Goal: Contribute content: Contribute content

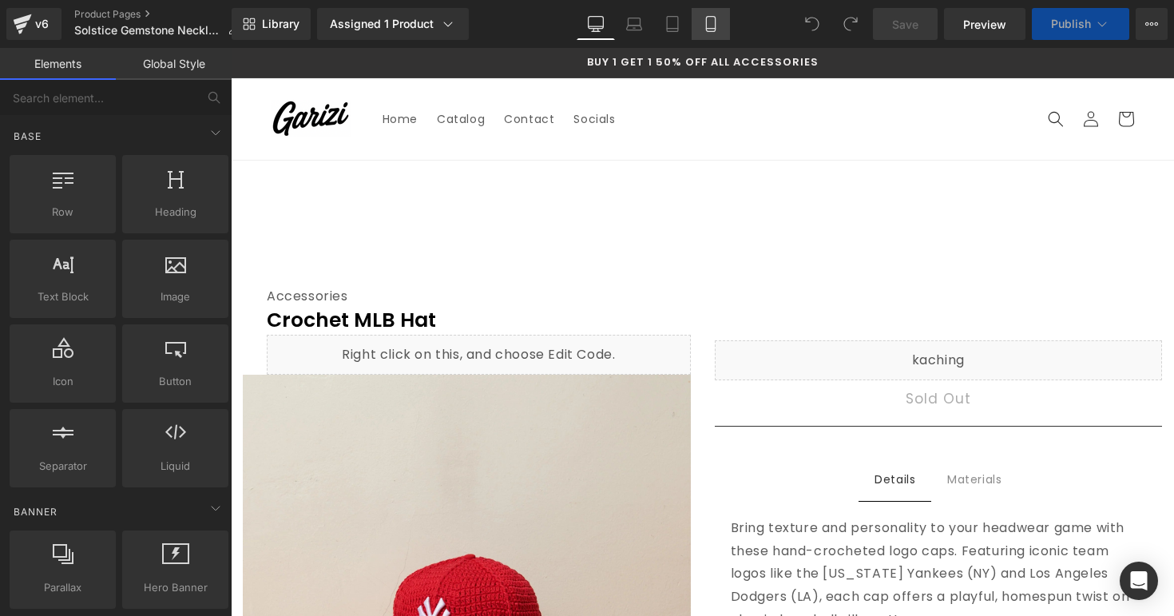
click at [709, 34] on link "Mobile" at bounding box center [711, 24] width 38 height 32
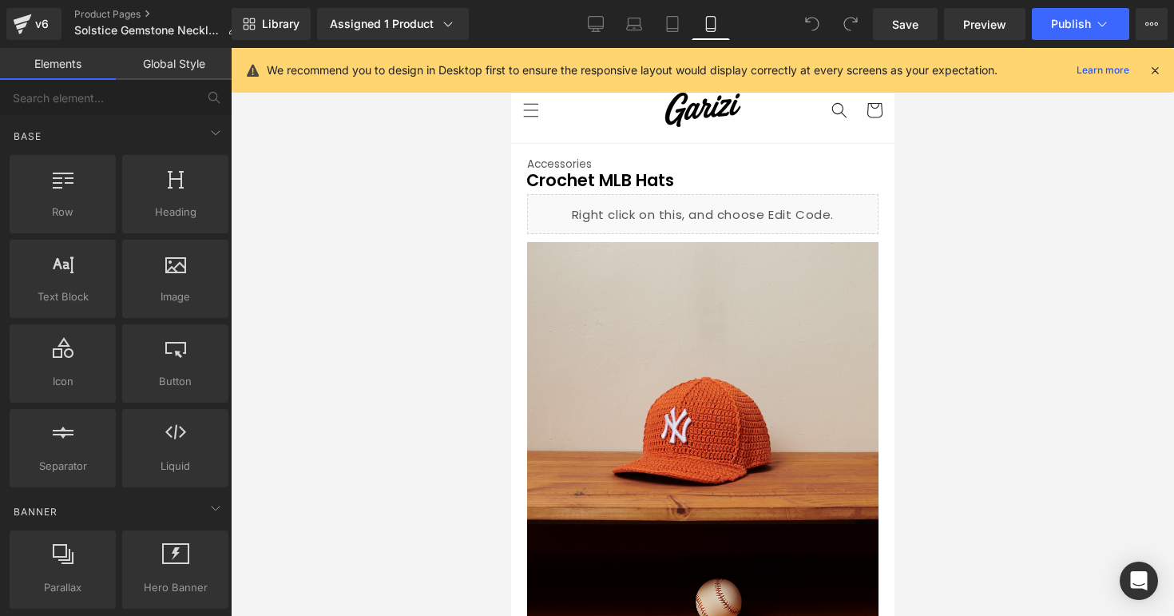
click at [1162, 73] on icon at bounding box center [1155, 70] width 14 height 14
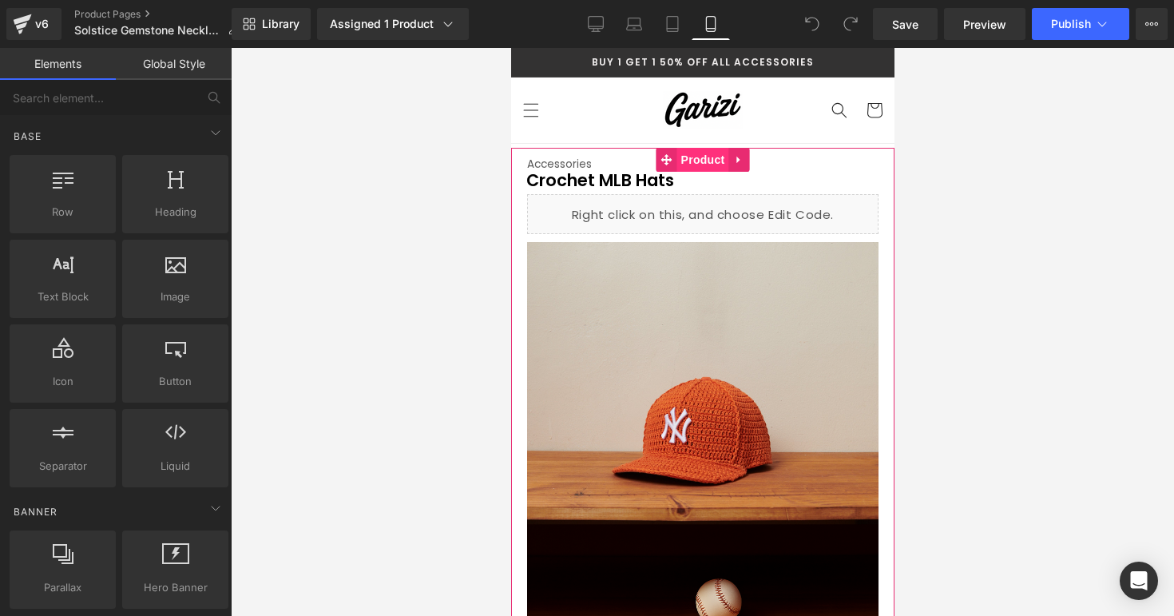
click at [687, 165] on span "Product" at bounding box center [703, 160] width 52 height 24
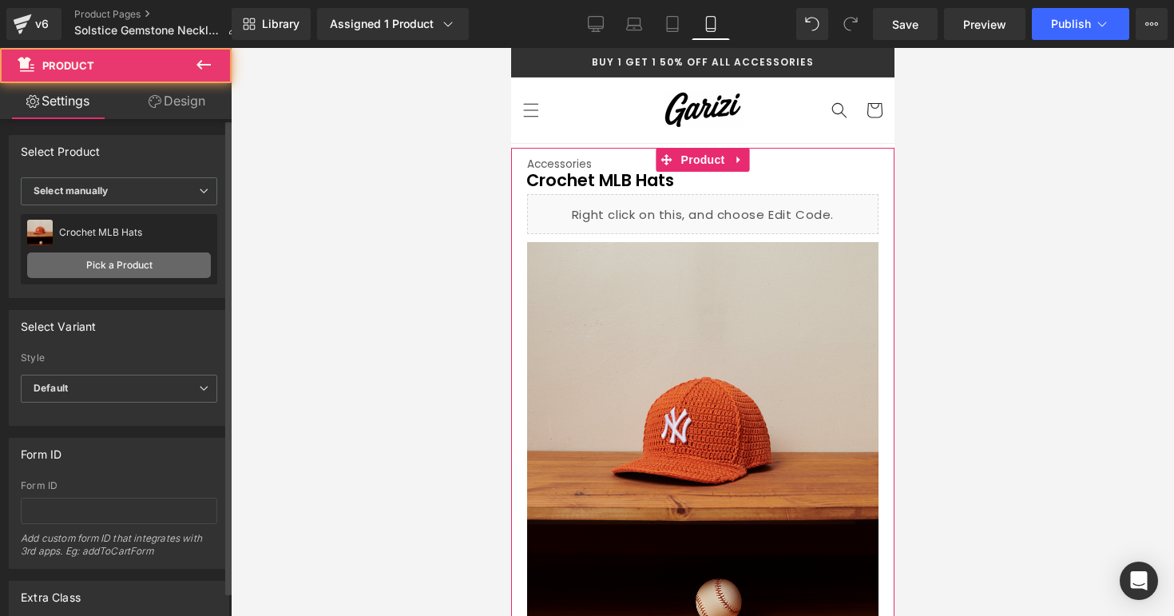
click at [100, 264] on link "Pick a Product" at bounding box center [119, 265] width 184 height 26
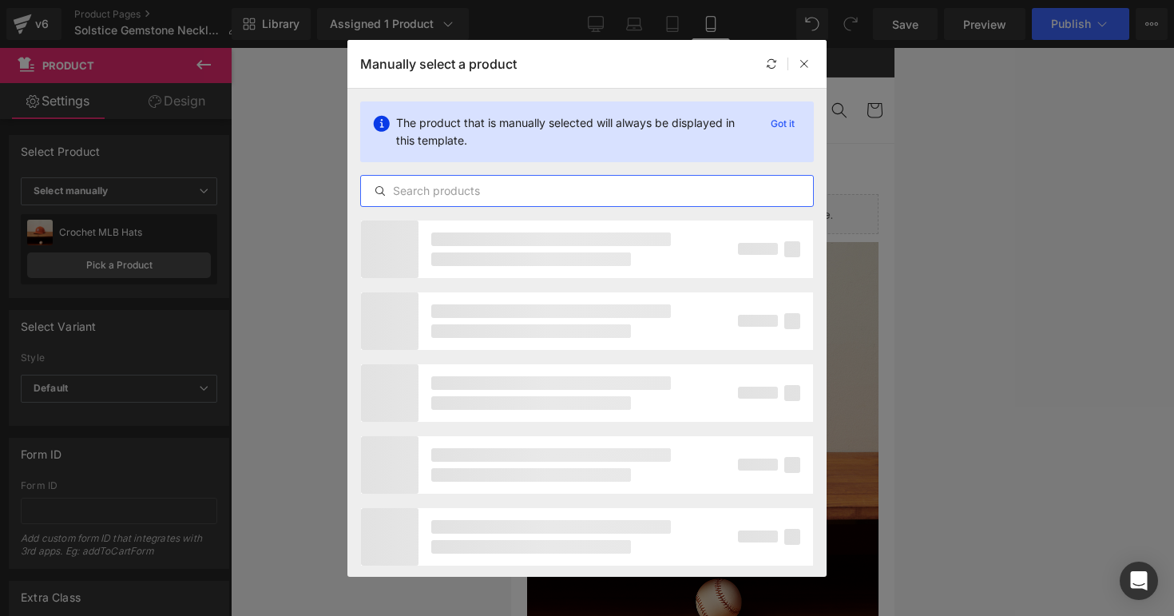
click at [468, 188] on input "text" at bounding box center [587, 190] width 452 height 19
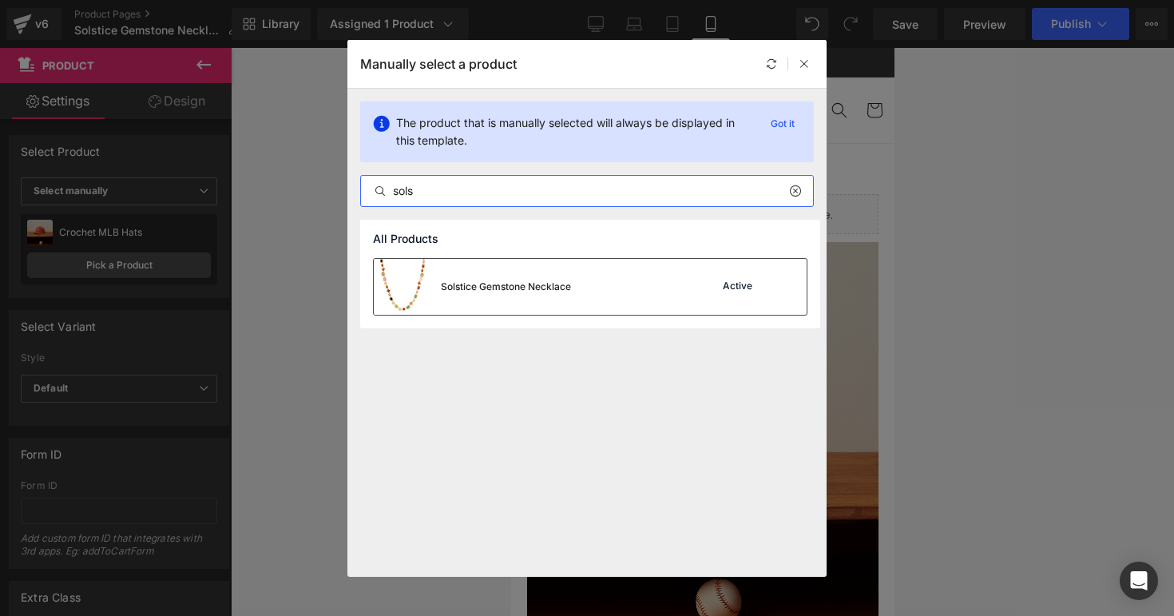
type input "sols"
click at [452, 284] on div "Solstice Gemstone Necklace" at bounding box center [506, 287] width 130 height 14
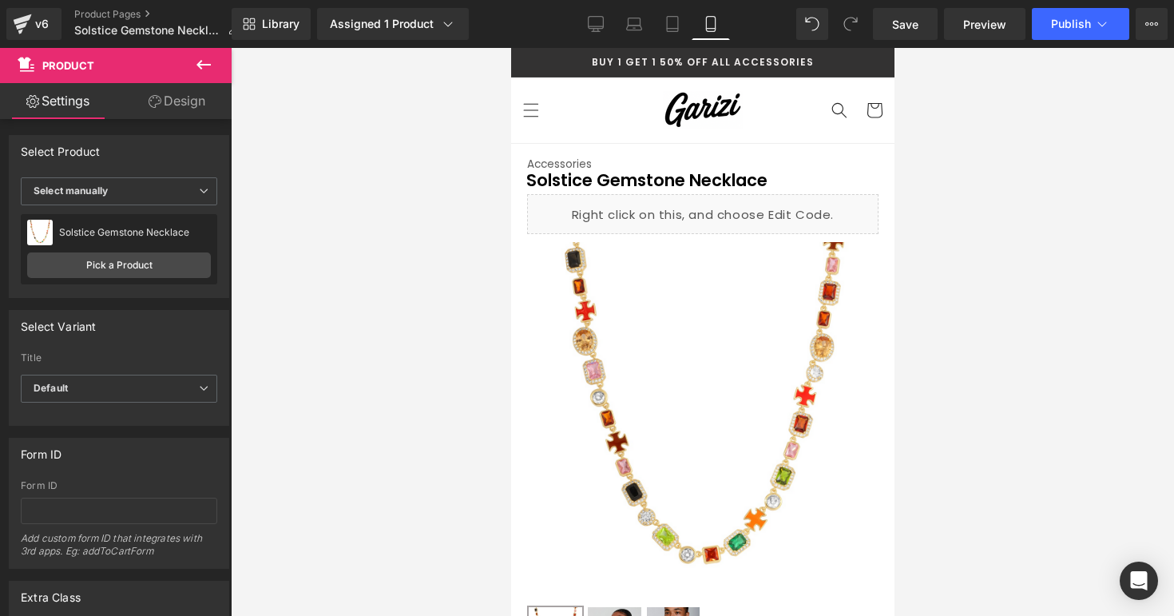
click at [932, 169] on div at bounding box center [703, 332] width 944 height 568
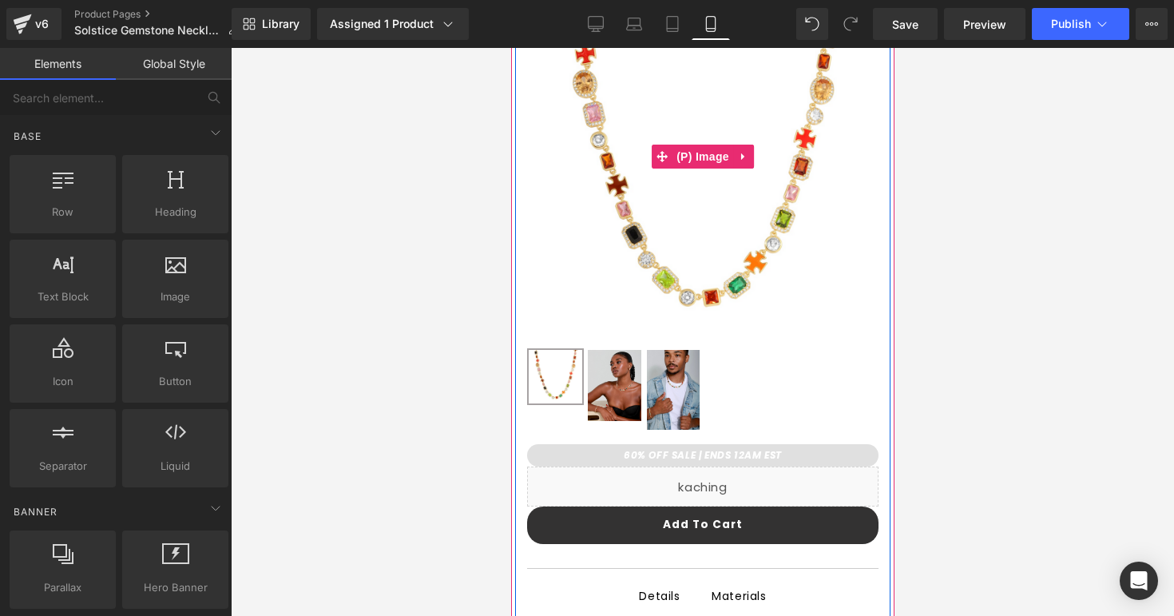
scroll to position [260, 0]
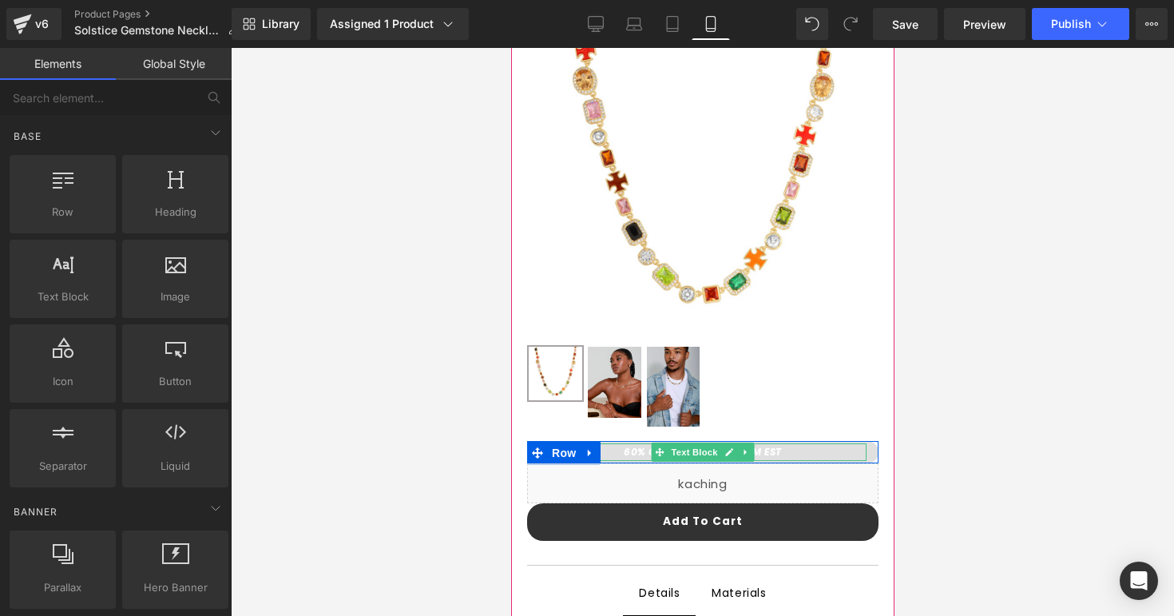
click at [623, 451] on strong "60% OFF SALE | ENDS 12AM EST" at bounding box center [702, 452] width 158 height 14
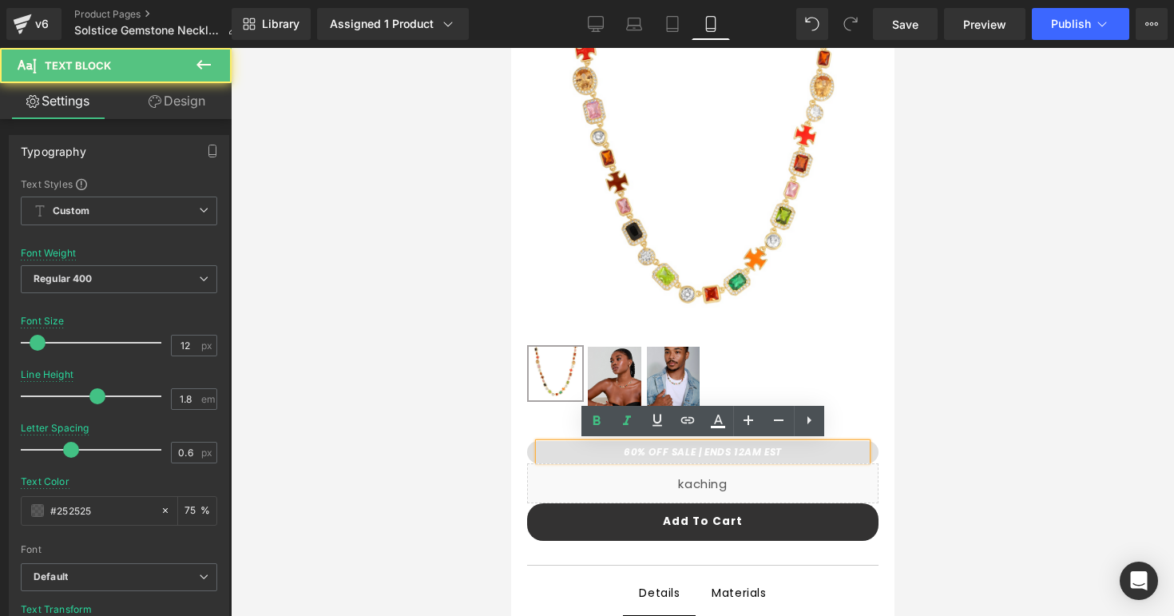
click at [626, 453] on strong "60% OFF SALE | ENDS 12AM EST" at bounding box center [702, 452] width 158 height 14
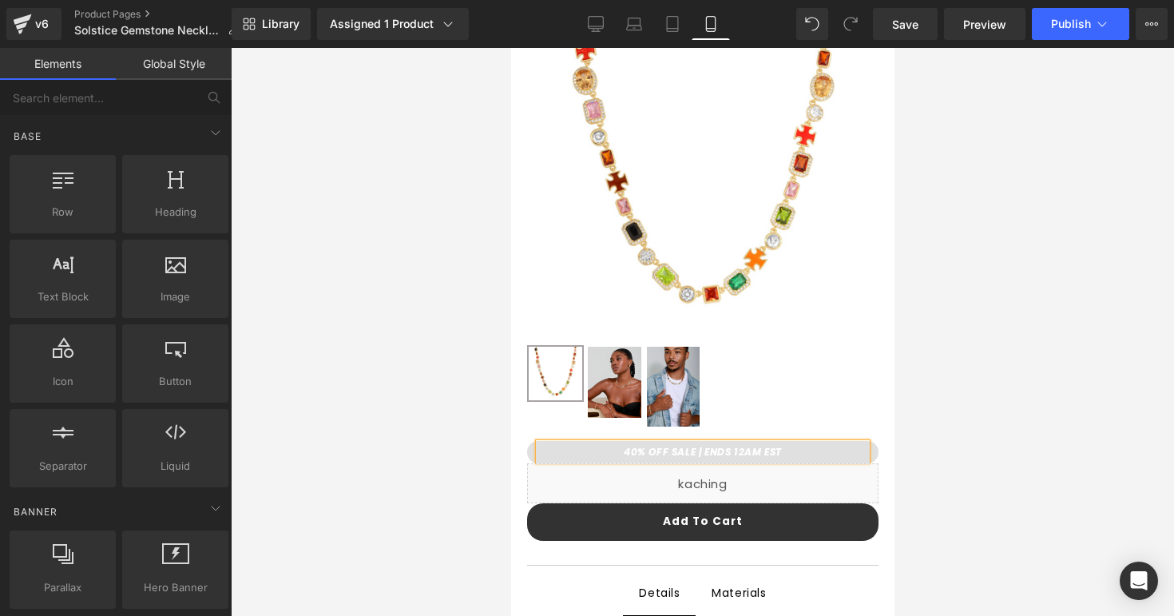
click at [958, 429] on div at bounding box center [703, 332] width 944 height 568
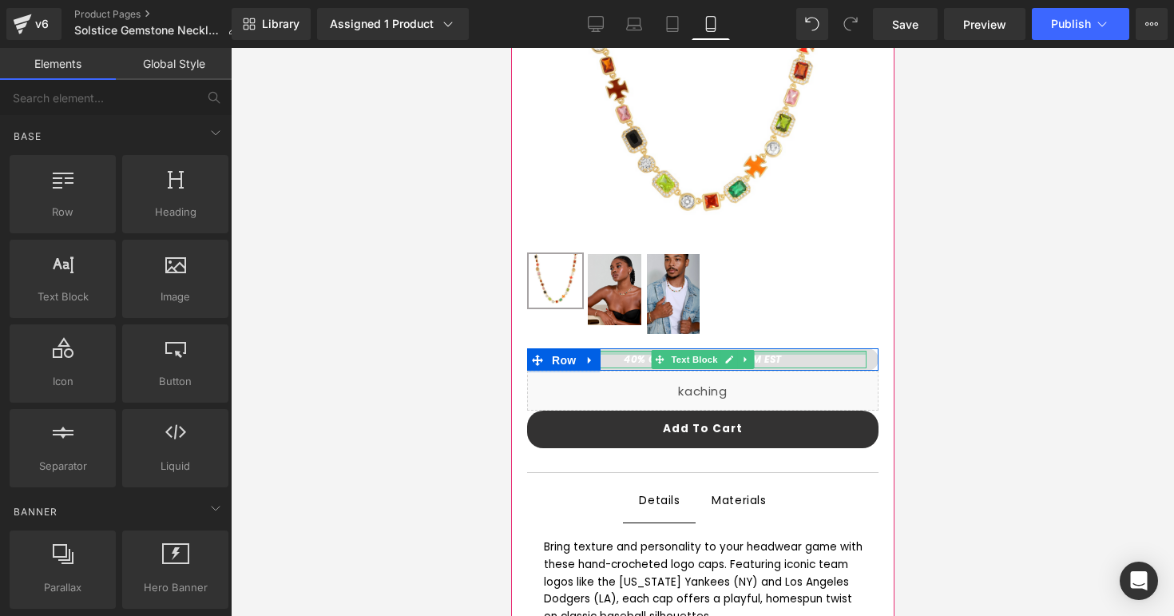
scroll to position [355, 0]
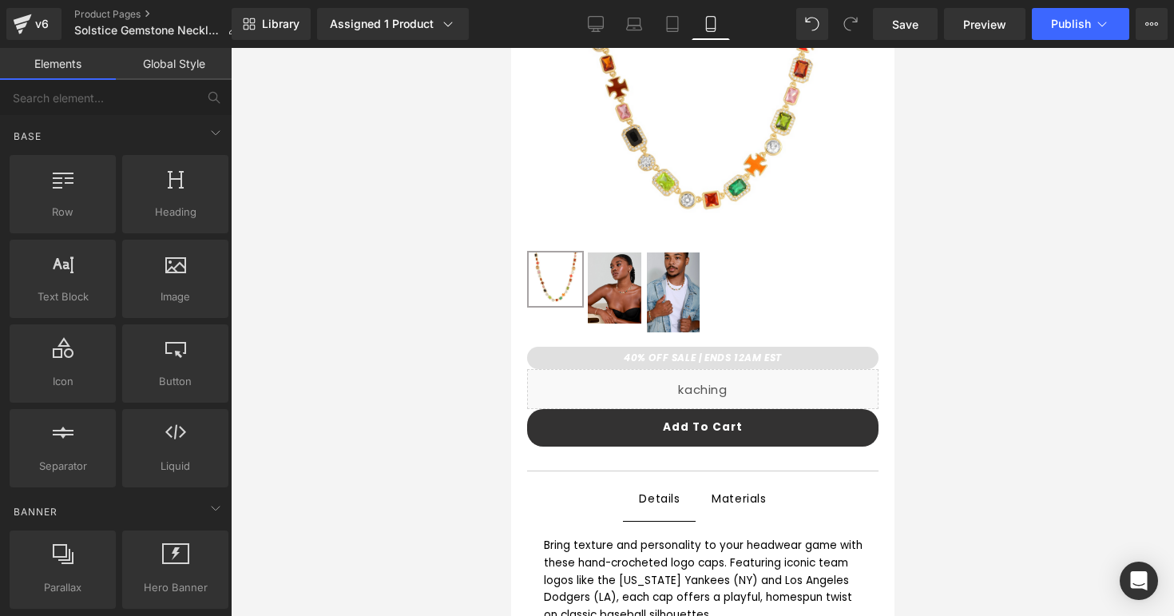
click at [578, 546] on div "Rendering Content" at bounding box center [587, 553] width 98 height 18
click at [602, 558] on div "Rendering Content" at bounding box center [587, 553] width 98 height 18
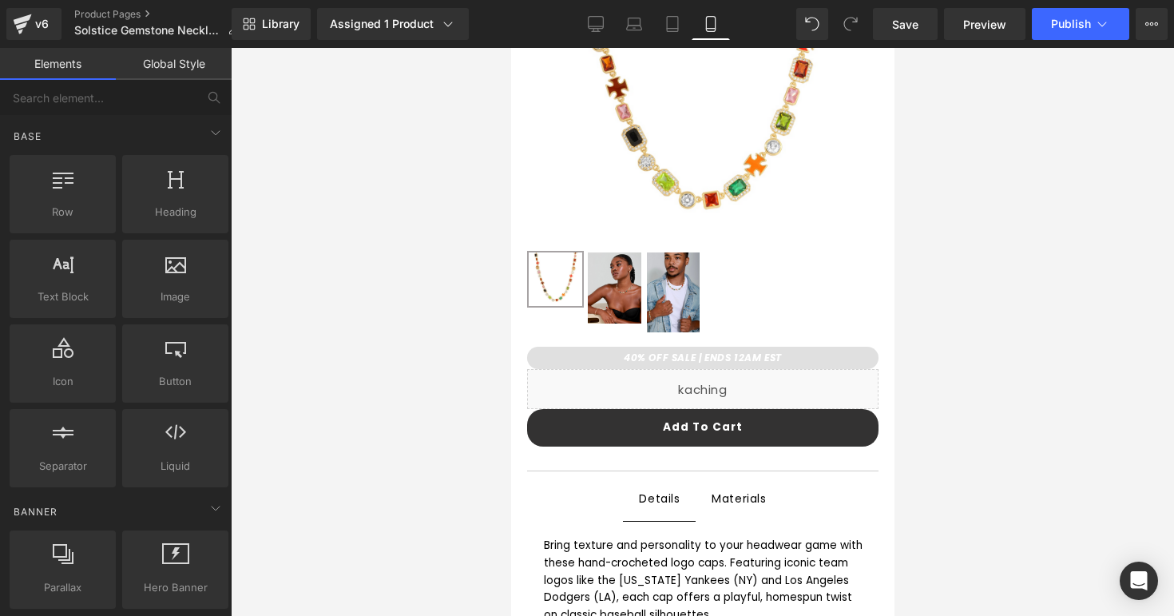
click at [602, 558] on div "Rendering Content" at bounding box center [587, 553] width 98 height 18
drag, startPoint x: 602, startPoint y: 558, endPoint x: 618, endPoint y: 558, distance: 16.0
click at [618, 558] on div "Rendering Content" at bounding box center [587, 553] width 98 height 18
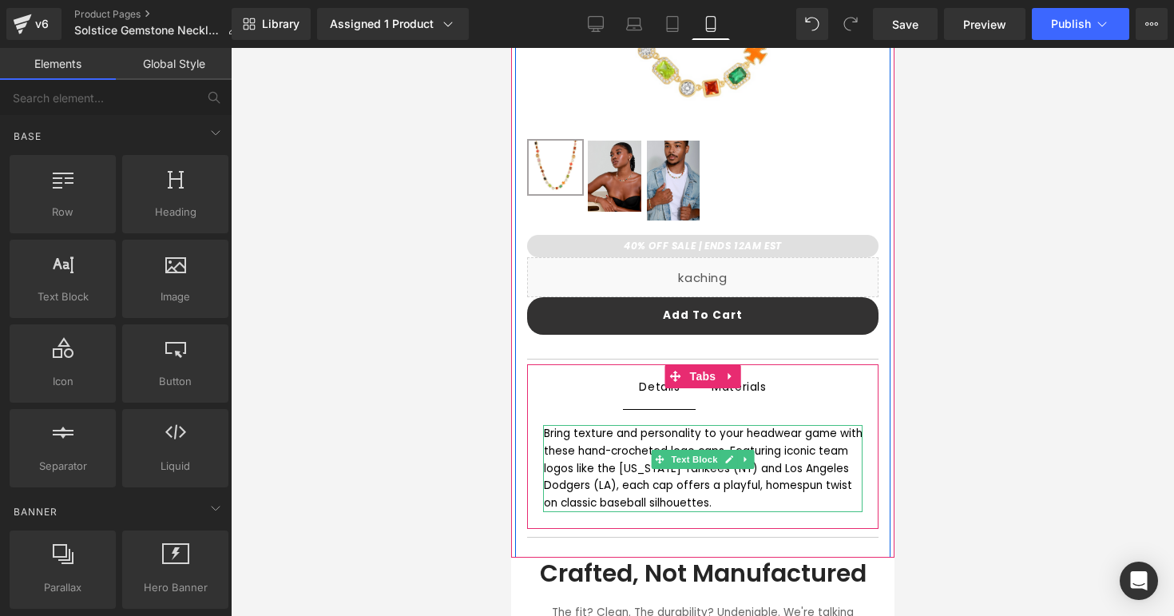
scroll to position [467, 0]
click at [642, 459] on div "Bring texture and personality to your headwear game with these hand-crocheted l…" at bounding box center [702, 467] width 319 height 87
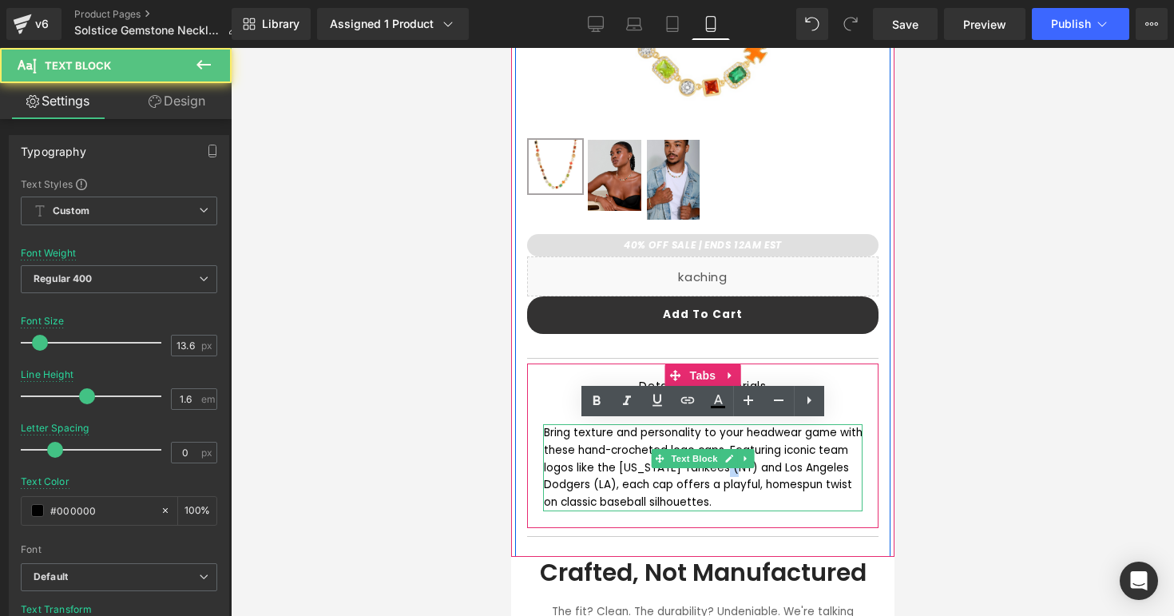
click at [642, 459] on div "Bring texture and personality to your headwear game with these hand-crocheted l…" at bounding box center [702, 467] width 319 height 87
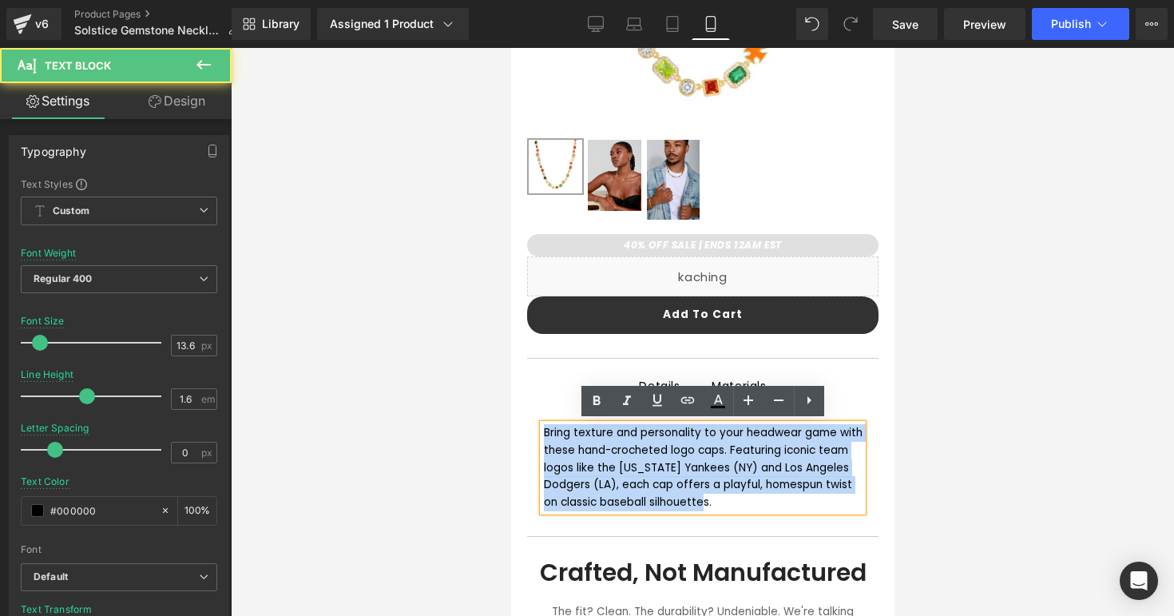
click at [642, 459] on div "Bring texture and personality to your headwear game with these hand-crocheted l…" at bounding box center [702, 467] width 319 height 87
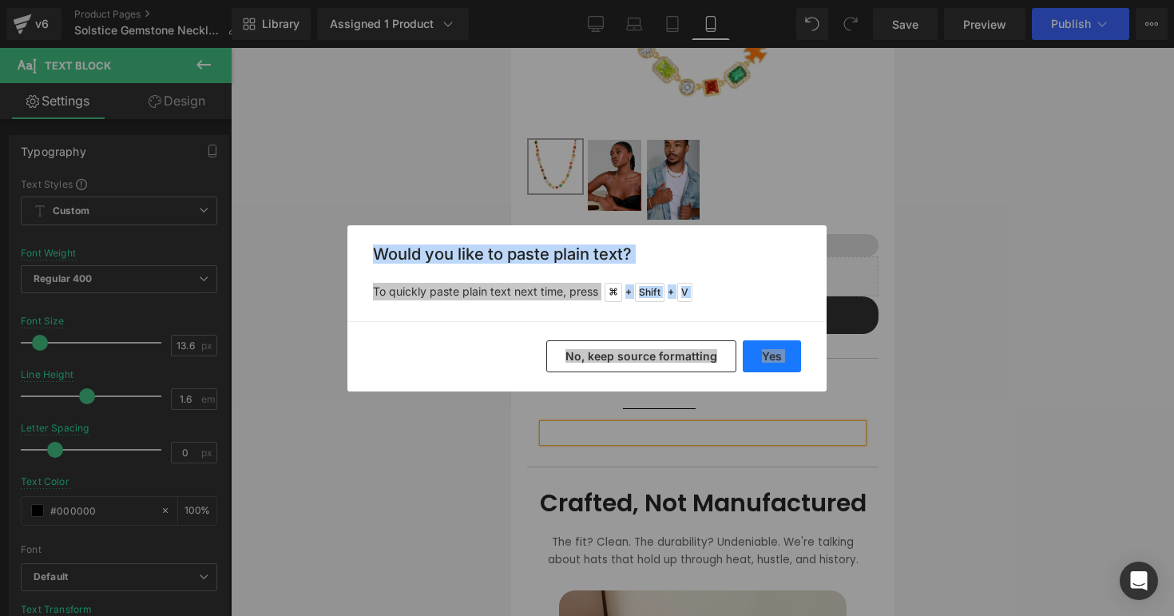
click at [791, 356] on button "Yes" at bounding box center [772, 356] width 58 height 32
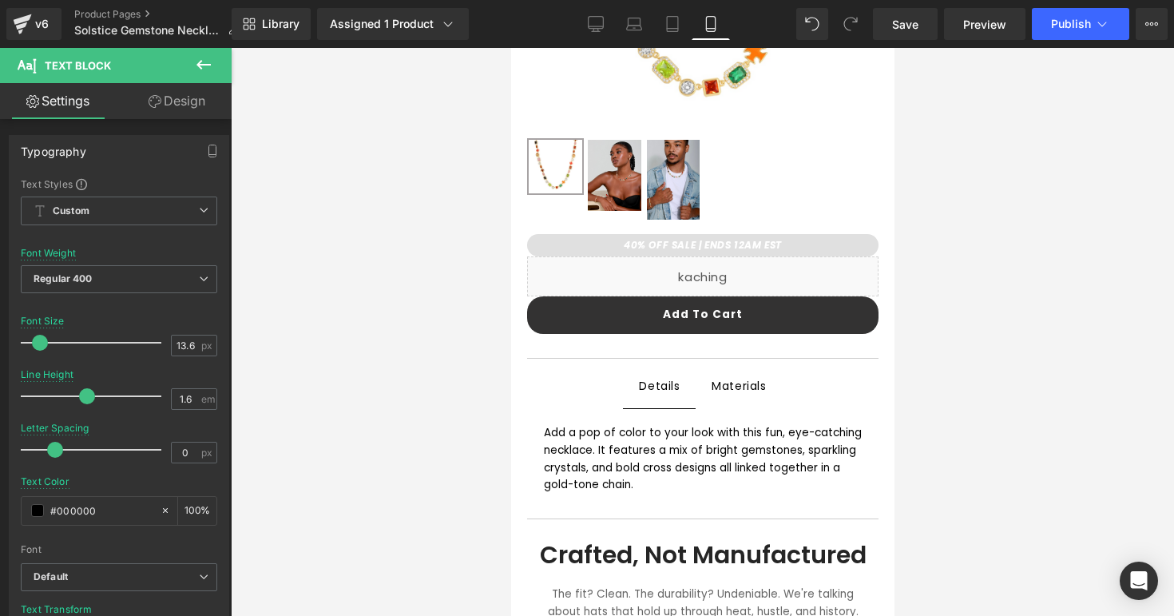
click at [981, 366] on div at bounding box center [703, 332] width 944 height 568
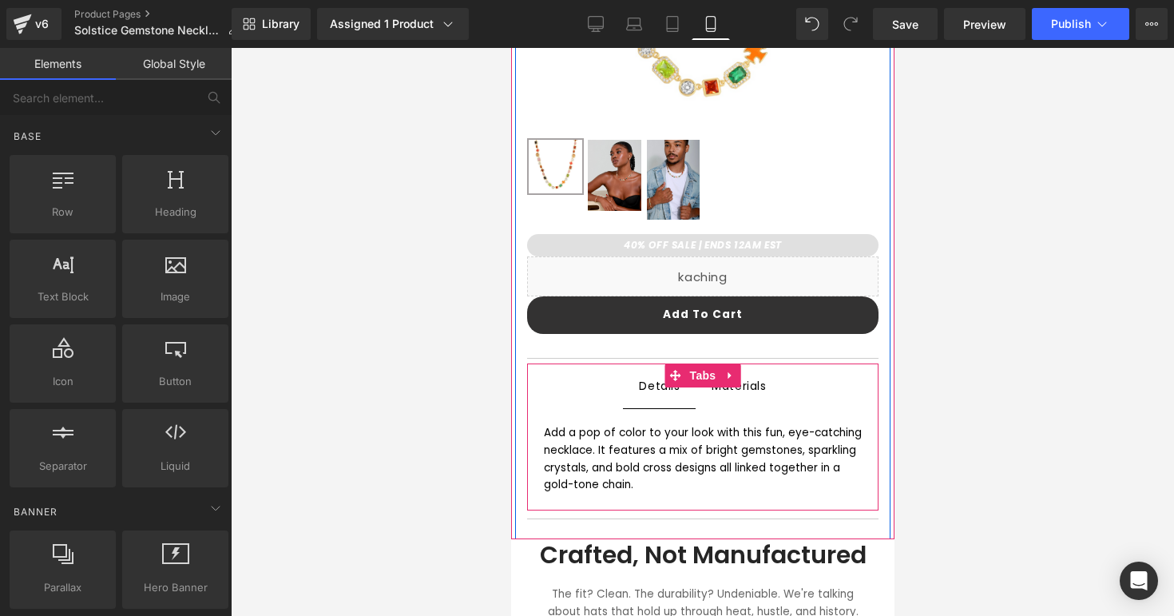
click at [765, 392] on span "Materials Text Block" at bounding box center [738, 386] width 86 height 45
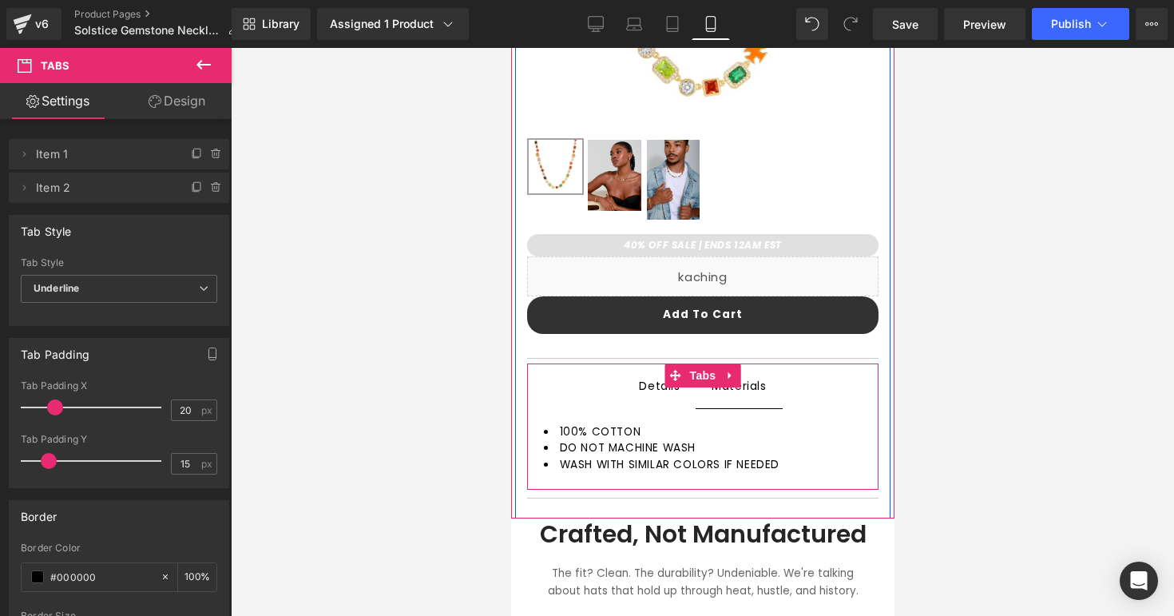
click at [511, 48] on div at bounding box center [511, 48] width 0 height 0
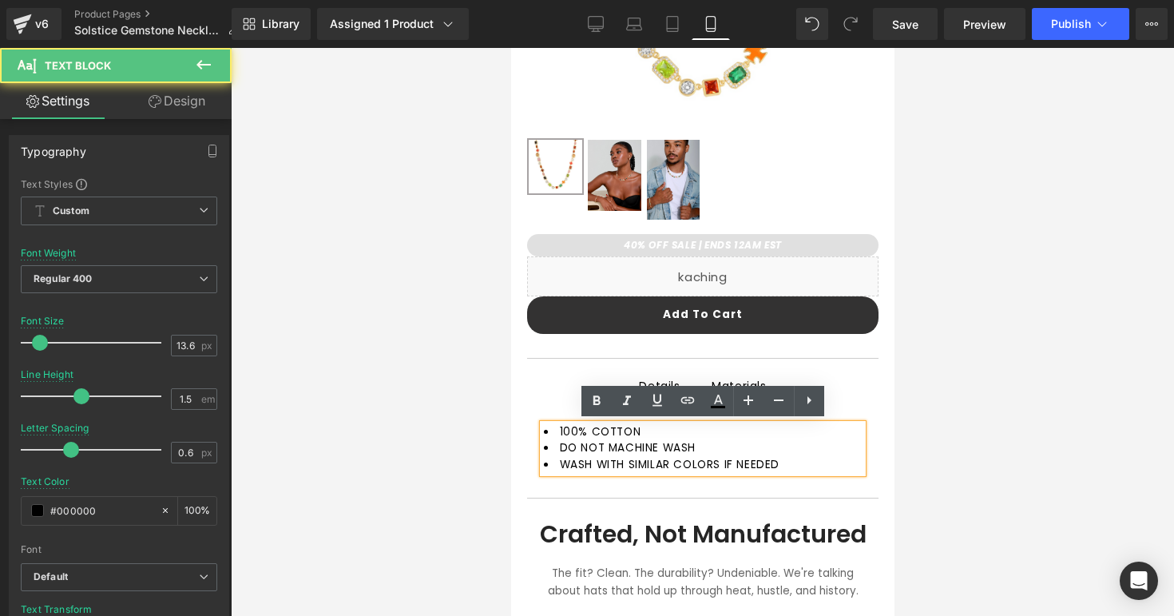
click at [659, 424] on li "100% COTTON" at bounding box center [702, 432] width 319 height 16
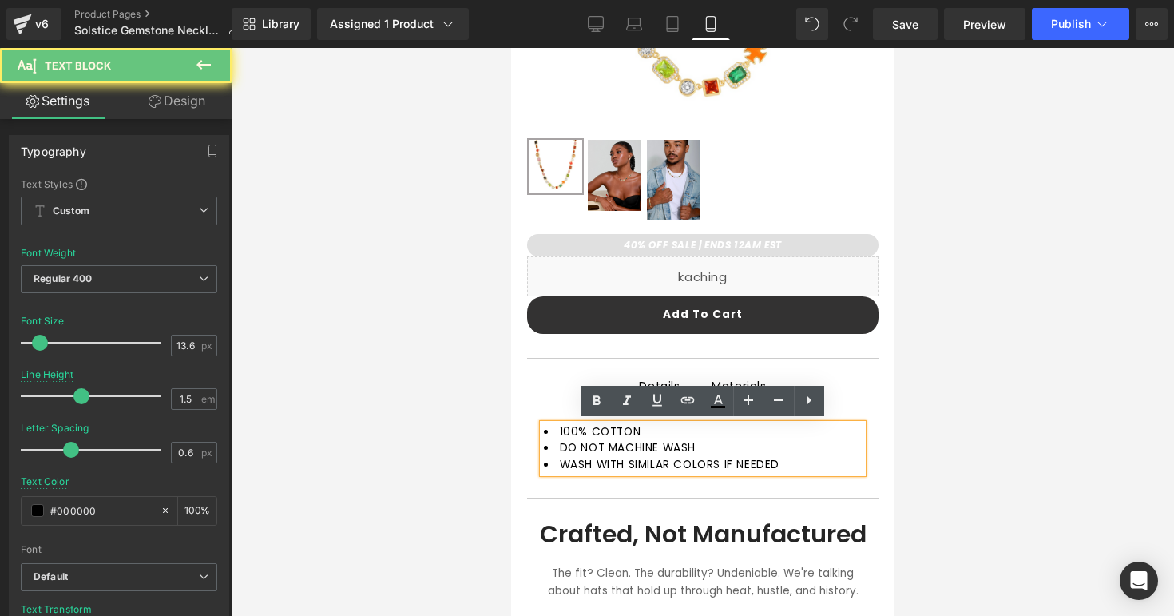
click at [652, 425] on li "100% COTTON" at bounding box center [702, 432] width 319 height 16
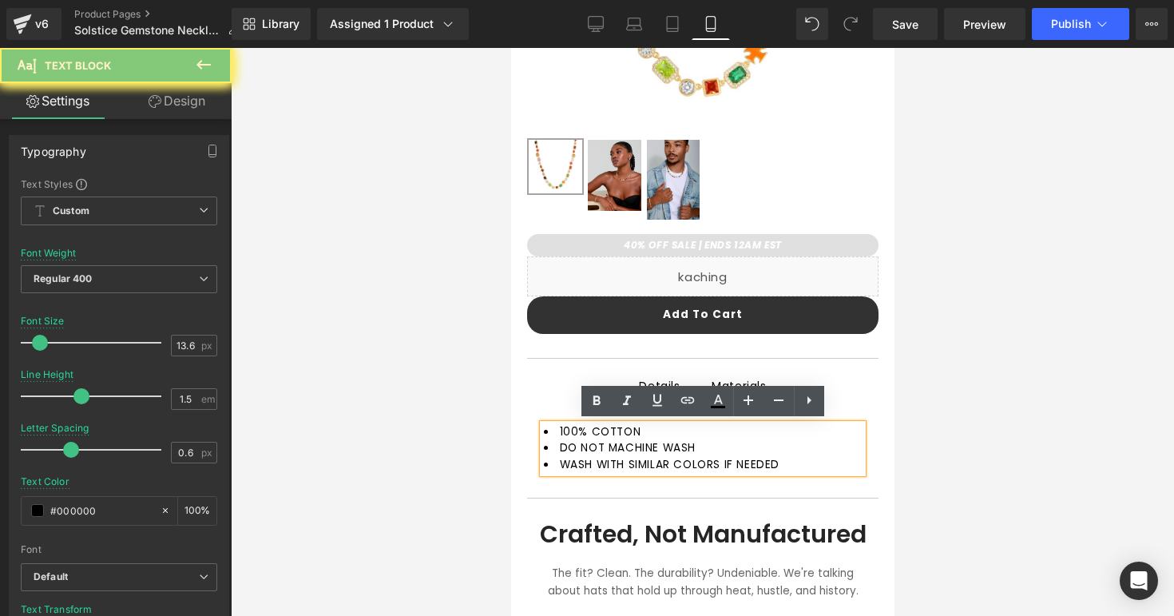
click at [652, 425] on li "100% COTTON" at bounding box center [702, 432] width 319 height 16
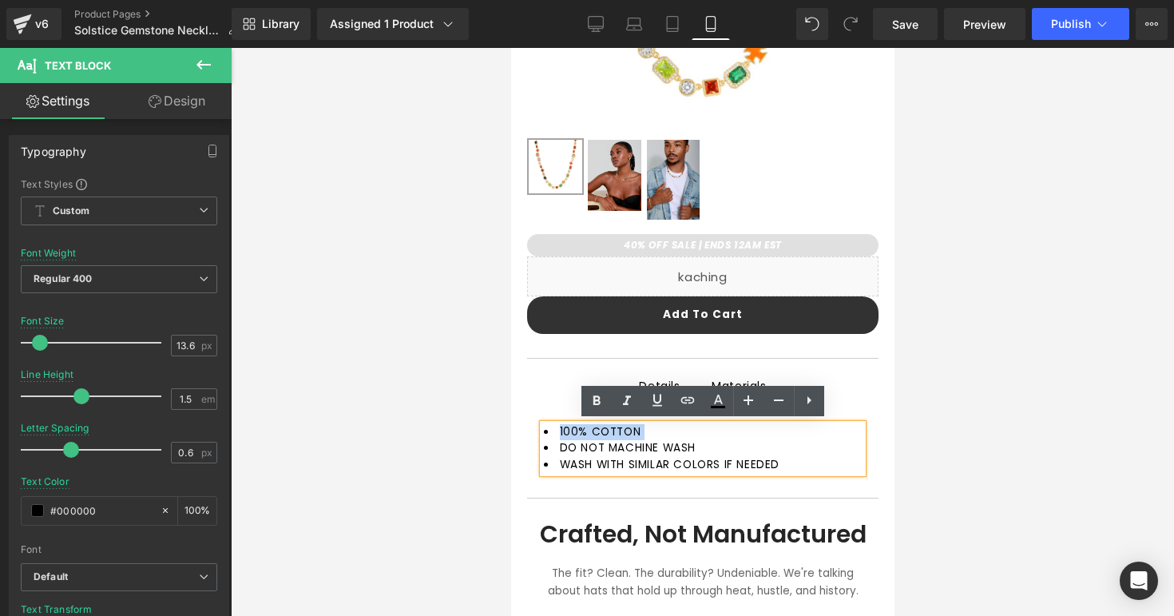
click at [652, 425] on li "100% COTTON" at bounding box center [702, 432] width 319 height 16
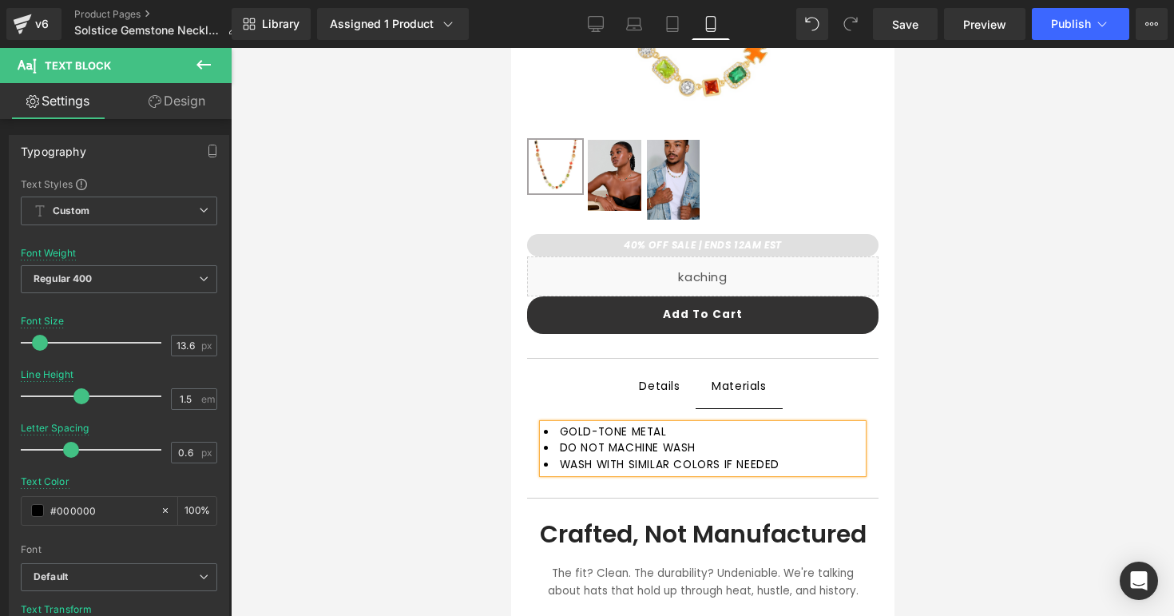
click at [697, 444] on li "DO NOT MACHINE WASH" at bounding box center [702, 448] width 319 height 16
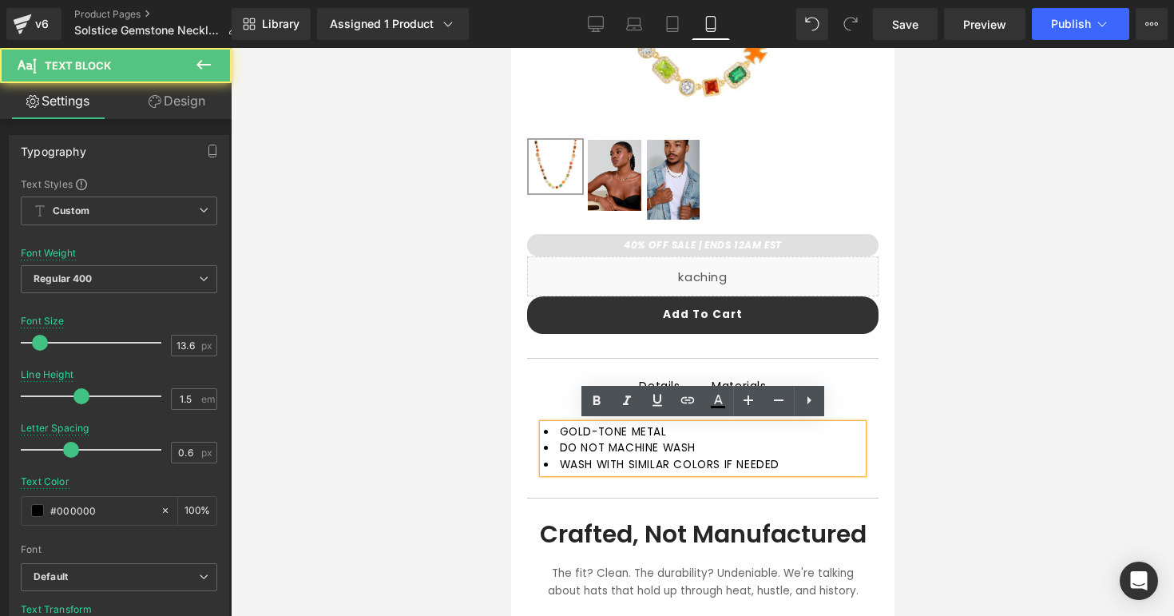
click at [697, 444] on li "DO NOT MACHINE WASH" at bounding box center [702, 448] width 319 height 16
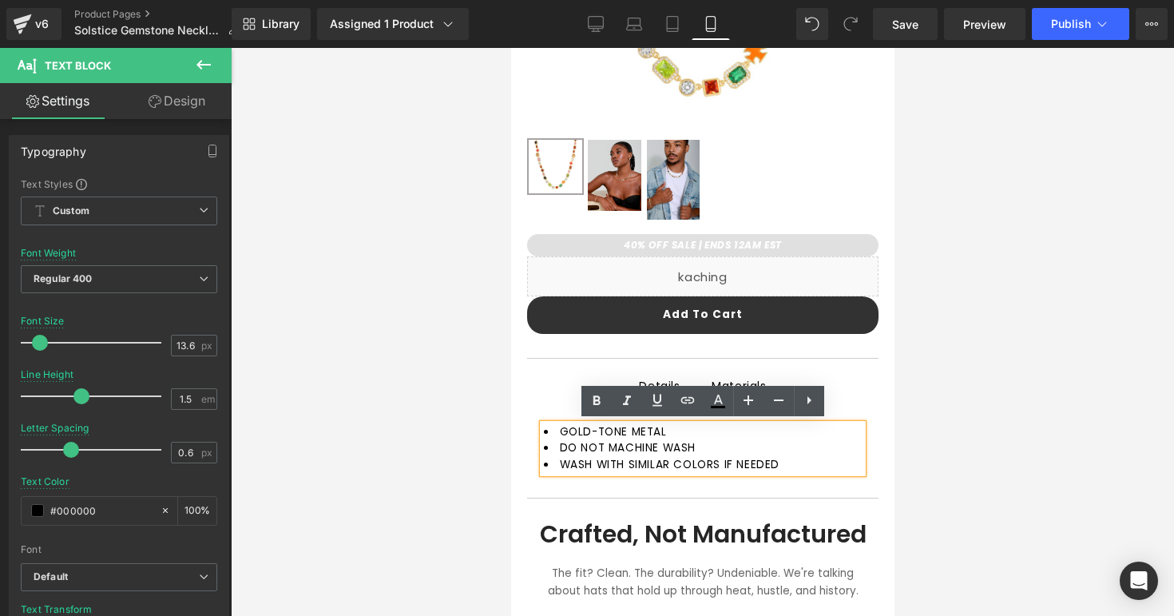
click at [710, 449] on li "DO NOT MACHINE WASH" at bounding box center [702, 448] width 319 height 16
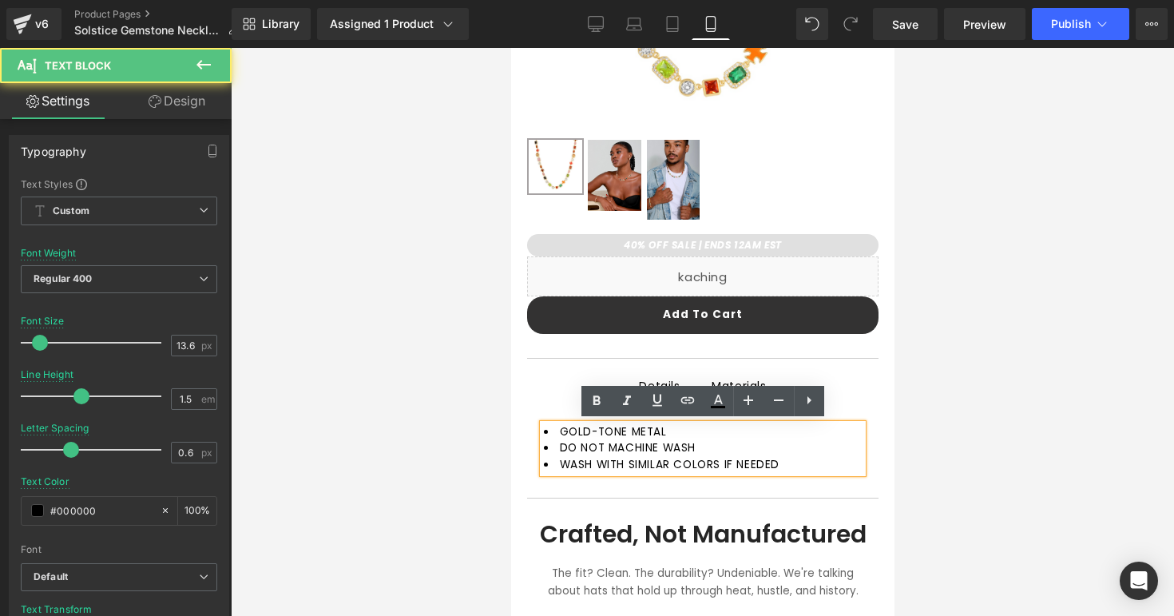
click at [710, 449] on li "DO NOT MACHINE WASH" at bounding box center [702, 448] width 319 height 16
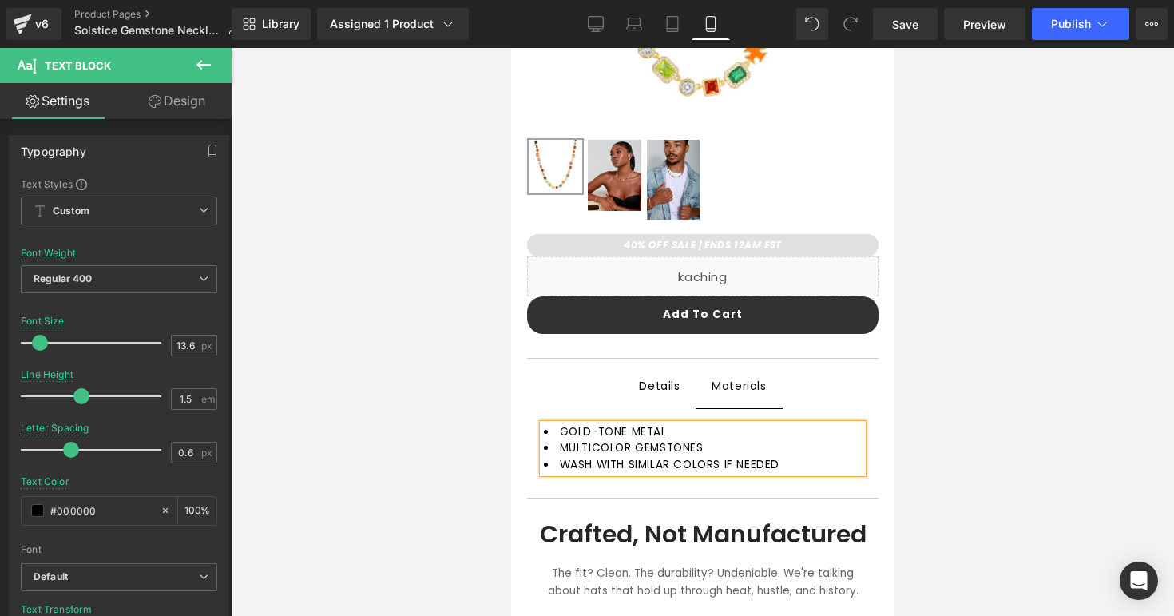
click at [817, 467] on li "WASH WITH SIMILAR COLORS IF NEEDED" at bounding box center [702, 465] width 319 height 16
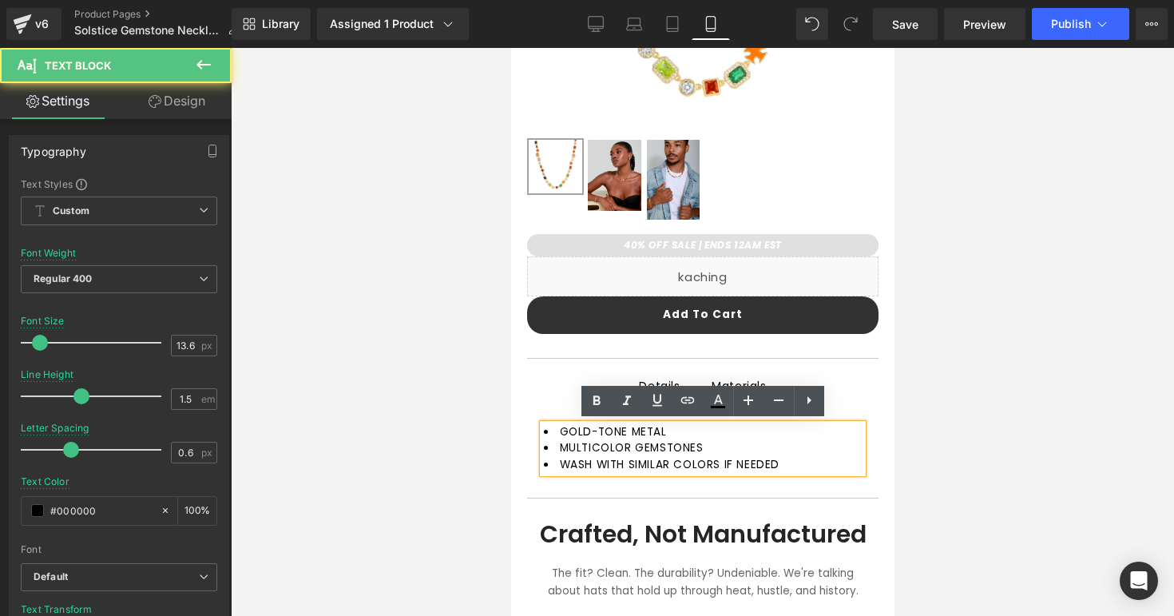
click at [817, 467] on li "WASH WITH SIMILAR COLORS IF NEEDED" at bounding box center [702, 465] width 319 height 16
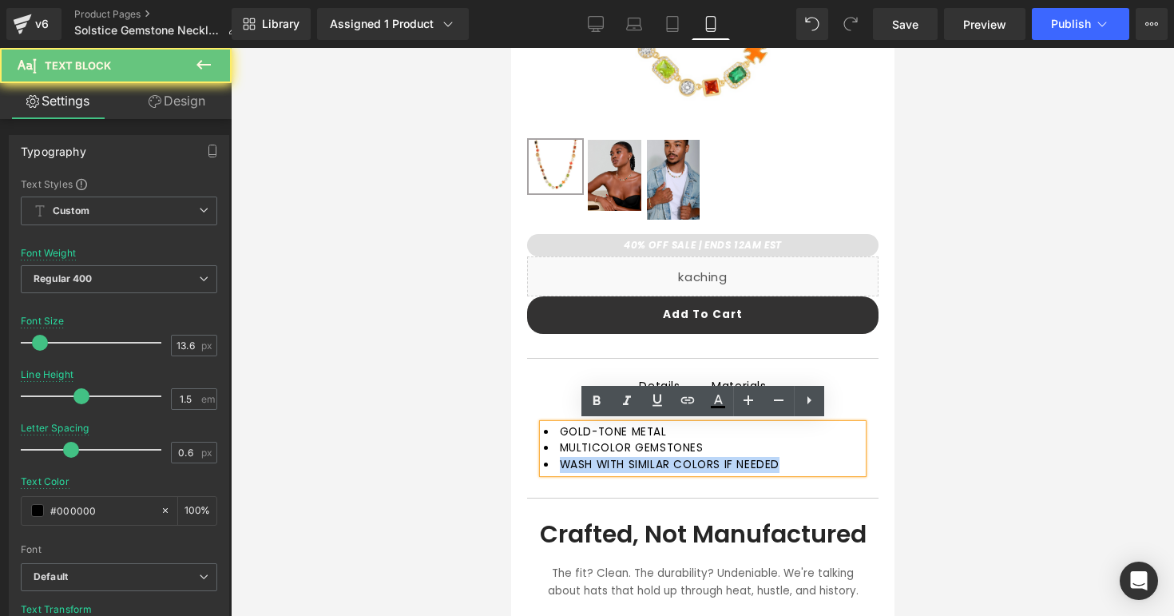
click at [817, 467] on li "WASH WITH SIMILAR COLORS IF NEEDED" at bounding box center [702, 465] width 319 height 16
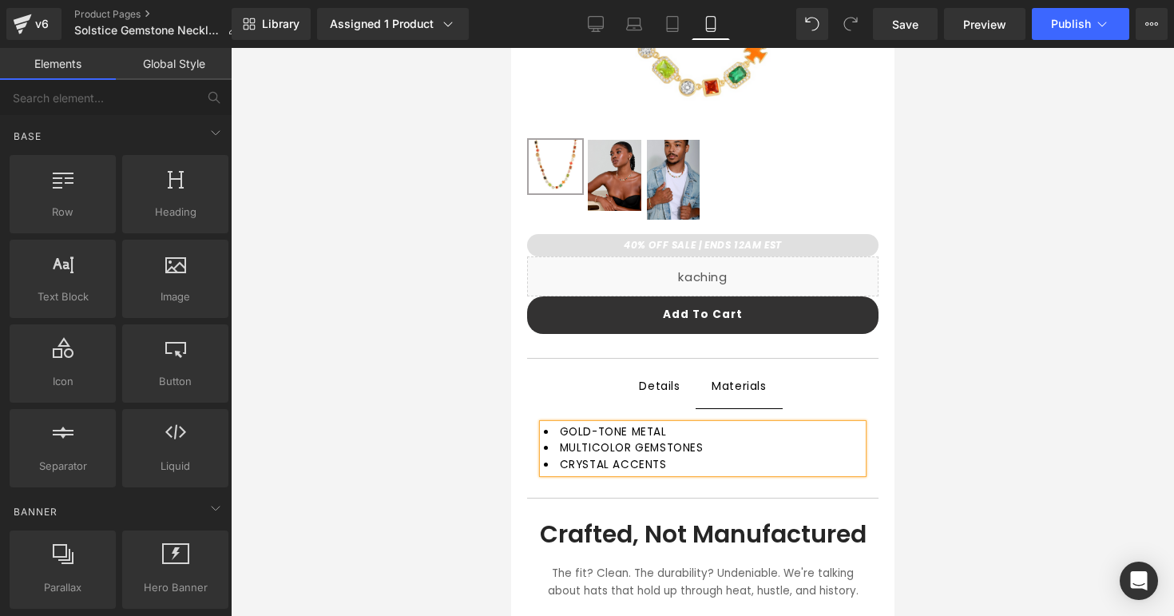
click at [1023, 519] on div at bounding box center [703, 332] width 944 height 568
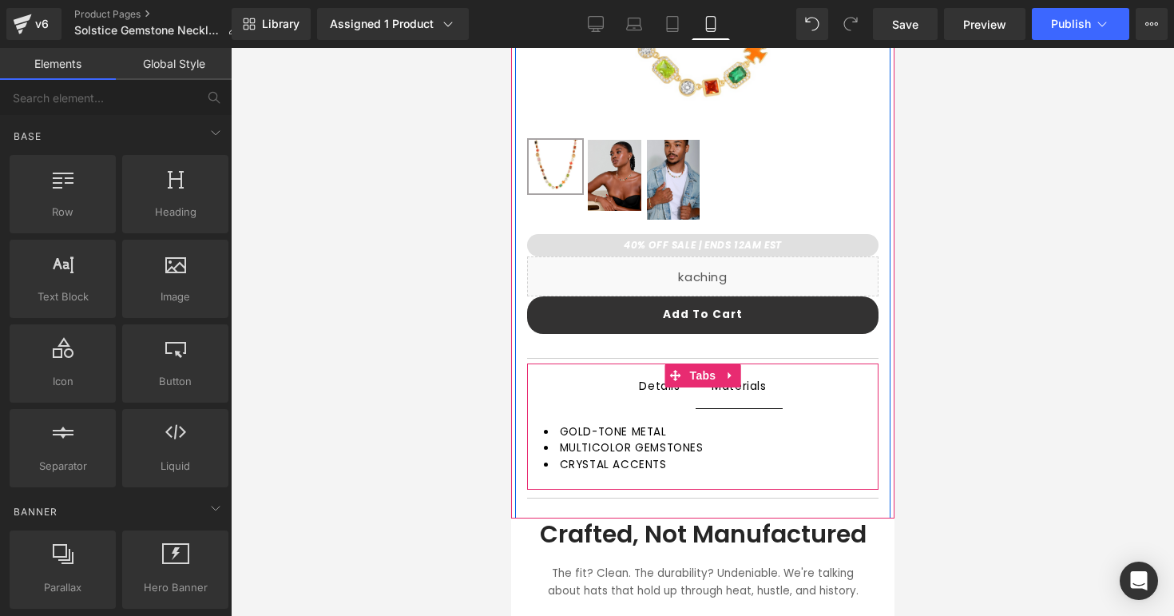
click at [673, 401] on span "Details Text Block" at bounding box center [658, 386] width 73 height 44
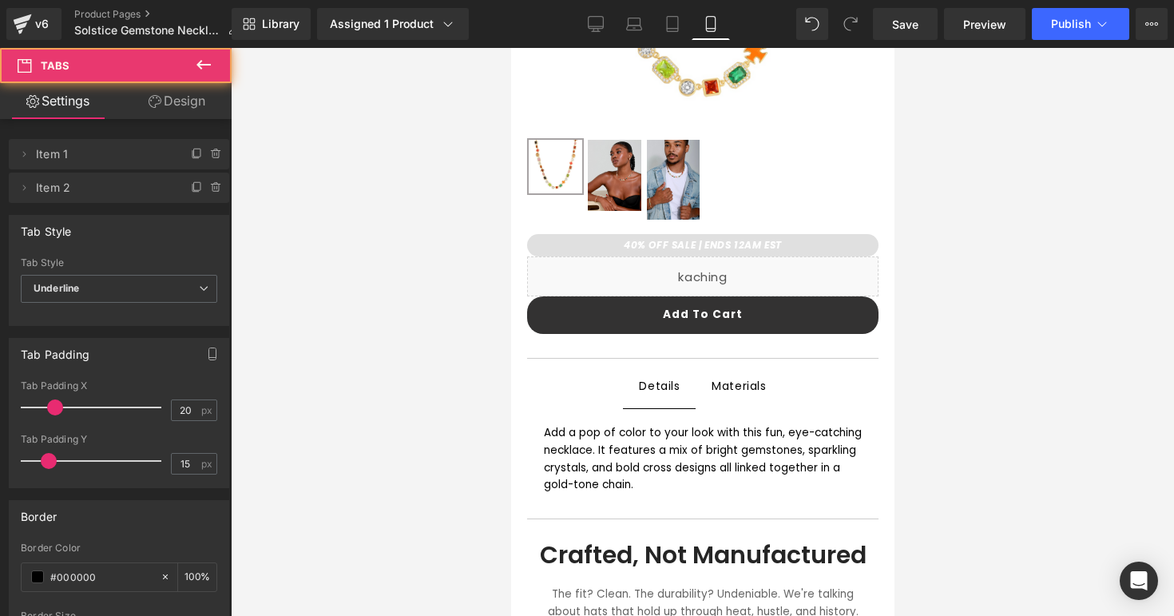
click at [968, 461] on div at bounding box center [703, 332] width 944 height 568
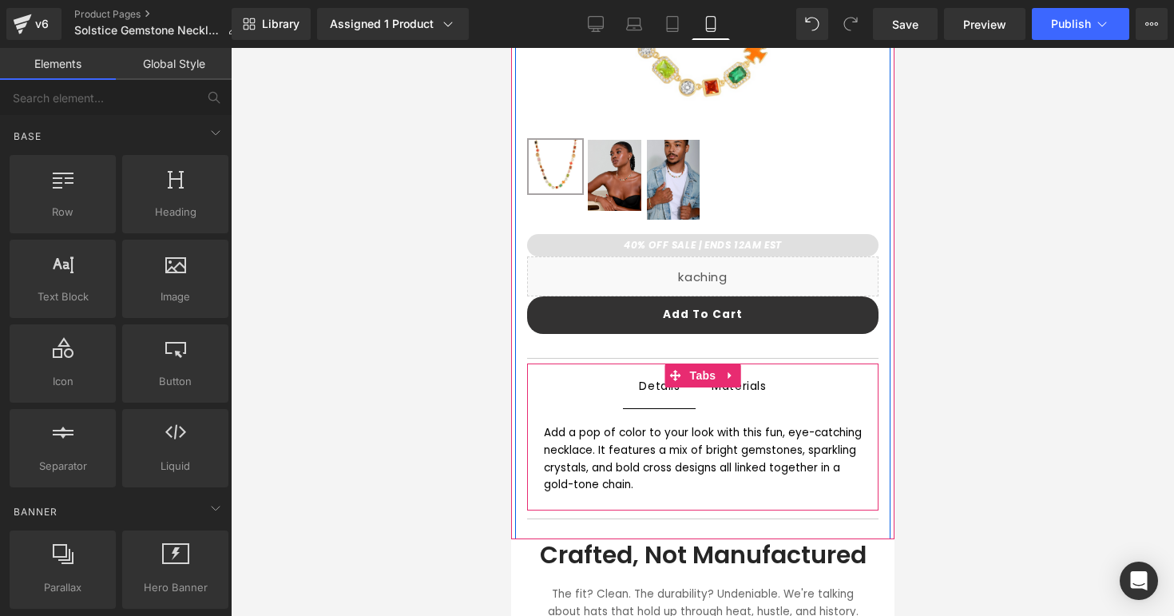
scroll to position [0, 0]
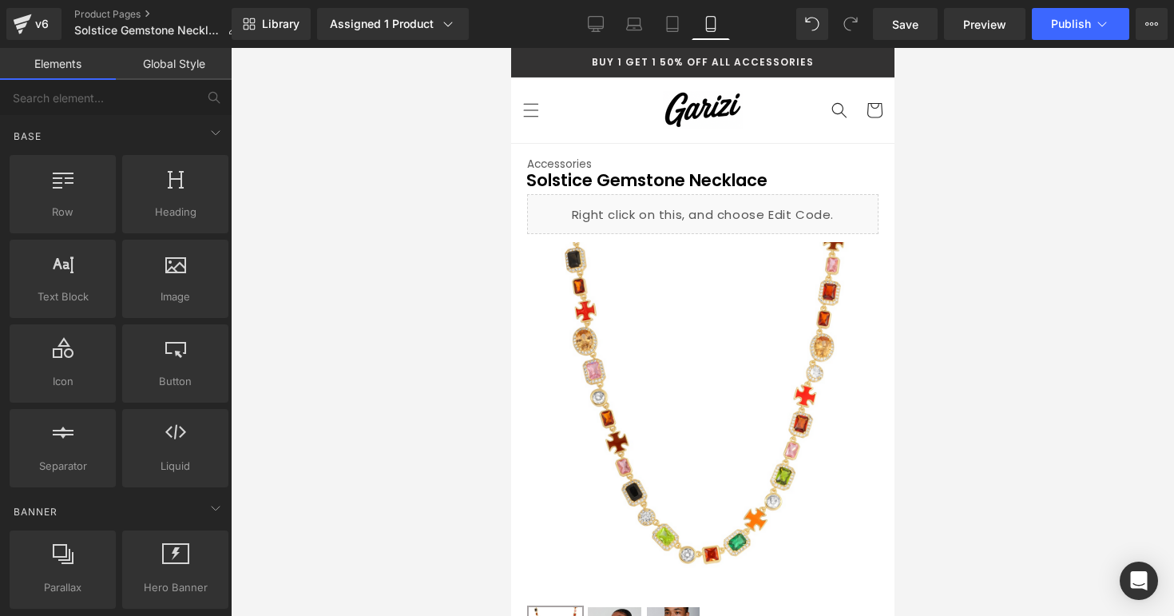
click at [1027, 210] on div at bounding box center [703, 332] width 944 height 568
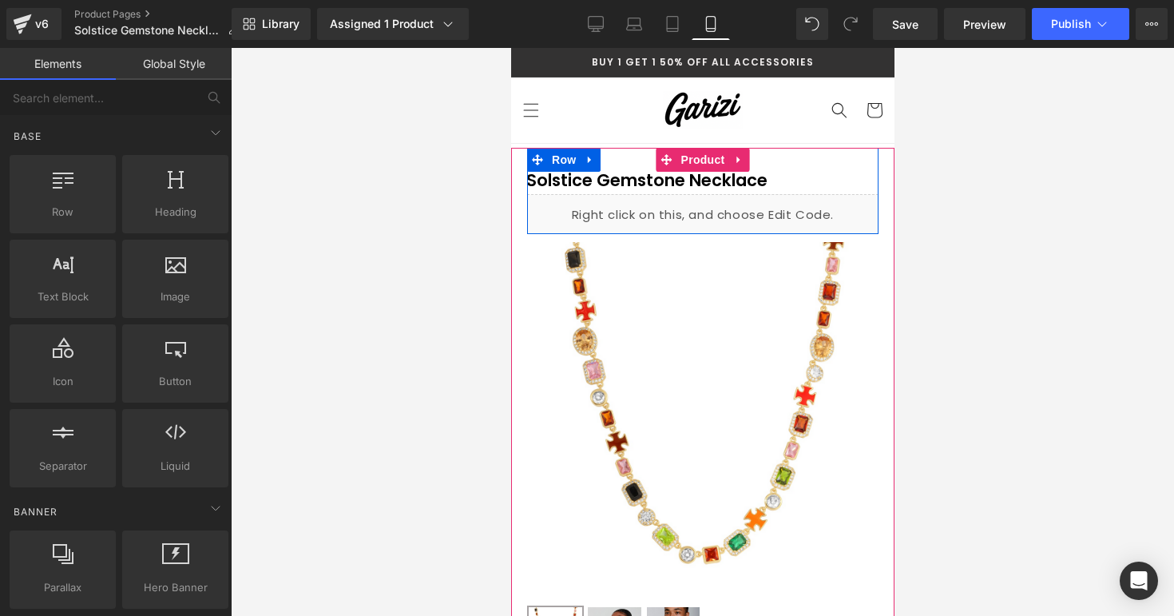
click at [729, 203] on div "Liquid" at bounding box center [703, 214] width 352 height 40
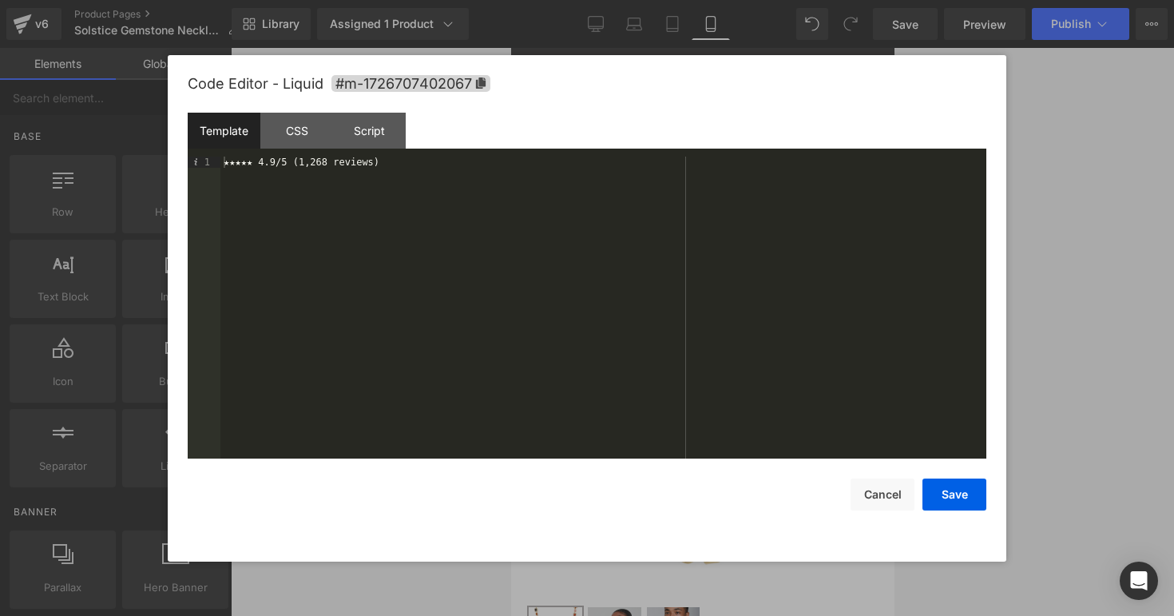
click at [300, 162] on div "★★★★★ 4.9/5 (1,268 reviews)" at bounding box center [604, 319] width 766 height 324
click at [950, 483] on button "Save" at bounding box center [955, 495] width 64 height 32
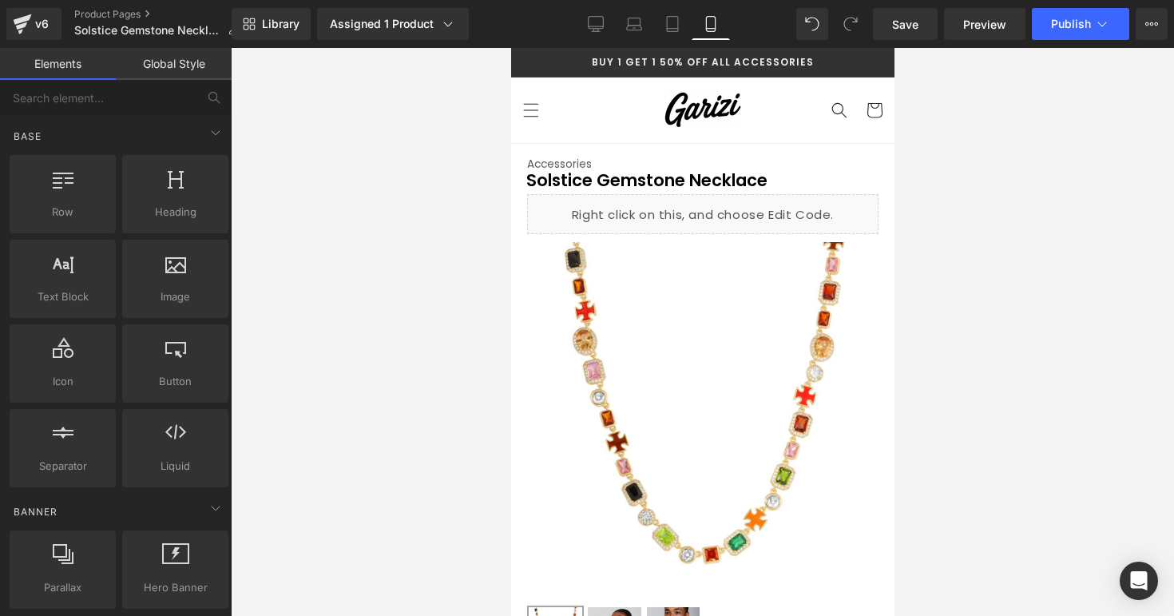
click at [998, 229] on div at bounding box center [703, 332] width 944 height 568
click at [968, 268] on div at bounding box center [703, 332] width 944 height 568
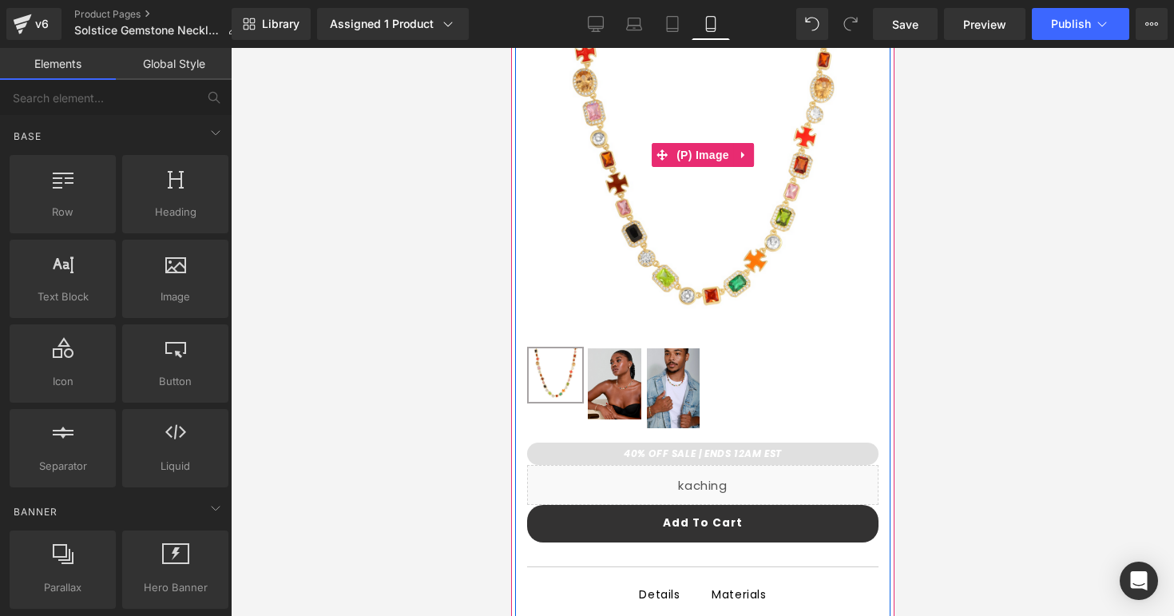
scroll to position [260, 0]
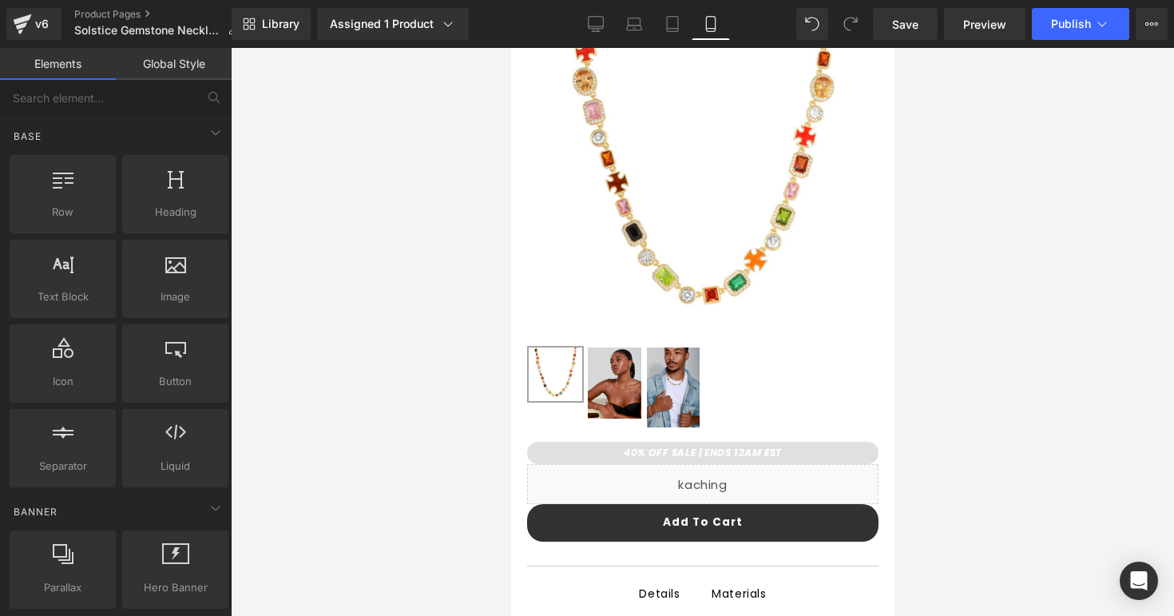
click at [934, 308] on div at bounding box center [703, 332] width 944 height 568
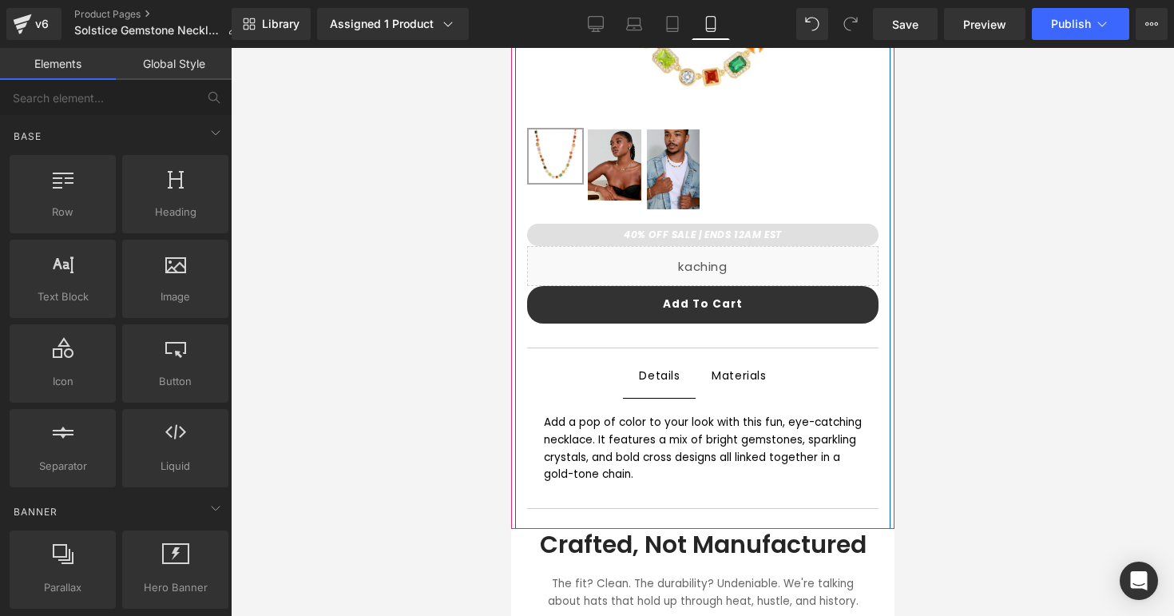
scroll to position [611, 0]
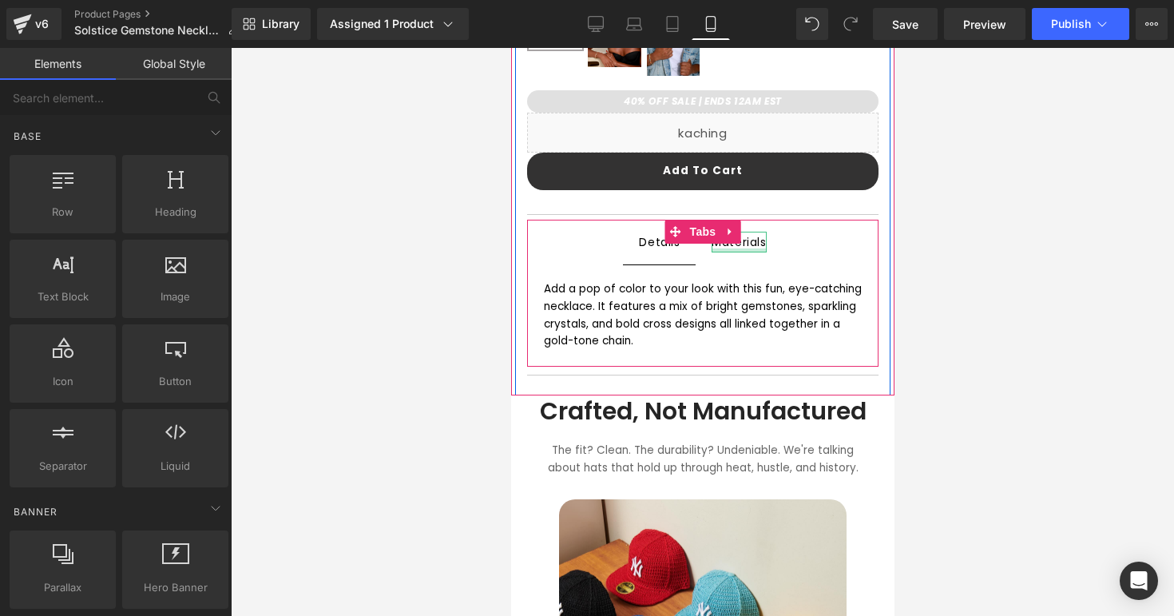
click at [733, 248] on div at bounding box center [738, 250] width 54 height 4
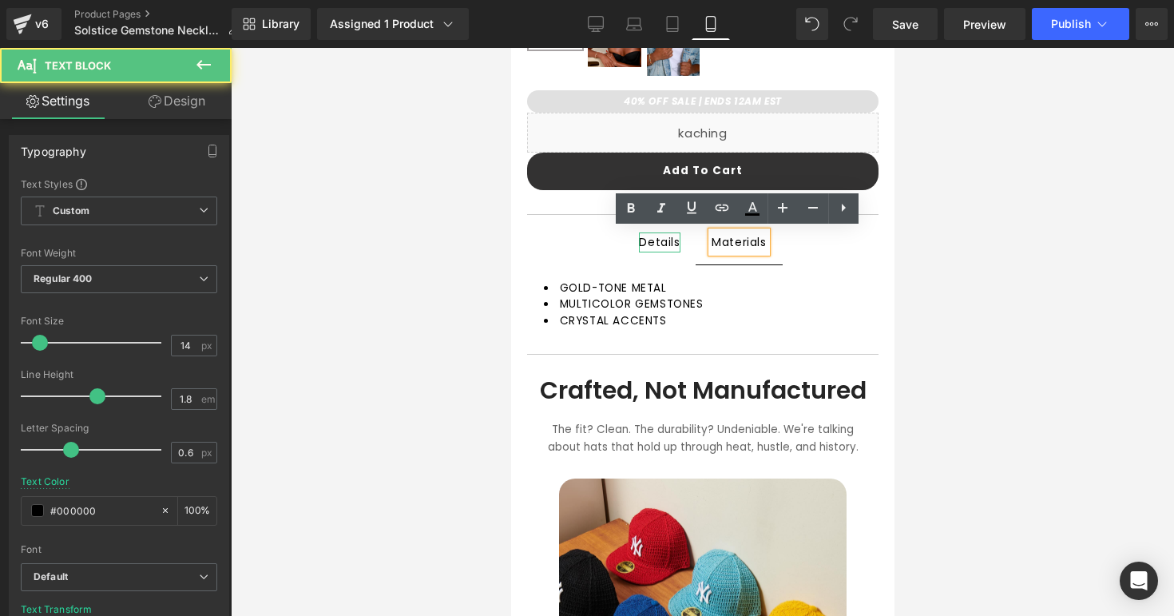
click at [656, 244] on div "Details" at bounding box center [658, 242] width 41 height 20
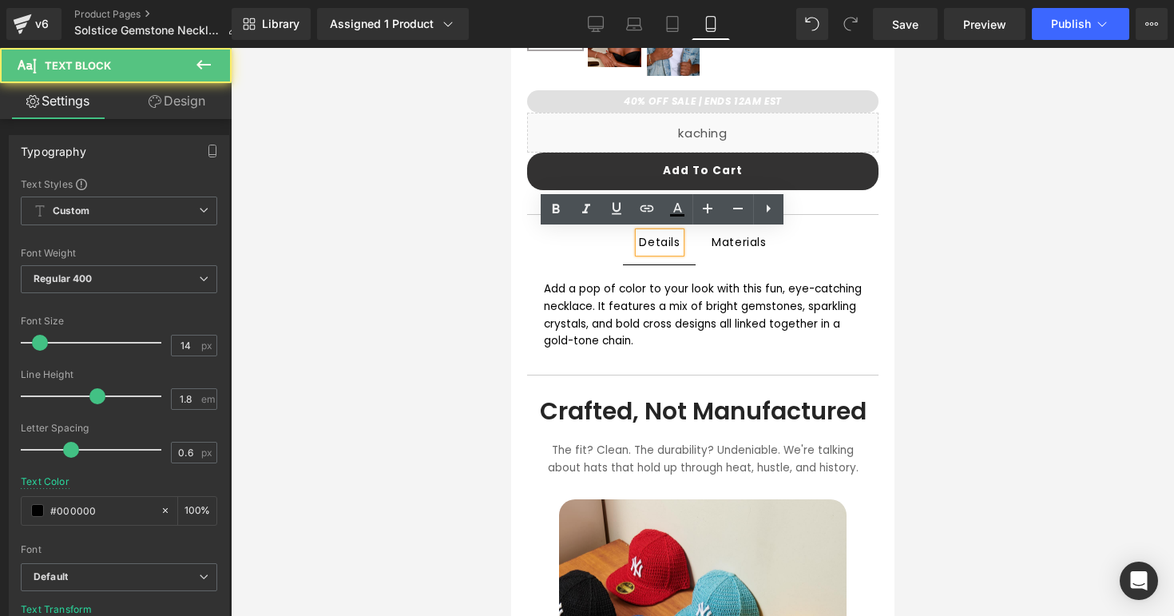
click at [726, 253] on span "Materials Text Block" at bounding box center [738, 242] width 86 height 45
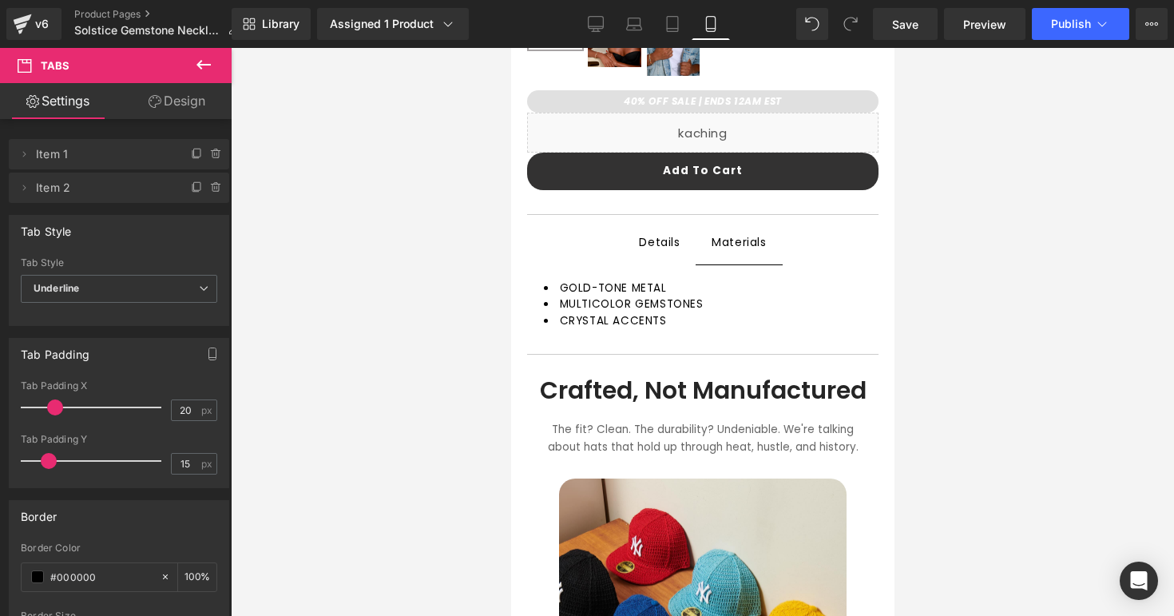
click at [662, 247] on div "Details Text Block" at bounding box center [658, 242] width 41 height 20
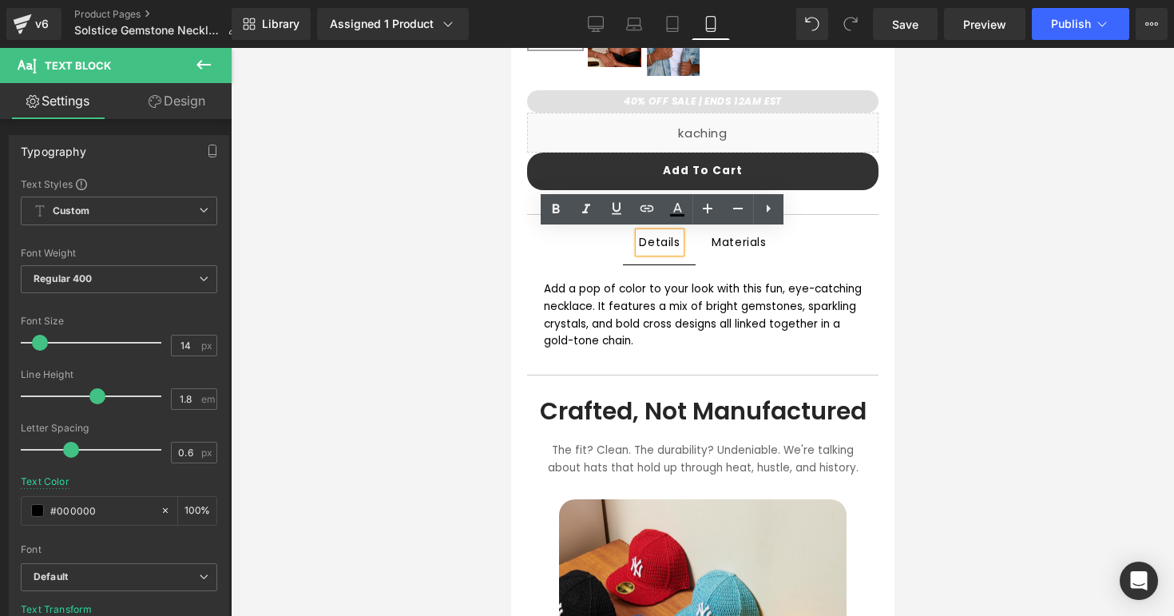
click at [801, 240] on ul "Details Text Block Materials Text Block" at bounding box center [703, 243] width 352 height 46
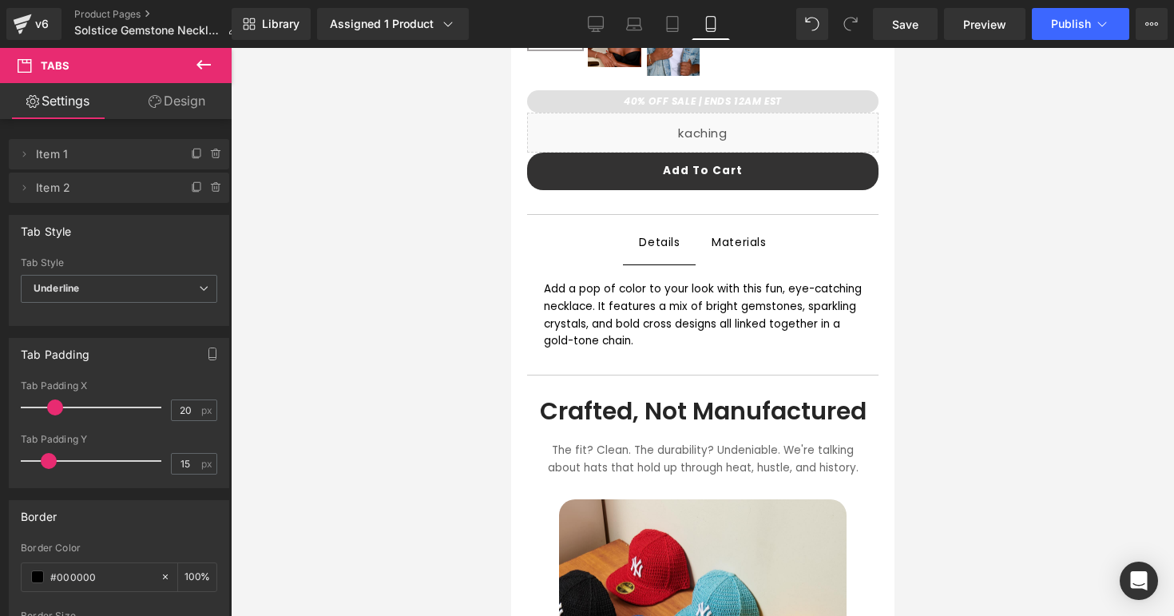
scroll to position [0, 0]
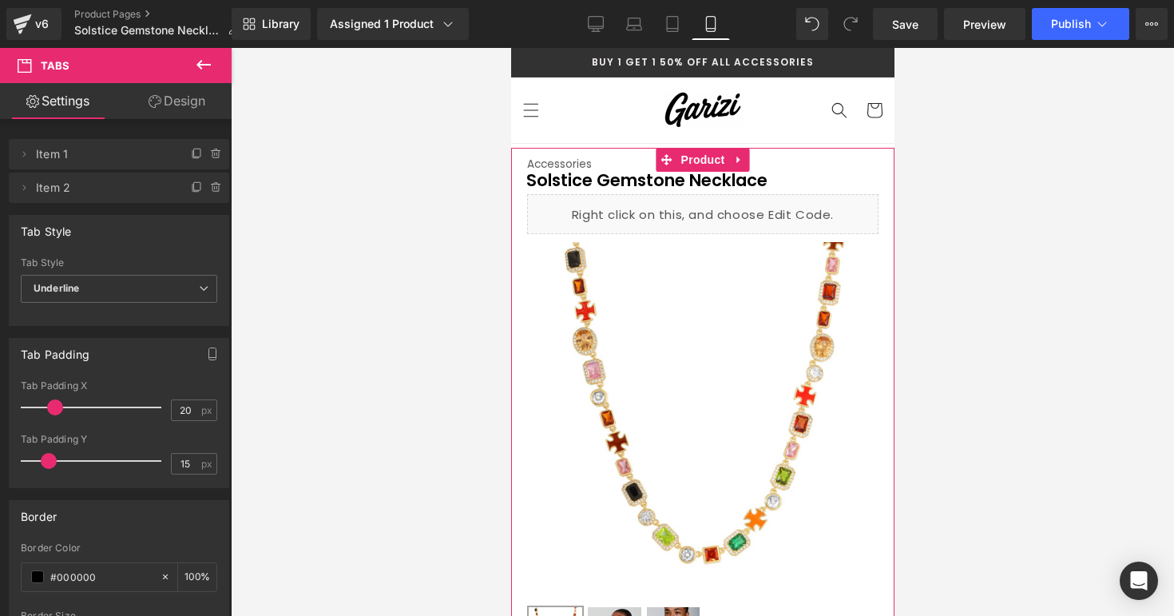
click at [914, 221] on div at bounding box center [703, 332] width 944 height 568
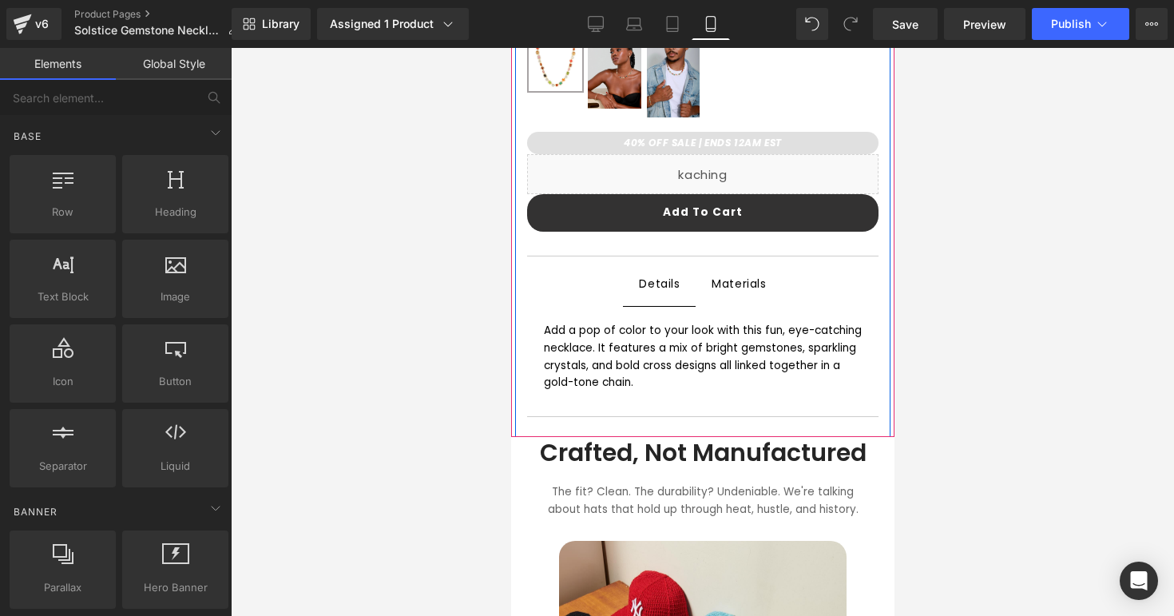
scroll to position [579, 0]
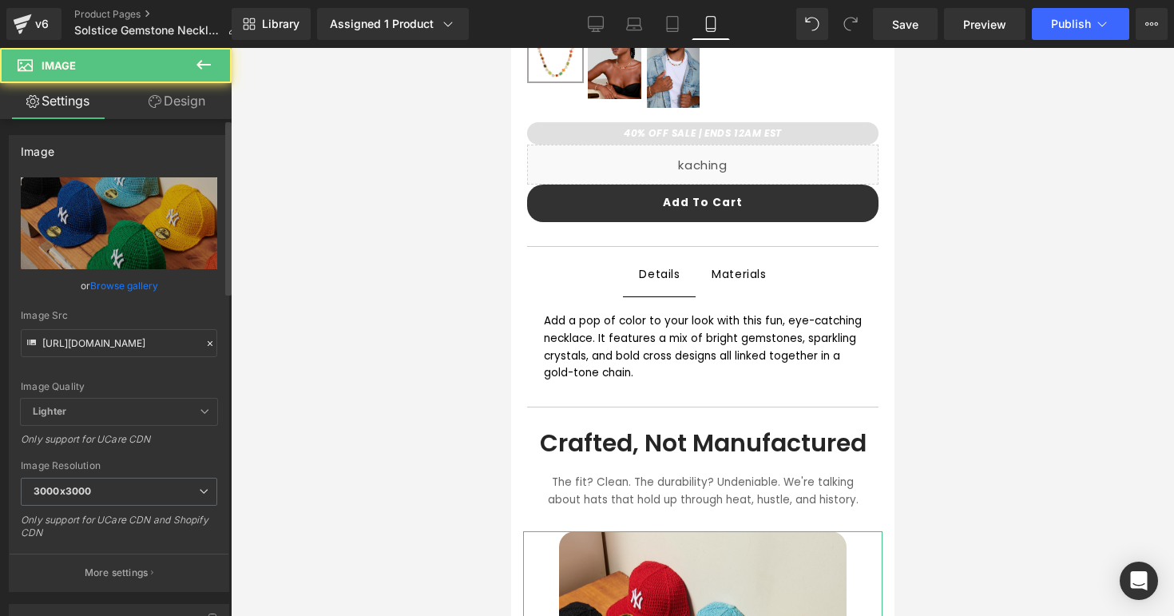
click at [100, 283] on link "Browse gallery" at bounding box center [124, 286] width 68 height 28
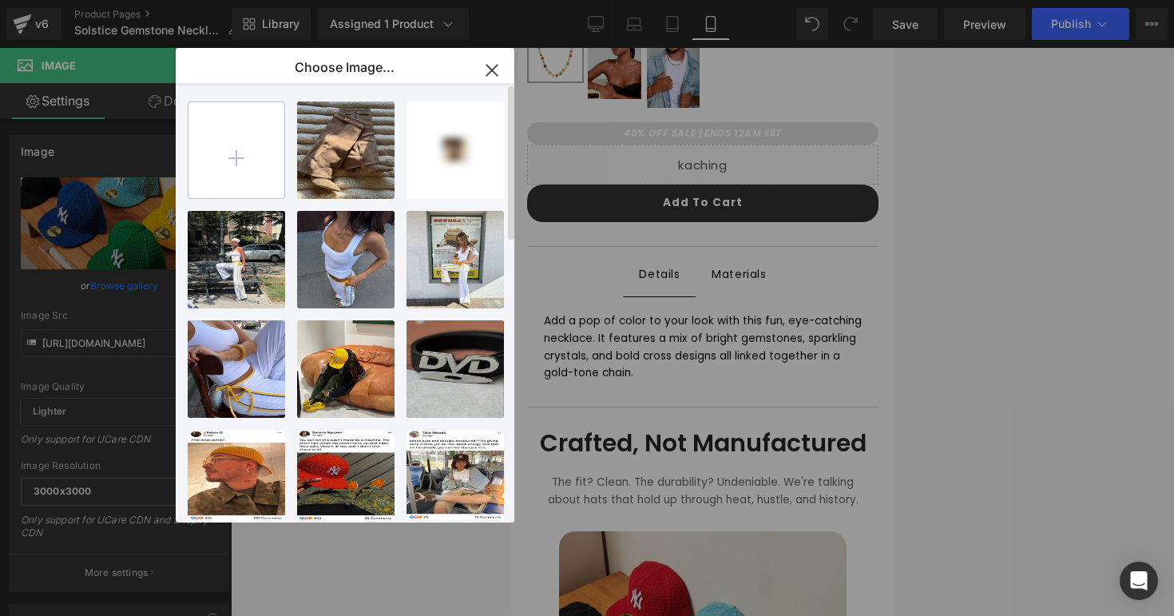
click at [224, 169] on input "file" at bounding box center [237, 150] width 96 height 96
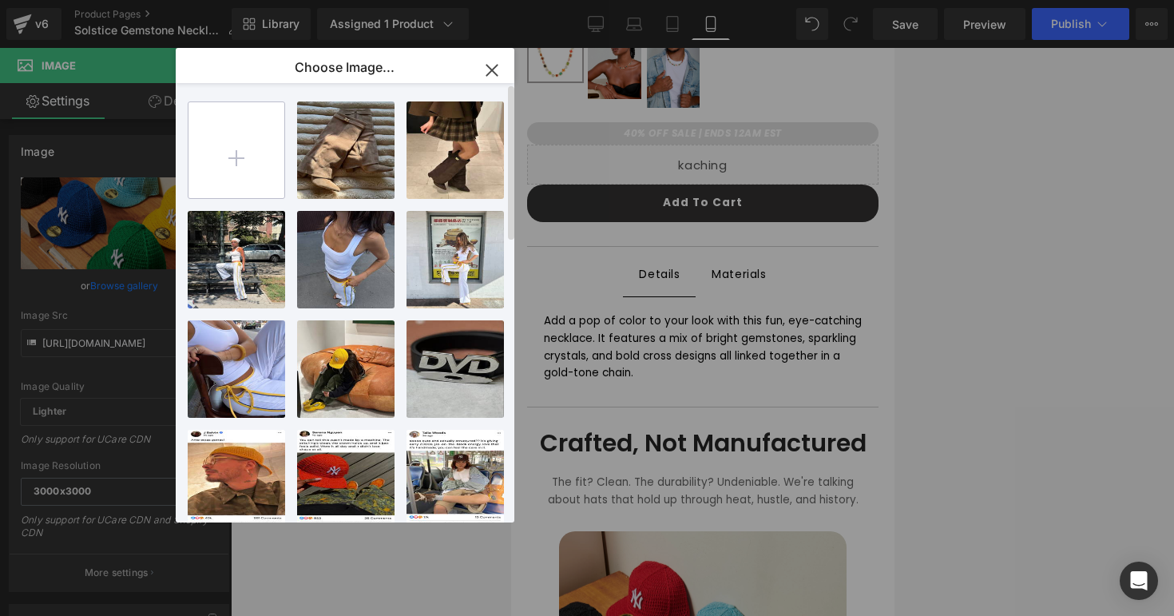
type input "C:\fakepath\solstice5.png"
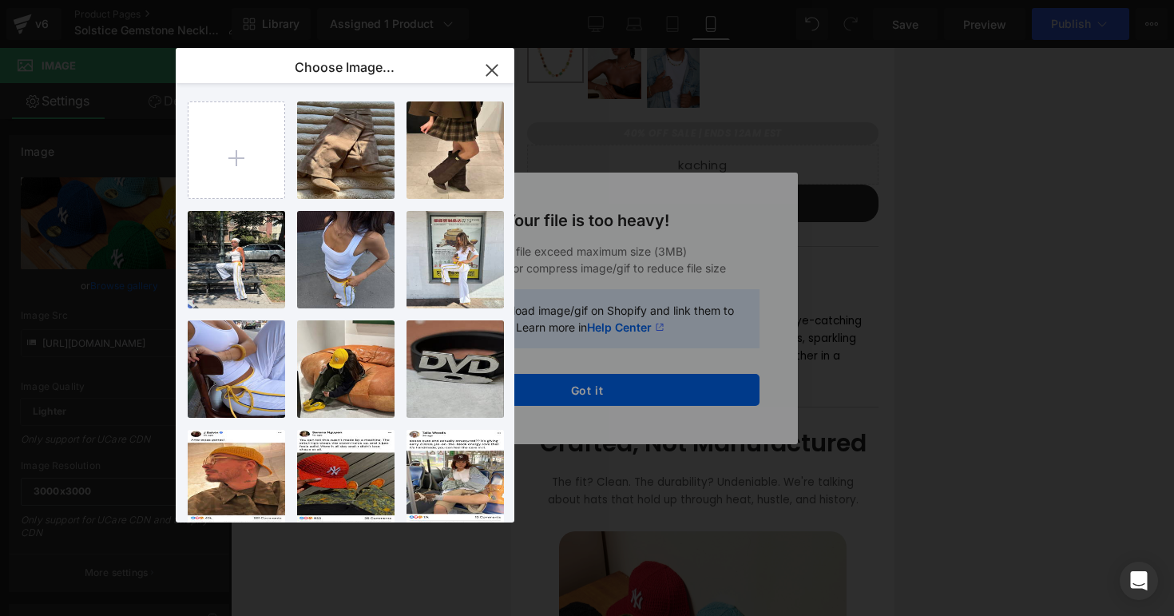
click at [505, 50] on button "button" at bounding box center [492, 70] width 45 height 45
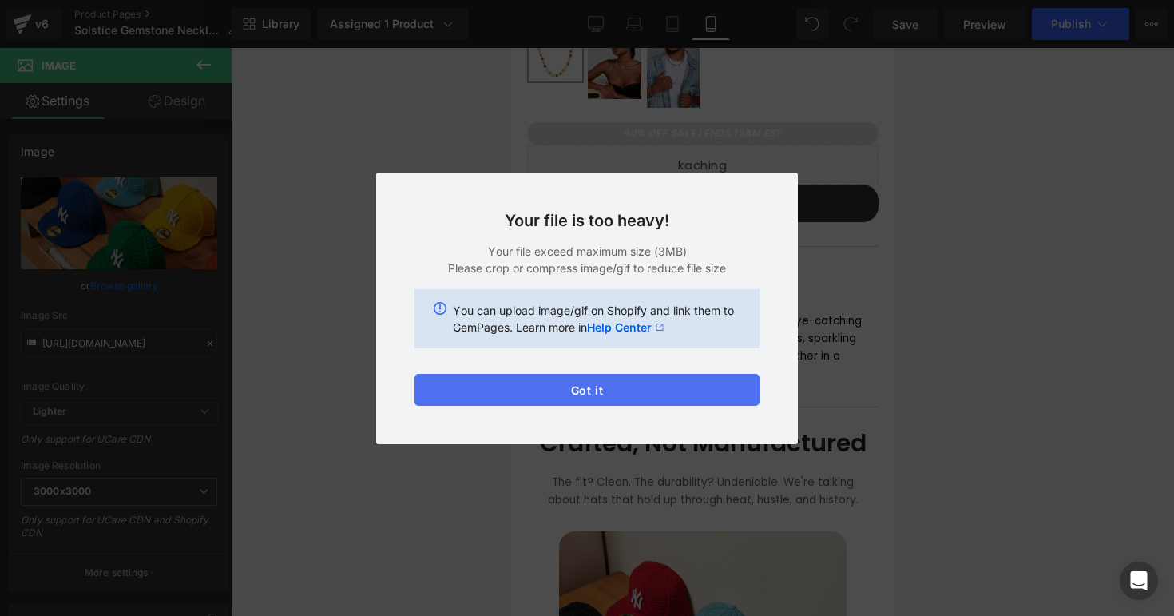
click at [550, 380] on button "Got it" at bounding box center [587, 390] width 345 height 32
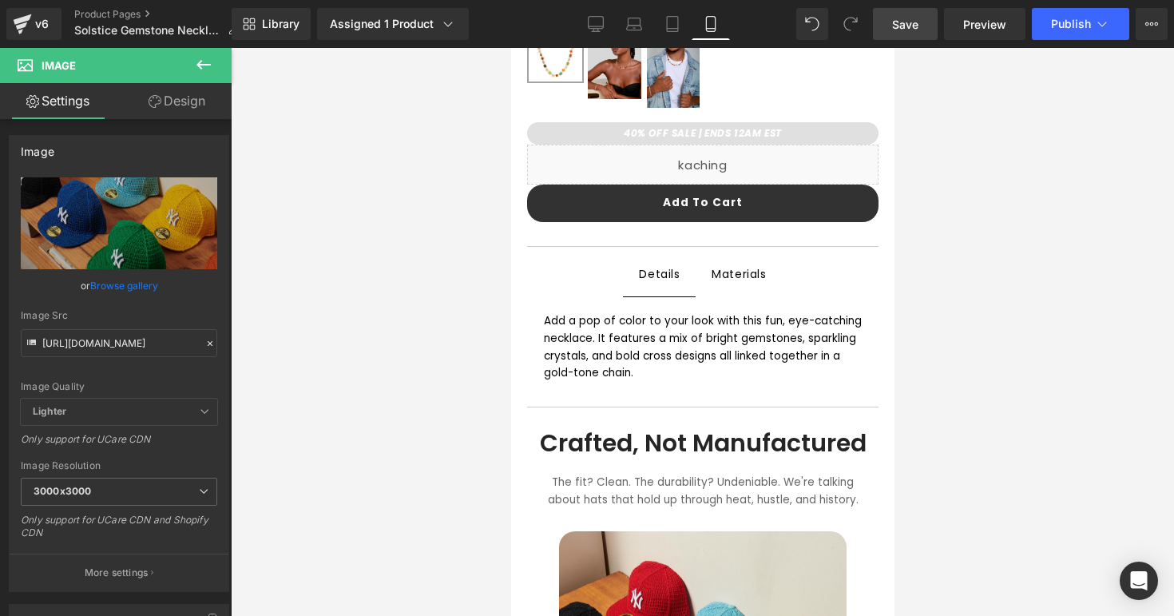
click at [916, 21] on span "Save" at bounding box center [905, 24] width 26 height 17
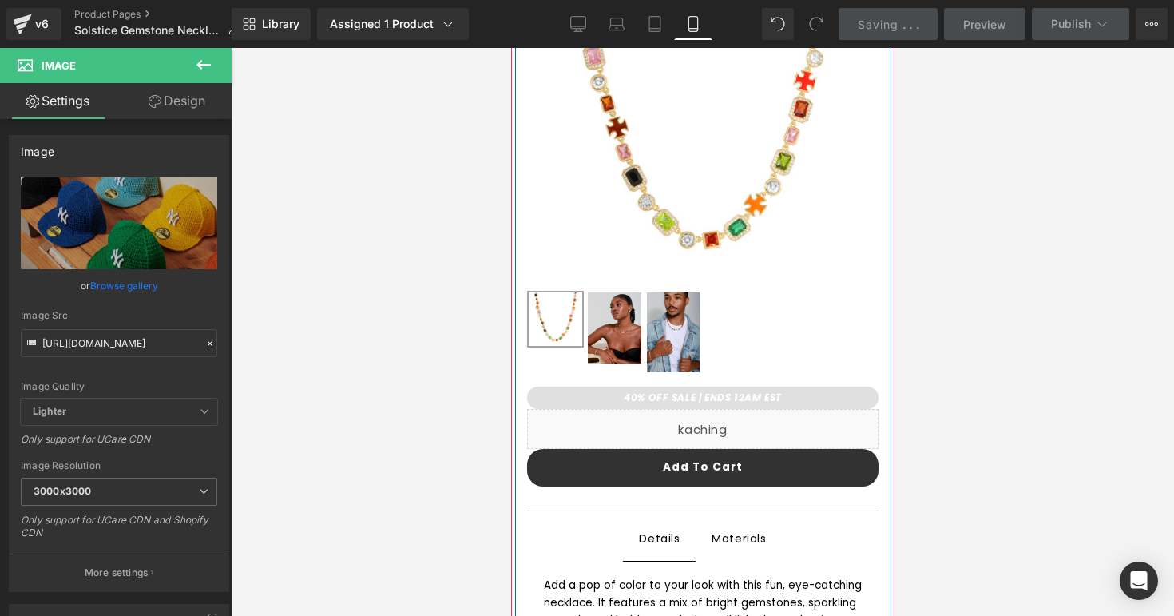
scroll to position [0, 0]
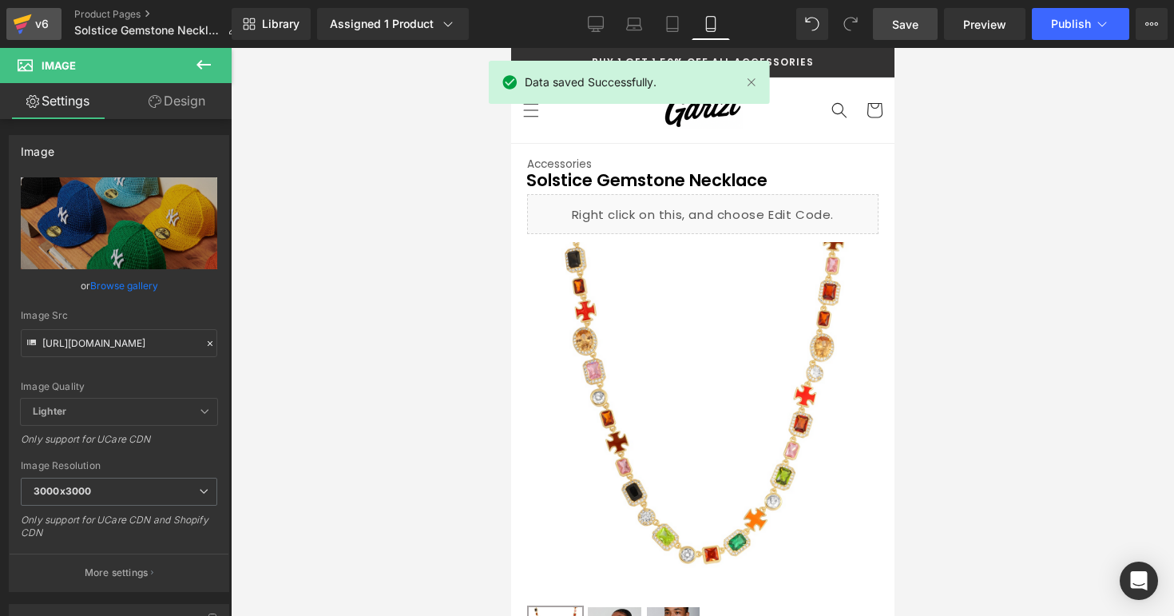
click at [29, 27] on icon at bounding box center [22, 24] width 19 height 40
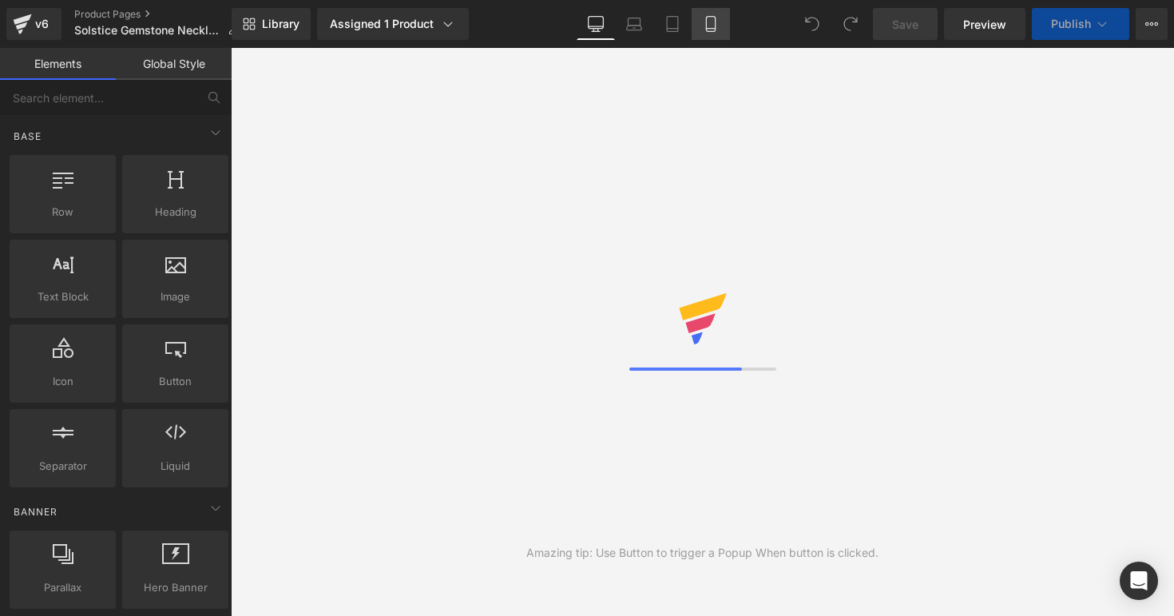
click at [717, 22] on icon at bounding box center [711, 24] width 16 height 16
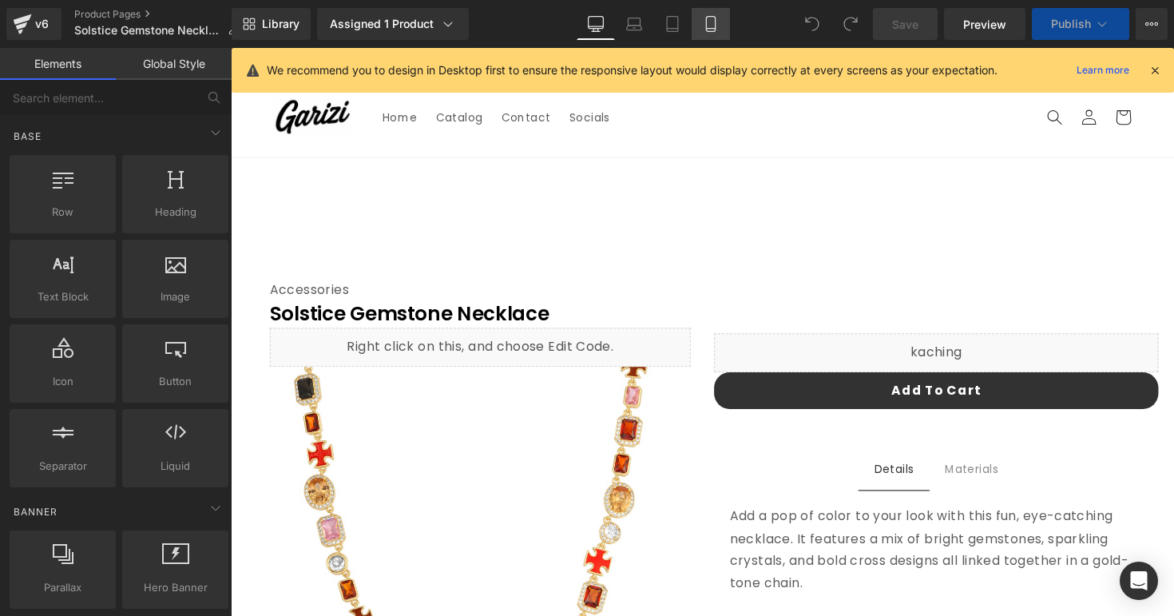
click at [718, 23] on icon at bounding box center [711, 24] width 16 height 16
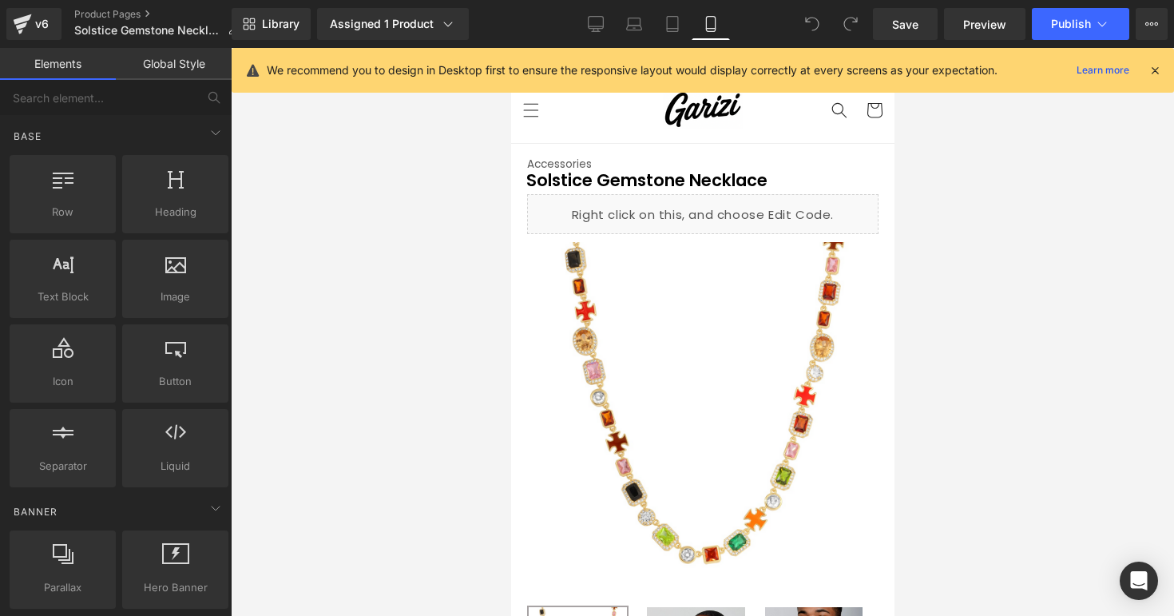
scroll to position [95, 0]
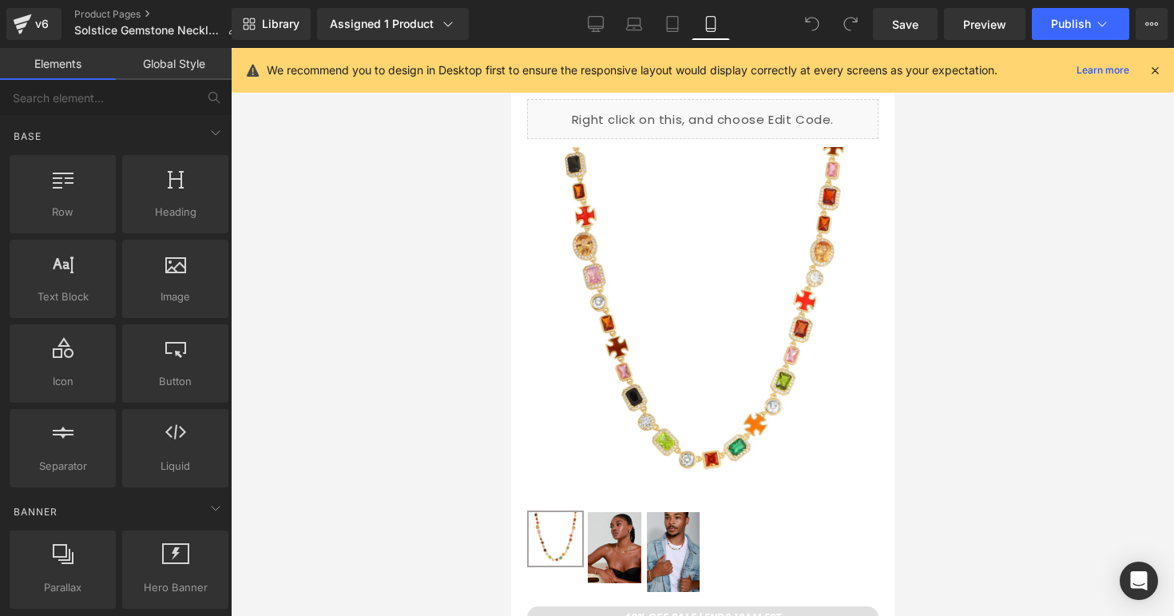
click at [1157, 79] on div "We recommend you to design in Desktop first to ensure the responsive layout wou…" at bounding box center [714, 70] width 895 height 19
click at [1157, 68] on icon at bounding box center [1155, 70] width 14 height 14
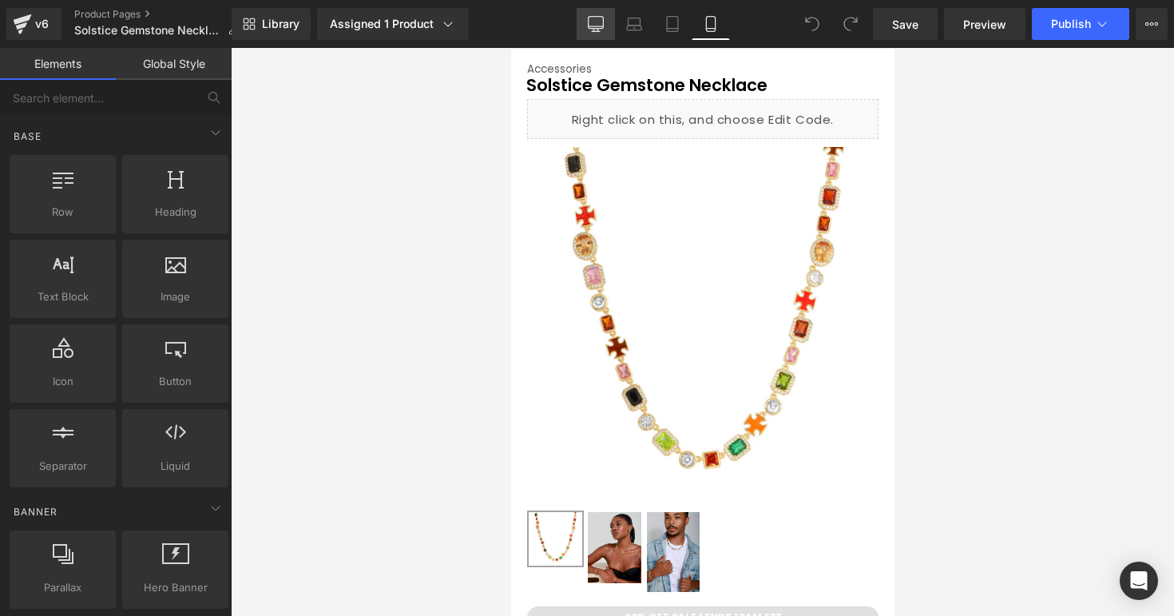
click at [591, 37] on link "Desktop" at bounding box center [596, 24] width 38 height 32
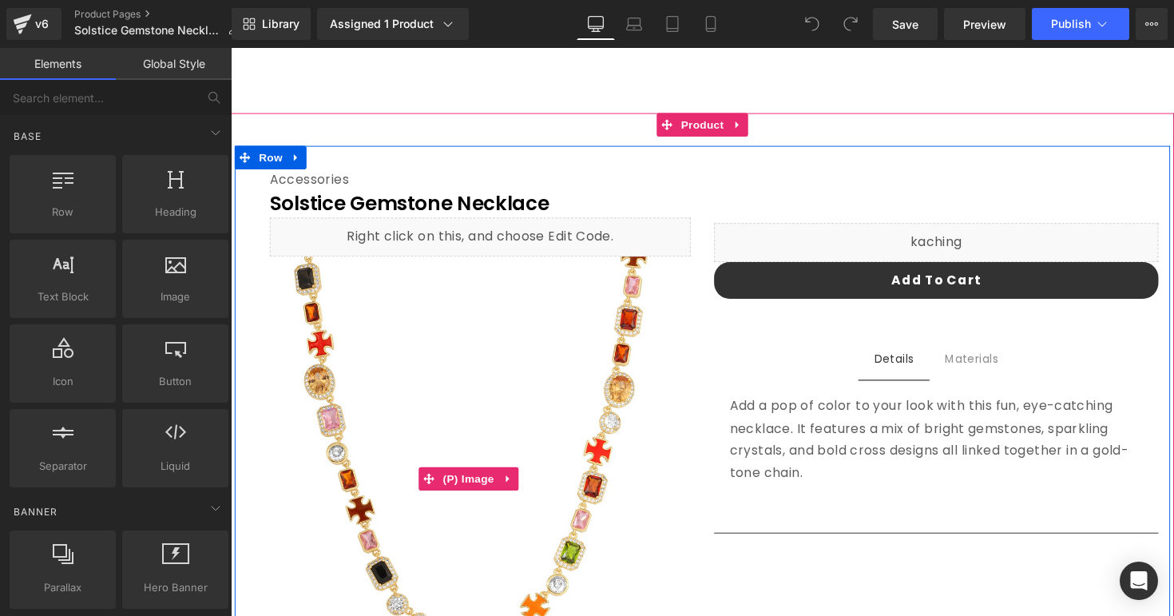
scroll to position [0, 0]
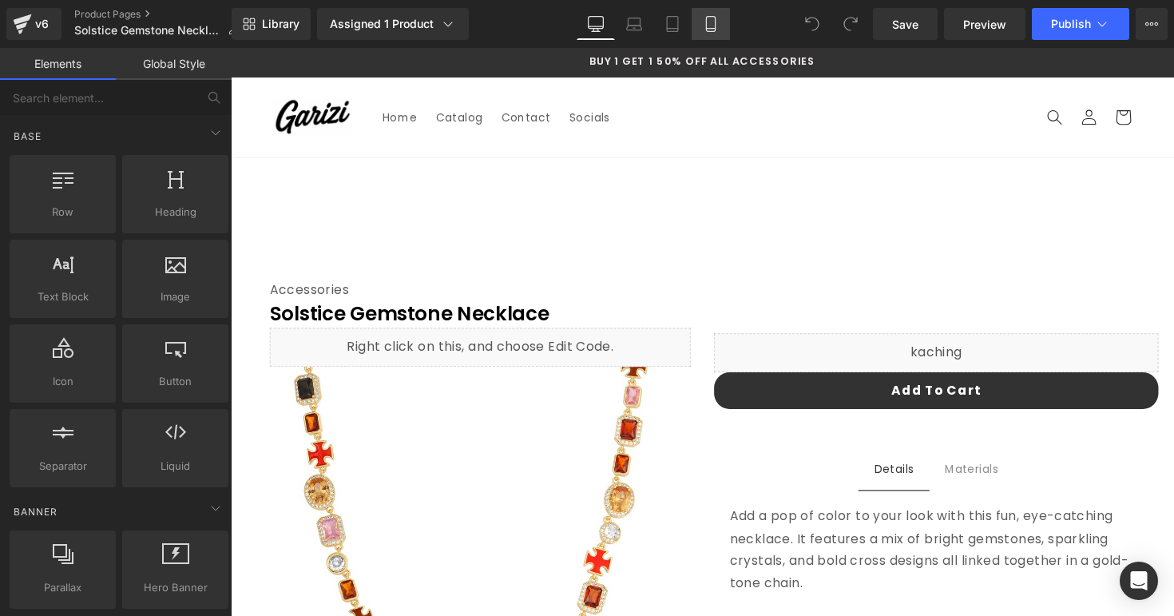
click at [726, 21] on link "Mobile" at bounding box center [711, 24] width 38 height 32
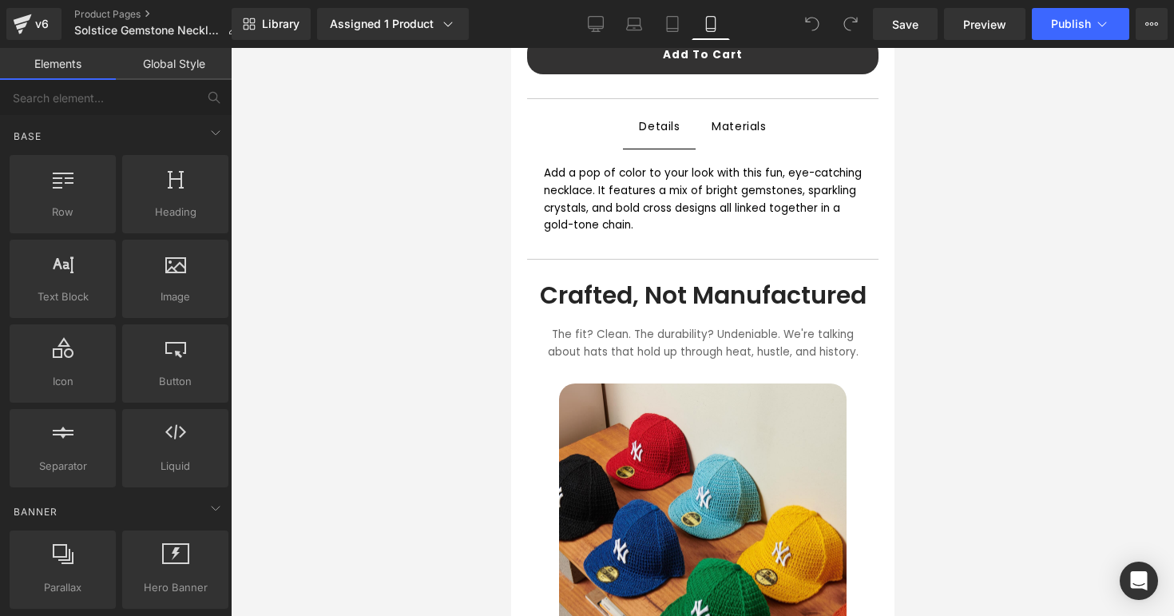
scroll to position [745, 0]
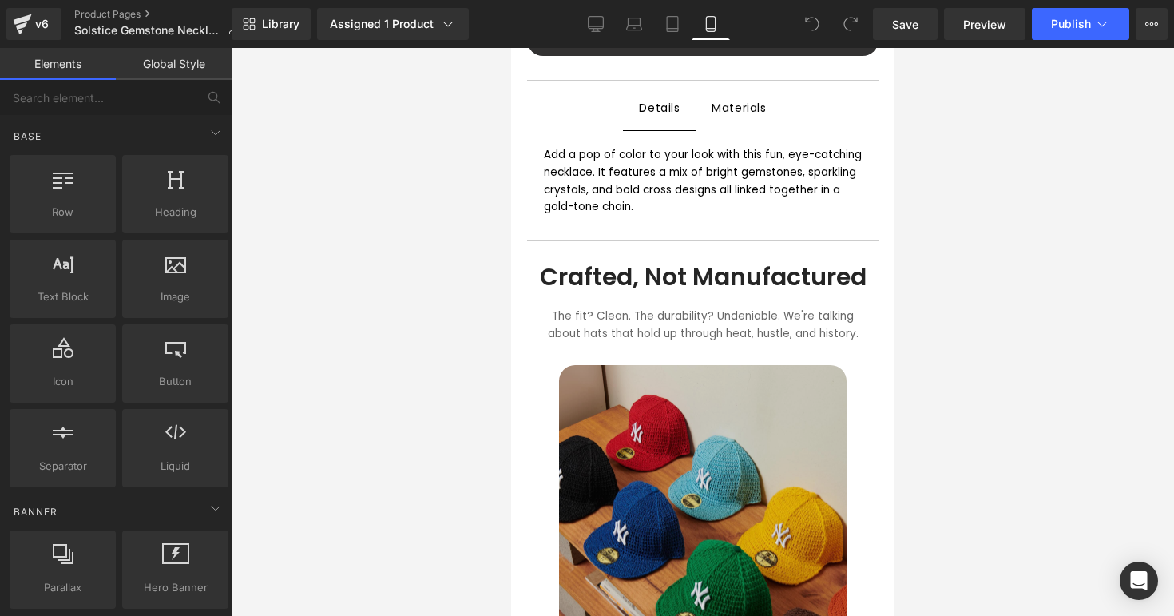
click at [783, 404] on img at bounding box center [702, 544] width 288 height 359
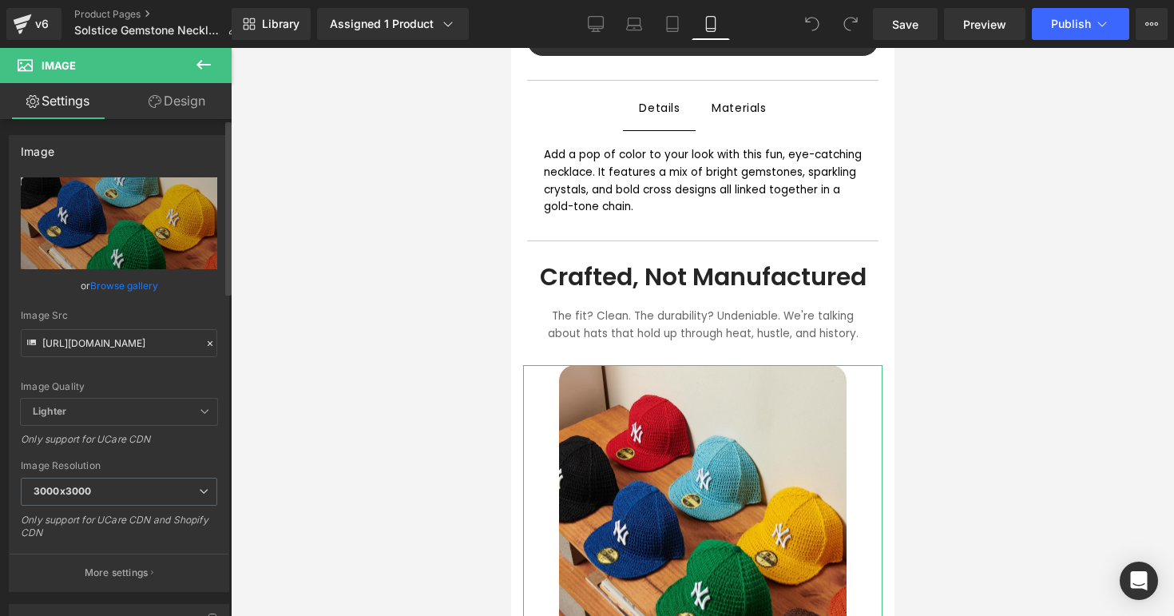
click at [205, 347] on icon at bounding box center [210, 343] width 11 height 11
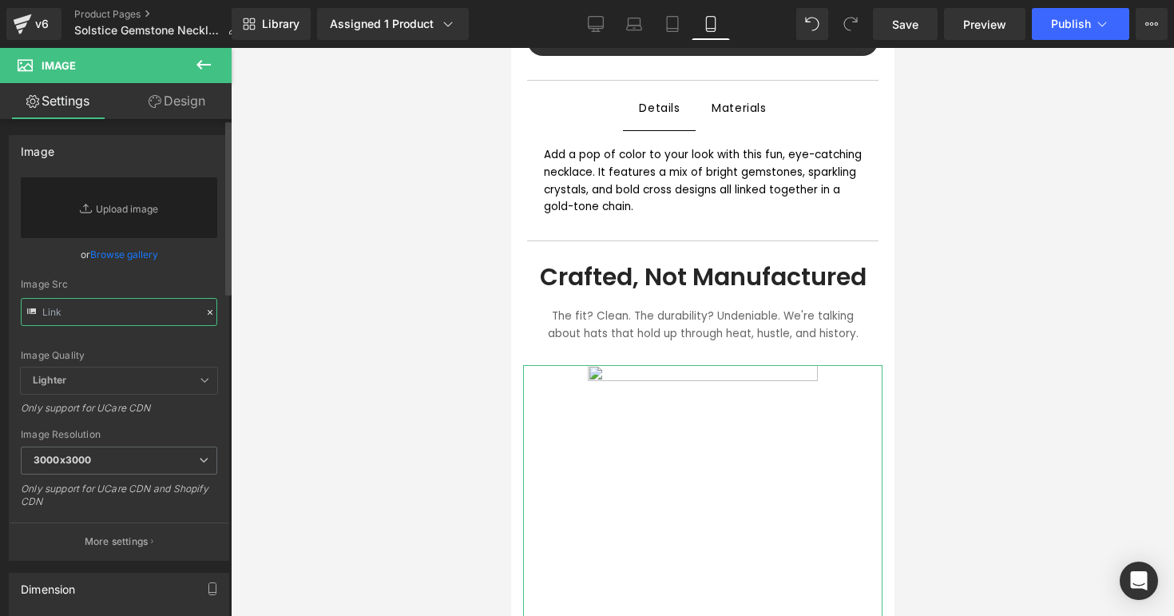
click at [98, 306] on input "text" at bounding box center [119, 312] width 197 height 28
paste input "https://cdn.shopify.com/s/files/1/0895/9026/8221/files/solstice5.png?v=17573033…"
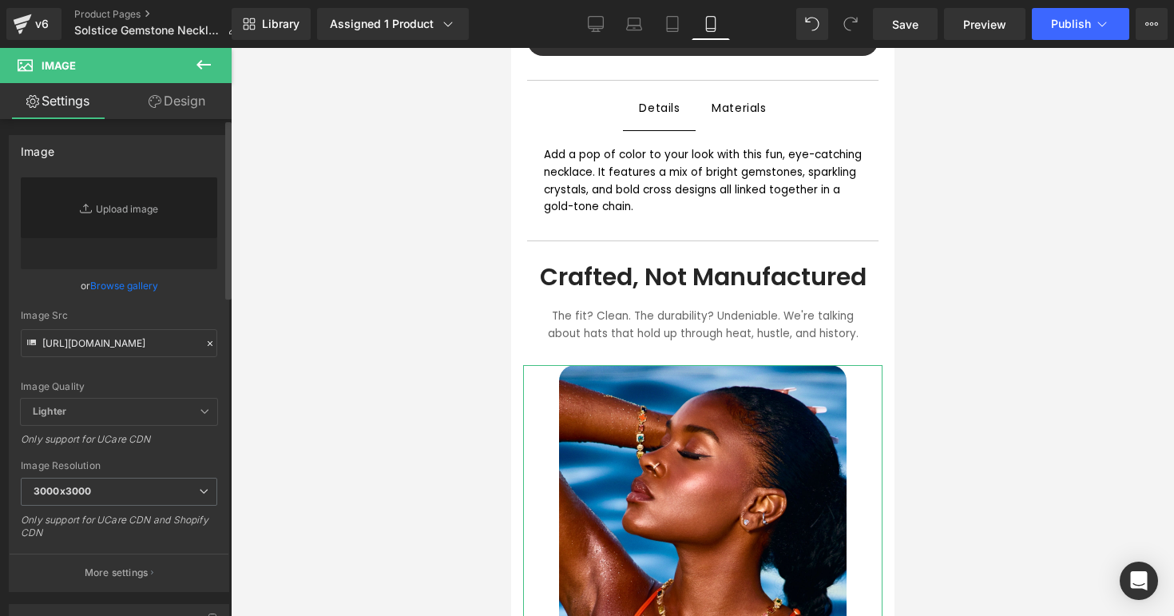
click at [120, 288] on link "Browse gallery" at bounding box center [124, 286] width 68 height 28
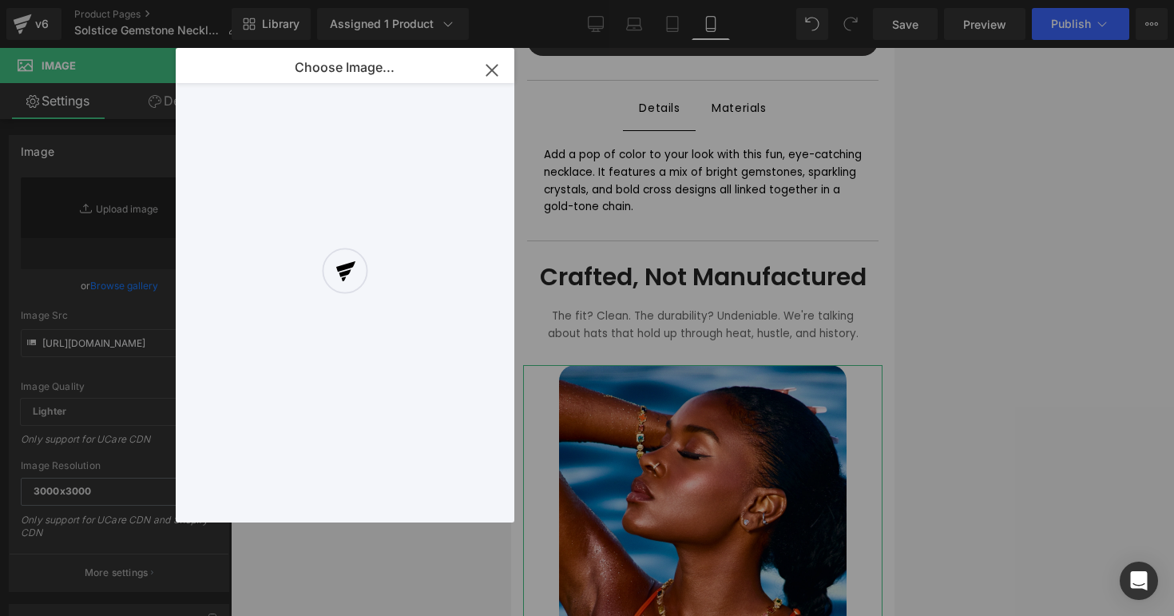
scroll to position [0, 0]
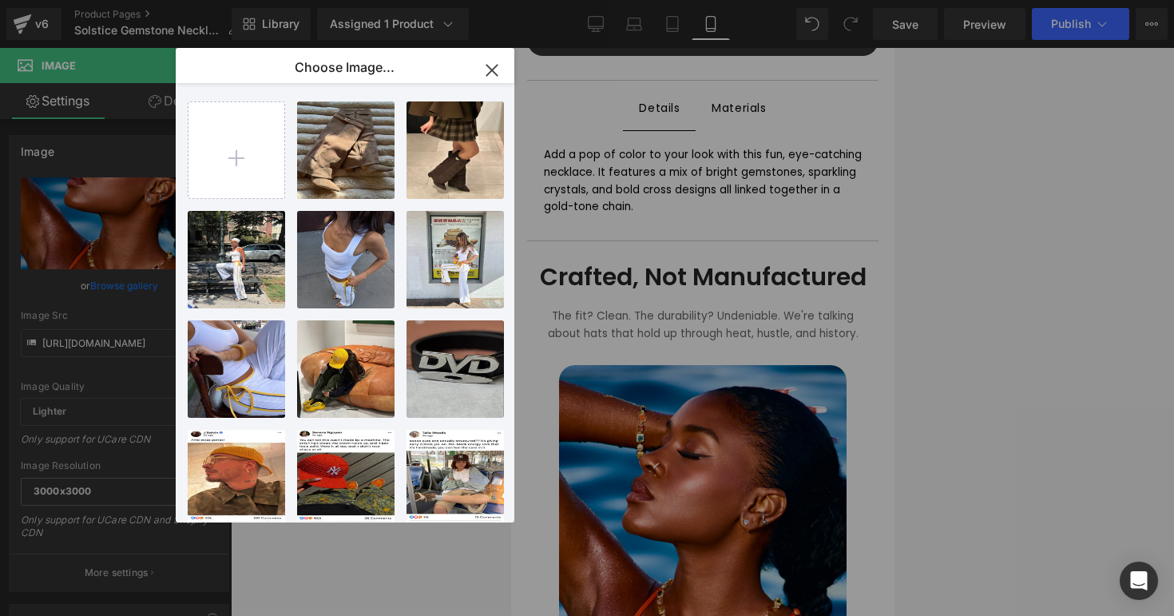
type input "https://cdn.shopify.com/s/files/1/0895/9026/8221/files/solstice5_3000x3000.png?…"
click at [485, 66] on icon "button" at bounding box center [492, 71] width 26 height 26
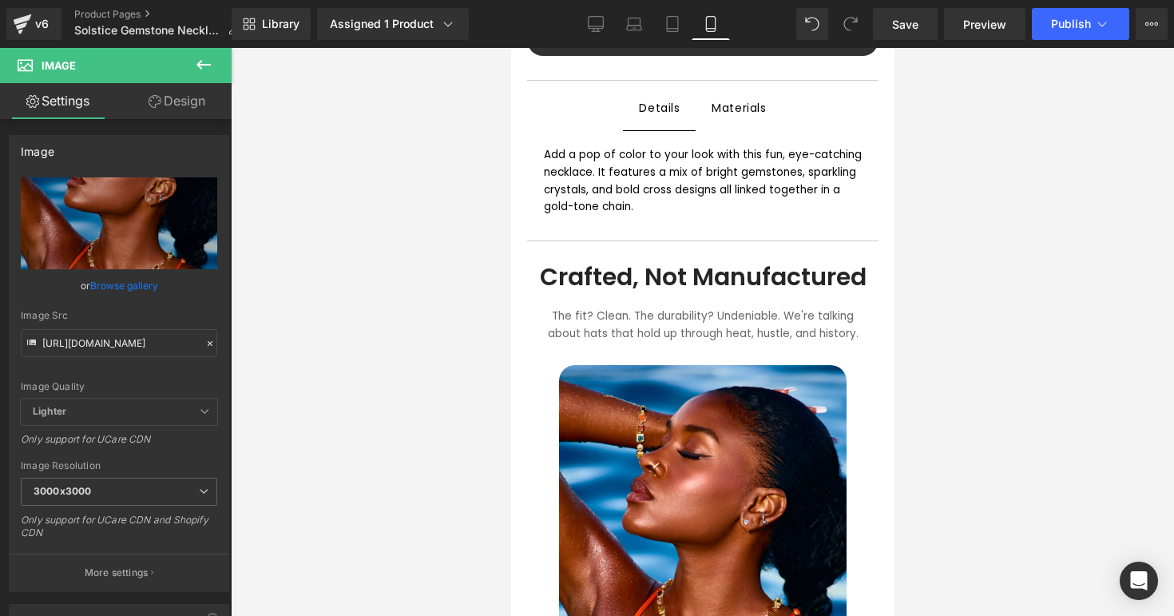
click at [642, 272] on h1 "Crafted, Not Manufactured" at bounding box center [702, 277] width 328 height 29
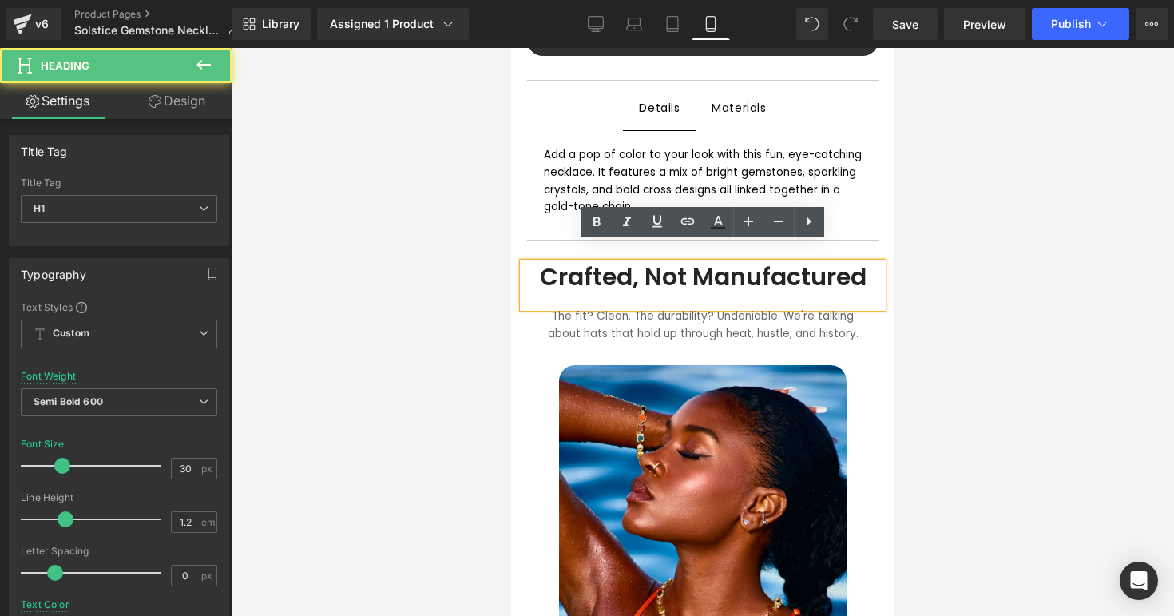
click at [642, 263] on h1 "Crafted, Not Manufactured" at bounding box center [702, 277] width 328 height 29
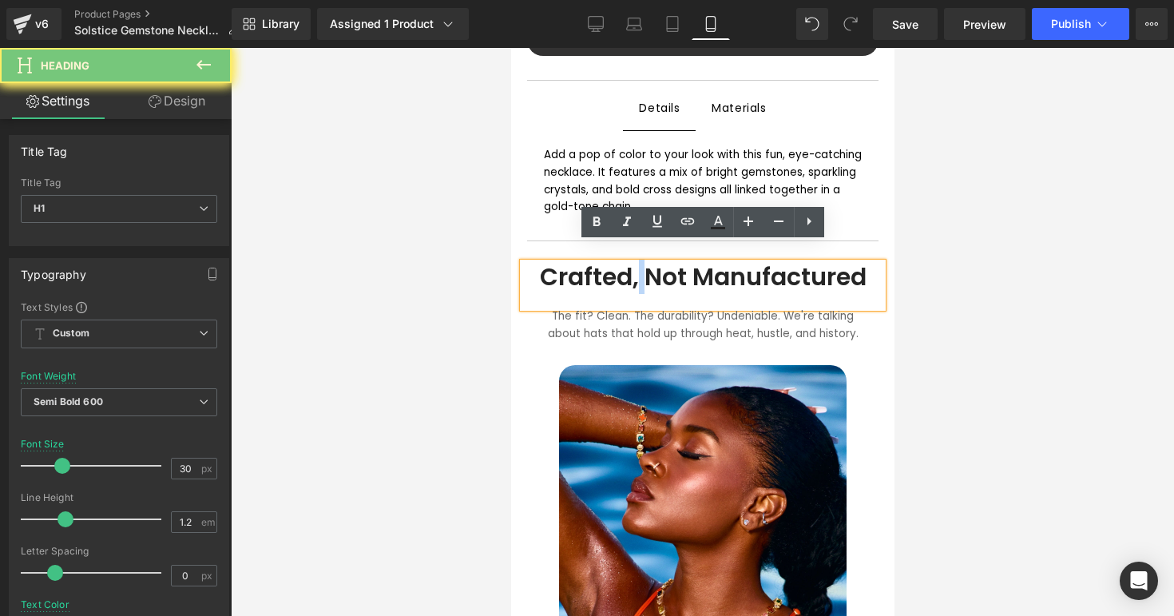
click at [642, 263] on h1 "Crafted, Not Manufactured" at bounding box center [702, 277] width 328 height 29
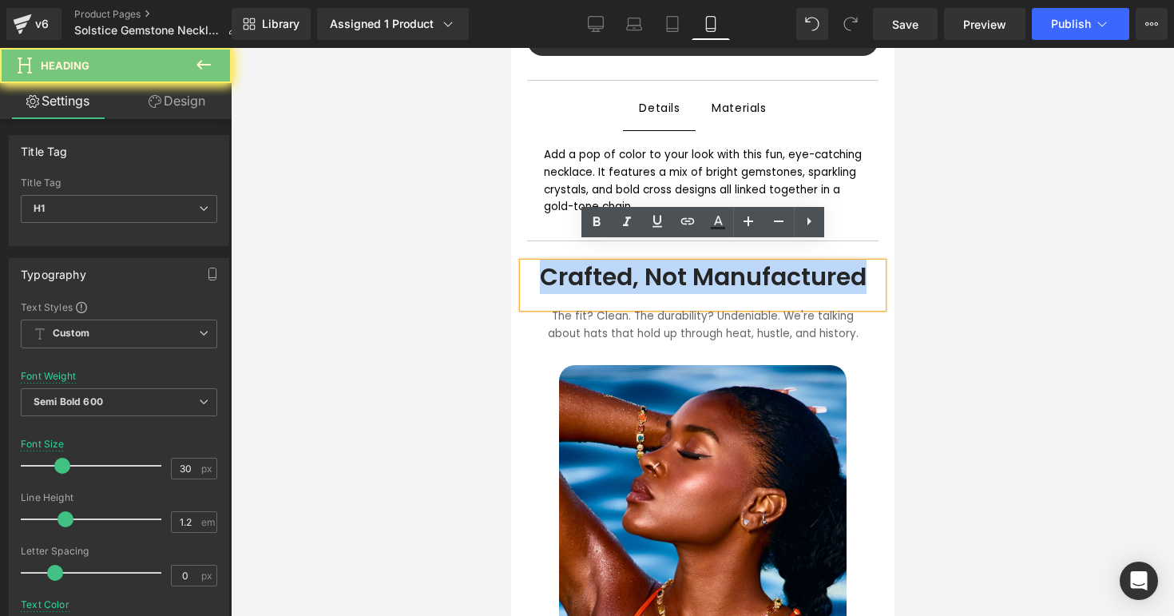
click at [642, 263] on h1 "Crafted, Not Manufactured" at bounding box center [702, 277] width 328 height 29
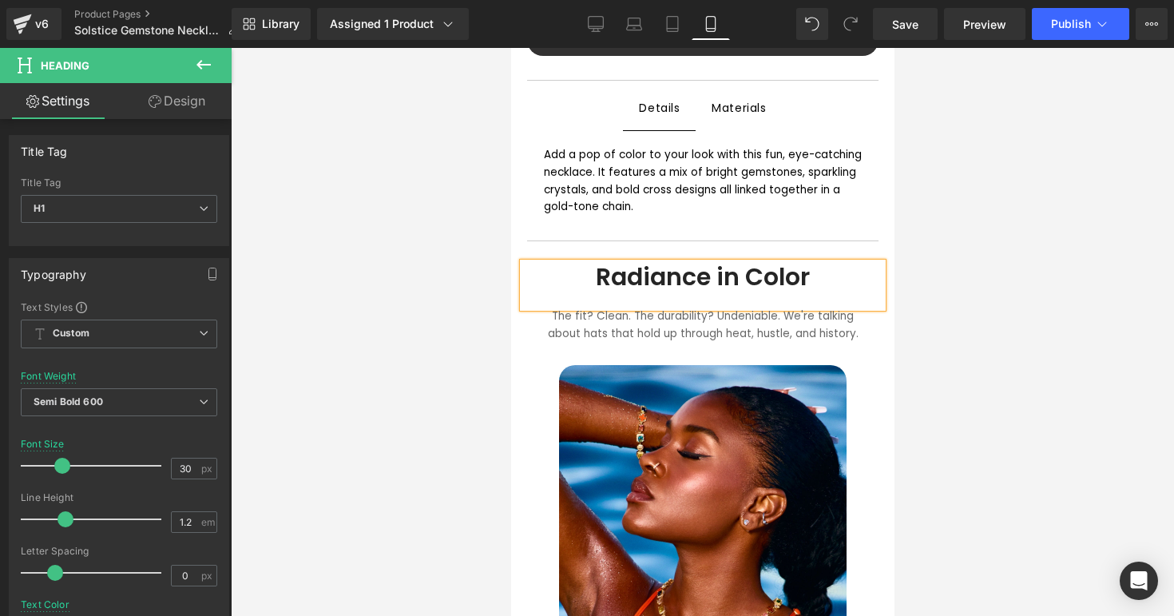
click at [607, 308] on div "The fit? Clean. The durability? Undeniable. We're talking about hats that hold …" at bounding box center [703, 337] width 360 height 58
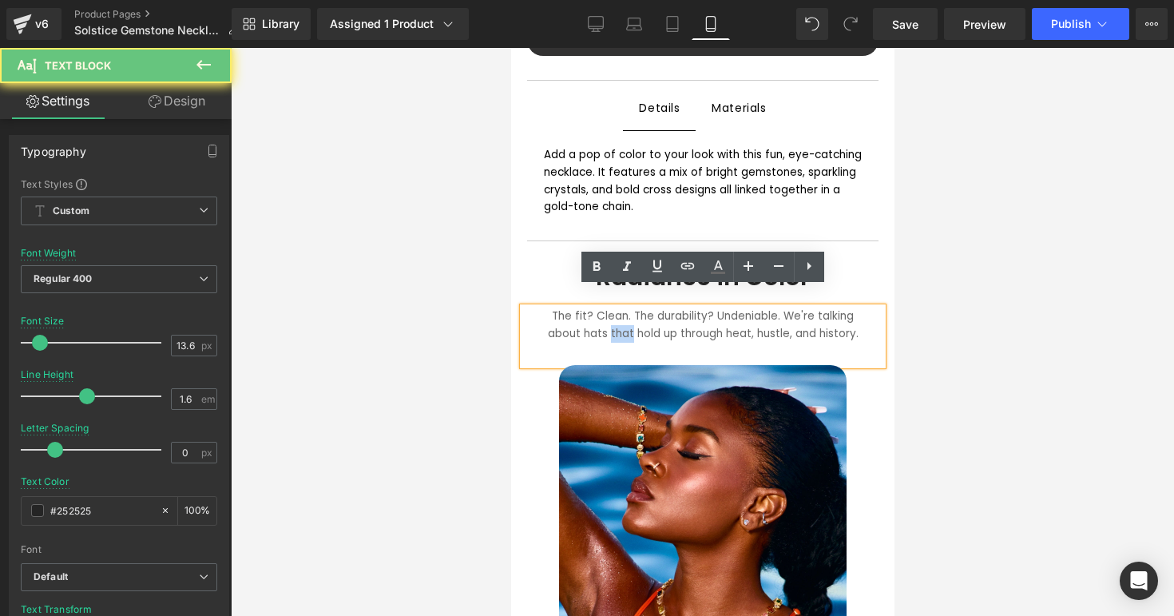
click at [607, 308] on div "The fit? Clean. The durability? Undeniable. We're talking about hats that hold …" at bounding box center [703, 337] width 360 height 58
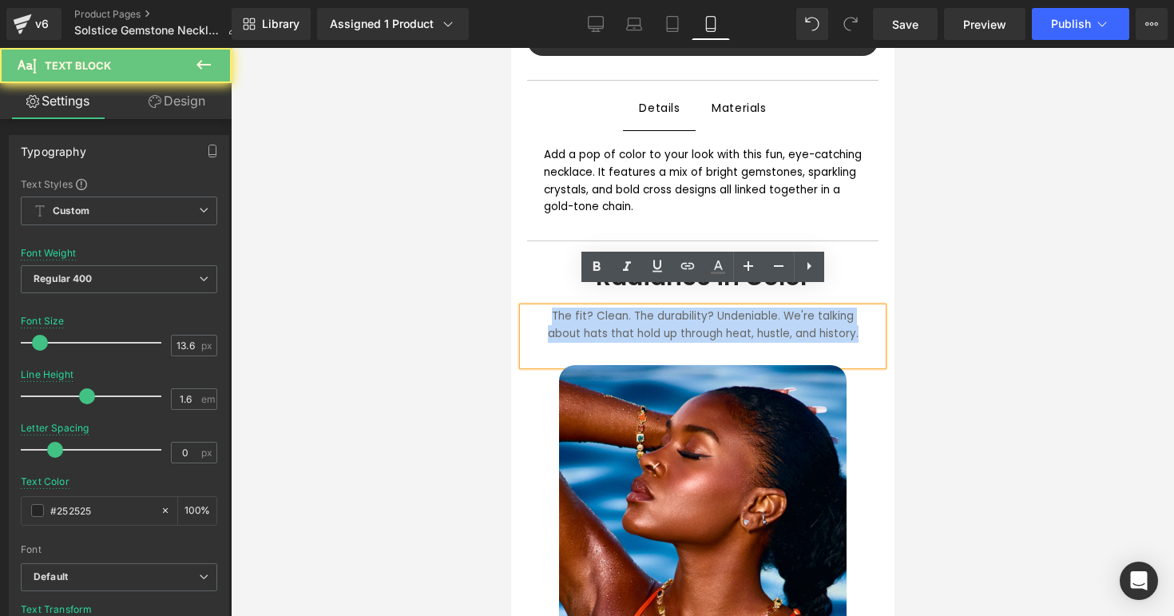
click at [607, 308] on div "The fit? Clean. The durability? Undeniable. We're talking about hats that hold …" at bounding box center [703, 337] width 360 height 58
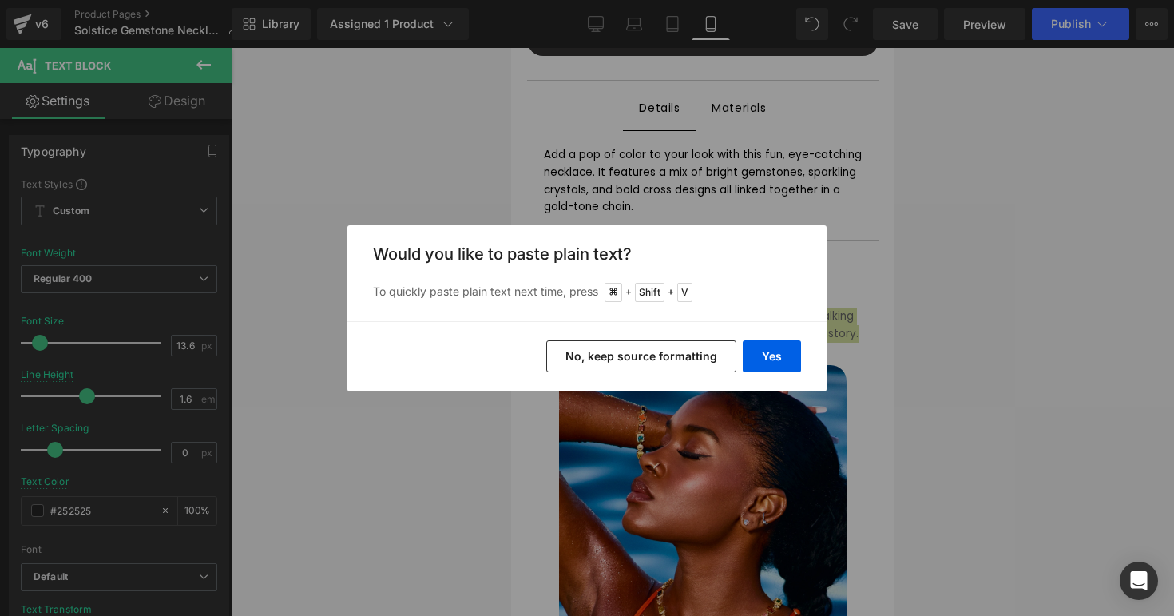
click at [763, 336] on div "Yes No, keep source formatting" at bounding box center [587, 356] width 479 height 70
click at [765, 350] on button "Yes" at bounding box center [772, 356] width 58 height 32
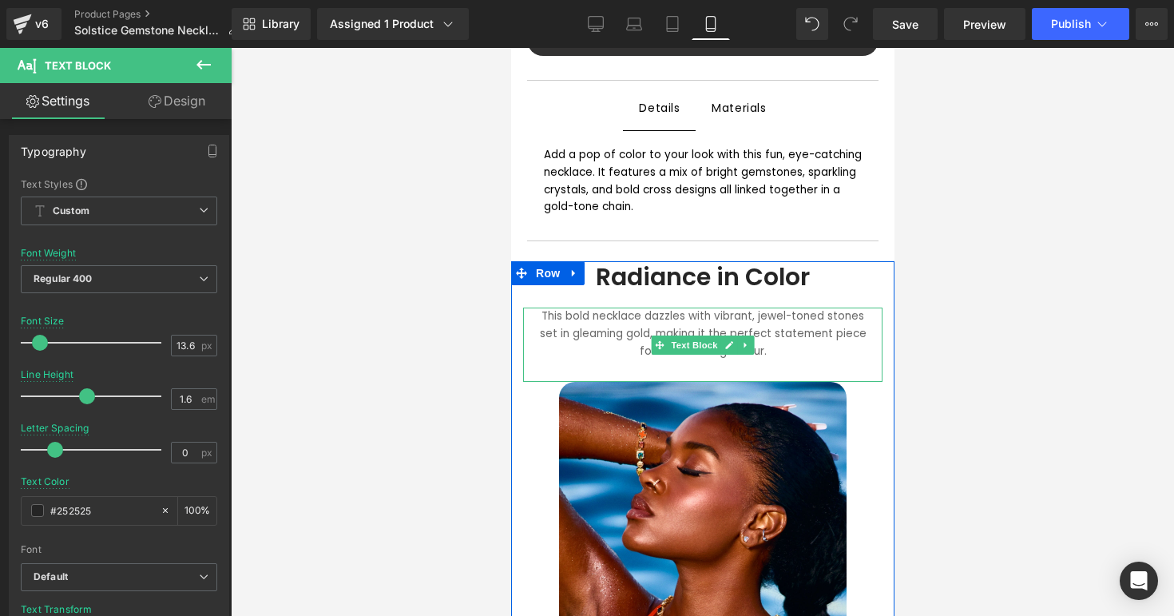
click at [573, 308] on font "This bold necklace dazzles with vibrant, jewel-toned stones set in gleaming gol…" at bounding box center [702, 333] width 327 height 50
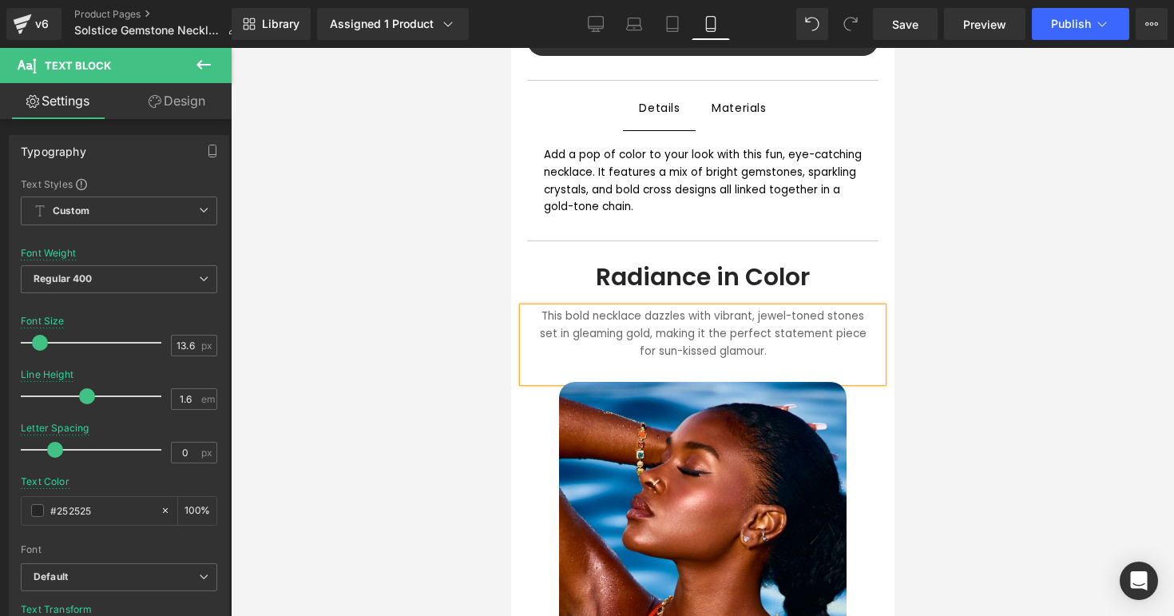
click at [747, 347] on div "This bold necklace dazzles with vibrant, jewel-toned stones set in gleaming gol…" at bounding box center [703, 345] width 360 height 74
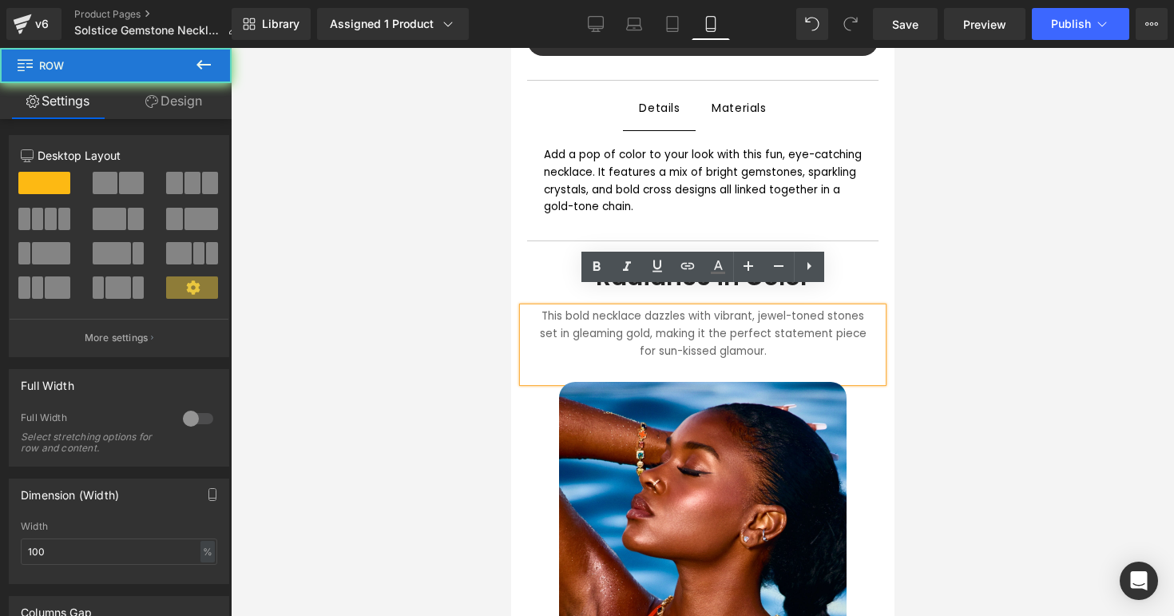
click at [914, 341] on div at bounding box center [703, 332] width 944 height 568
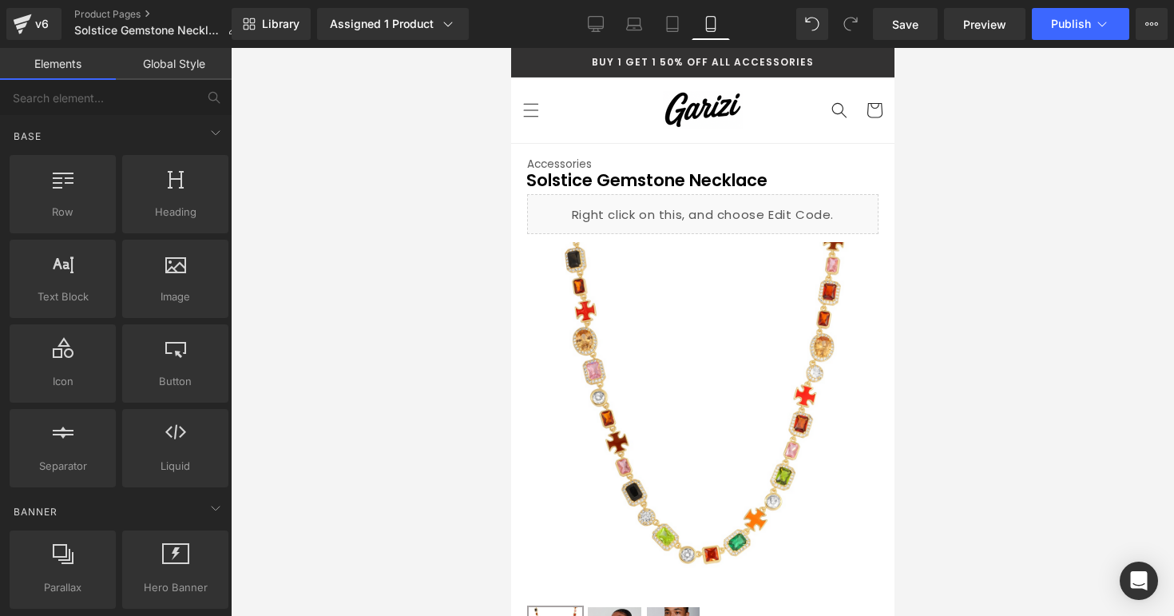
click at [1023, 294] on div at bounding box center [703, 332] width 944 height 568
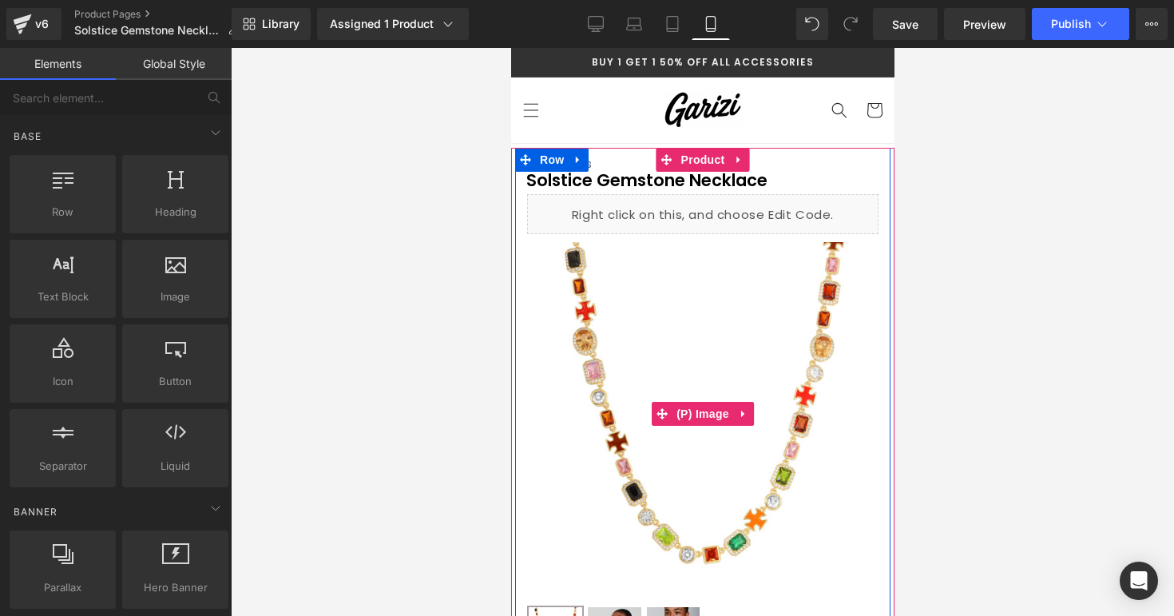
scroll to position [93, 0]
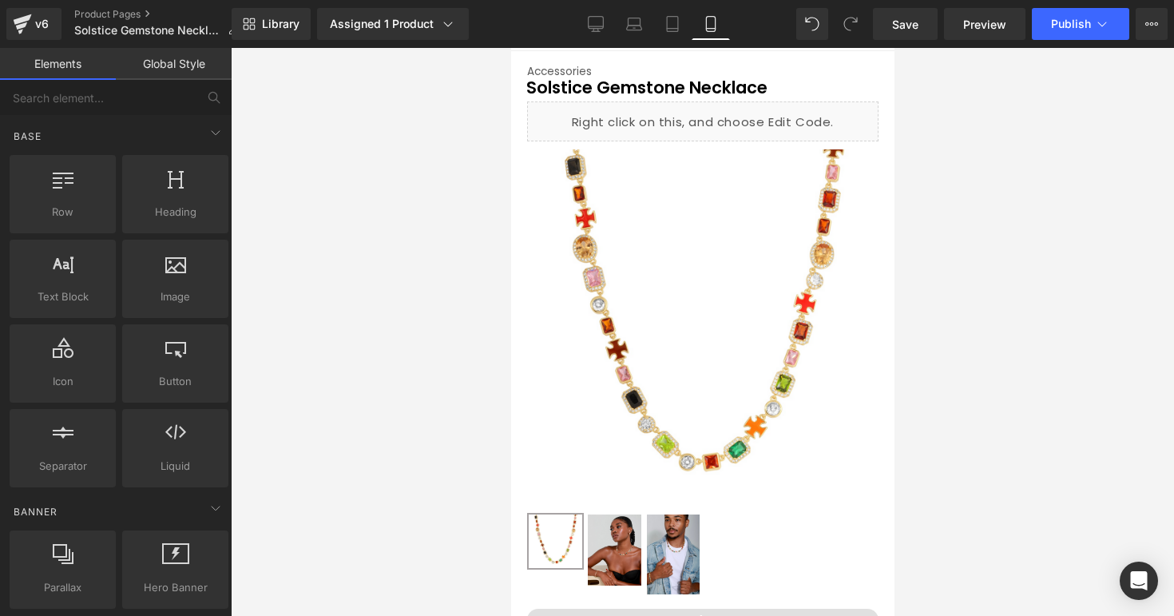
click at [977, 291] on div at bounding box center [703, 332] width 944 height 568
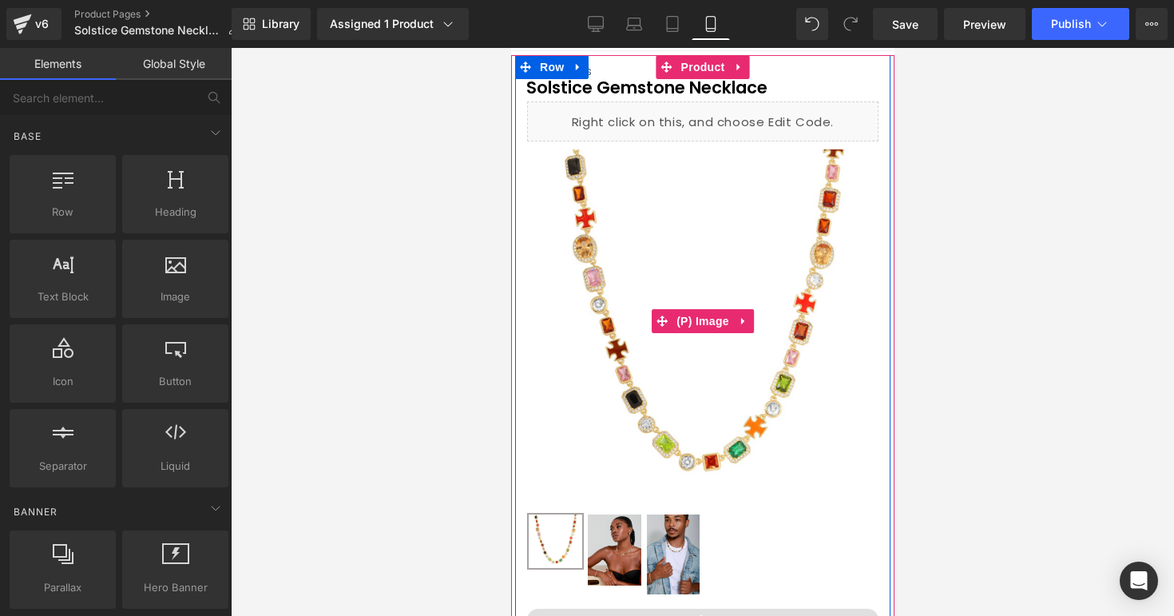
scroll to position [0, 0]
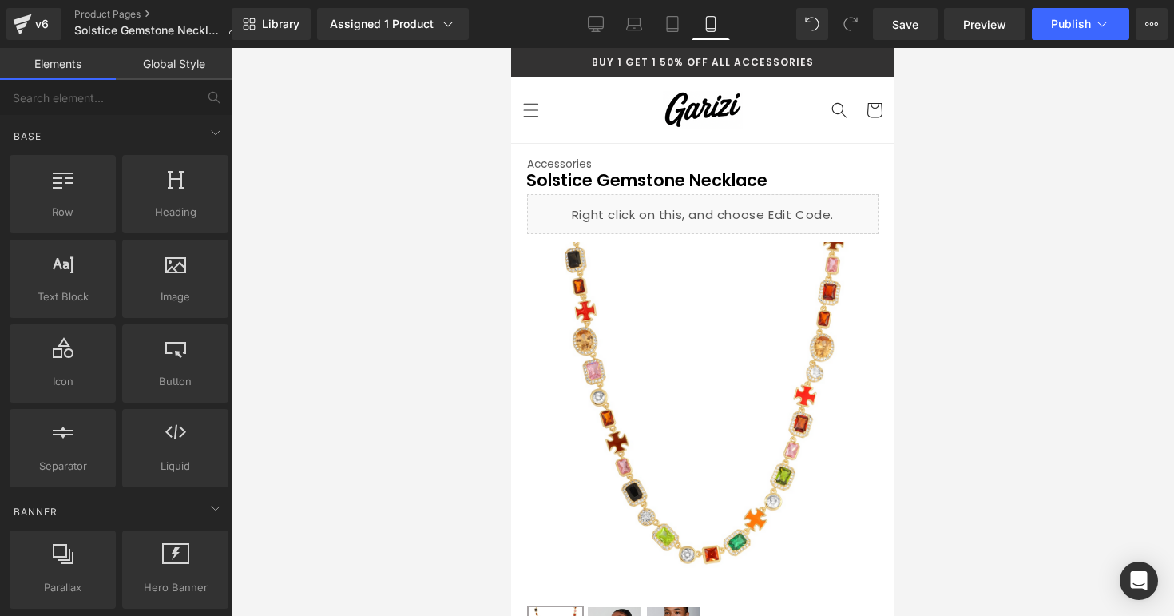
click at [959, 276] on div at bounding box center [703, 332] width 944 height 568
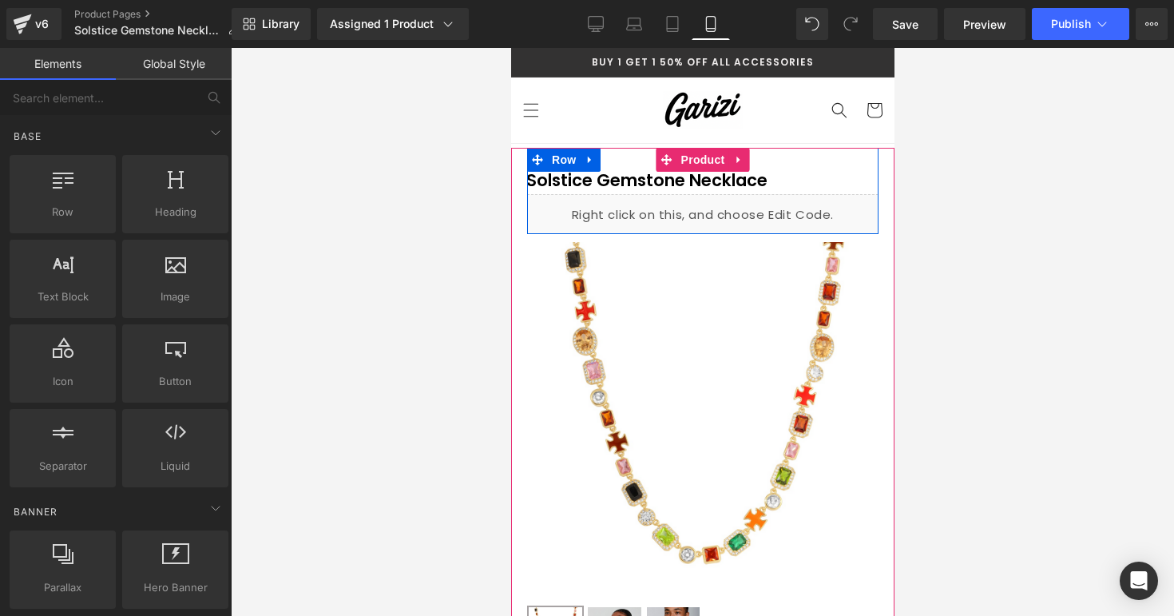
click at [729, 211] on div "Liquid" at bounding box center [703, 214] width 352 height 40
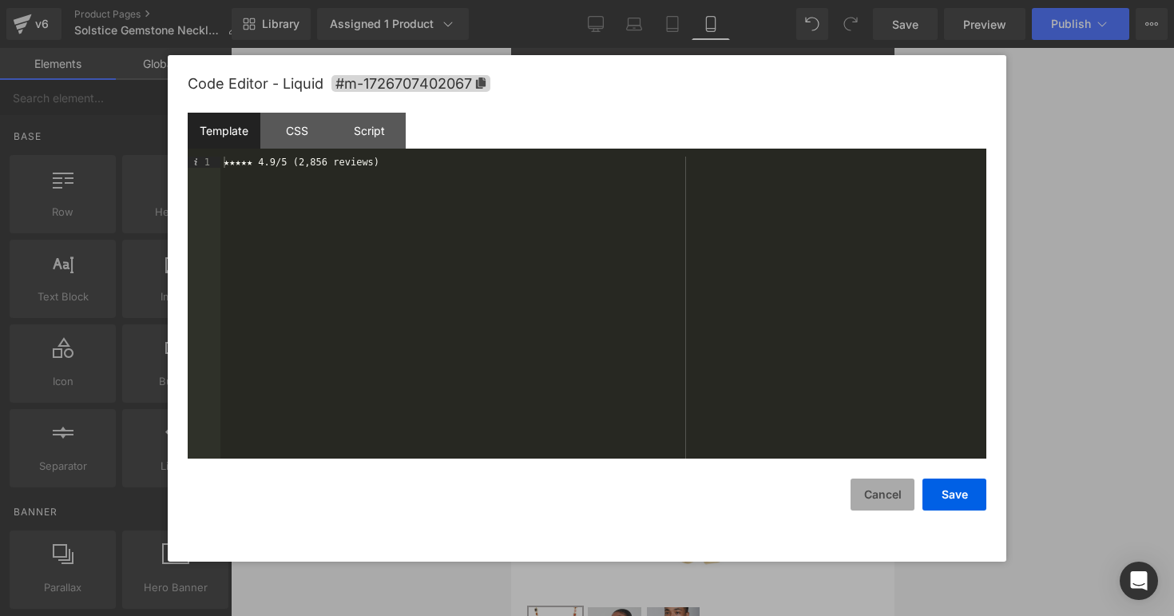
click at [899, 487] on button "Cancel" at bounding box center [883, 495] width 64 height 32
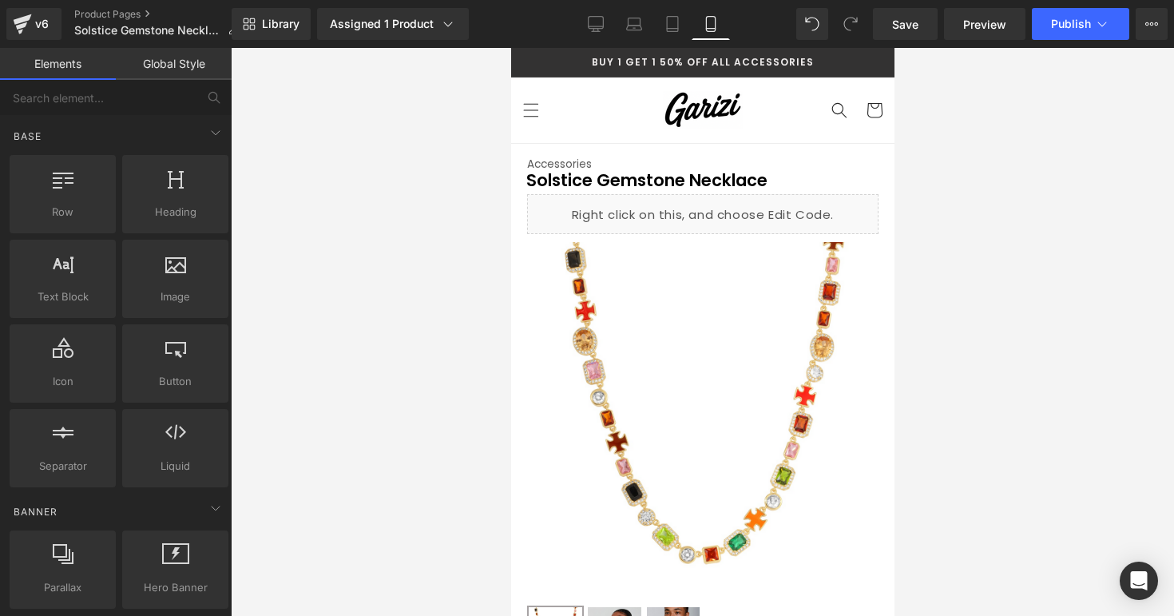
click at [1035, 397] on div at bounding box center [703, 332] width 944 height 568
click at [917, 34] on link "Save" at bounding box center [905, 24] width 65 height 32
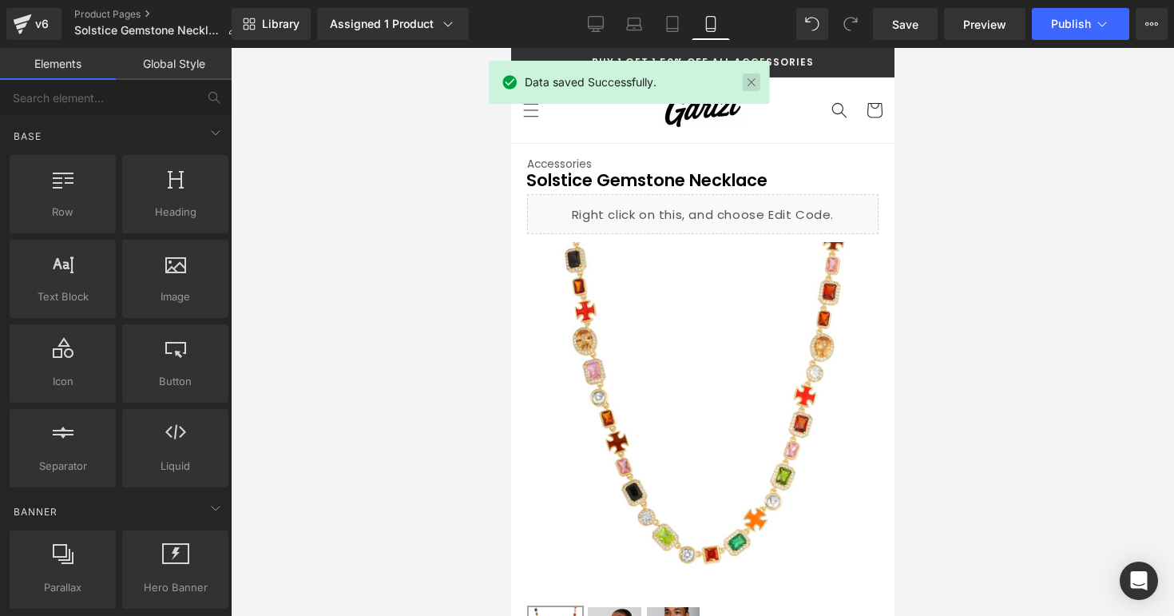
click at [750, 89] on link at bounding box center [752, 83] width 18 height 18
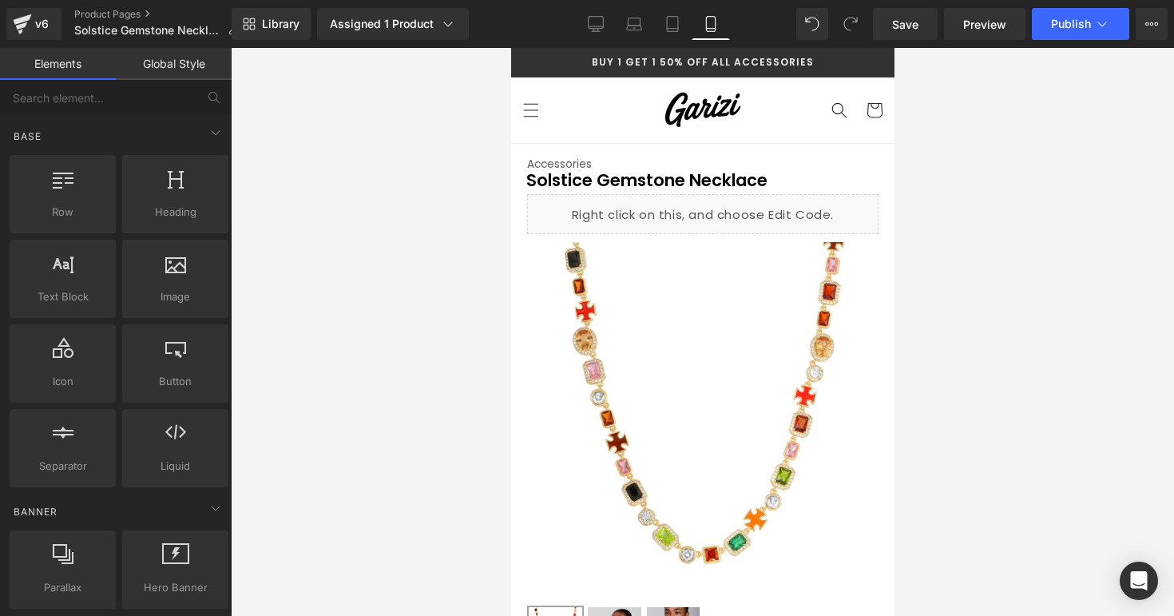
click at [946, 242] on div at bounding box center [703, 332] width 944 height 568
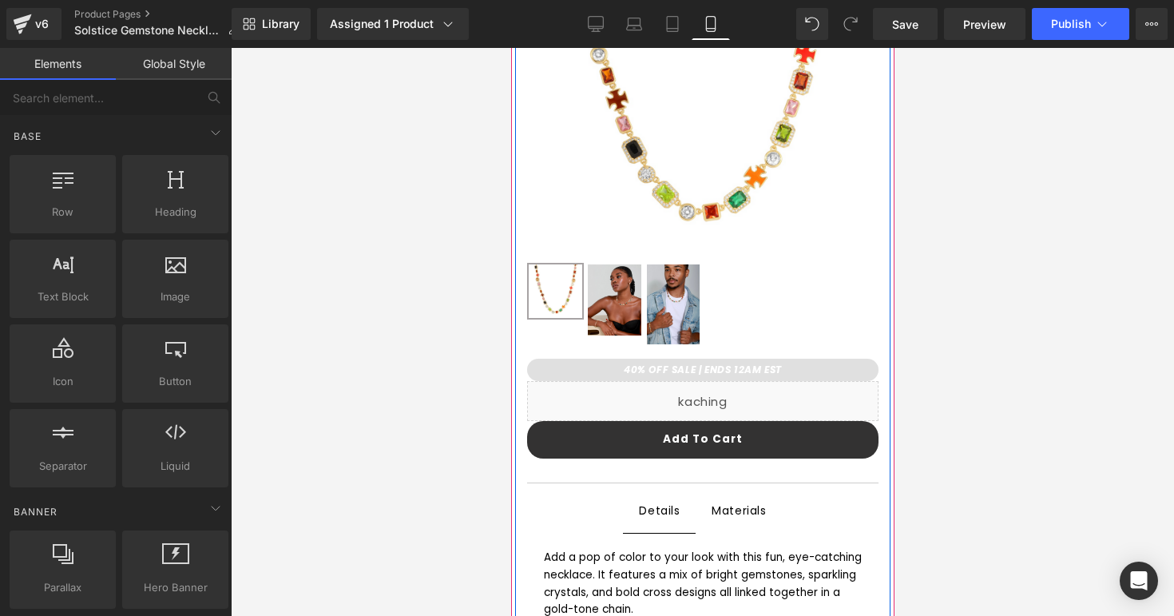
scroll to position [683, 0]
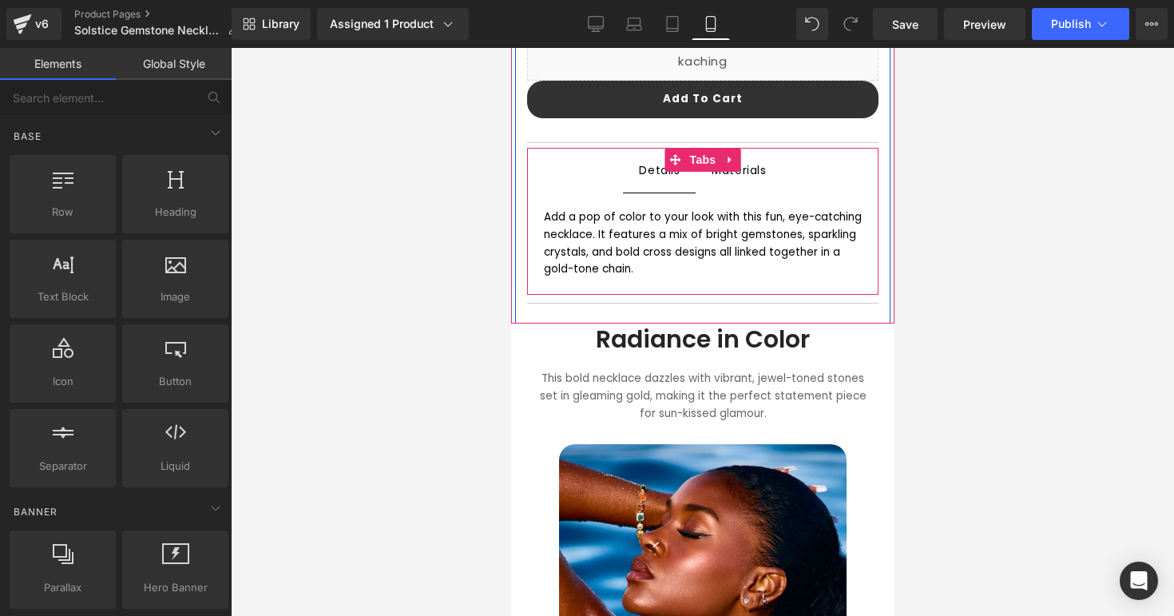
click at [757, 173] on div "Materials" at bounding box center [738, 170] width 54 height 21
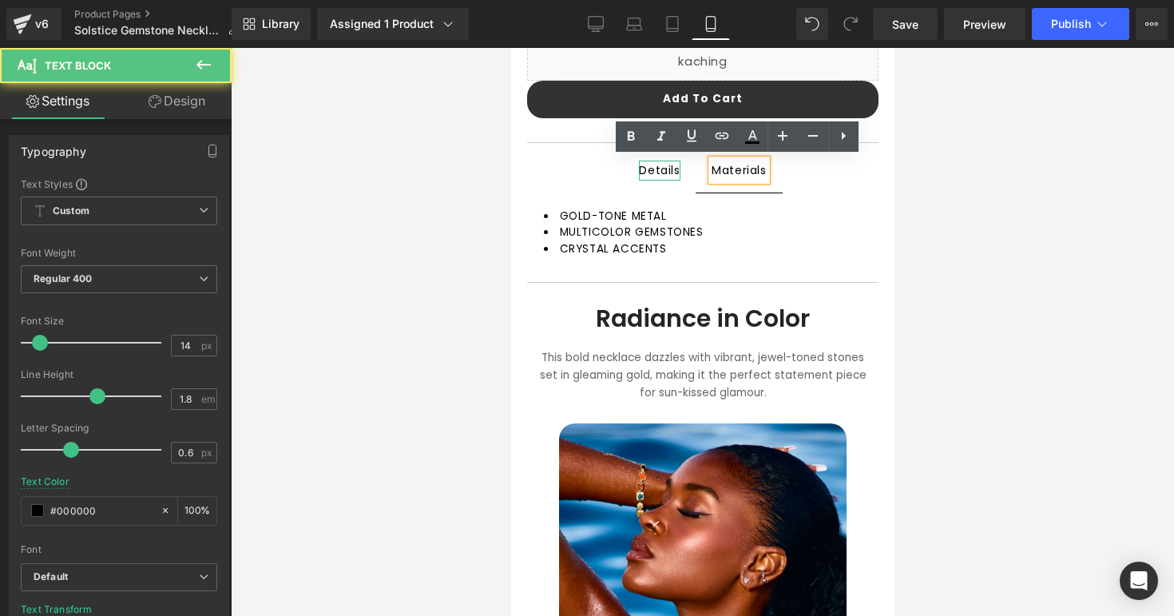
click at [654, 172] on div "Details" at bounding box center [658, 171] width 41 height 20
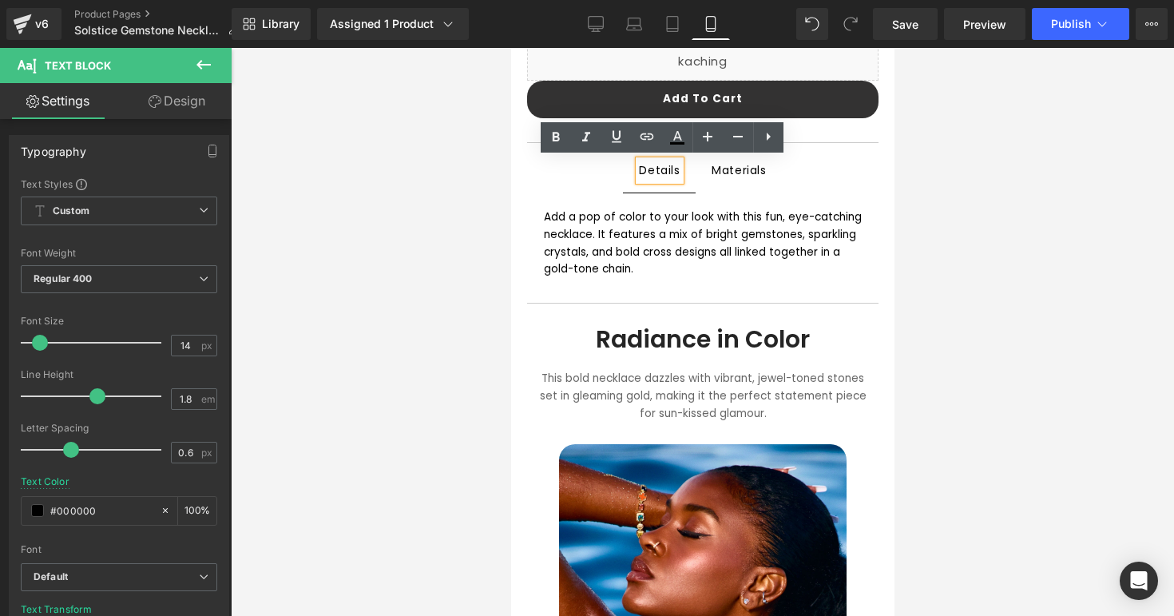
click at [489, 216] on div at bounding box center [703, 332] width 944 height 568
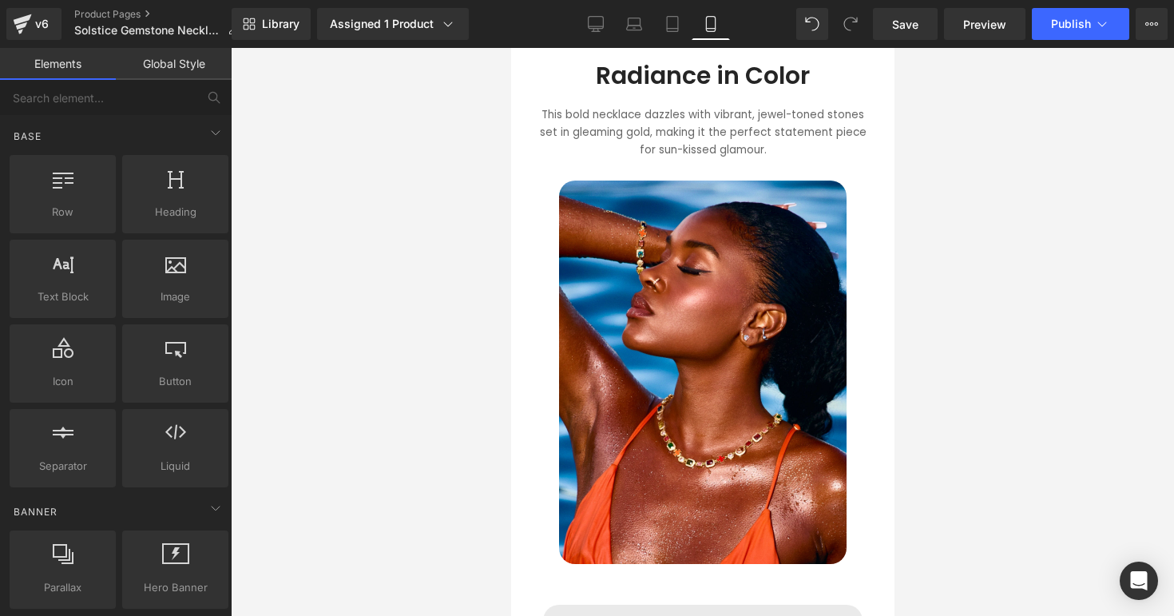
click at [1000, 384] on div at bounding box center [703, 332] width 944 height 568
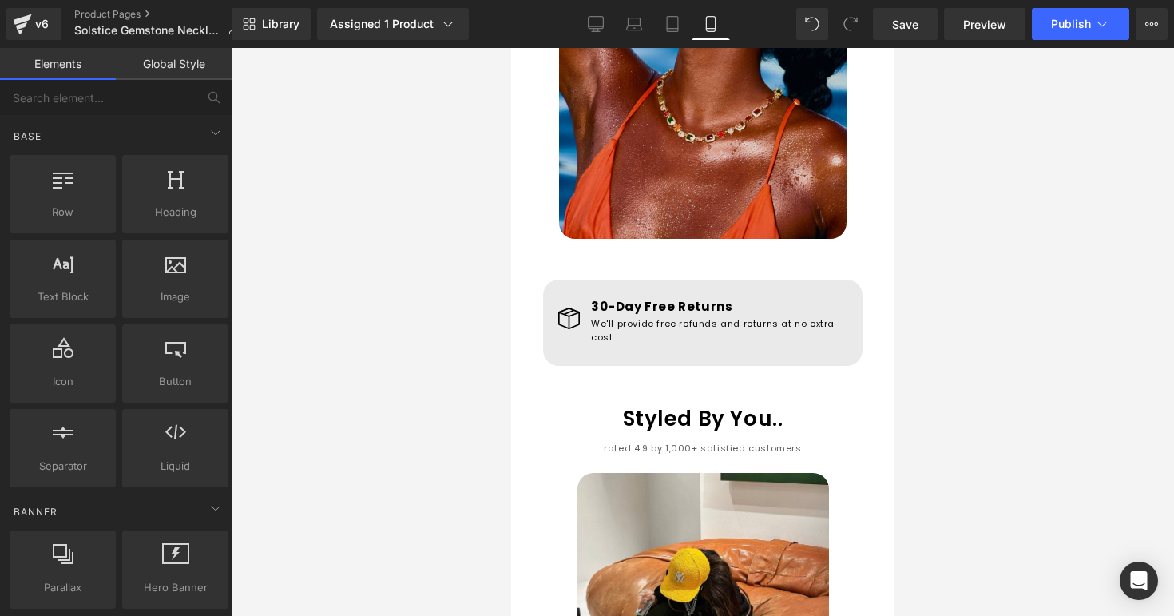
scroll to position [1376, 0]
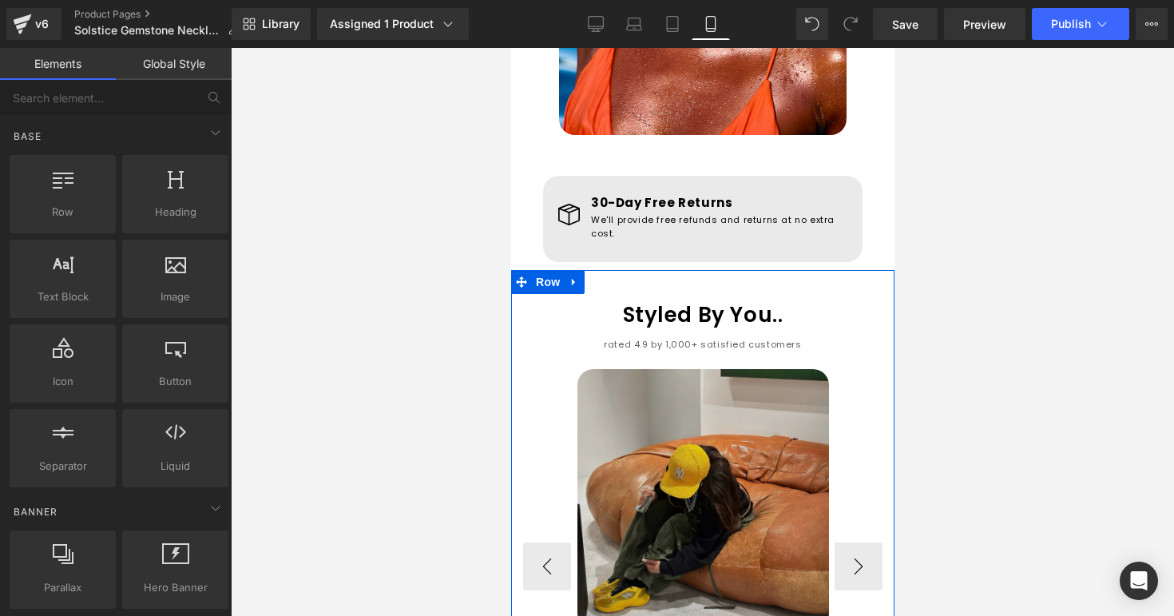
click at [613, 369] on img at bounding box center [703, 499] width 252 height 260
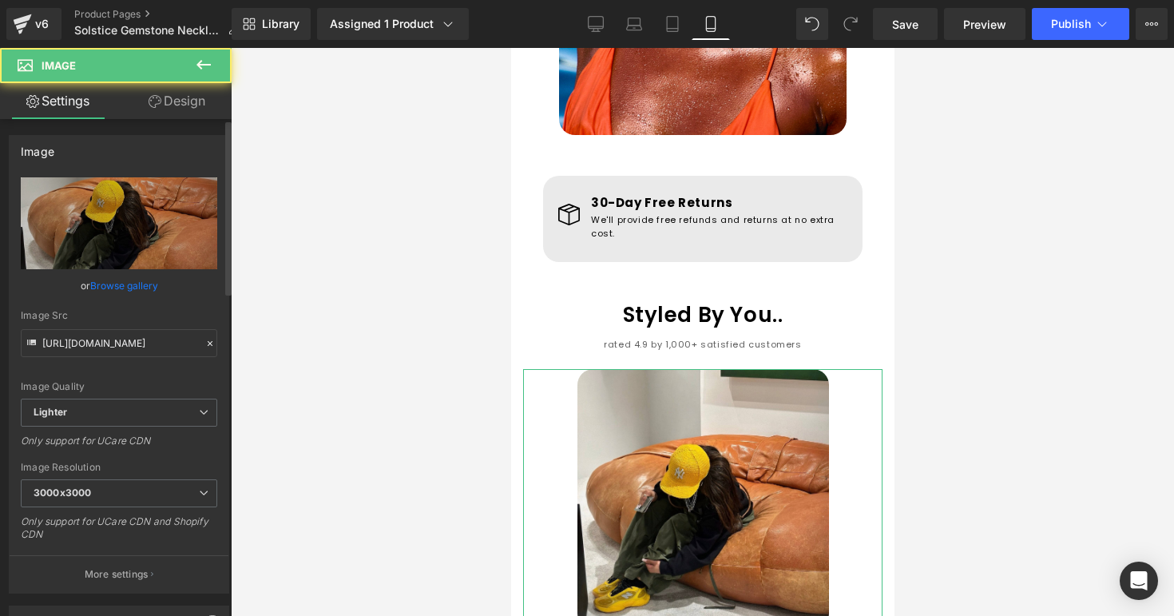
click at [139, 294] on link "Browse gallery" at bounding box center [124, 286] width 68 height 28
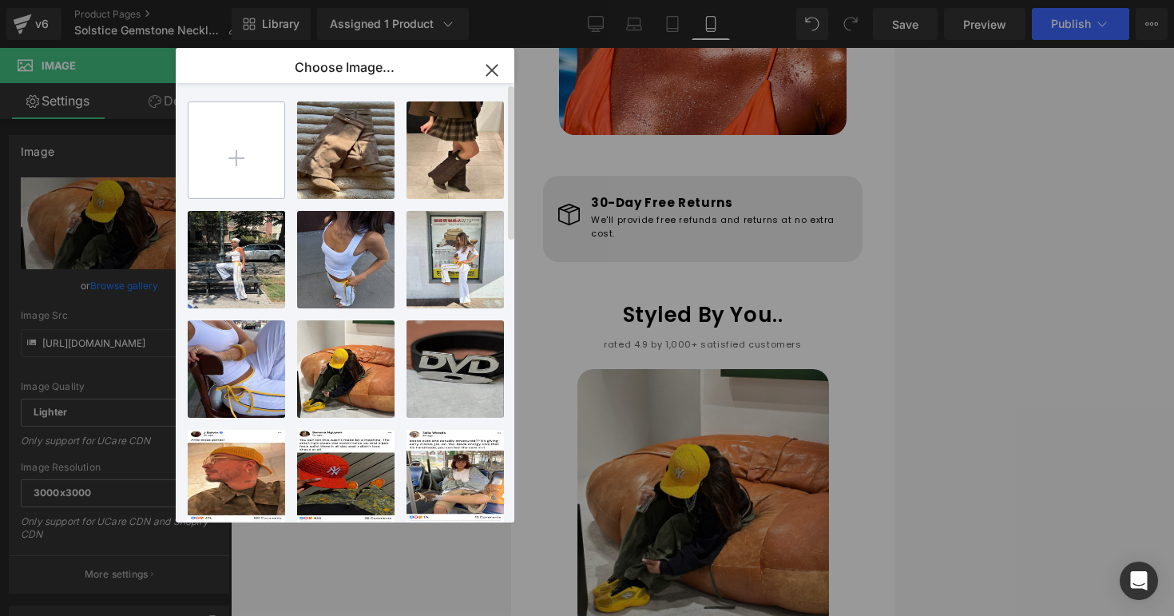
click at [268, 148] on input "file" at bounding box center [237, 150] width 96 height 96
type input "C:\fakepath\solsticerev2.png"
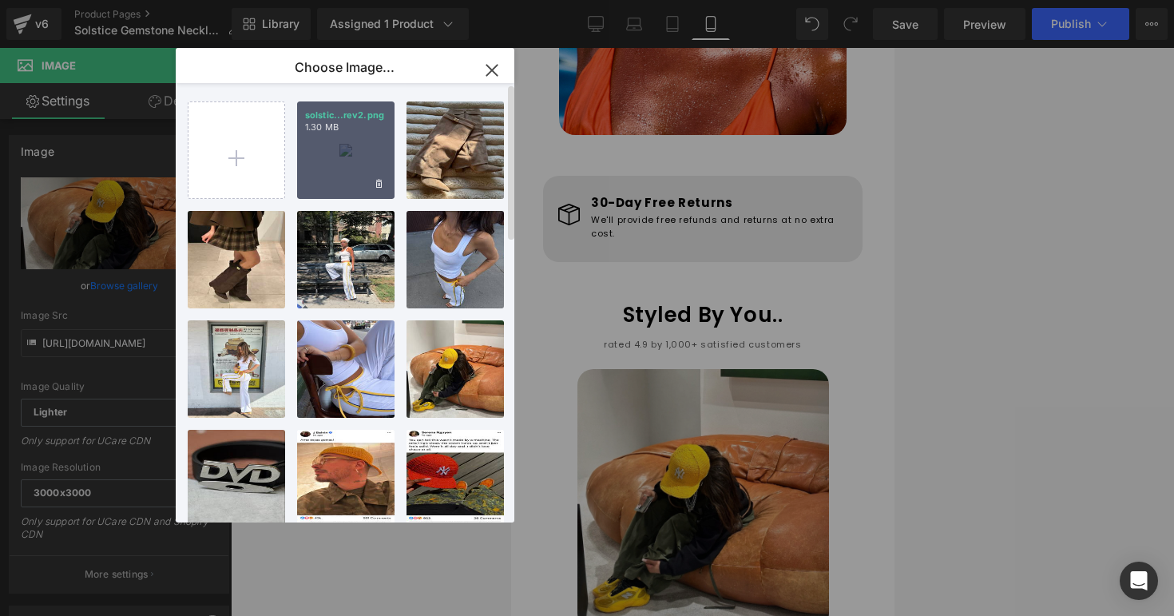
click at [311, 171] on div "solstic...rev2.png 1.30 MB" at bounding box center [345, 149] width 97 height 97
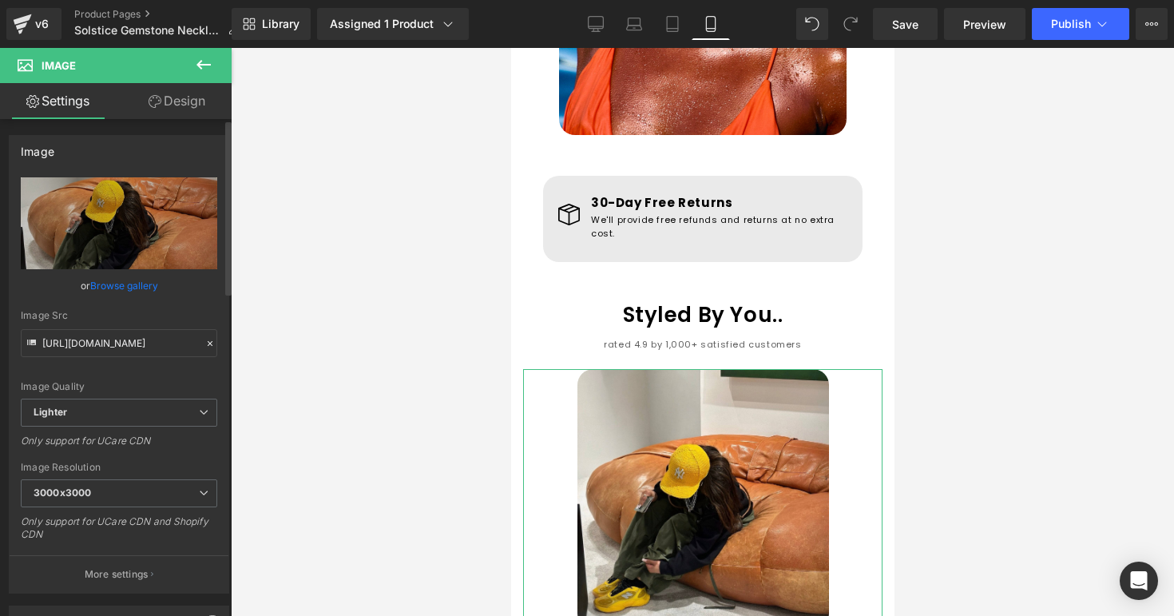
click at [140, 280] on link "Browse gallery" at bounding box center [124, 286] width 68 height 28
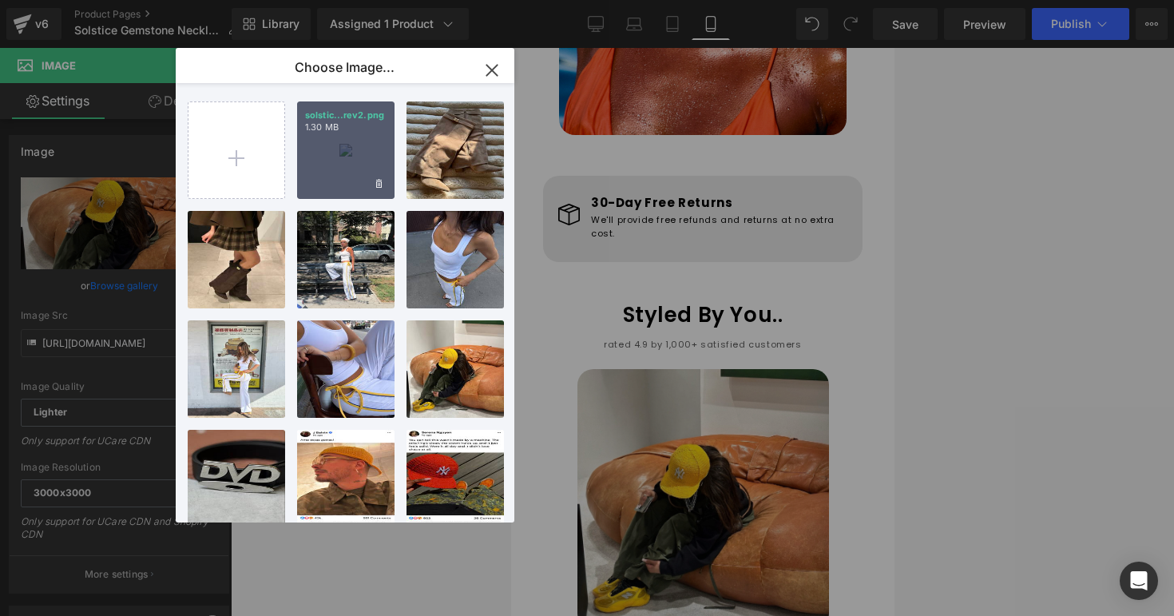
click at [323, 146] on div "solstic...rev2.png 1.30 MB" at bounding box center [345, 149] width 97 height 97
type input "https://ucarecdn.com/63e31e1c-5753-4f63-8e18-5ef359695831/-/format/auto/-/previ…"
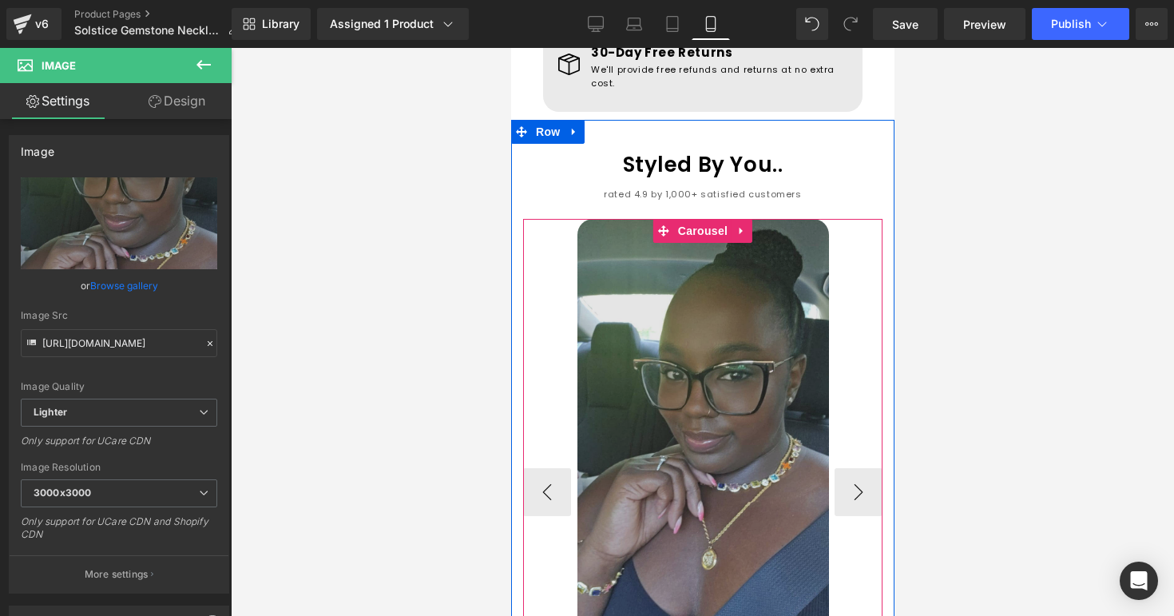
scroll to position [1528, 0]
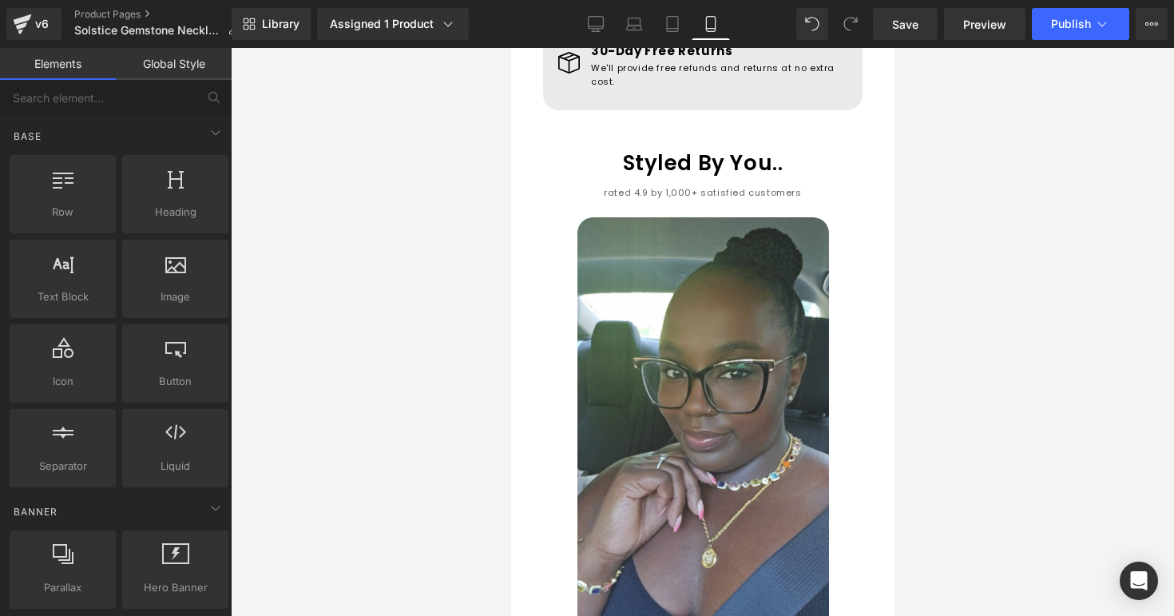
click at [940, 312] on div at bounding box center [703, 332] width 944 height 568
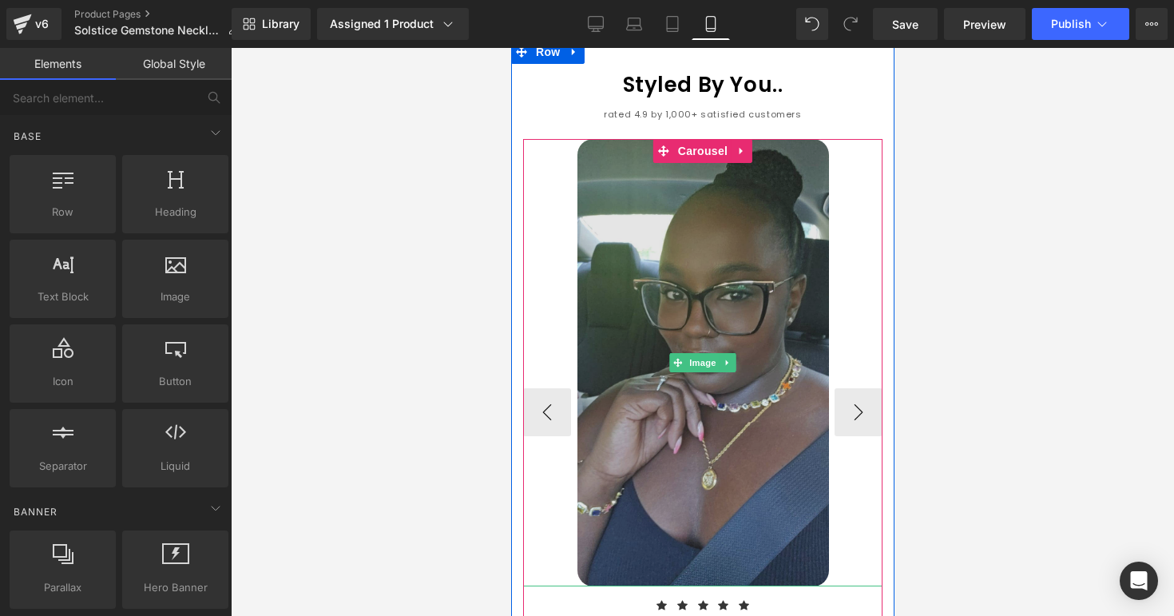
scroll to position [1623, 0]
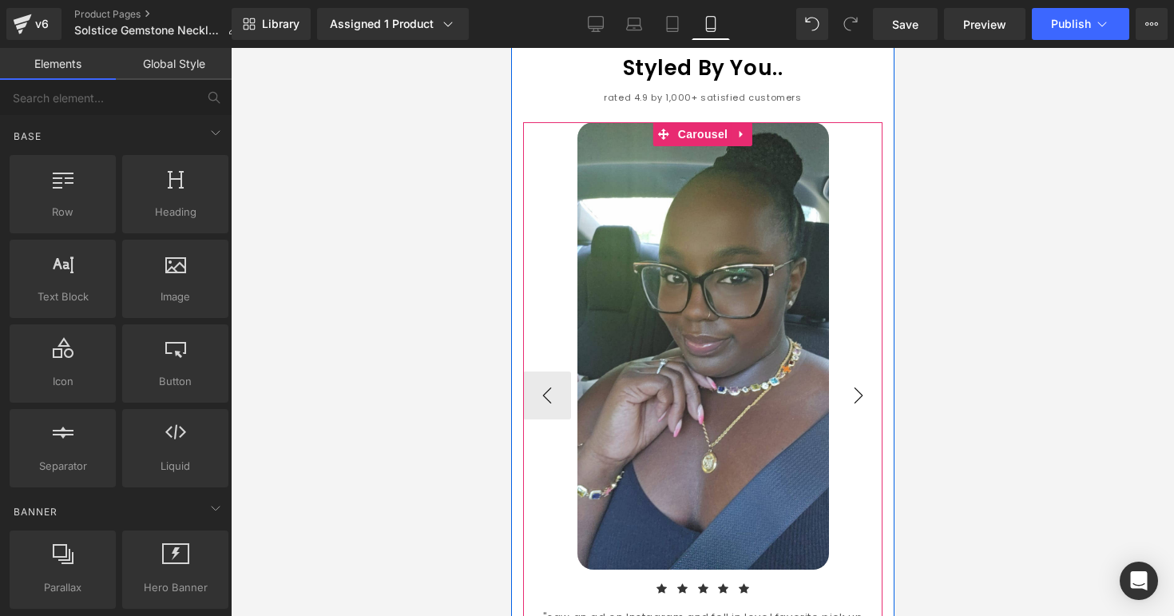
click at [852, 372] on button "›" at bounding box center [858, 396] width 48 height 48
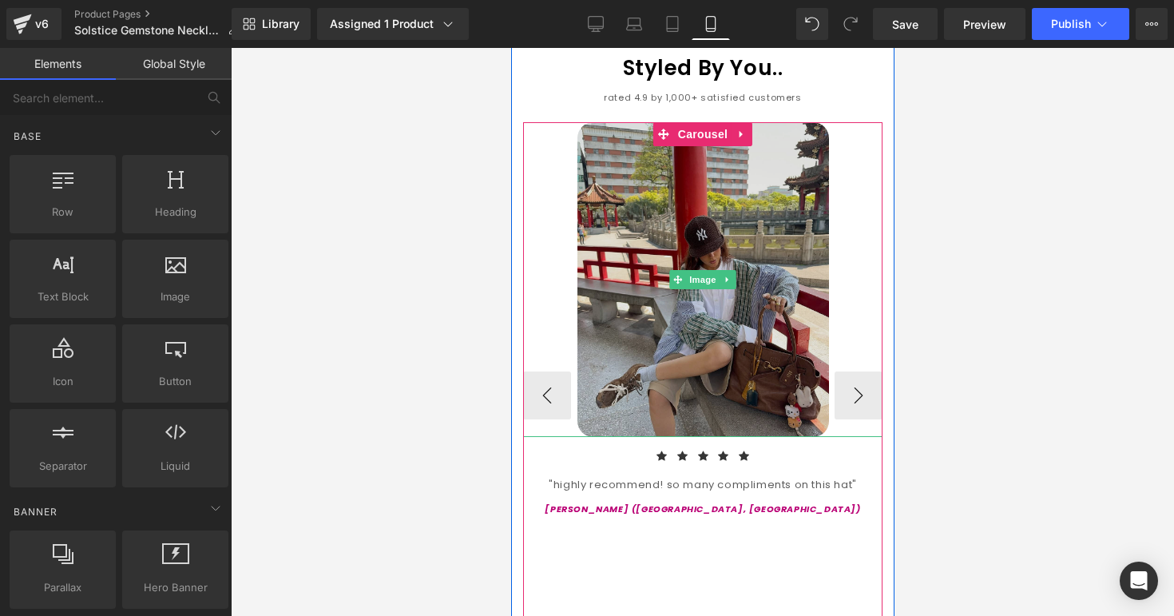
click at [769, 349] on img at bounding box center [703, 279] width 252 height 315
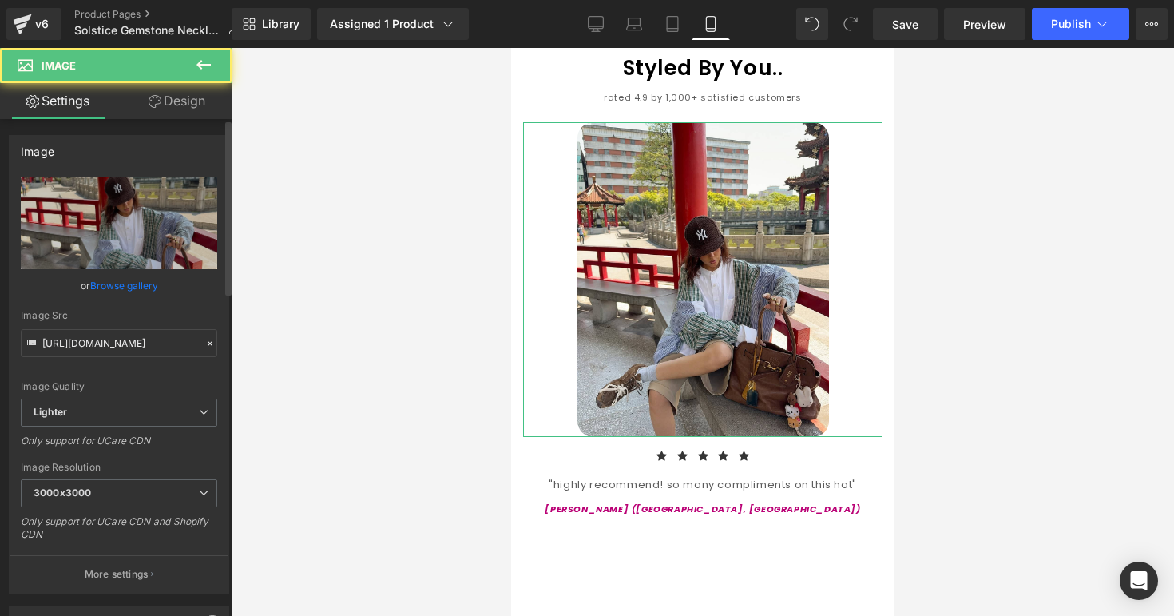
click at [101, 280] on link "Browse gallery" at bounding box center [124, 286] width 68 height 28
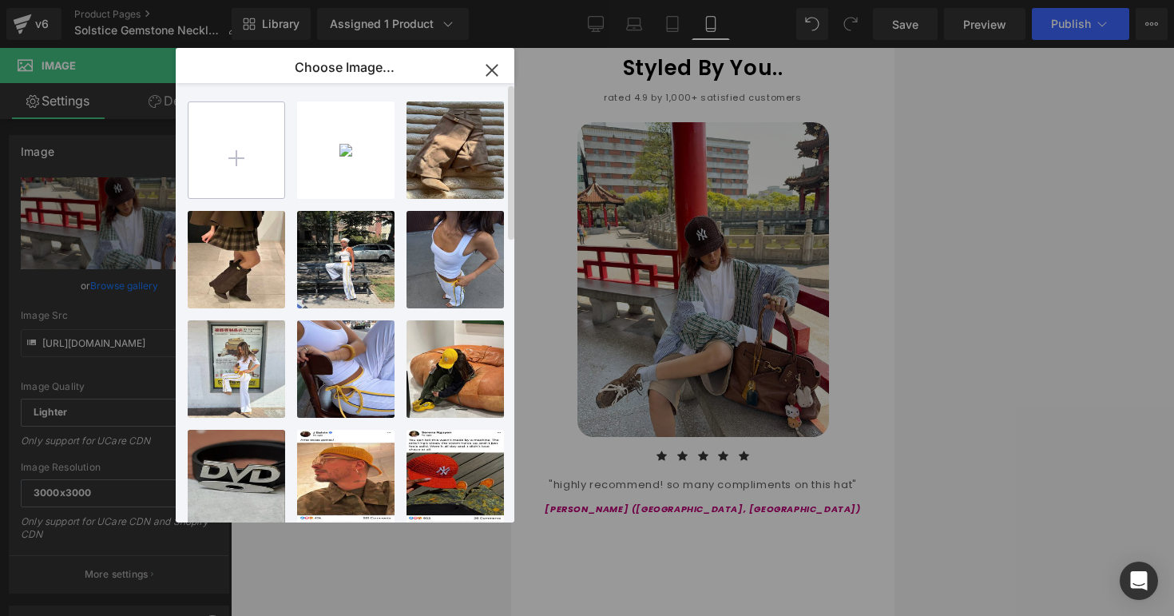
click at [252, 136] on input "file" at bounding box center [237, 150] width 96 height 96
type input "C:\fakepath\solsticerev1.png"
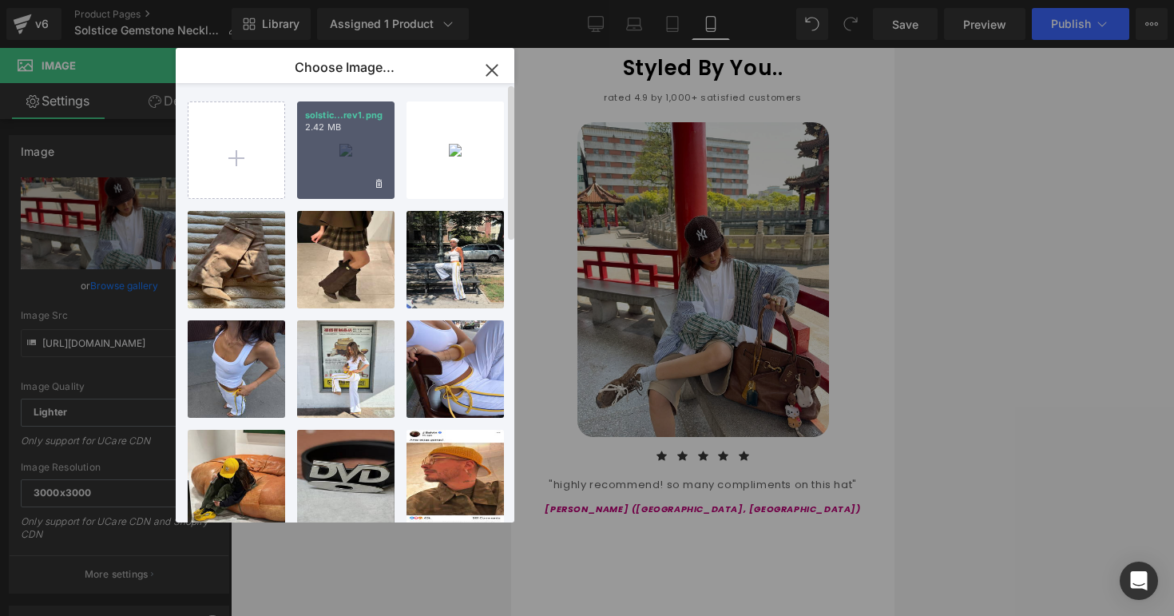
click at [343, 166] on div "solstic...rev1.png 2.42 MB" at bounding box center [345, 149] width 97 height 97
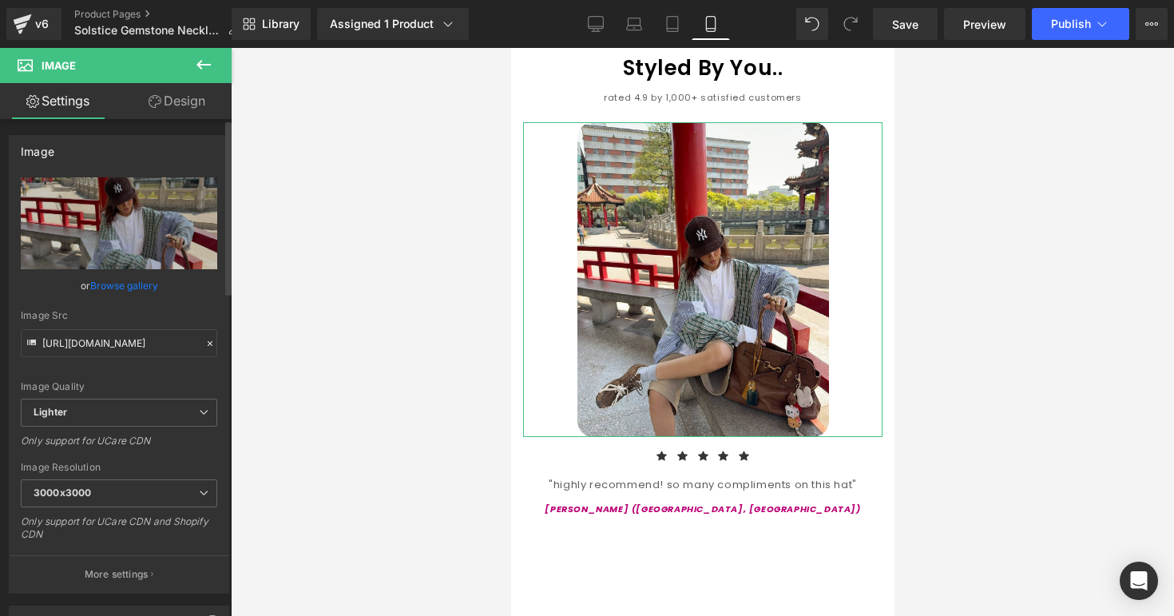
click at [145, 292] on link "Browse gallery" at bounding box center [124, 286] width 68 height 28
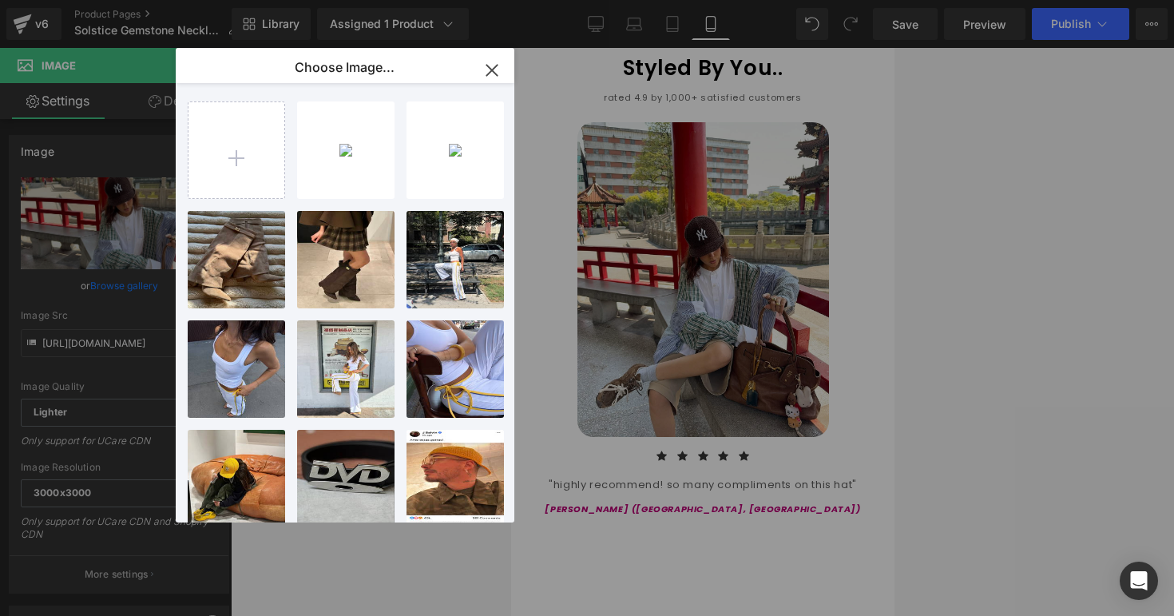
click at [0, 0] on div "solstic...rev1.png 2.42 MB" at bounding box center [0, 0] width 0 height 0
type input "https://ucarecdn.com/4cdfa3cf-a04a-48dc-b828-905cadb05d14/-/format/auto/-/previ…"
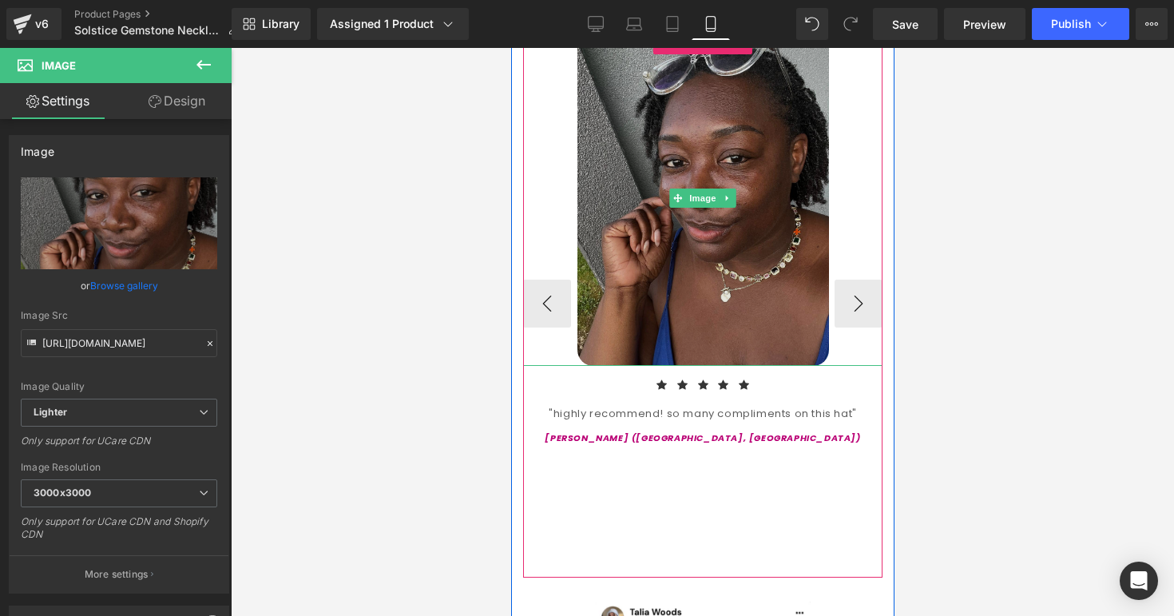
scroll to position [1731, 0]
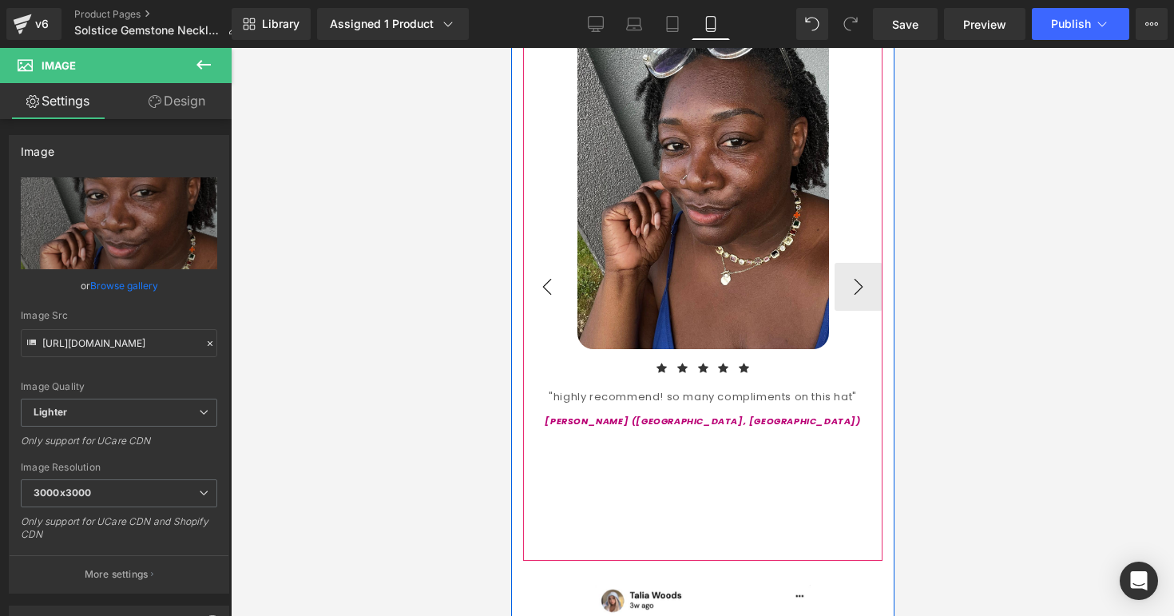
click at [556, 272] on button "‹" at bounding box center [547, 287] width 48 height 48
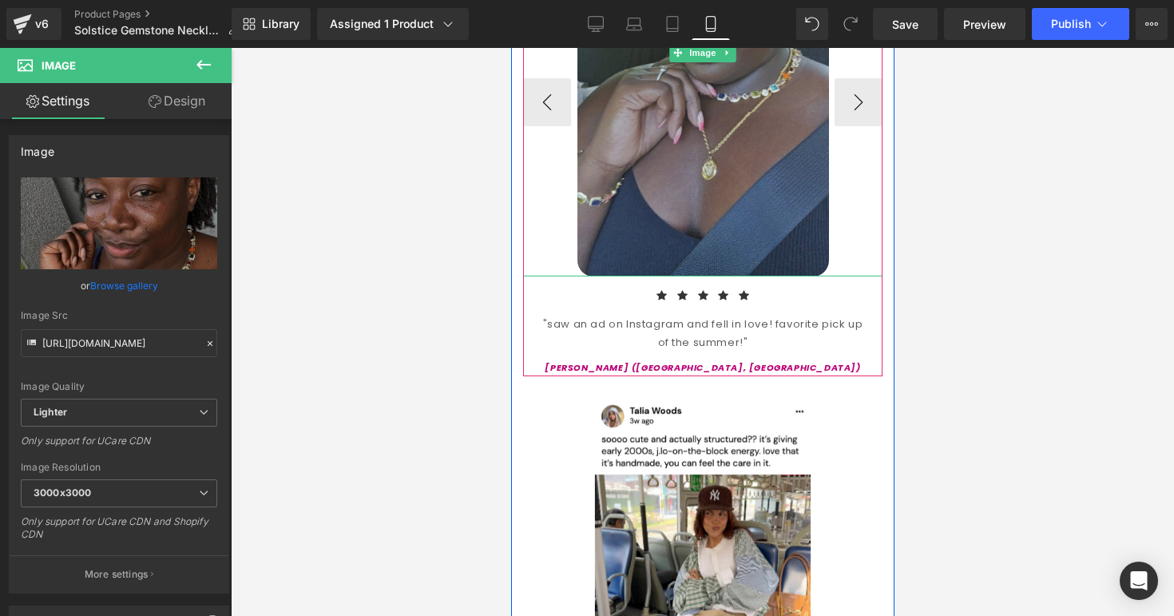
scroll to position [1934, 0]
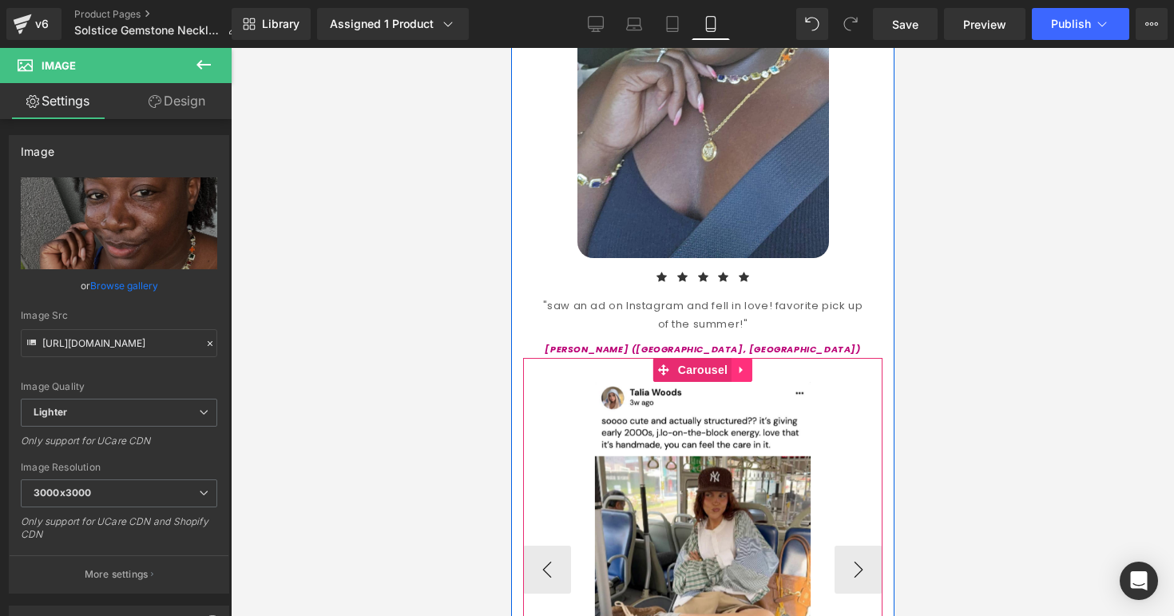
click at [742, 364] on icon at bounding box center [741, 370] width 11 height 12
click at [746, 364] on icon at bounding box center [751, 370] width 11 height 12
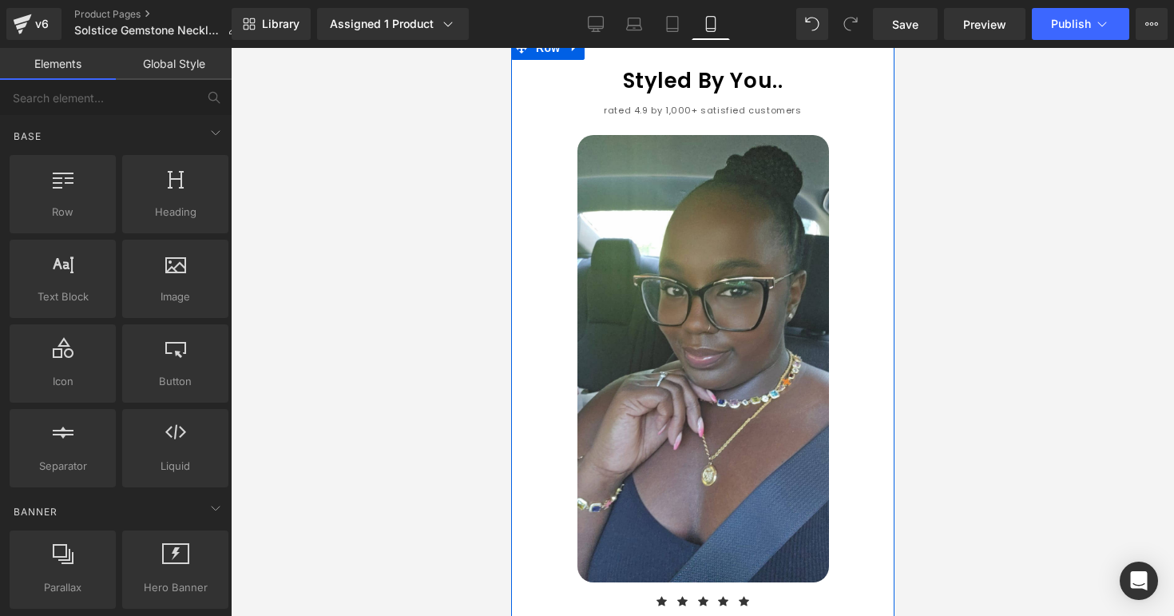
scroll to position [1506, 0]
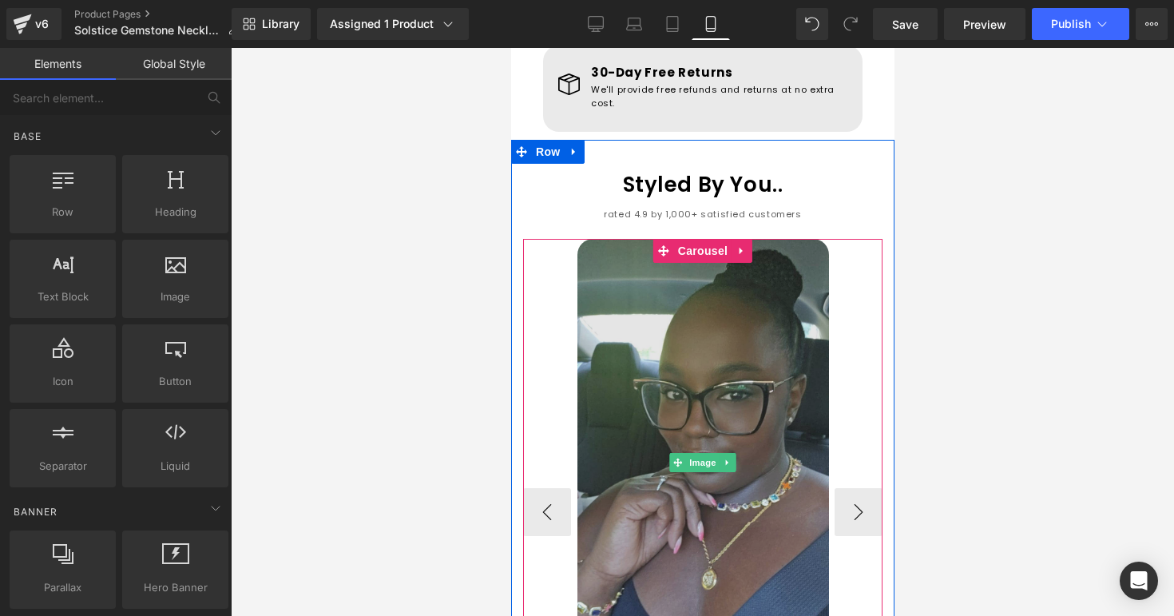
click at [797, 386] on img at bounding box center [703, 462] width 252 height 447
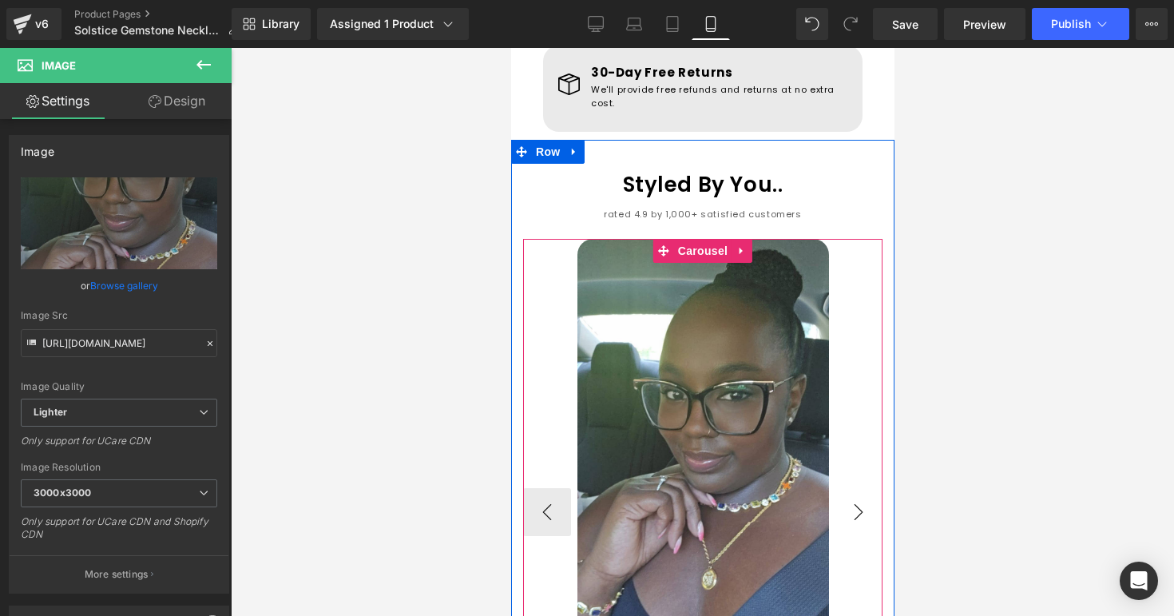
click at [860, 494] on button "›" at bounding box center [858, 512] width 48 height 48
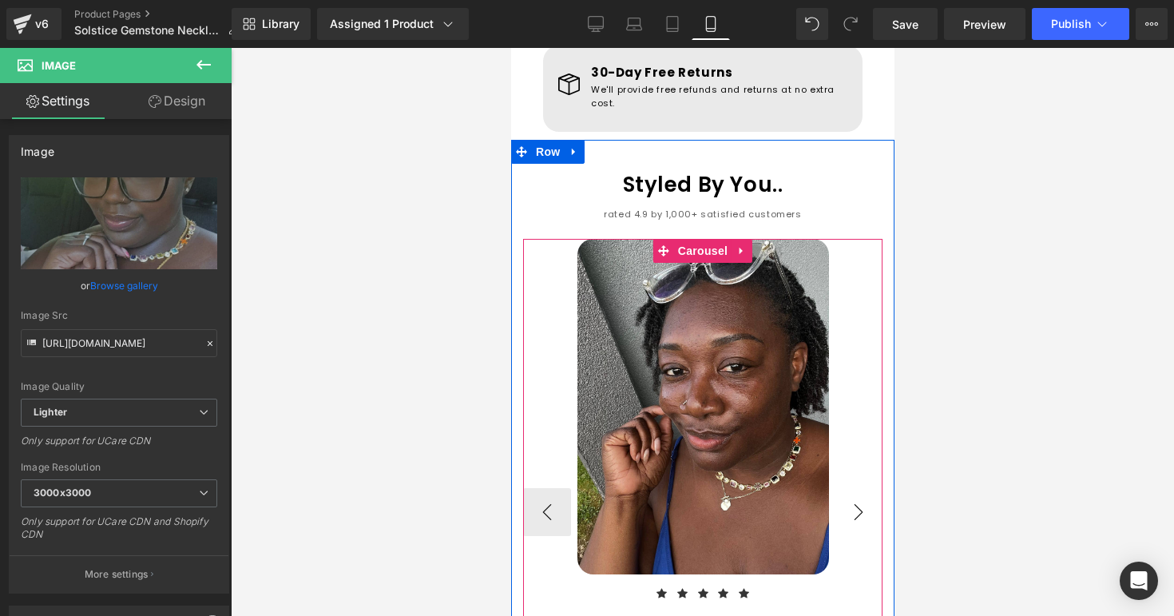
click at [860, 488] on button "›" at bounding box center [858, 512] width 48 height 48
click at [852, 488] on button "›" at bounding box center [858, 512] width 48 height 48
click at [548, 488] on button "‹" at bounding box center [547, 512] width 48 height 48
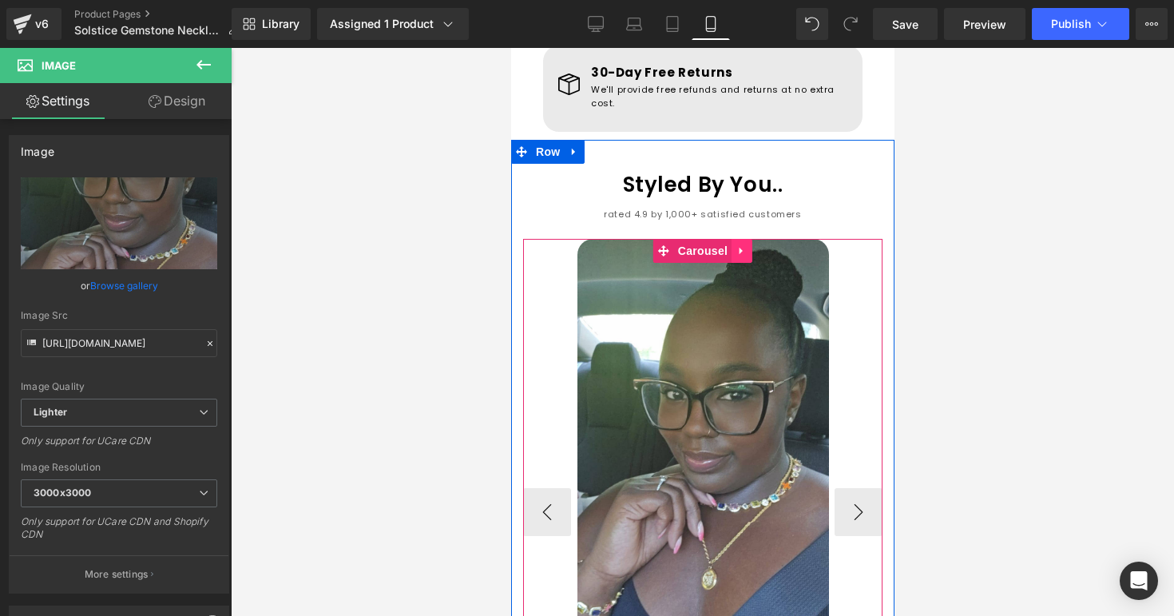
click at [738, 239] on link at bounding box center [741, 251] width 21 height 24
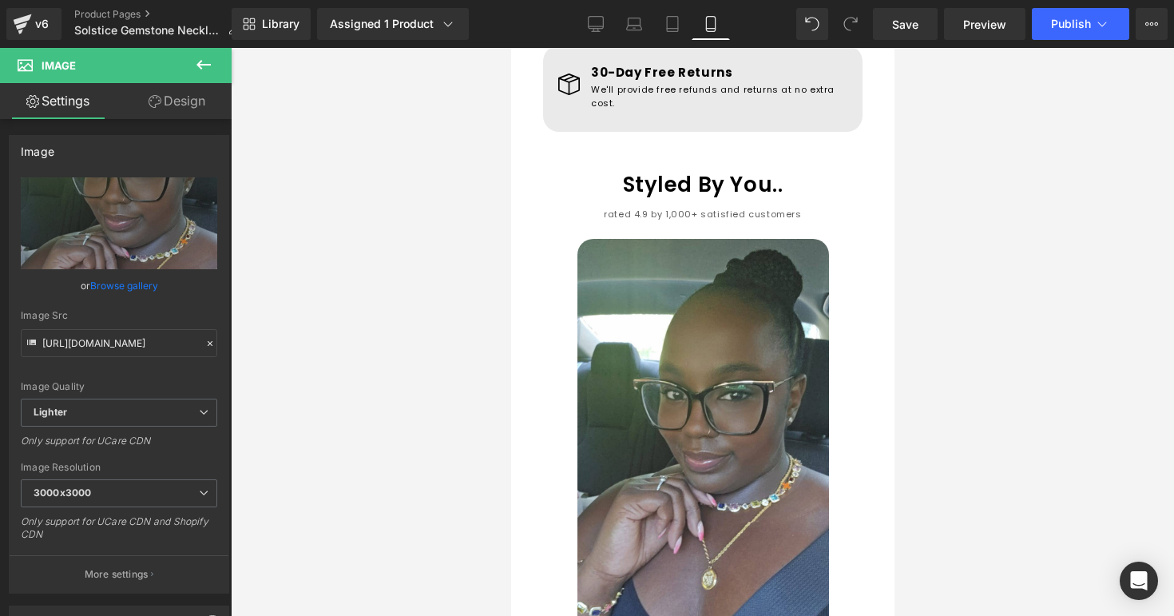
click at [206, 69] on icon at bounding box center [203, 64] width 19 height 19
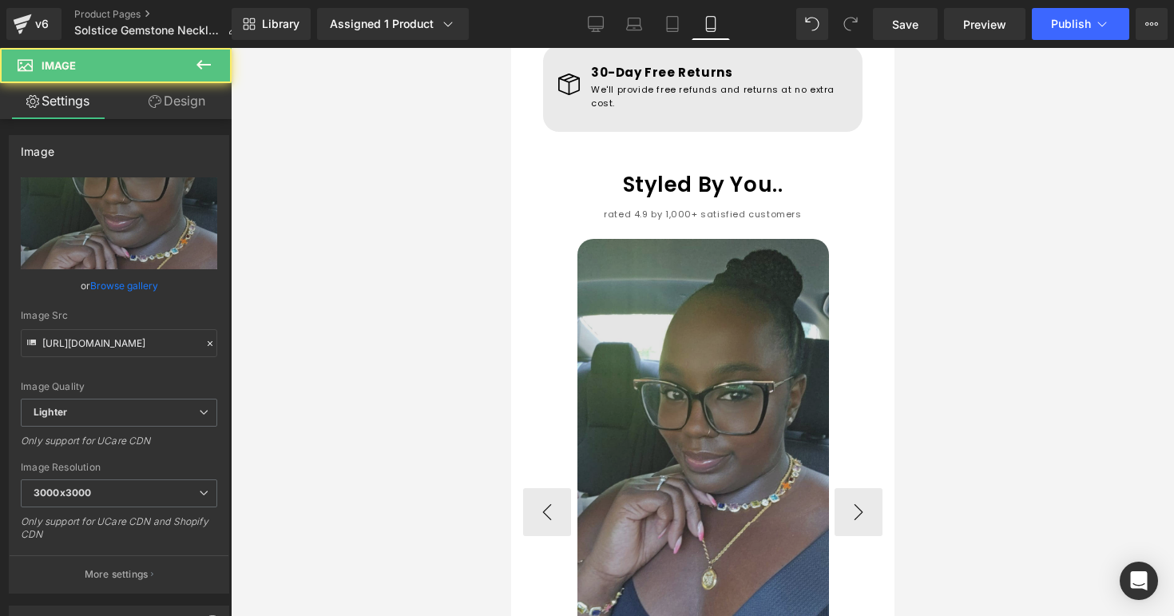
click at [594, 254] on img at bounding box center [703, 462] width 252 height 447
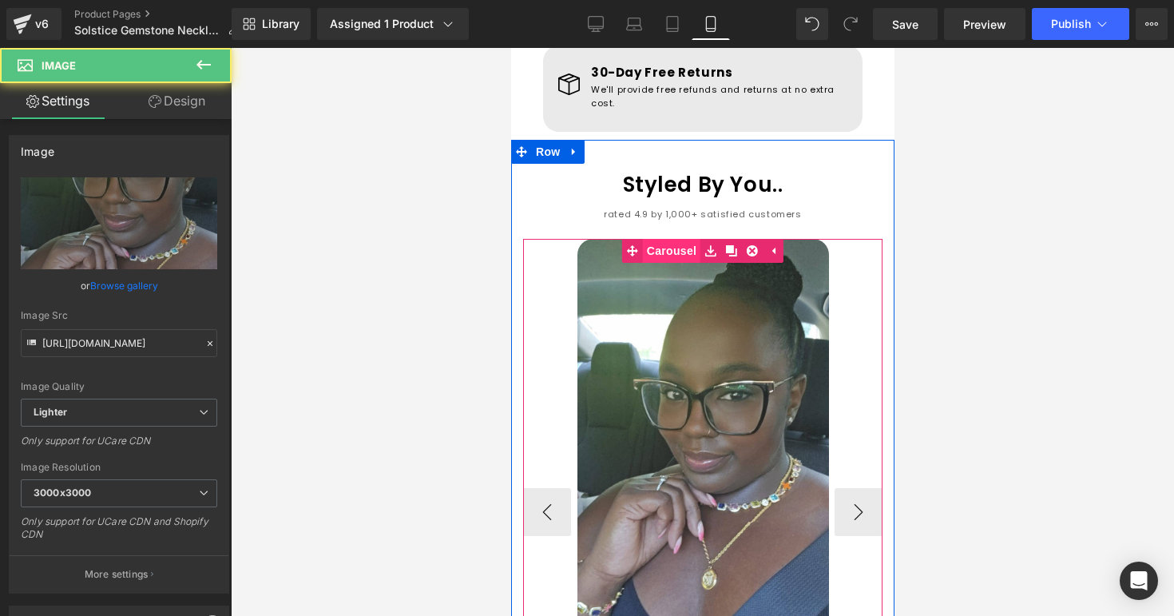
click at [653, 239] on link "Carousel" at bounding box center [661, 251] width 78 height 24
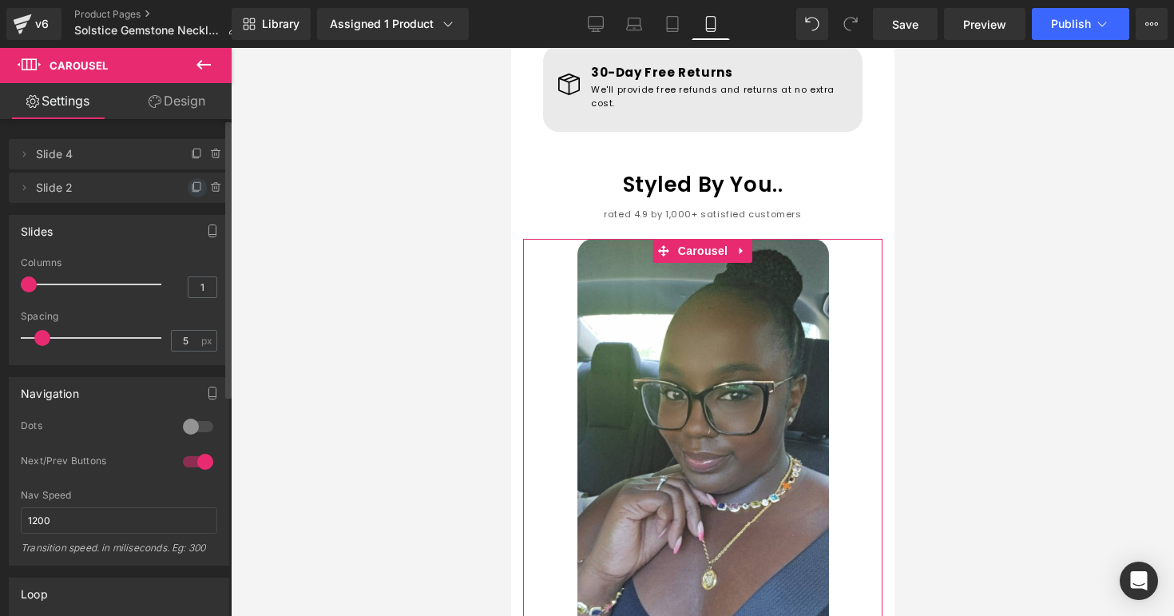
click at [191, 184] on icon at bounding box center [197, 187] width 13 height 13
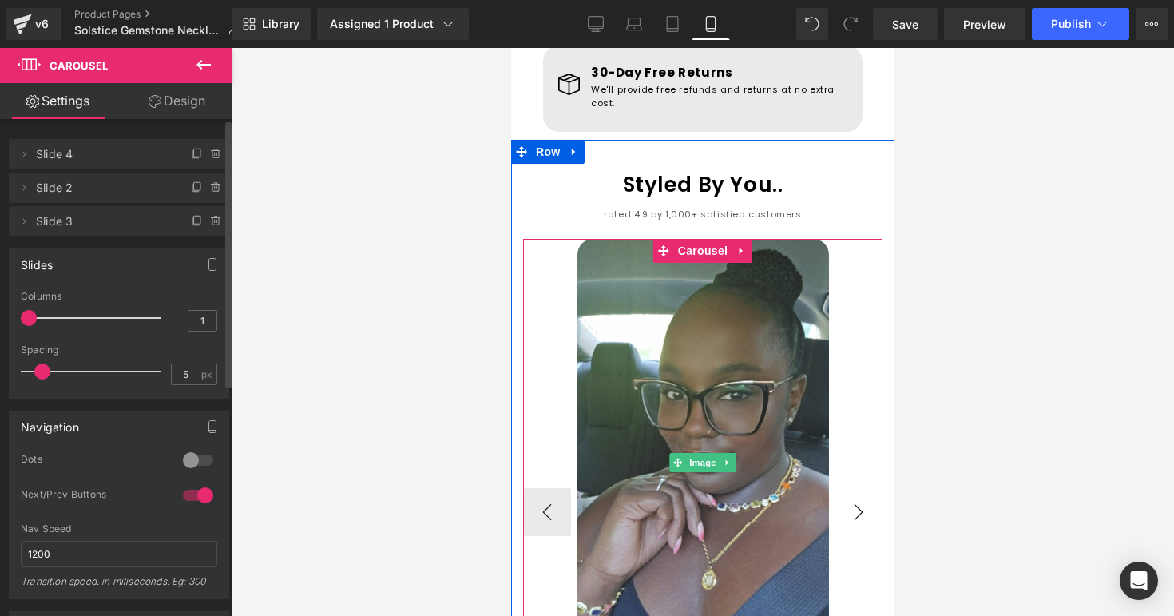
click at [847, 488] on button "›" at bounding box center [858, 512] width 48 height 48
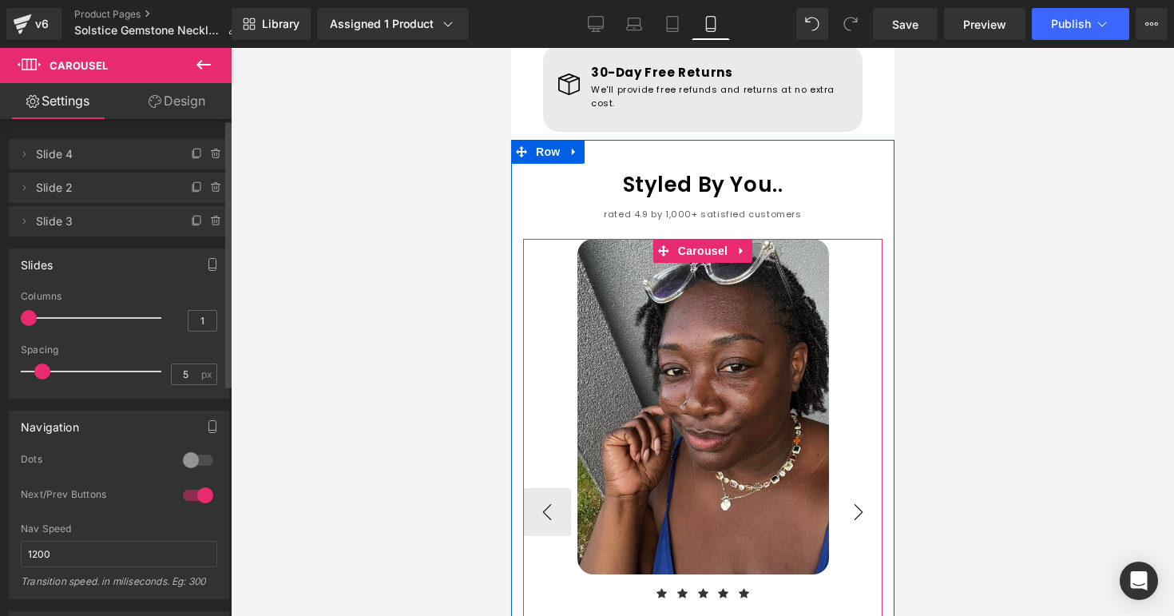
click at [846, 488] on button "›" at bounding box center [858, 512] width 48 height 48
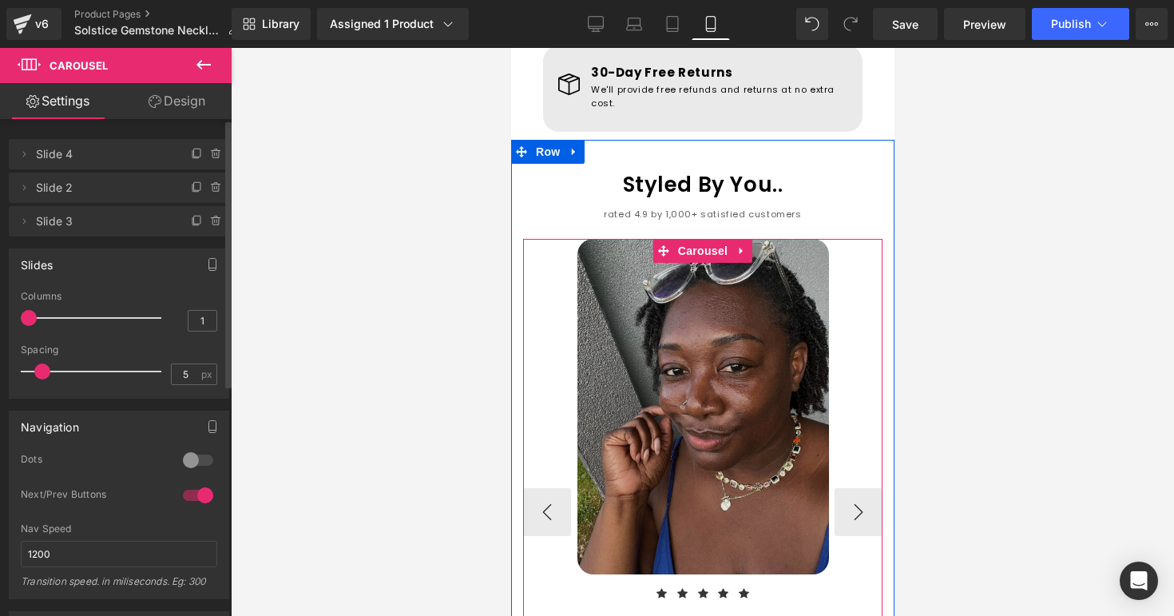
click at [801, 457] on img at bounding box center [703, 407] width 252 height 336
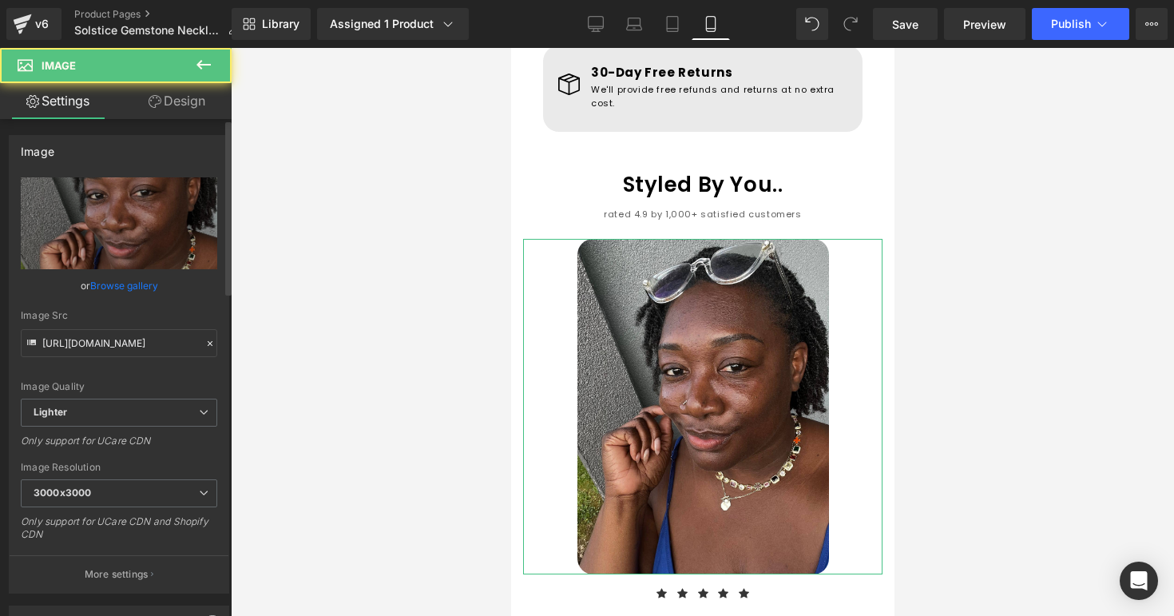
click at [119, 292] on link "Browse gallery" at bounding box center [124, 286] width 68 height 28
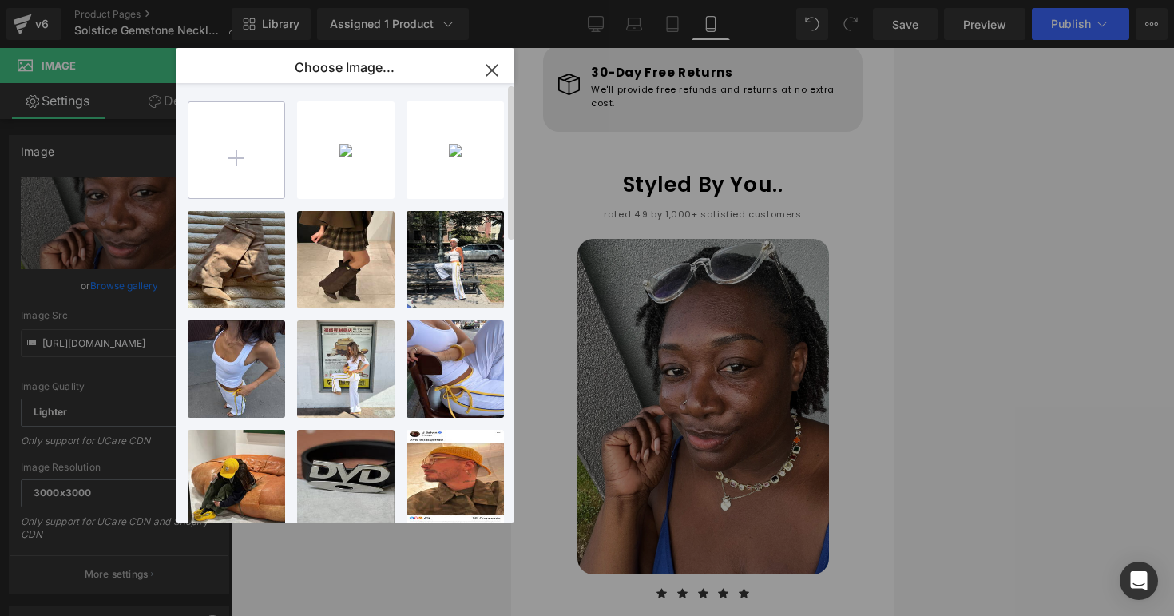
click at [218, 162] on input "file" at bounding box center [237, 150] width 96 height 96
type input "C:\fakepath\solsticerev3.png"
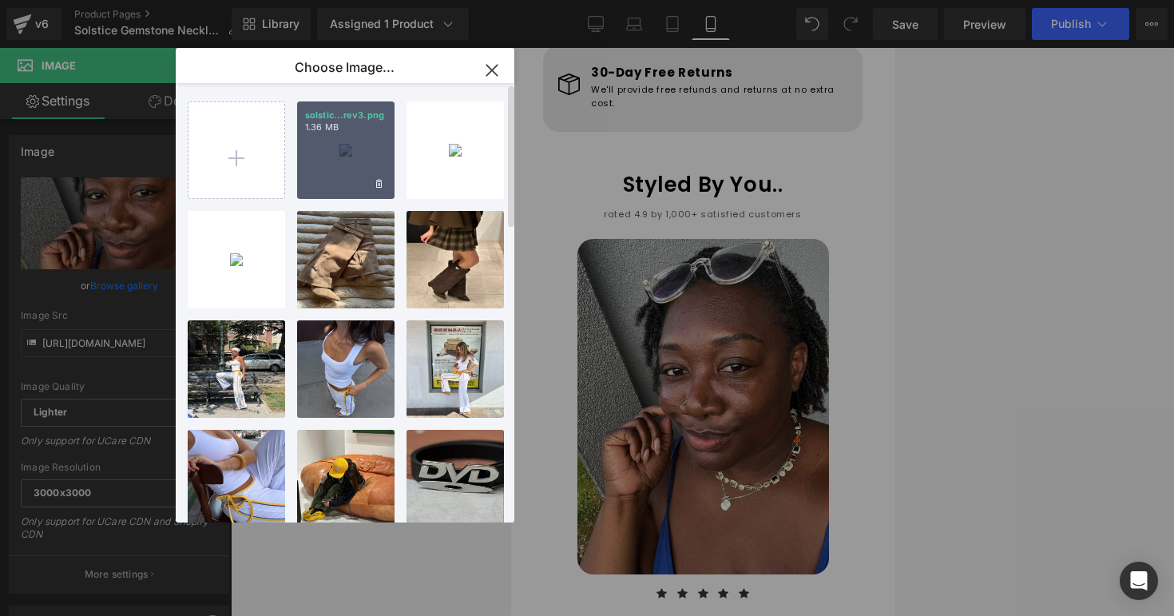
click at [319, 152] on div "solstic...rev3.png 1.36 MB" at bounding box center [345, 149] width 97 height 97
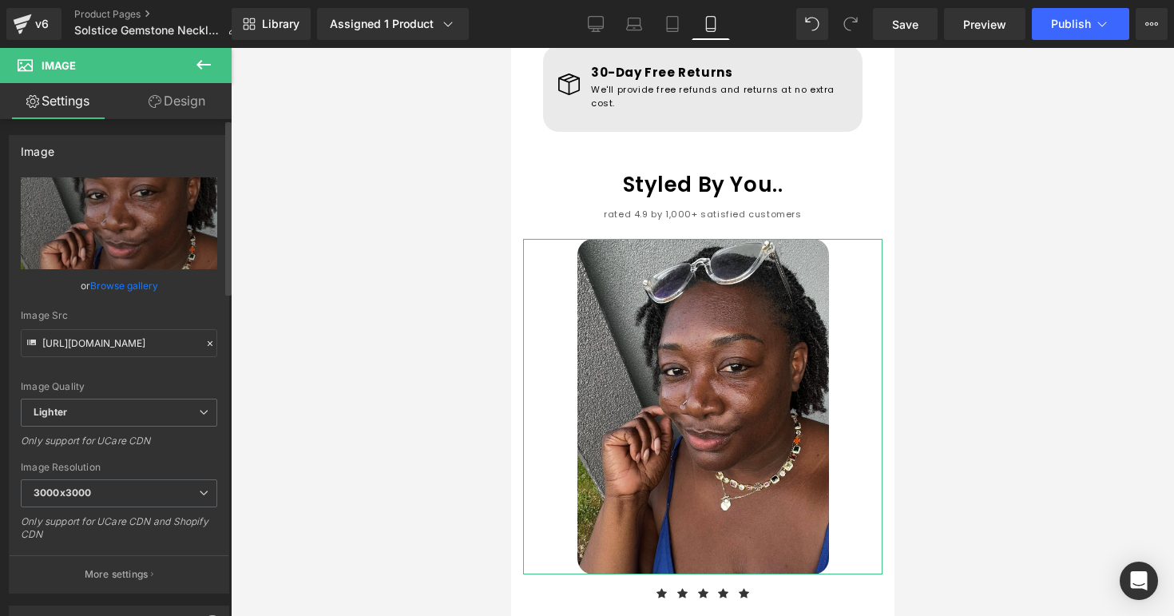
click at [146, 284] on link "Browse gallery" at bounding box center [124, 286] width 68 height 28
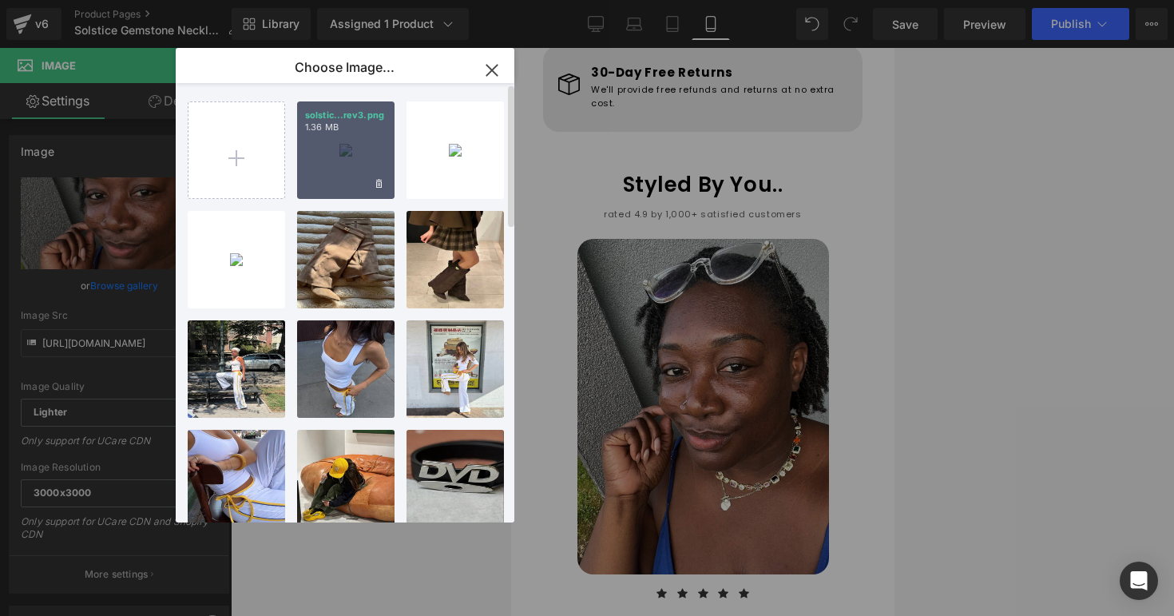
click at [331, 177] on div "solstic...rev3.png 1.36 MB" at bounding box center [345, 149] width 97 height 97
type input "https://ucarecdn.com/f17834bf-91ef-4225-8288-13604b2b0977/-/format/auto/-/previ…"
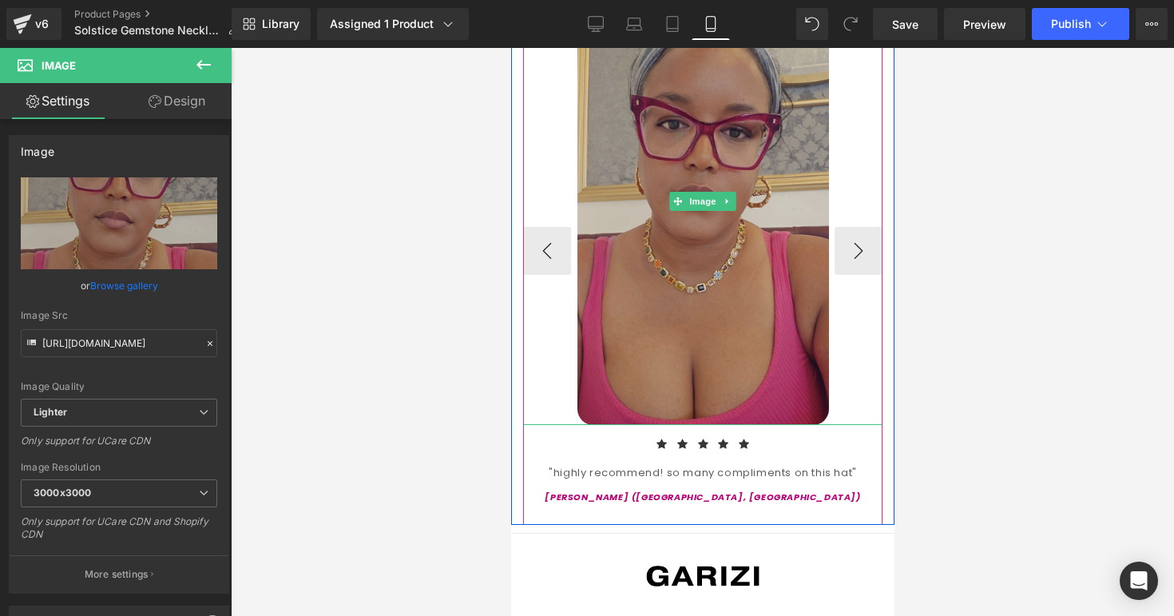
scroll to position [1770, 0]
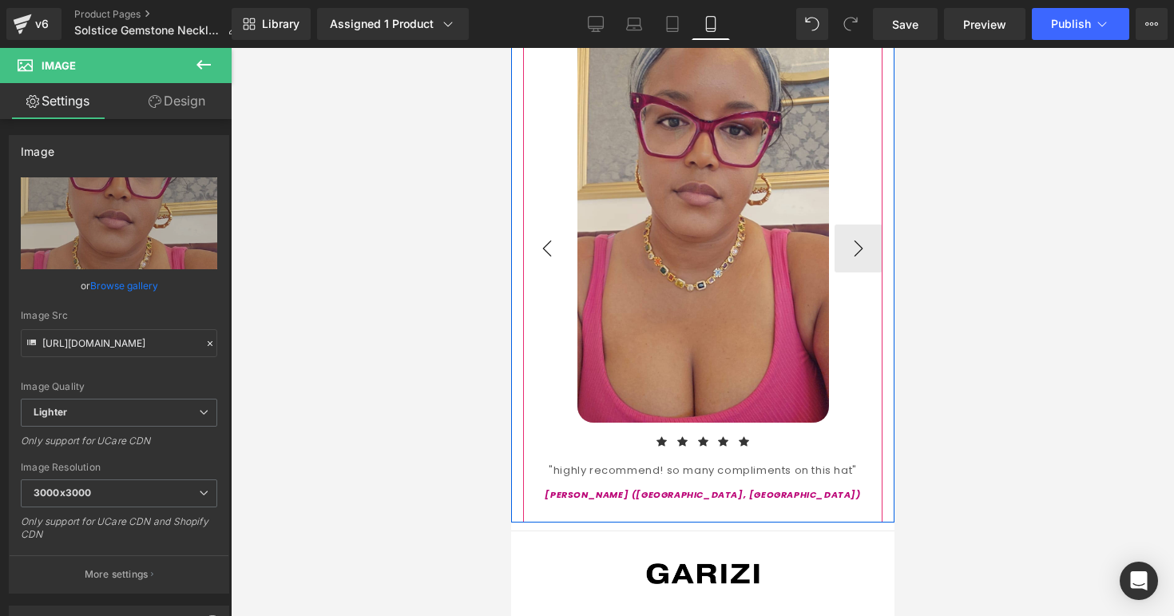
click at [554, 225] on button "‹" at bounding box center [547, 249] width 48 height 48
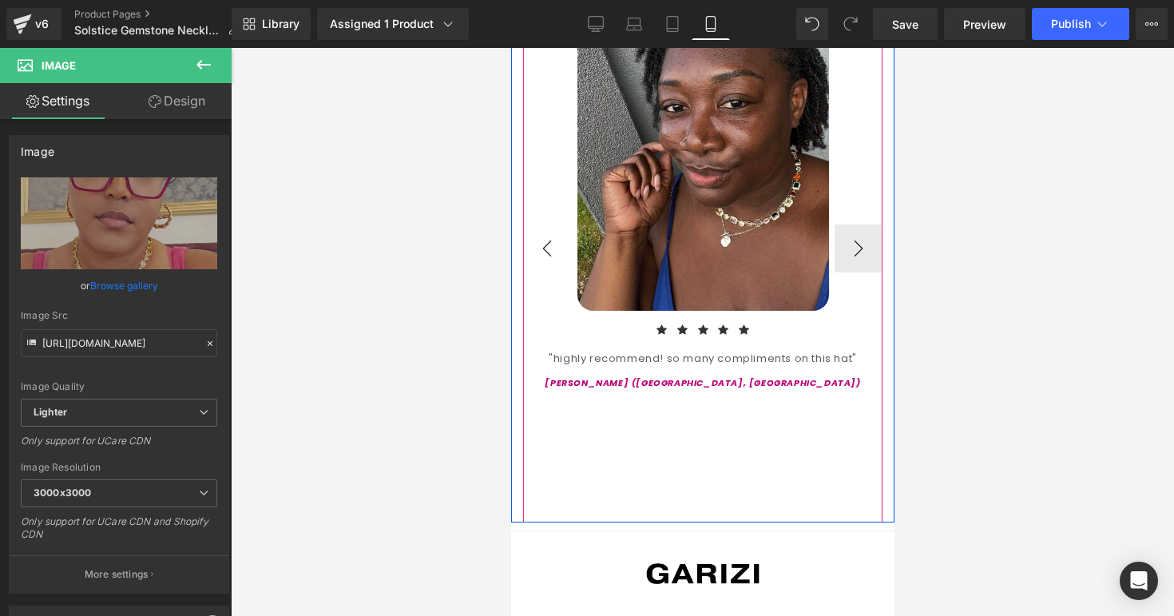
click at [554, 225] on button "‹" at bounding box center [547, 249] width 48 height 48
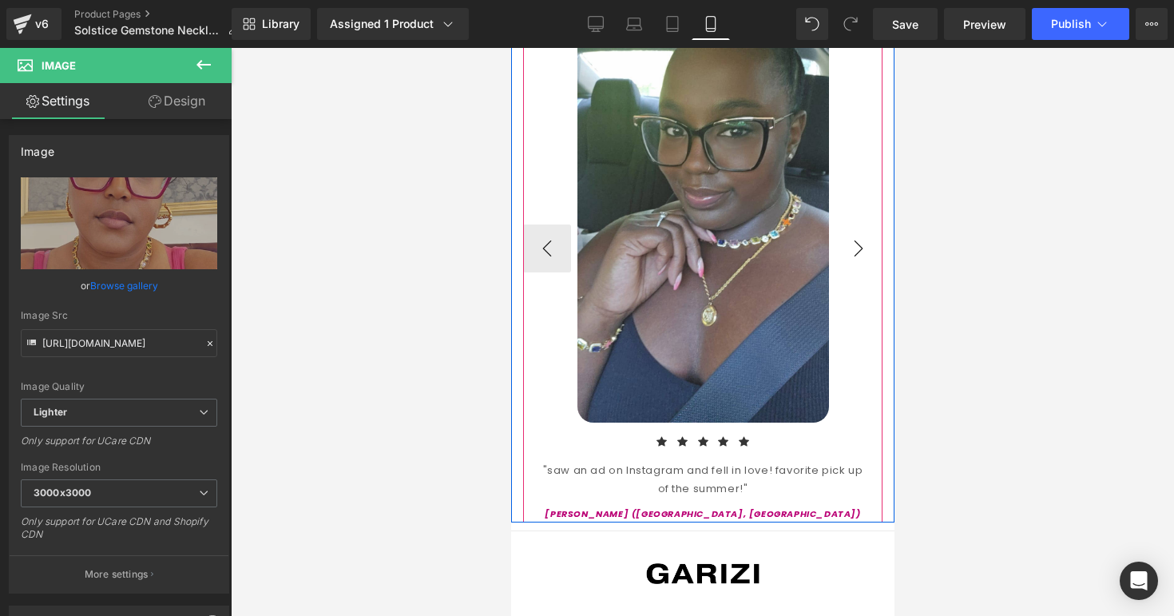
click at [845, 225] on button "›" at bounding box center [858, 249] width 48 height 48
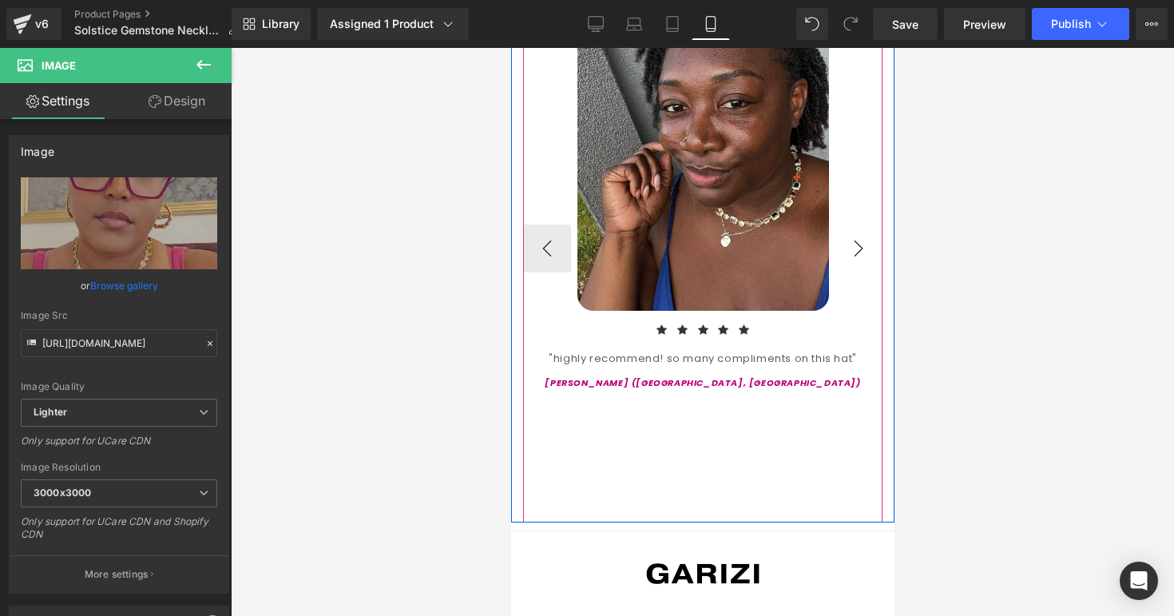
click at [845, 225] on button "›" at bounding box center [858, 249] width 48 height 48
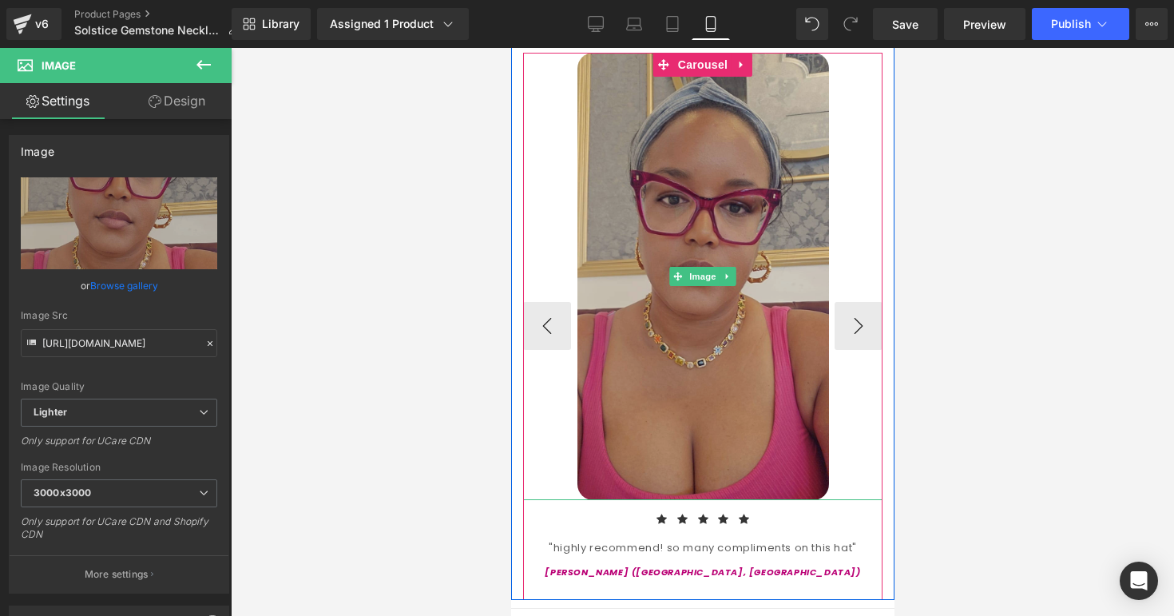
scroll to position [1666, 0]
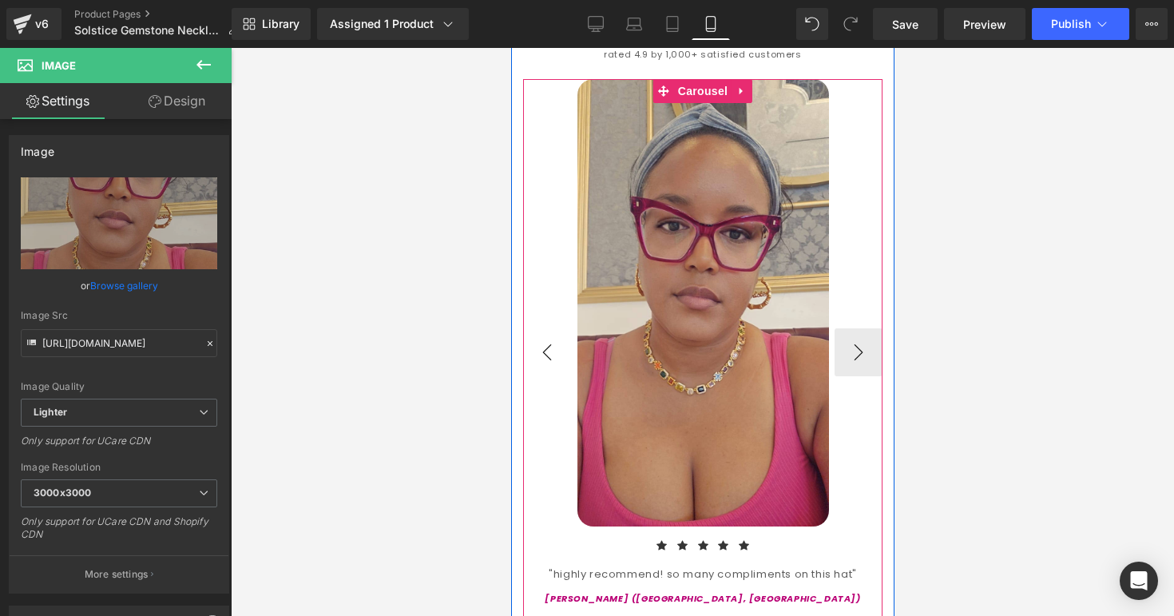
click at [538, 331] on button "‹" at bounding box center [547, 352] width 48 height 48
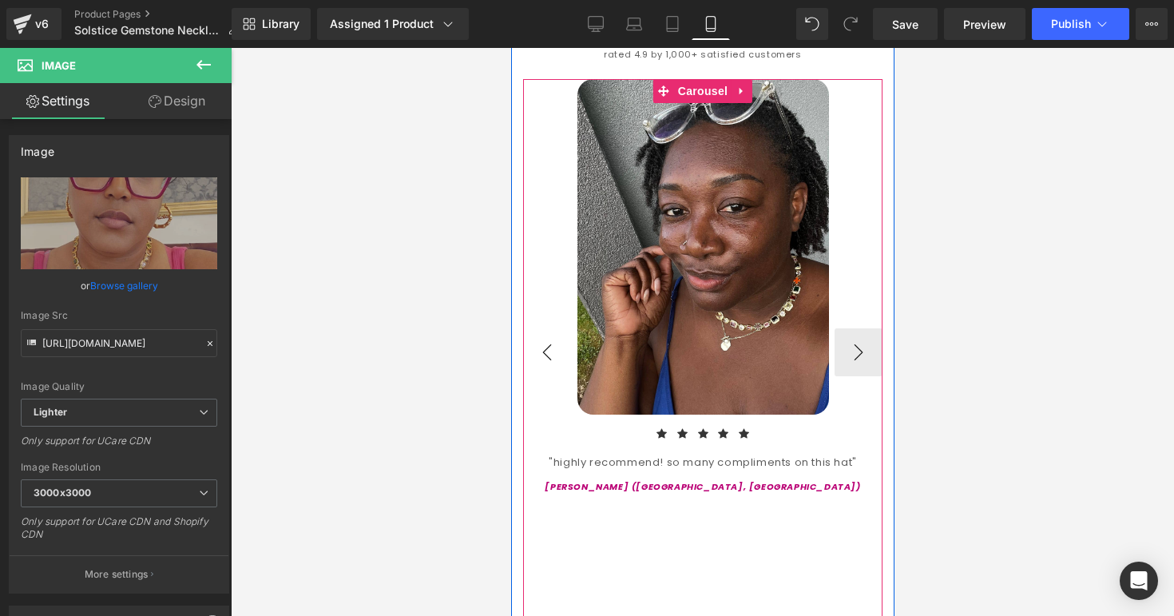
click at [538, 331] on button "‹" at bounding box center [547, 352] width 48 height 48
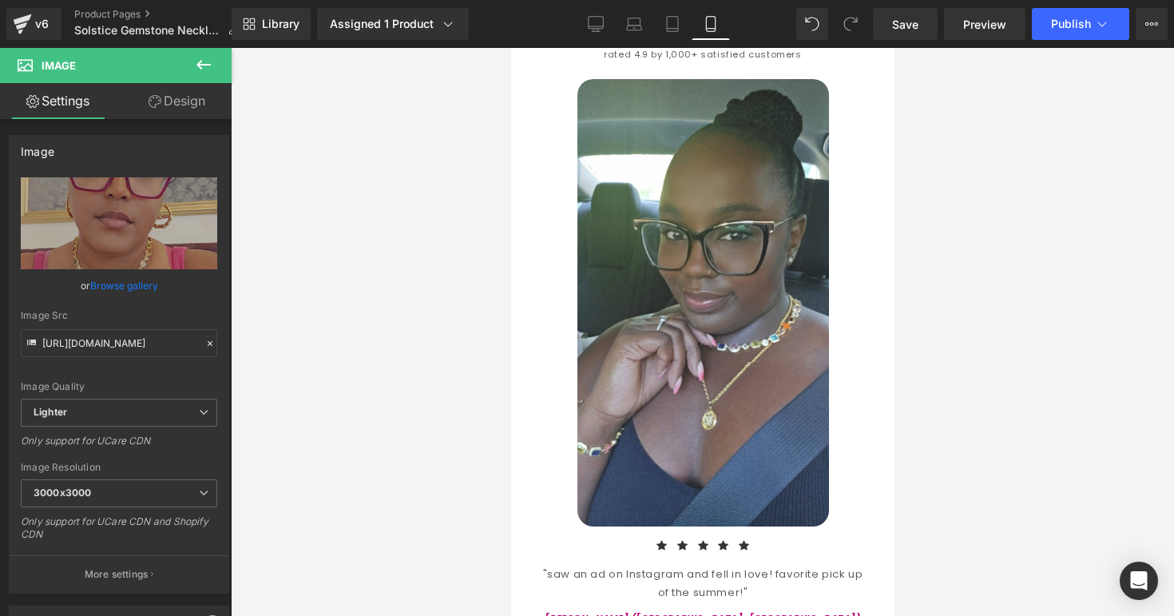
click at [178, 102] on link "Design" at bounding box center [177, 101] width 116 height 36
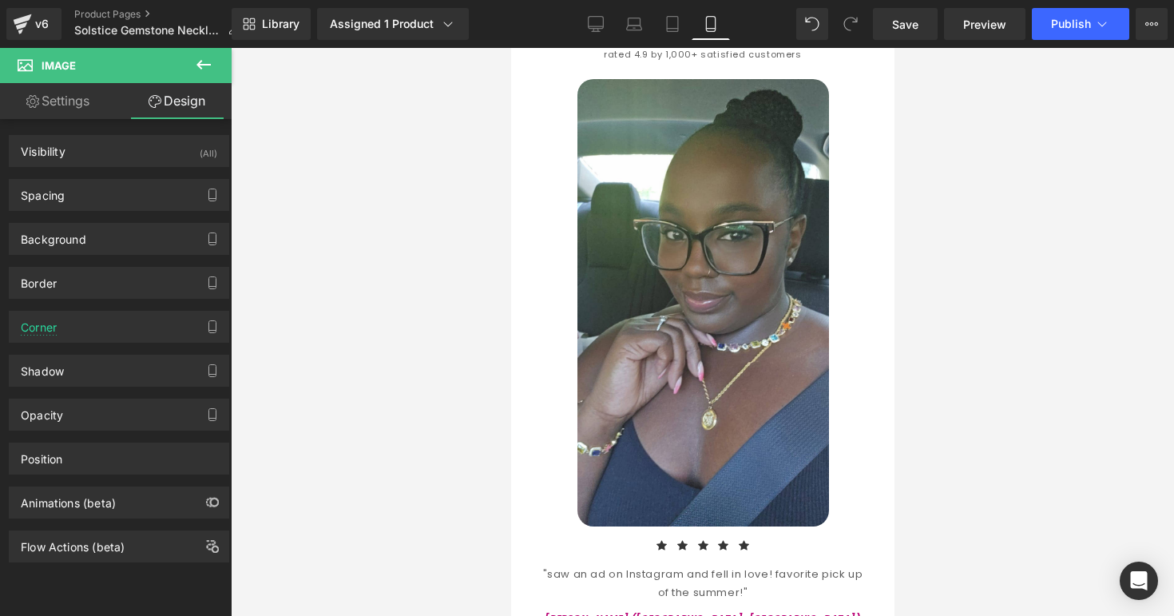
click at [84, 89] on link "Settings" at bounding box center [58, 101] width 116 height 36
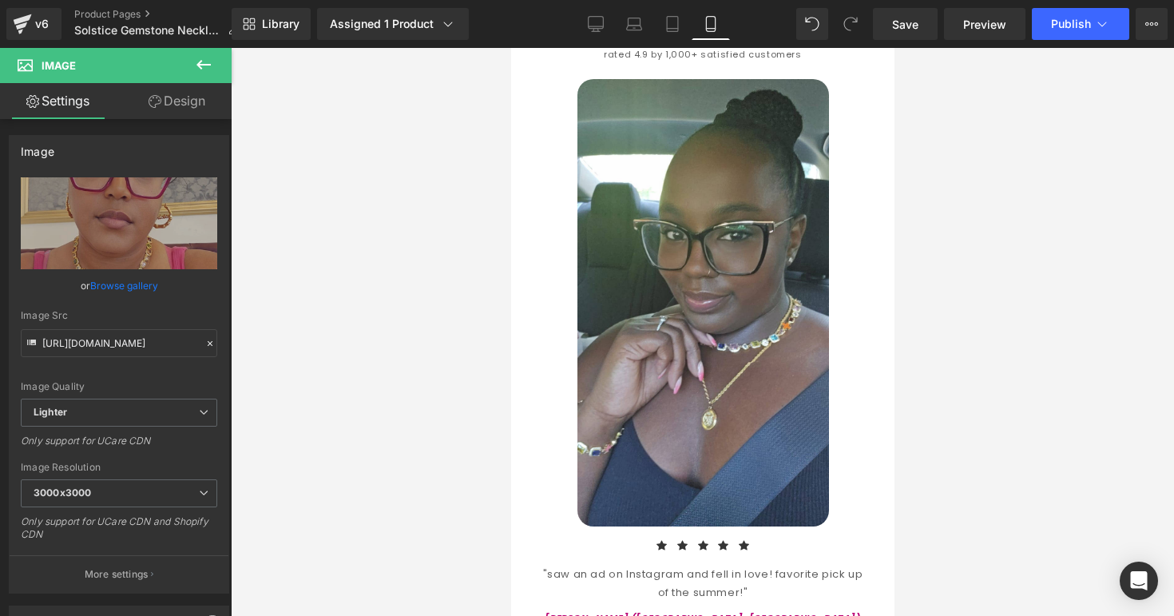
click at [201, 70] on icon at bounding box center [203, 64] width 19 height 19
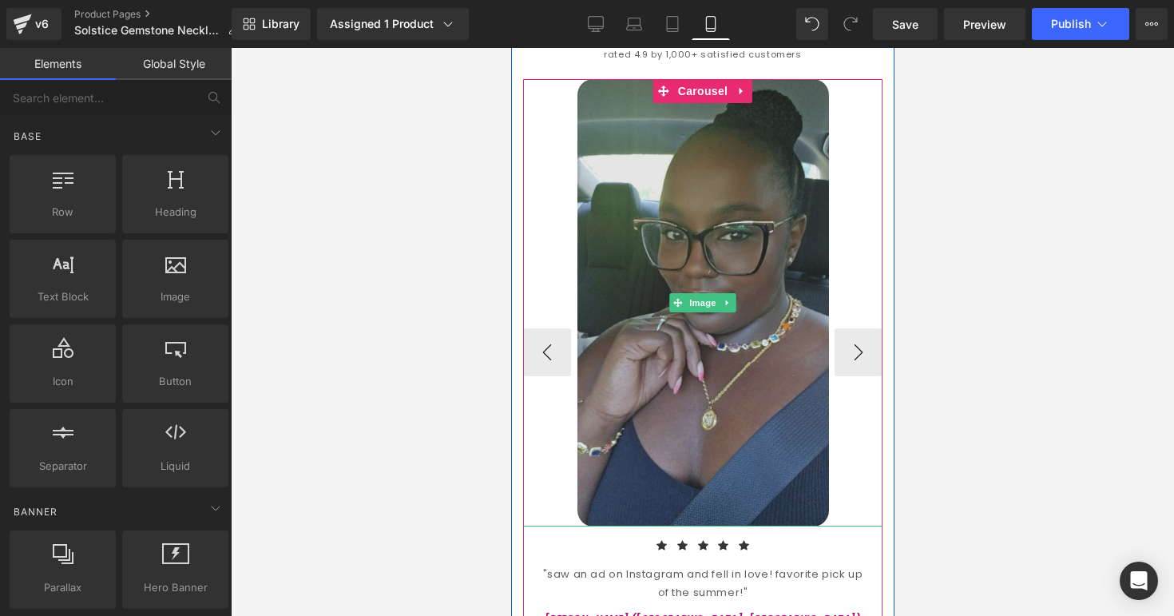
click at [688, 225] on img at bounding box center [703, 302] width 252 height 447
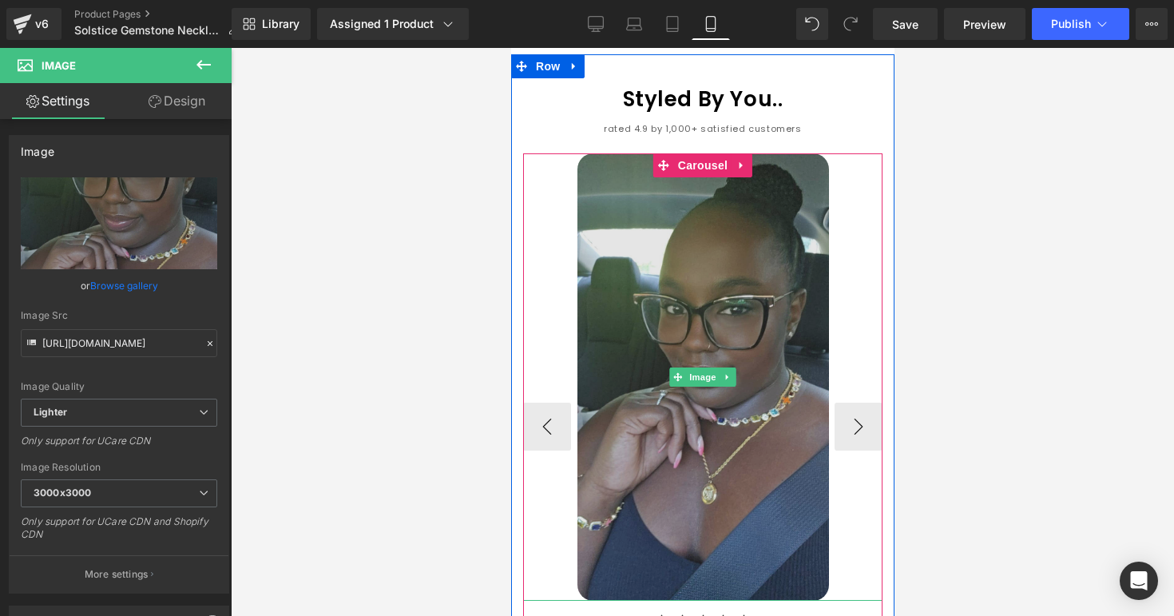
scroll to position [1580, 0]
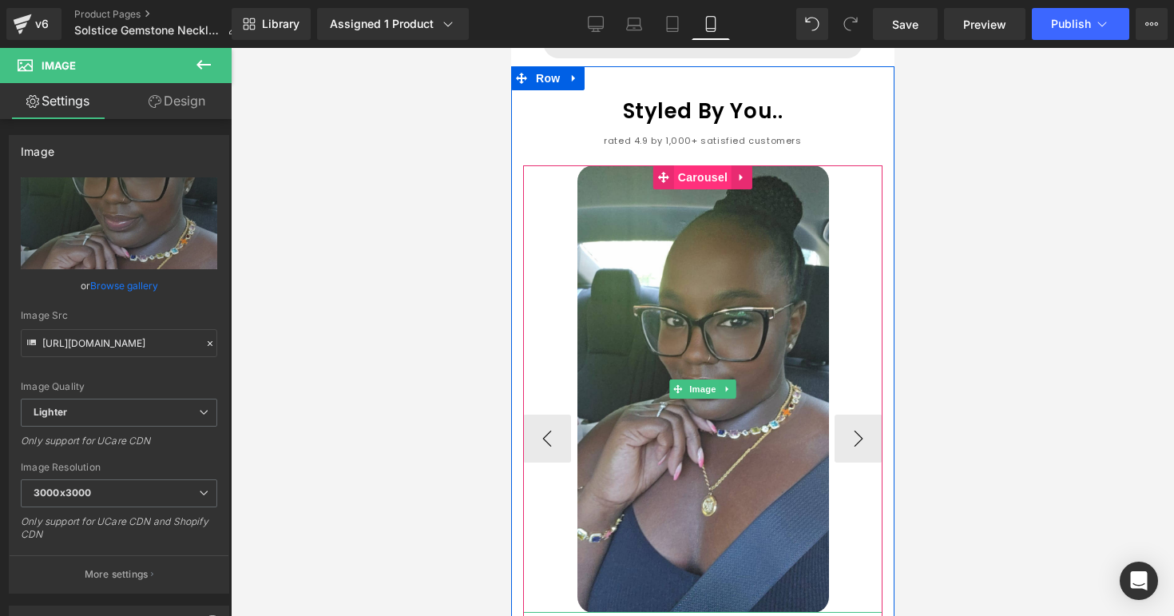
click at [701, 165] on span "Carousel" at bounding box center [703, 177] width 58 height 24
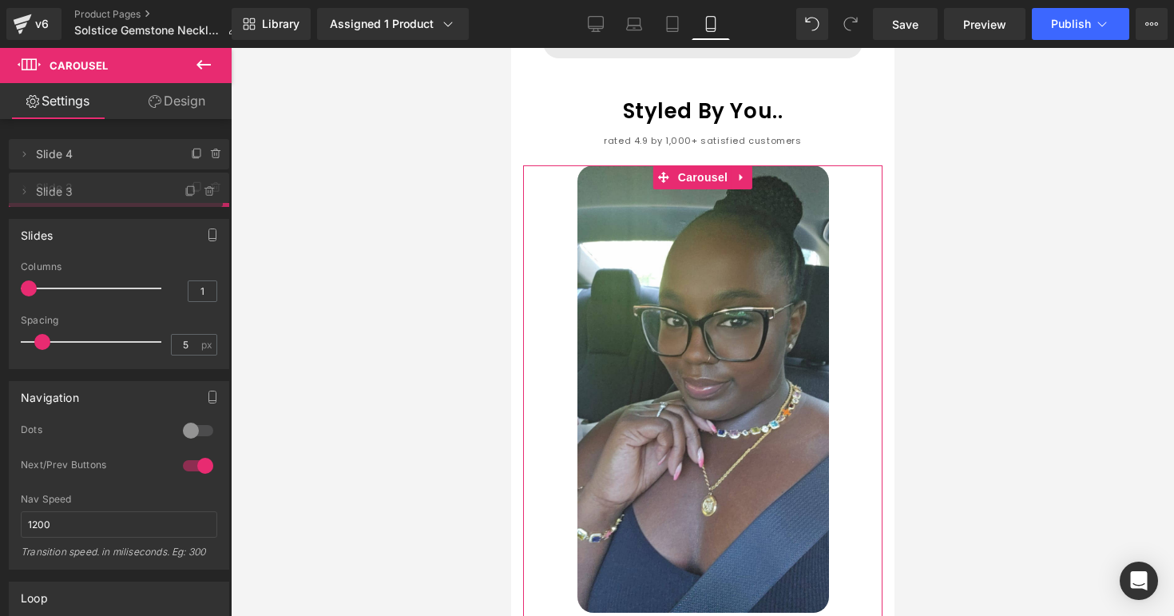
drag, startPoint x: 46, startPoint y: 222, endPoint x: 46, endPoint y: 192, distance: 30.4
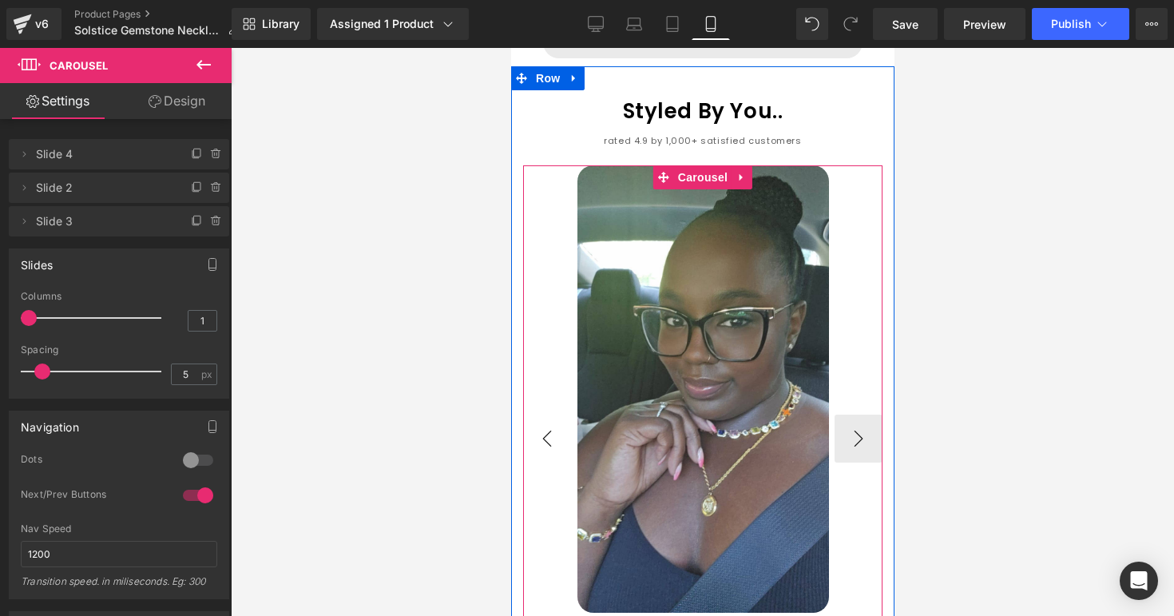
click at [555, 415] on button "‹" at bounding box center [547, 439] width 48 height 48
click at [860, 415] on button "›" at bounding box center [858, 439] width 48 height 48
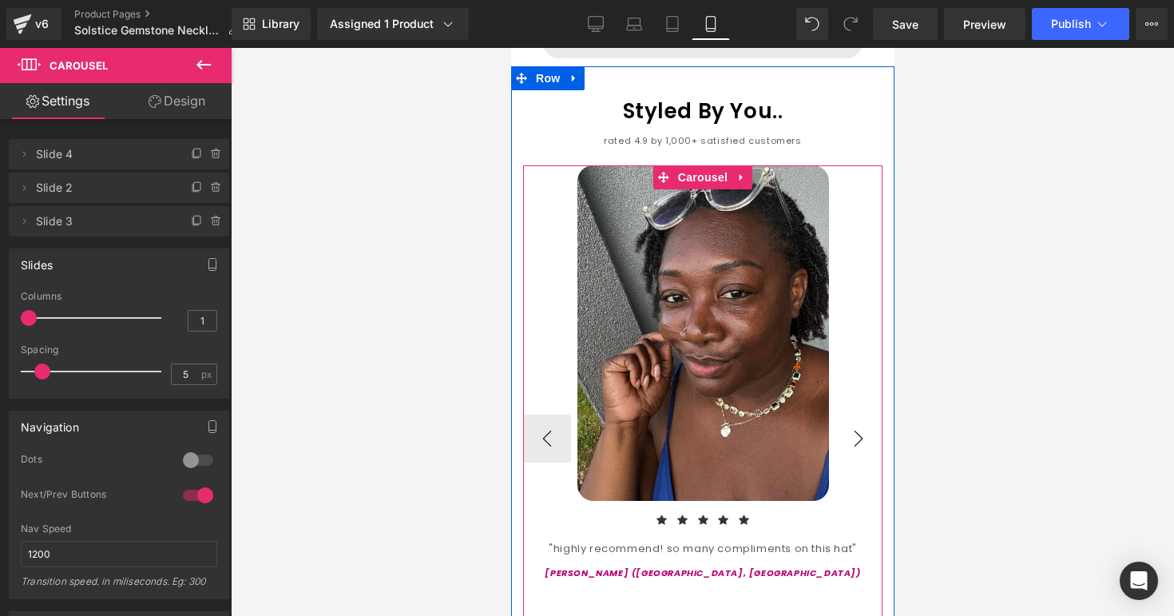
click at [859, 415] on button "›" at bounding box center [858, 439] width 48 height 48
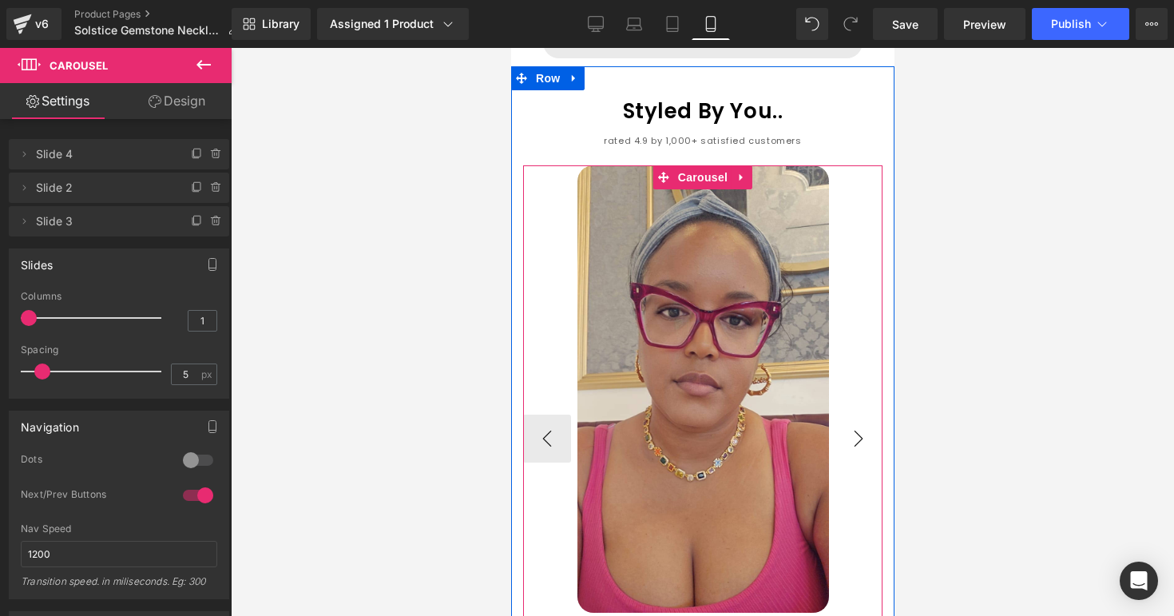
click at [859, 415] on button "›" at bounding box center [858, 439] width 48 height 48
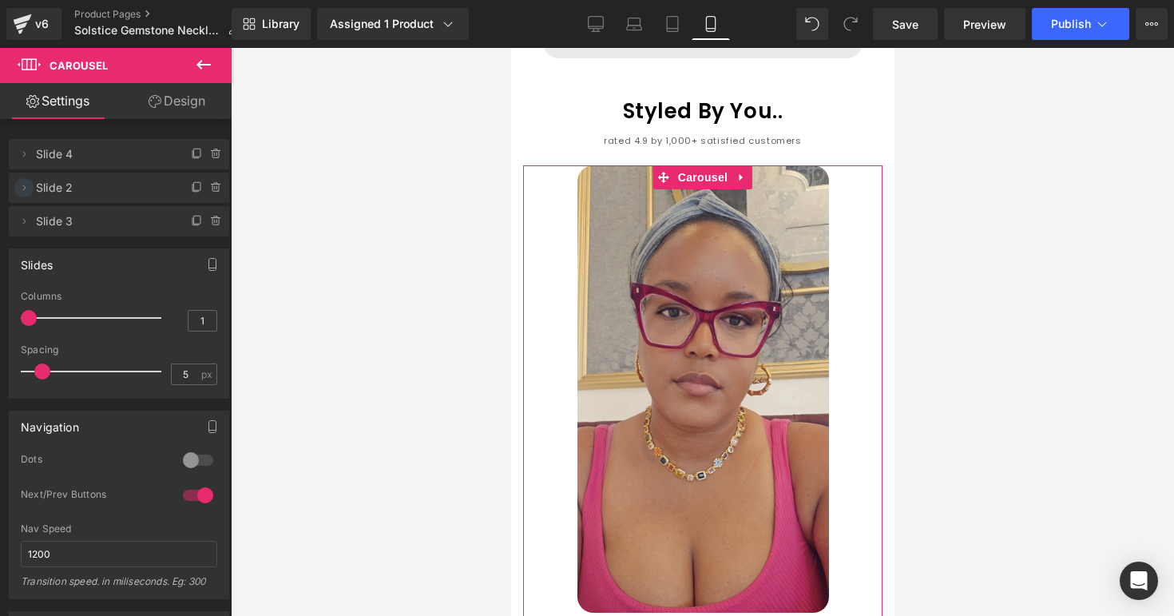
drag, startPoint x: 25, startPoint y: 222, endPoint x: 25, endPoint y: 194, distance: 28.0
click at [25, 136] on ul "Delete Cancel Slide 4 Slide 4 Name Slide 4 Delete Cancel Slide 2 Slide 2 Name S…" at bounding box center [119, 136] width 221 height 0
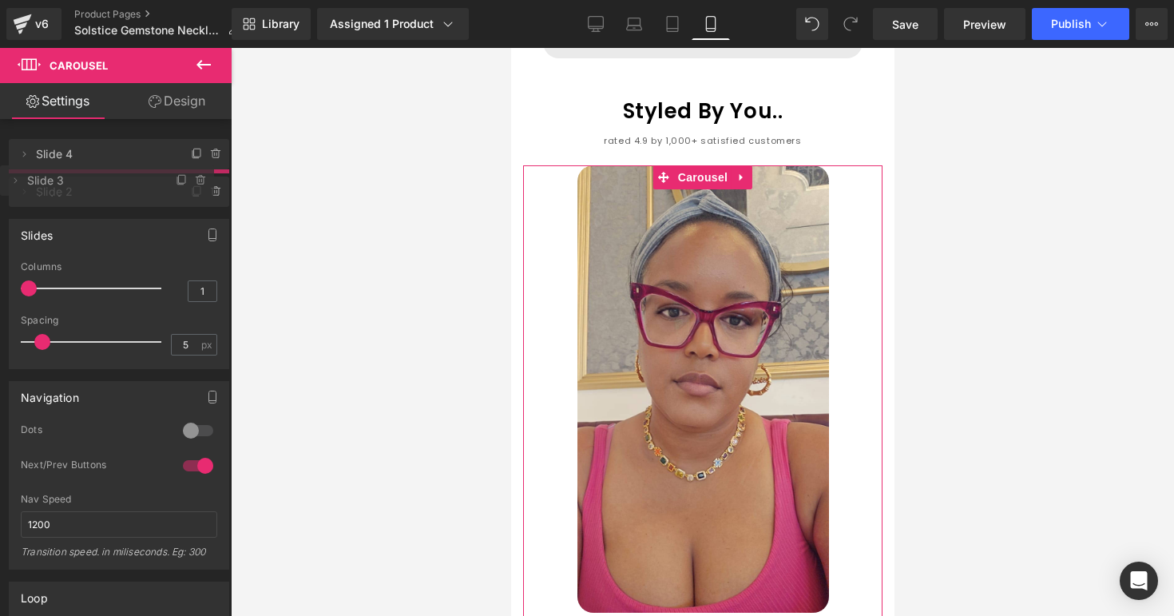
drag, startPoint x: 73, startPoint y: 219, endPoint x: 74, endPoint y: 178, distance: 40.8
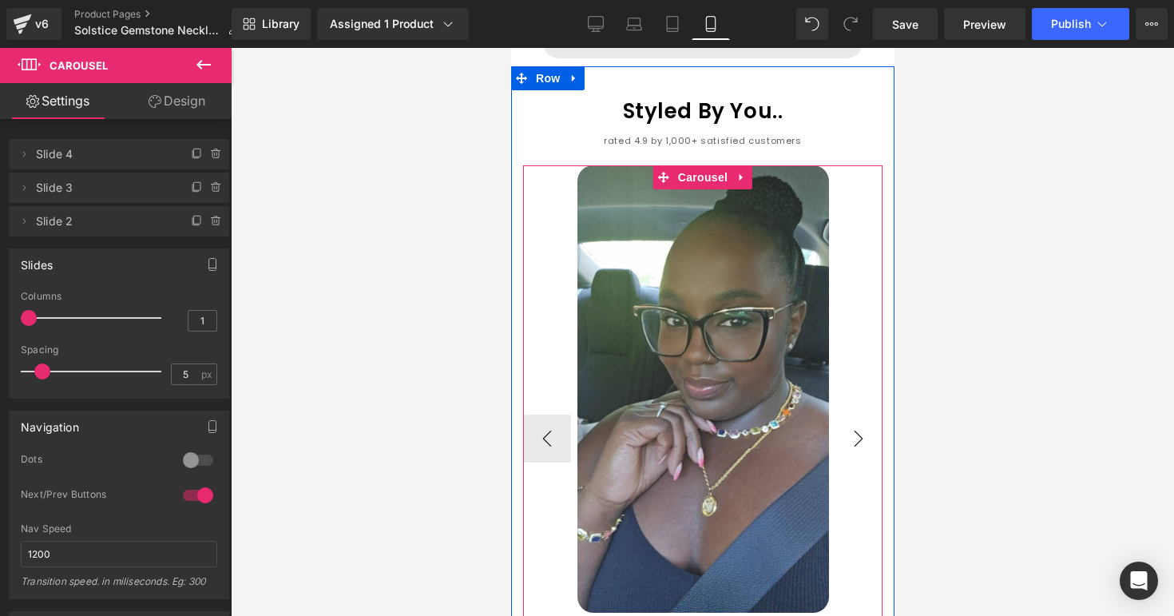
click at [837, 415] on button "›" at bounding box center [858, 439] width 48 height 48
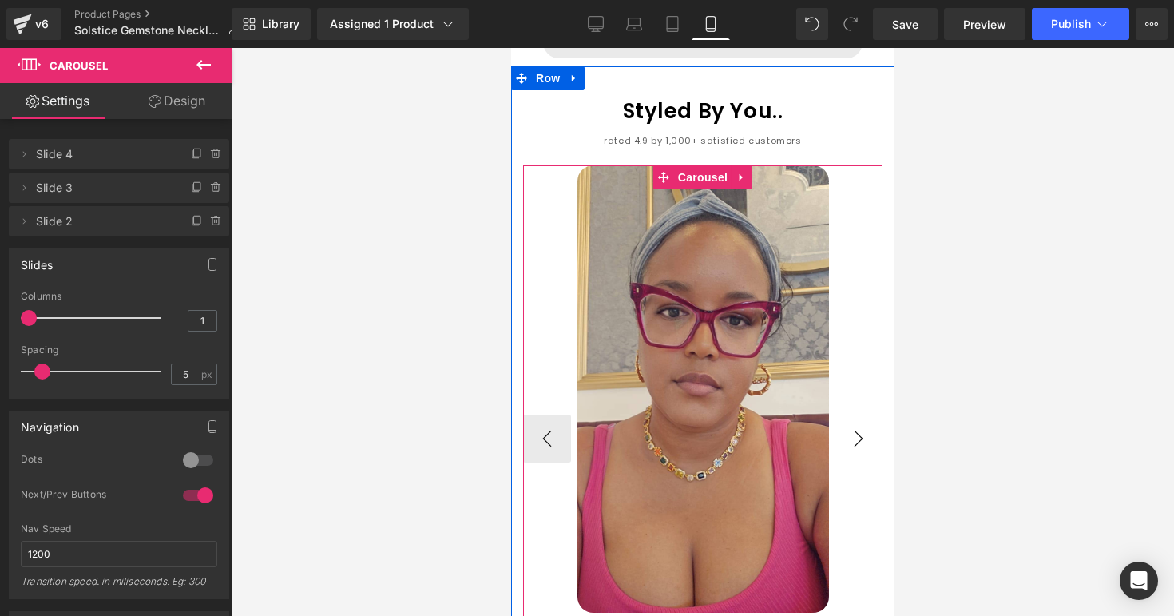
click at [852, 415] on button "›" at bounding box center [858, 439] width 48 height 48
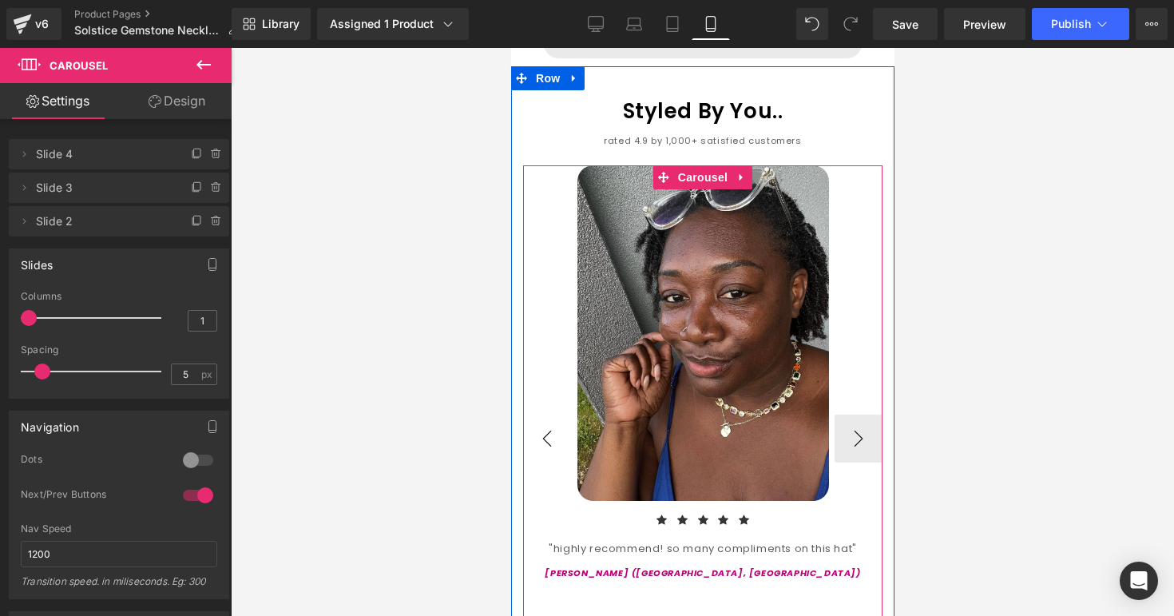
click at [537, 422] on button "‹" at bounding box center [547, 439] width 48 height 48
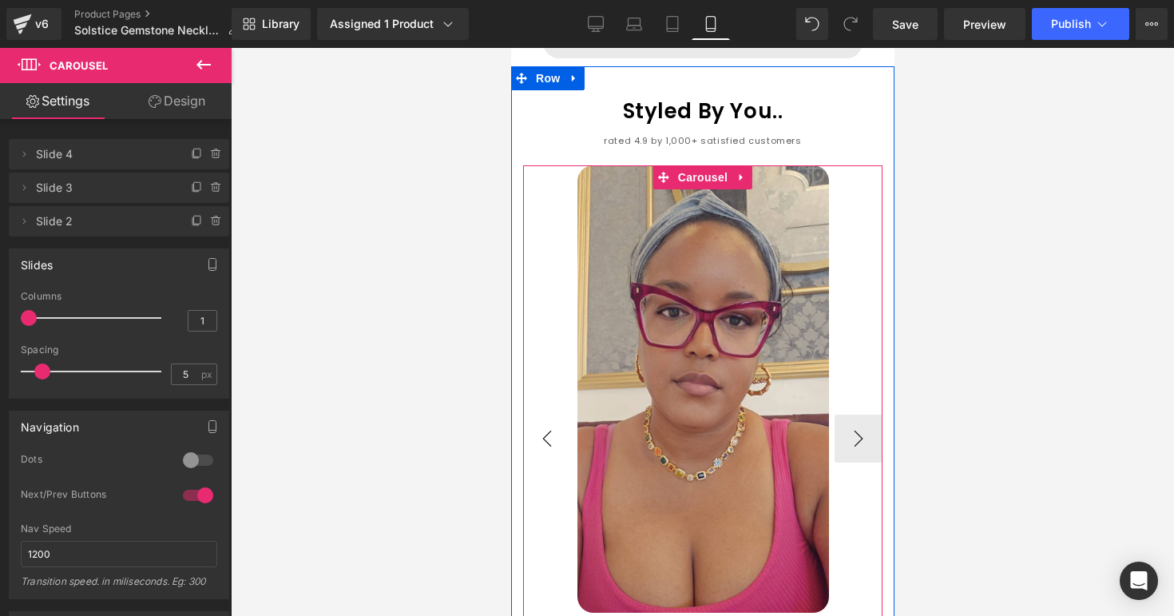
click at [553, 415] on button "‹" at bounding box center [547, 439] width 48 height 48
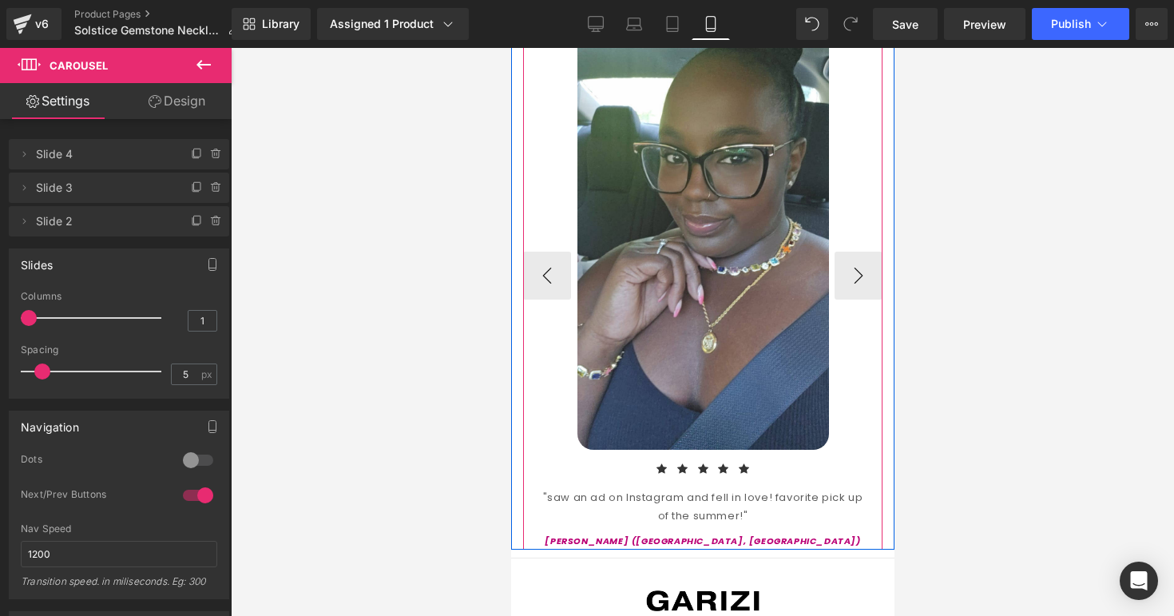
scroll to position [1789, 0]
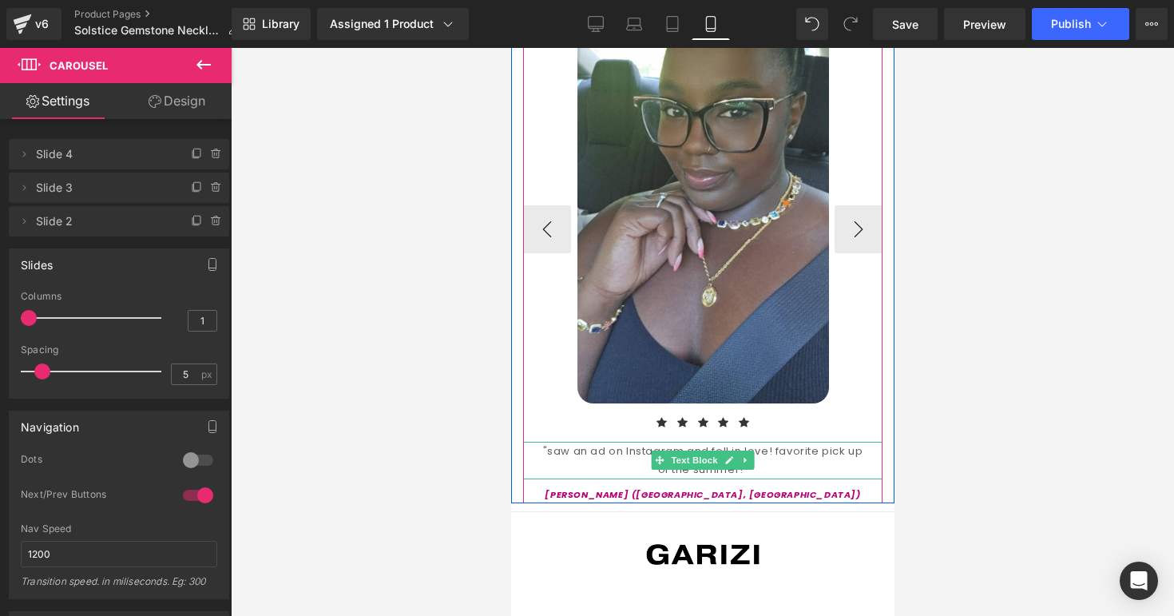
click at [646, 442] on div ""saw an ad on Instagram and fell in love! favorite pick up of the summer!"" at bounding box center [703, 461] width 360 height 38
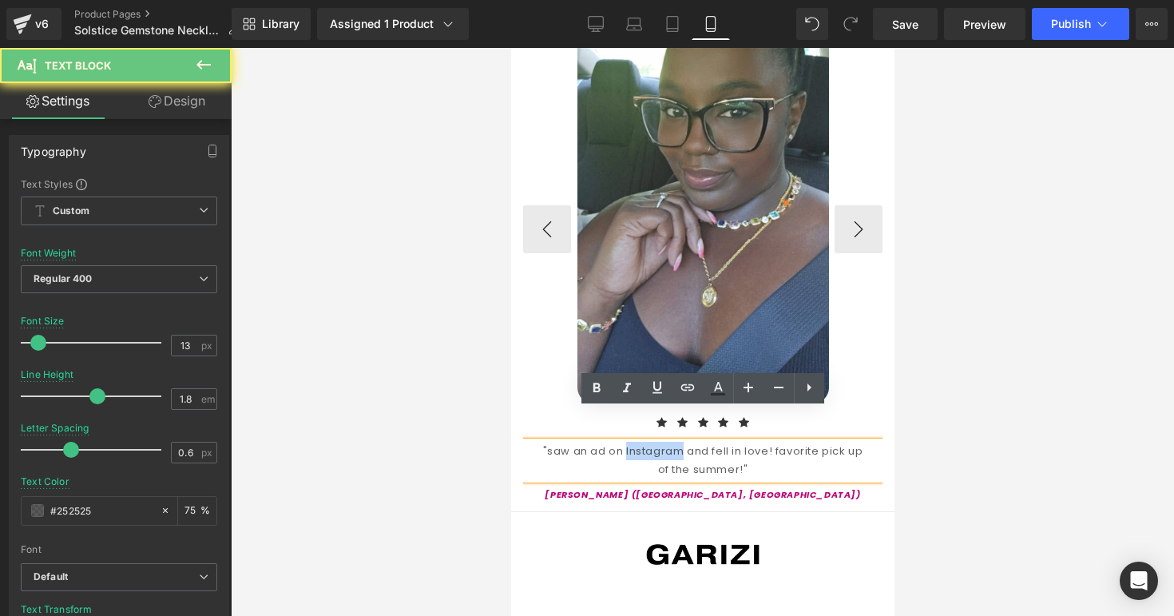
click at [646, 442] on div ""saw an ad on Instagram and fell in love! favorite pick up of the summer!"" at bounding box center [703, 461] width 360 height 38
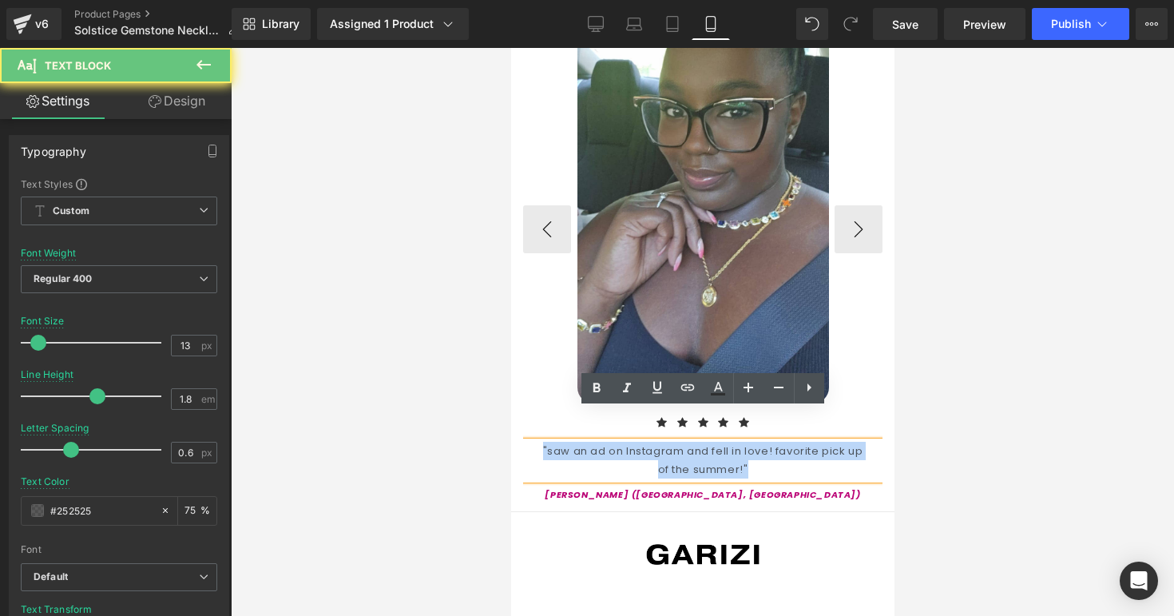
click at [646, 442] on div ""saw an ad on Instagram and fell in love! favorite pick up of the summer!"" at bounding box center [703, 461] width 360 height 38
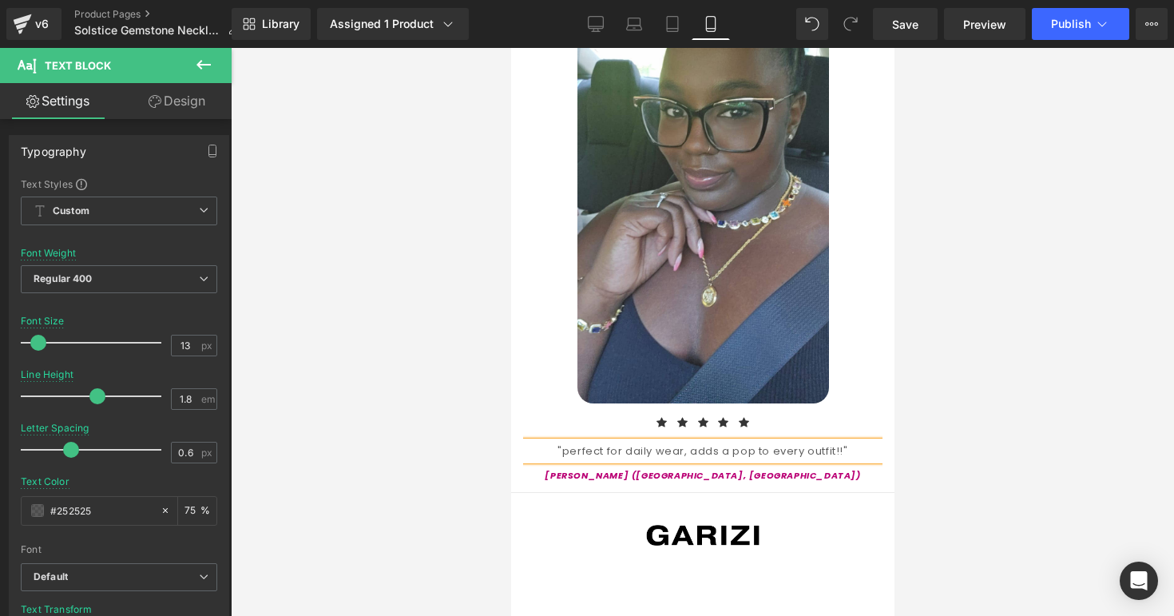
click at [630, 492] on hr at bounding box center [703, 496] width 384 height 9
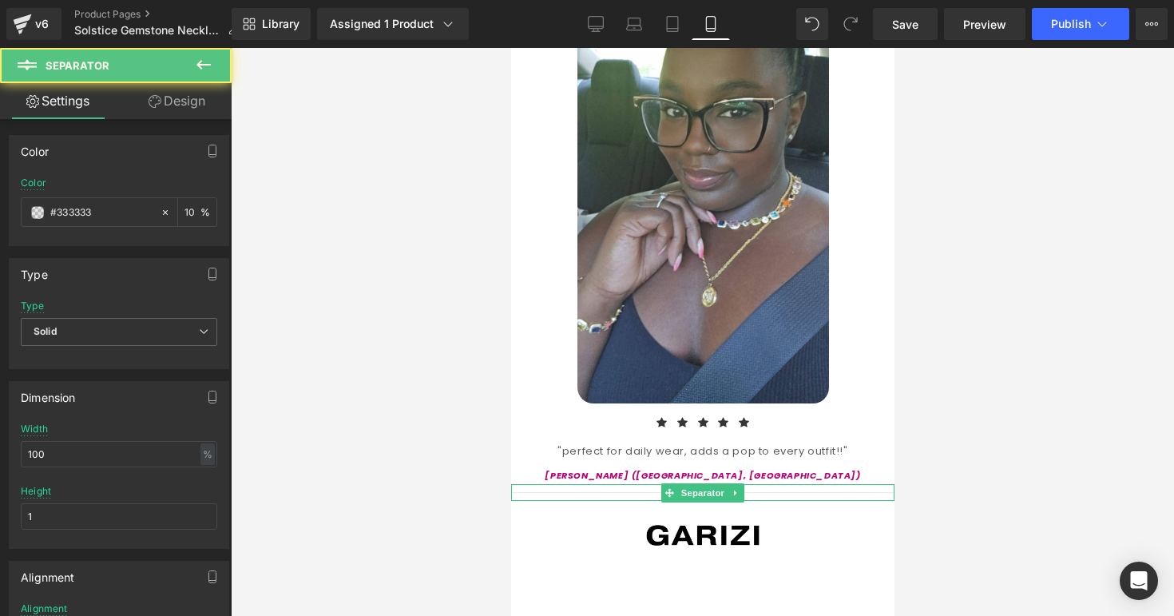
click at [630, 451] on div "Styled By You.. Heading rated 4.9 by 1,000+ satisfied customers Text Block Imag…" at bounding box center [703, 170] width 384 height 627
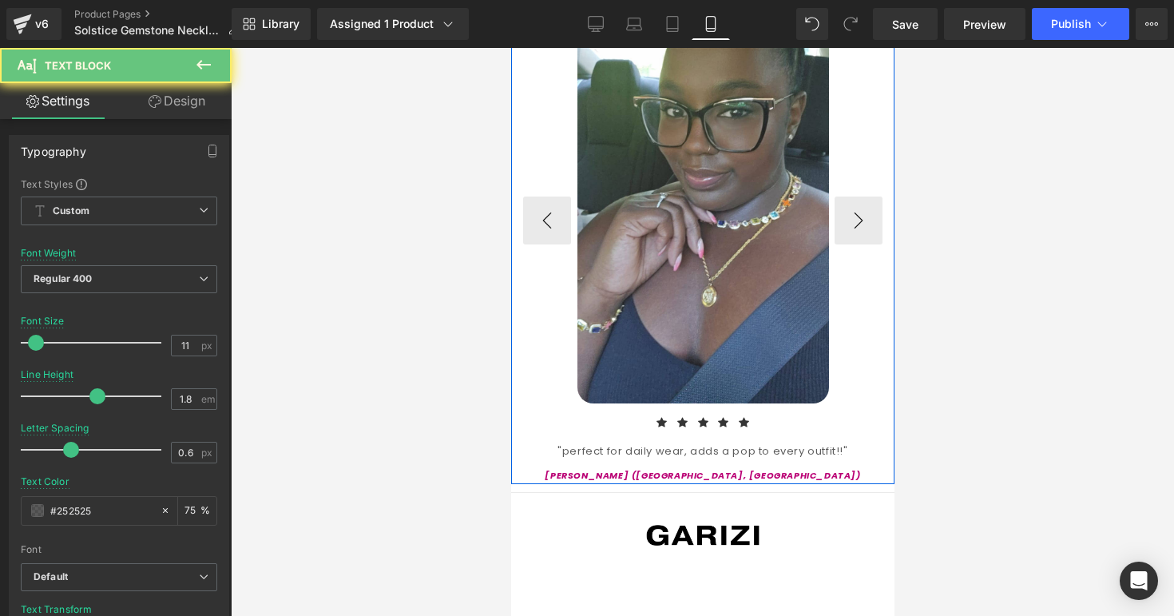
click at [655, 460] on div "Kira C. (Chicago, IL) Text Block" at bounding box center [703, 472] width 360 height 24
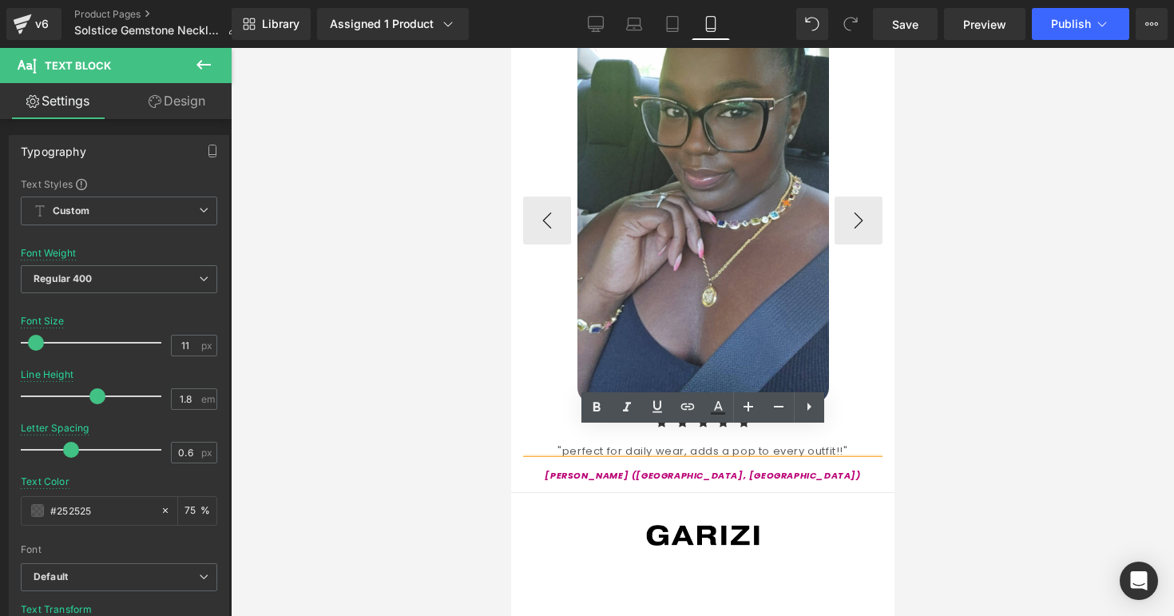
click at [676, 469] on icon "[PERSON_NAME] ([GEOGRAPHIC_DATA], [GEOGRAPHIC_DATA])" at bounding box center [702, 475] width 316 height 13
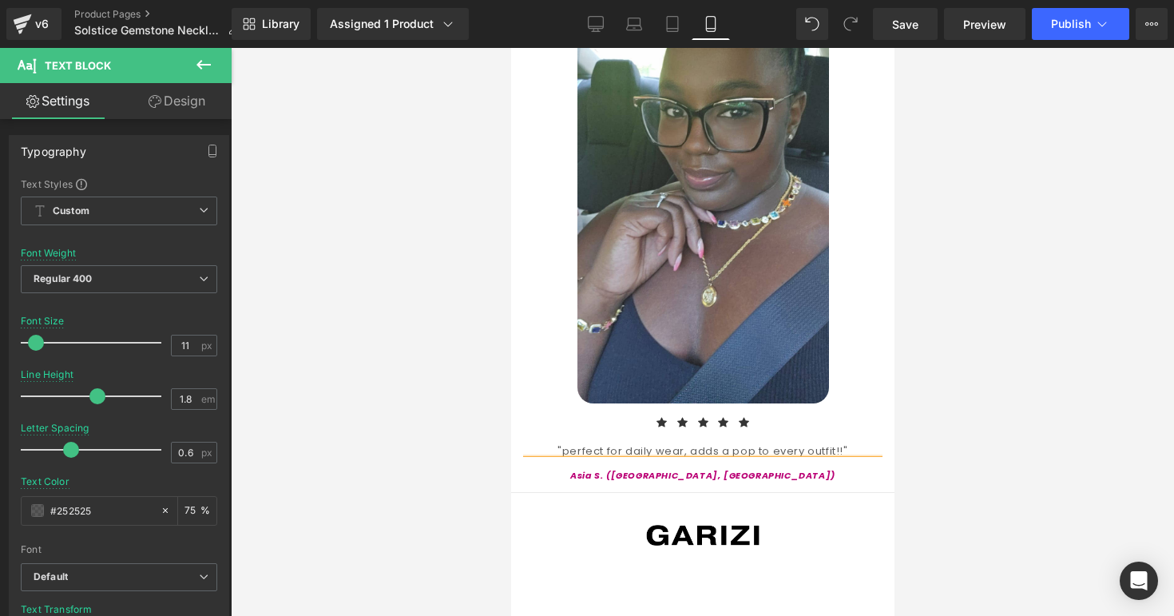
click at [1029, 440] on div at bounding box center [703, 332] width 944 height 568
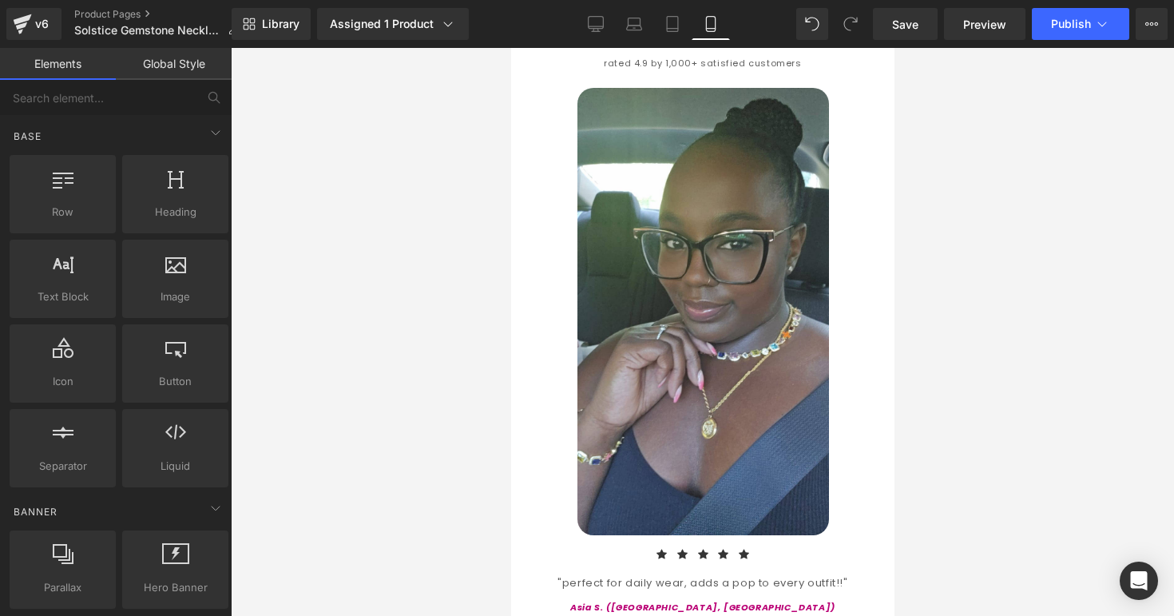
scroll to position [1654, 0]
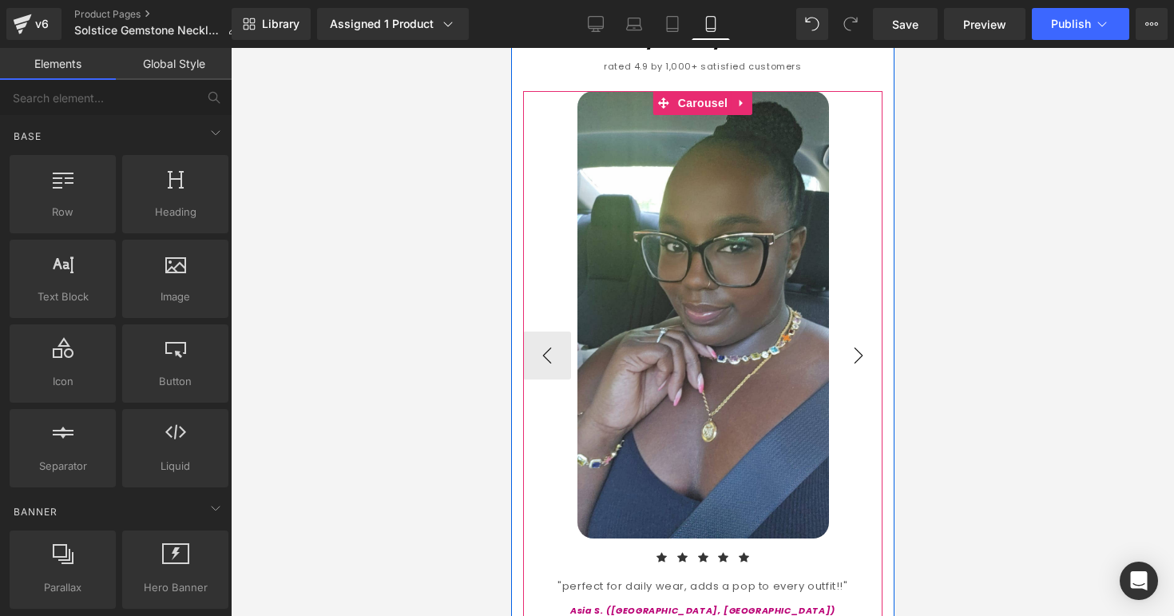
click at [848, 338] on button "›" at bounding box center [858, 356] width 48 height 48
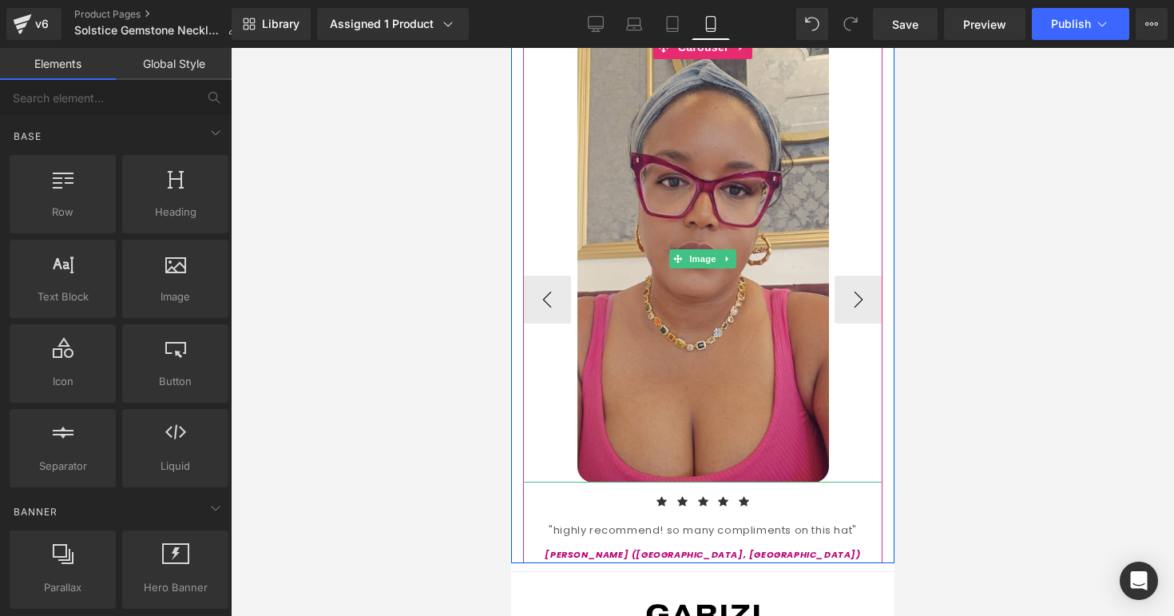
scroll to position [1720, 0]
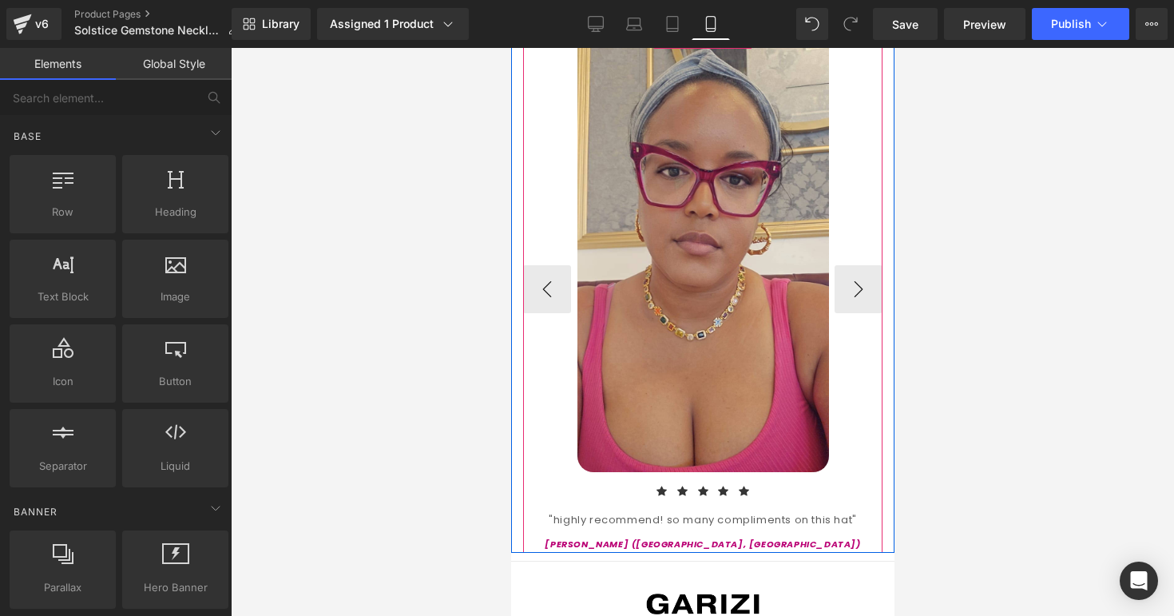
click at [635, 511] on div ""highly recommend! so many compliments on this hat"" at bounding box center [703, 520] width 360 height 18
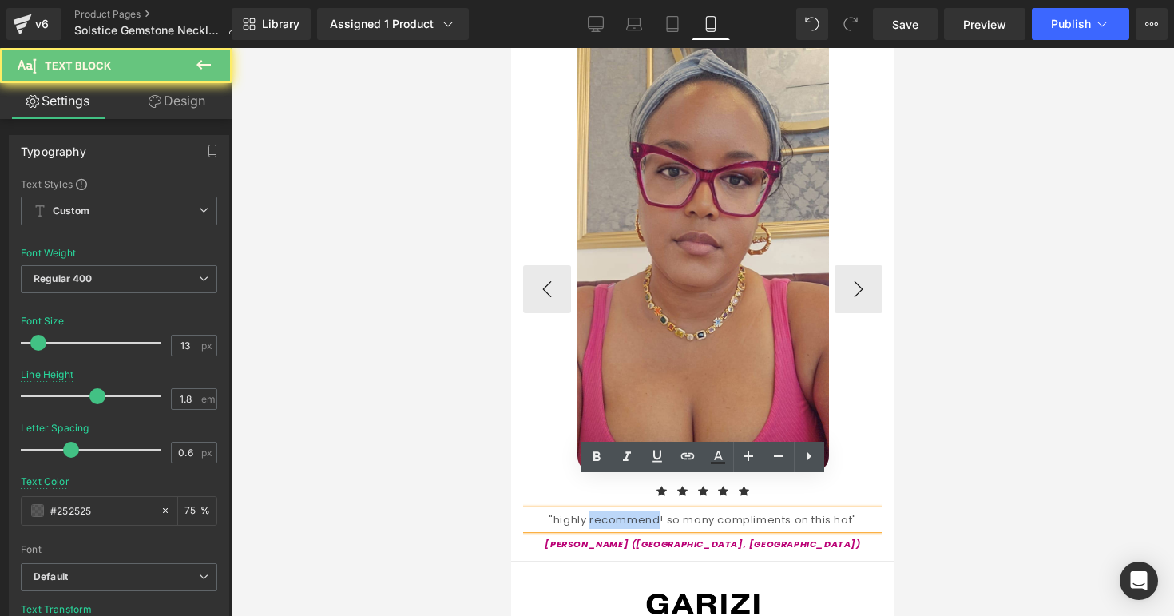
click at [635, 511] on div ""highly recommend! so many compliments on this hat"" at bounding box center [703, 520] width 360 height 18
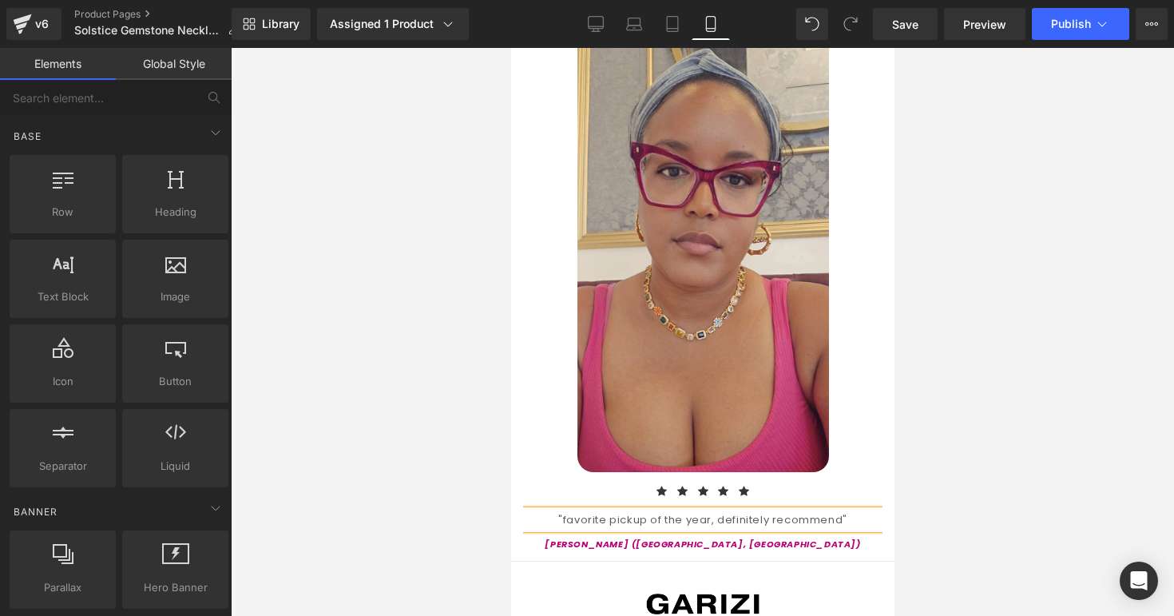
click at [942, 508] on div at bounding box center [703, 332] width 944 height 568
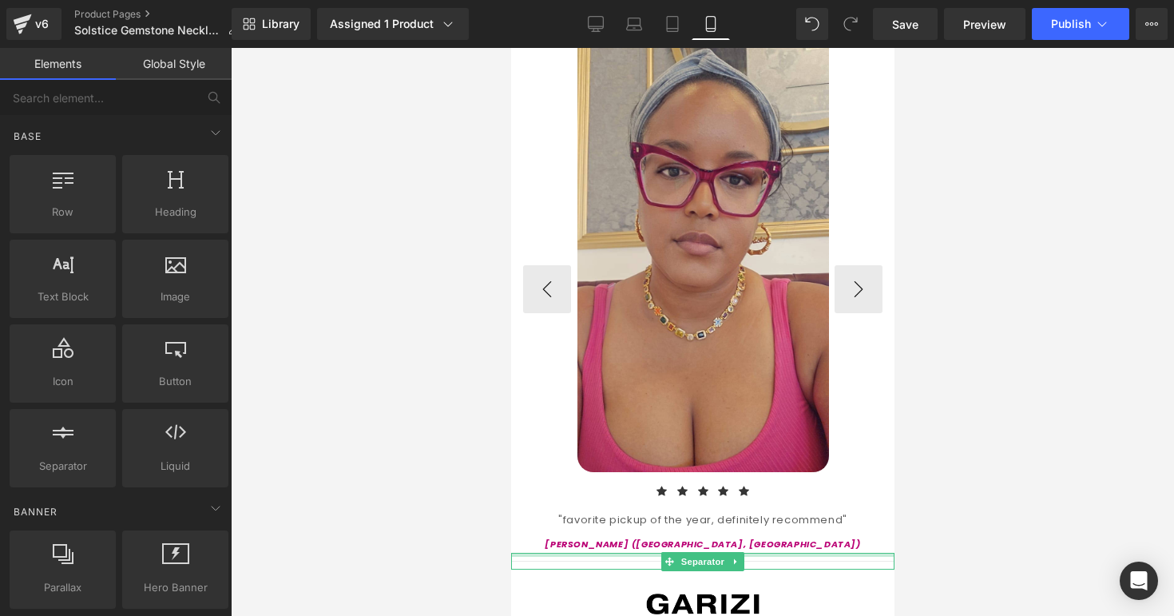
click at [626, 537] on p "[PERSON_NAME] ([GEOGRAPHIC_DATA], [GEOGRAPHIC_DATA])" at bounding box center [703, 545] width 360 height 16
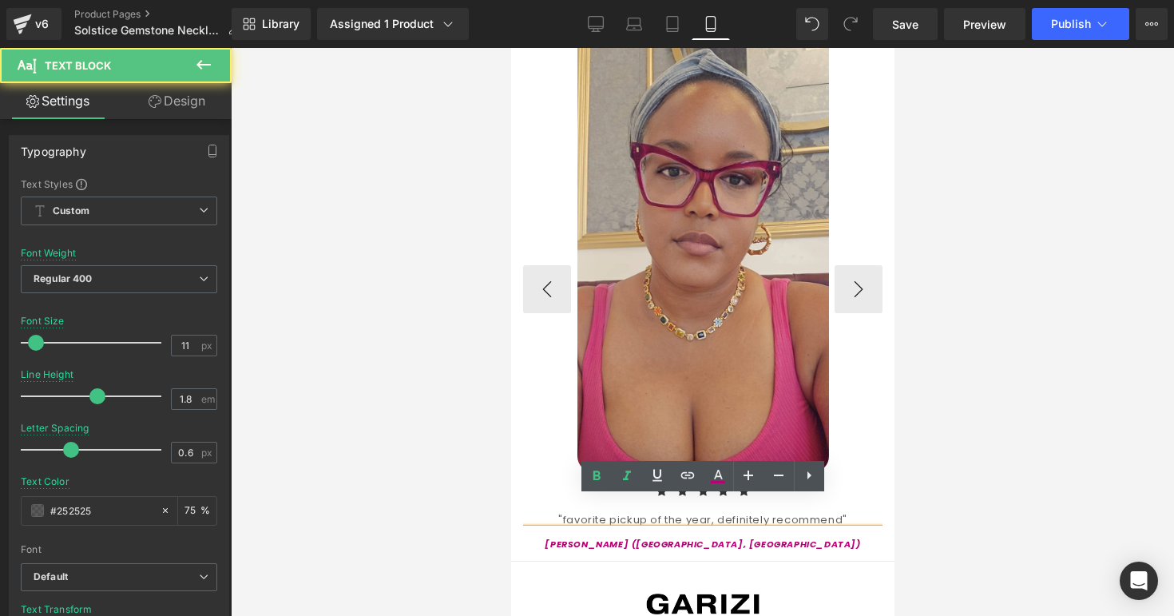
click at [681, 538] on icon "[PERSON_NAME] ([GEOGRAPHIC_DATA], [GEOGRAPHIC_DATA])" at bounding box center [702, 544] width 316 height 13
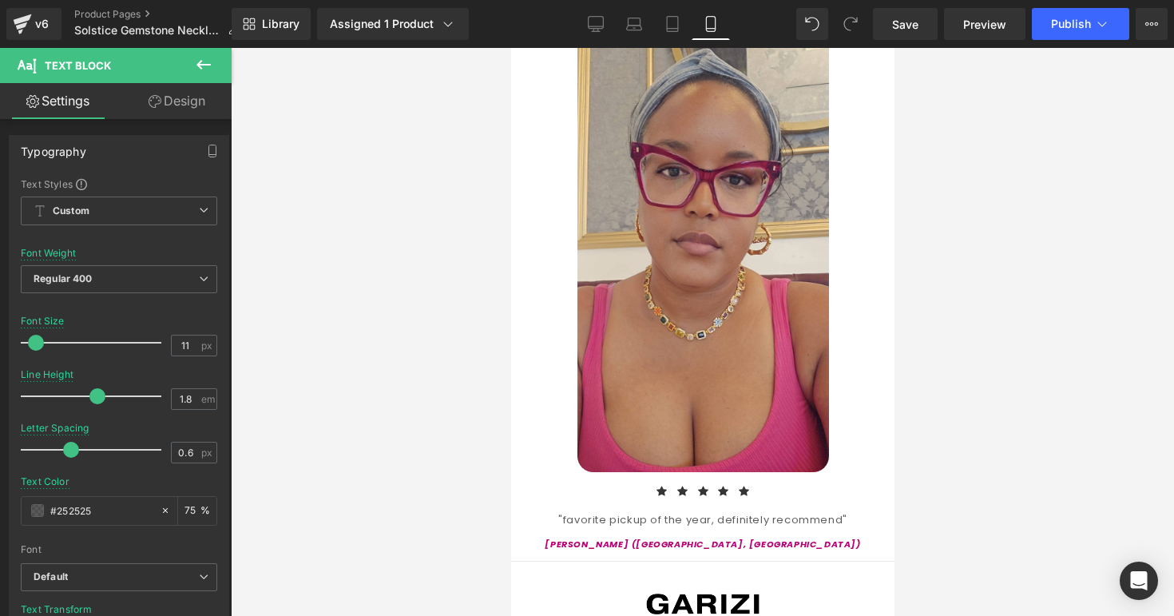
click at [942, 502] on div at bounding box center [703, 332] width 944 height 568
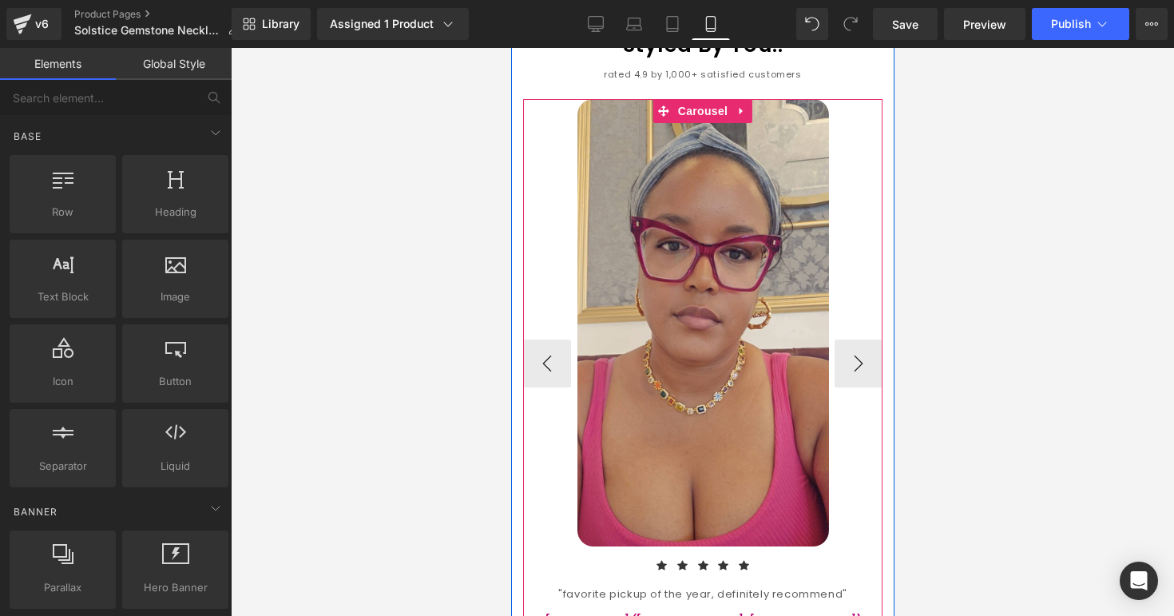
scroll to position [1630, 0]
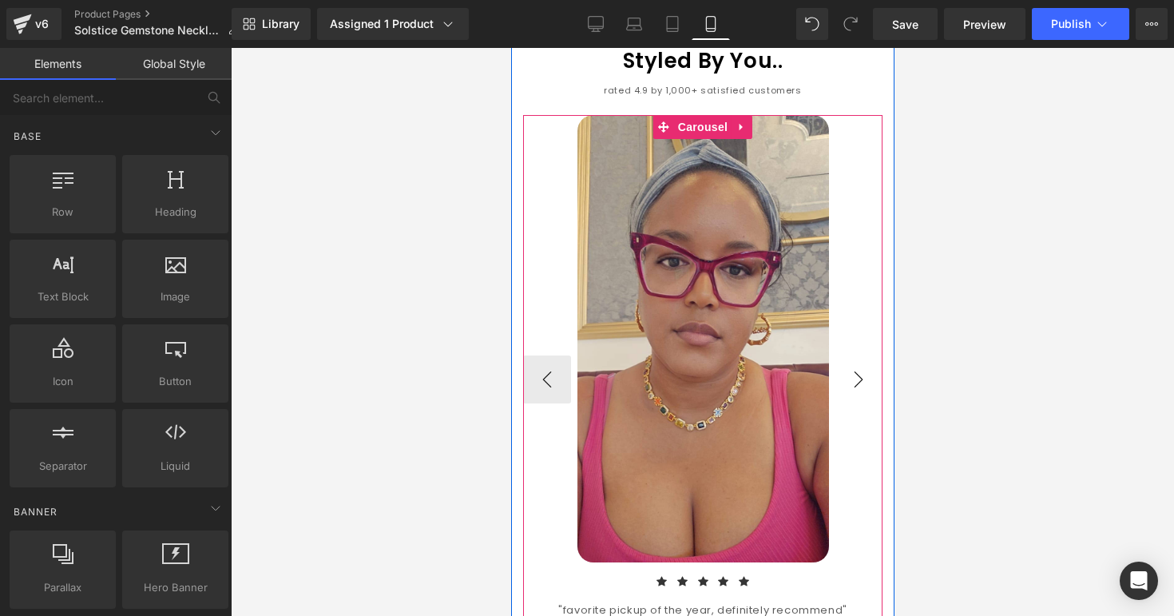
click at [856, 356] on button "›" at bounding box center [858, 380] width 48 height 48
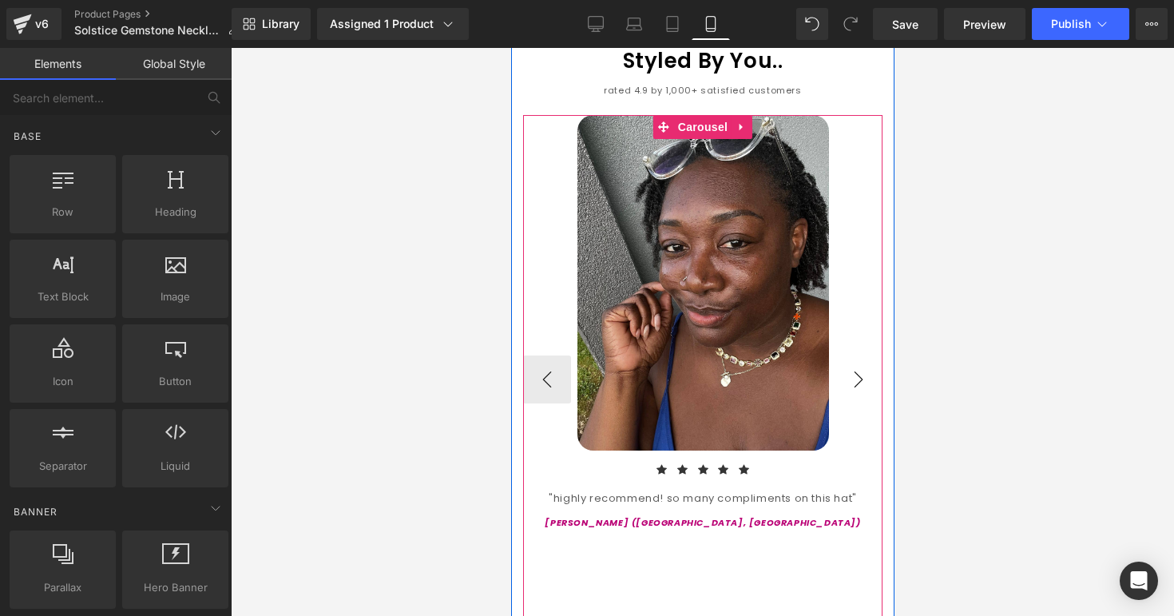
click at [856, 356] on button "›" at bounding box center [858, 380] width 48 height 48
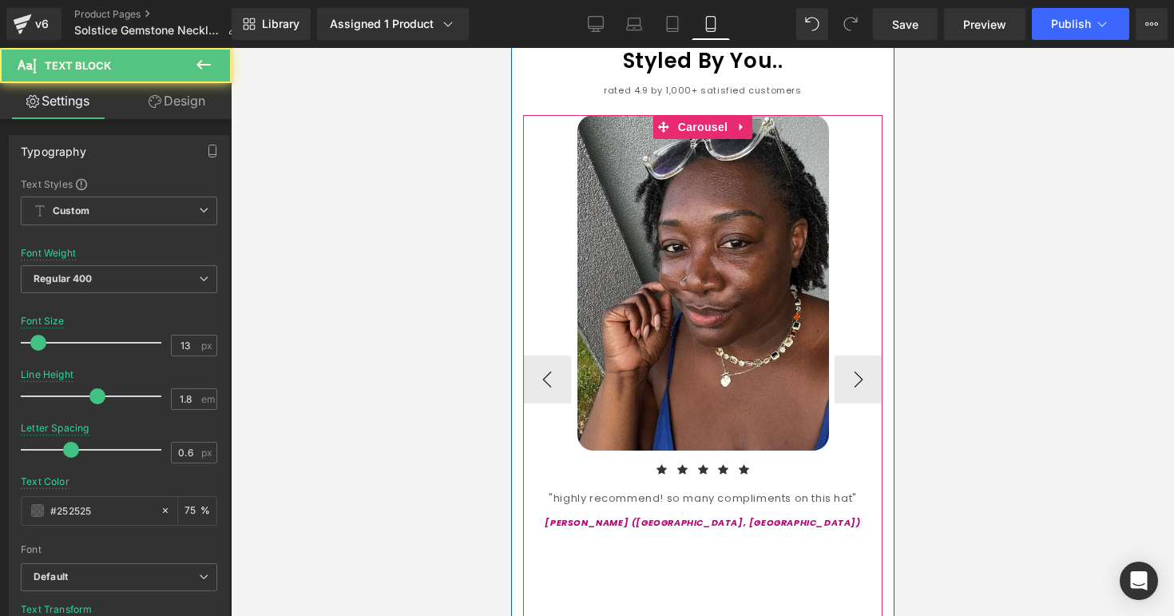
click at [600, 489] on div ""highly recommend! so many compliments on this hat"" at bounding box center [703, 498] width 360 height 18
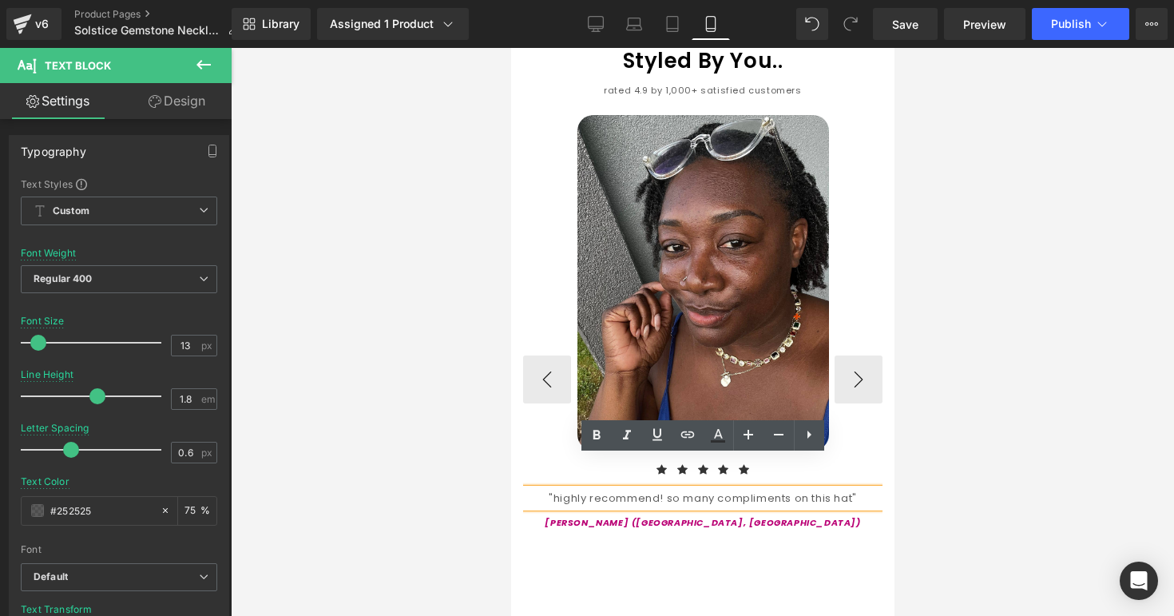
click at [832, 489] on div ""highly recommend! so many compliments on this hat"" at bounding box center [703, 498] width 360 height 18
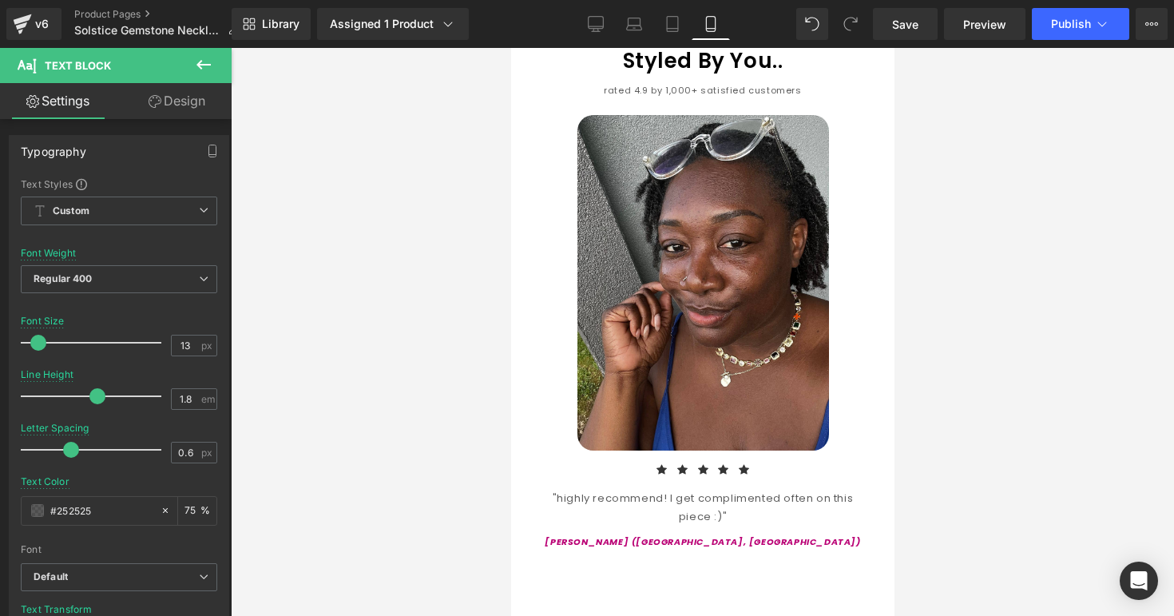
click at [968, 483] on div at bounding box center [703, 332] width 944 height 568
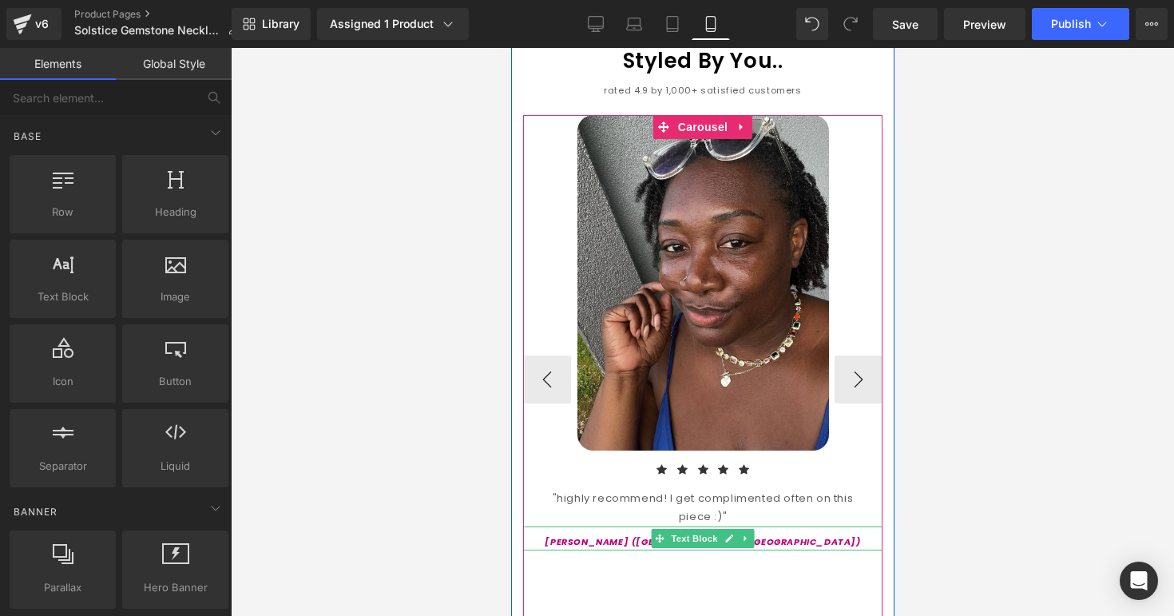
click at [639, 535] on p "[PERSON_NAME] ([GEOGRAPHIC_DATA], [GEOGRAPHIC_DATA])" at bounding box center [703, 543] width 360 height 16
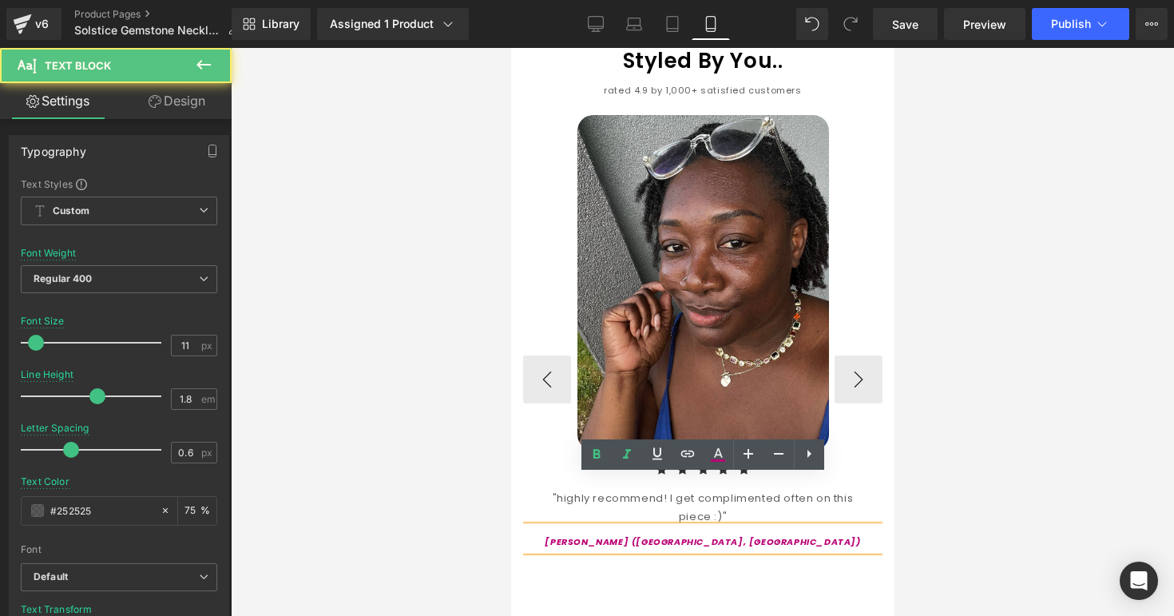
click at [686, 535] on icon "[PERSON_NAME] ([GEOGRAPHIC_DATA], [GEOGRAPHIC_DATA])" at bounding box center [702, 541] width 316 height 13
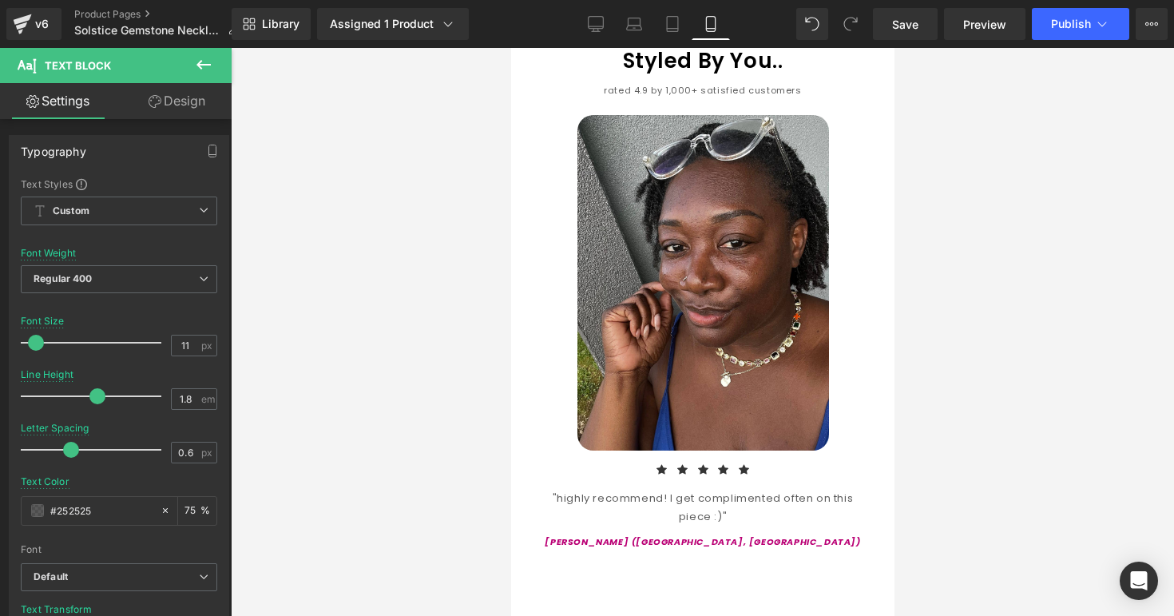
click at [975, 443] on div at bounding box center [703, 332] width 944 height 568
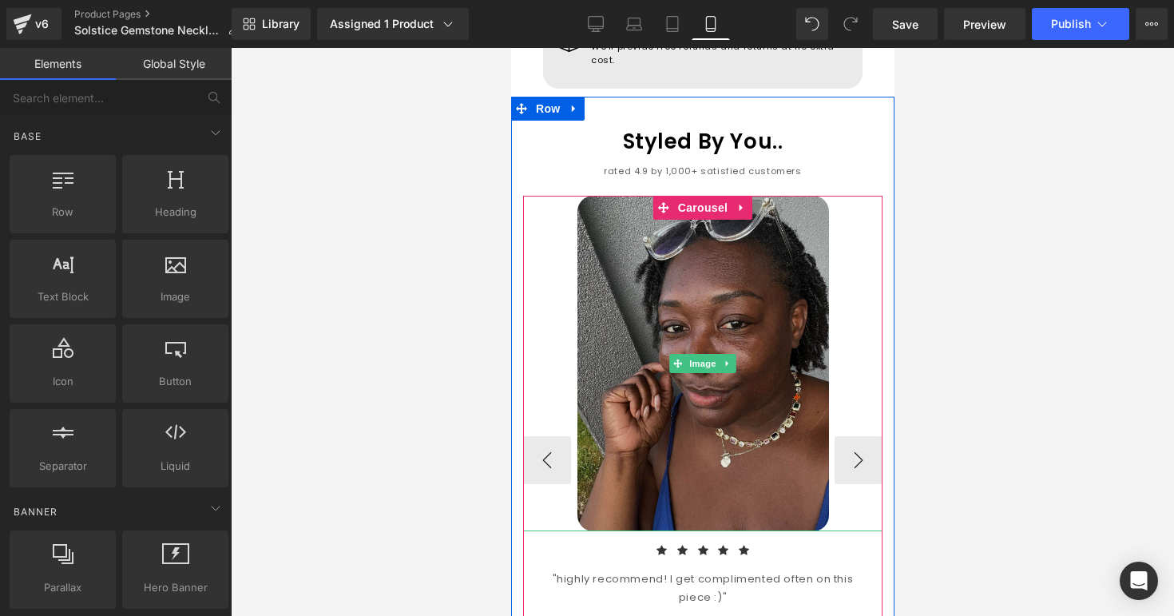
scroll to position [1544, 0]
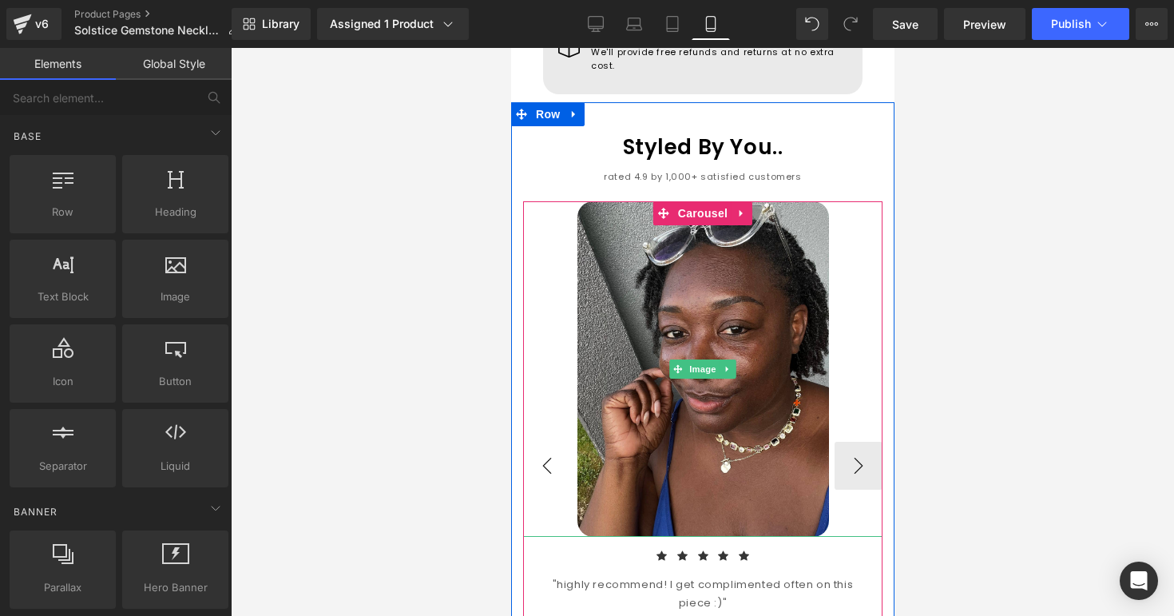
click at [552, 442] on button "‹" at bounding box center [547, 466] width 48 height 48
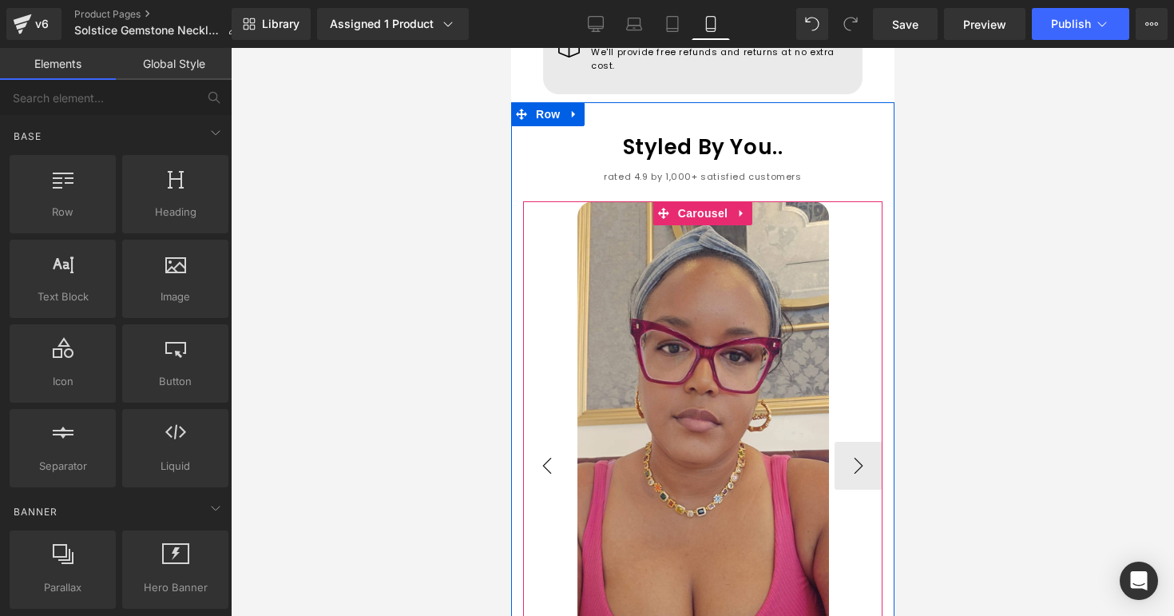
click at [547, 442] on button "‹" at bounding box center [547, 466] width 48 height 48
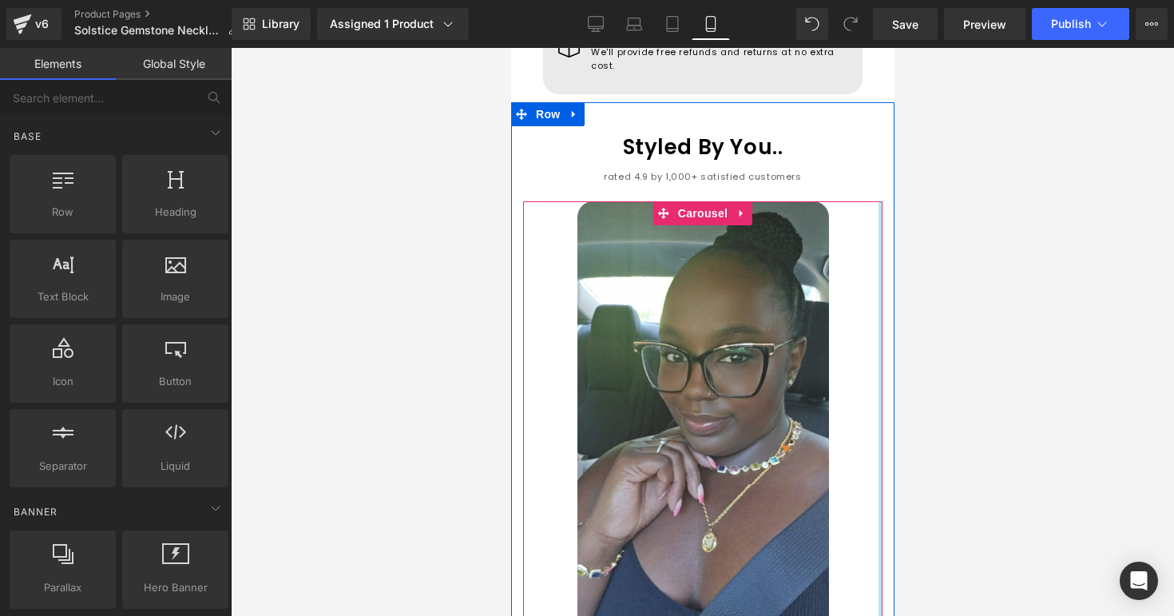
click at [947, 260] on div at bounding box center [703, 332] width 944 height 568
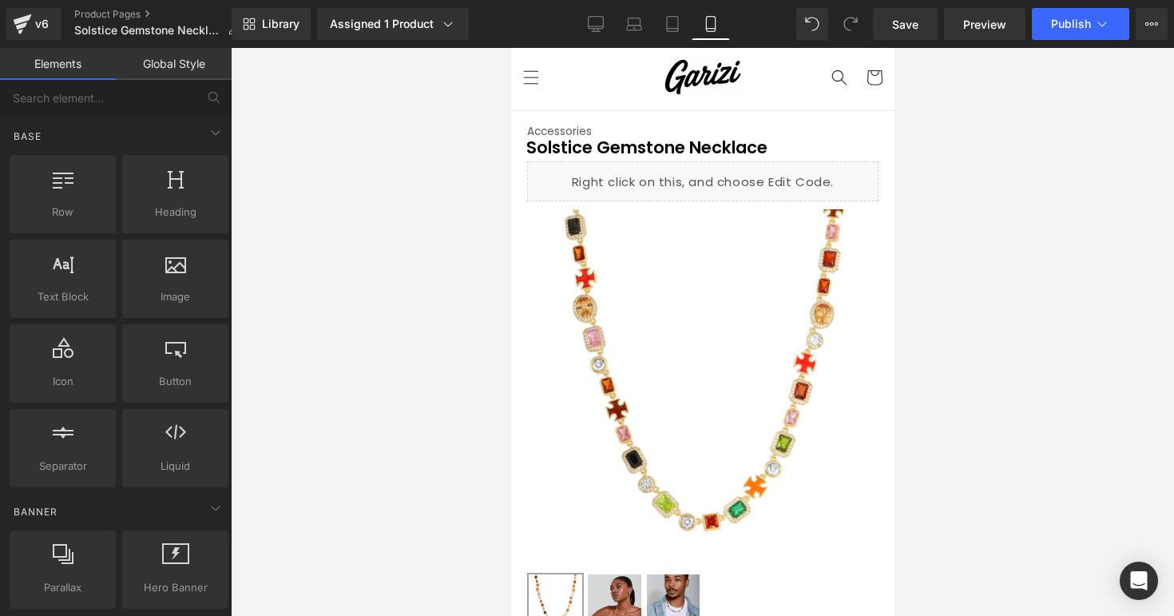
scroll to position [0, 0]
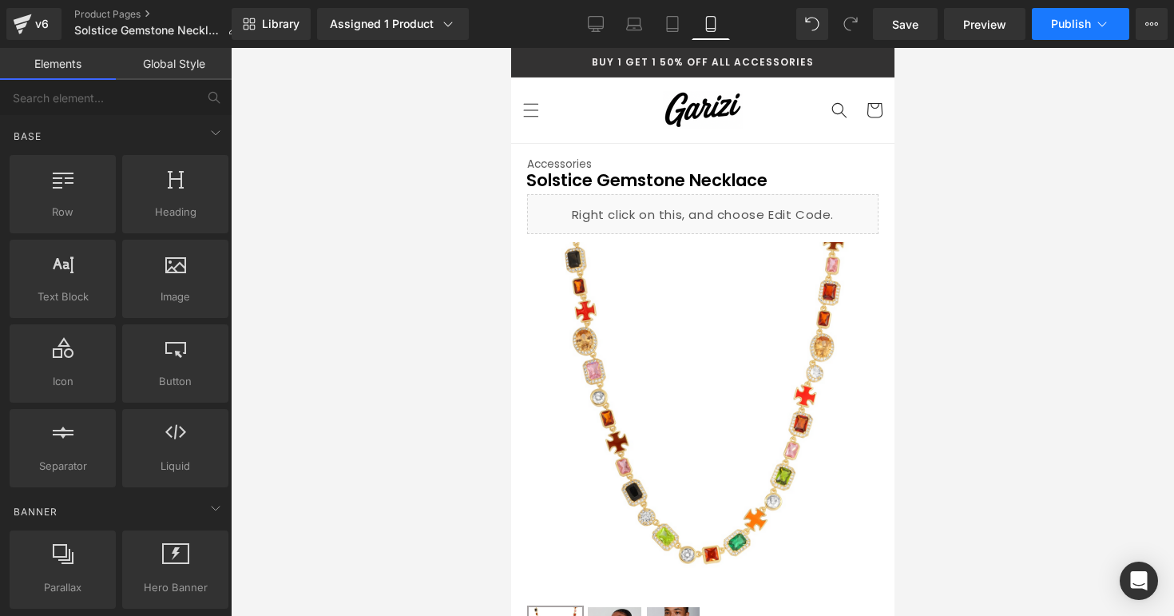
click at [1059, 9] on button "Publish" at bounding box center [1080, 24] width 97 height 32
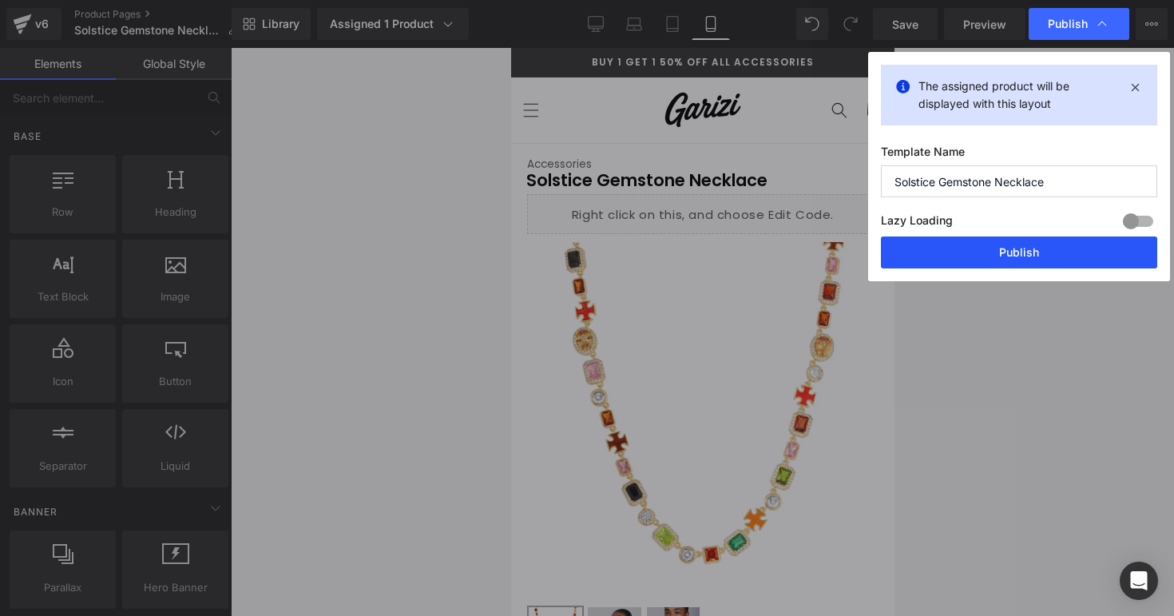
click at [971, 244] on button "Publish" at bounding box center [1019, 252] width 276 height 32
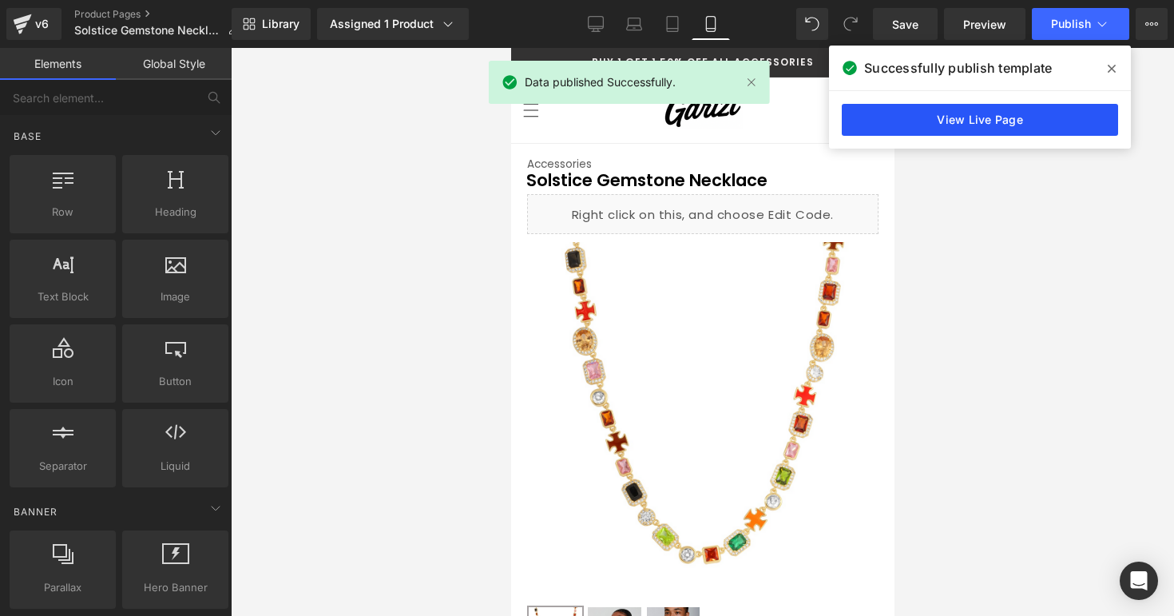
click at [982, 125] on link "View Live Page" at bounding box center [980, 120] width 276 height 32
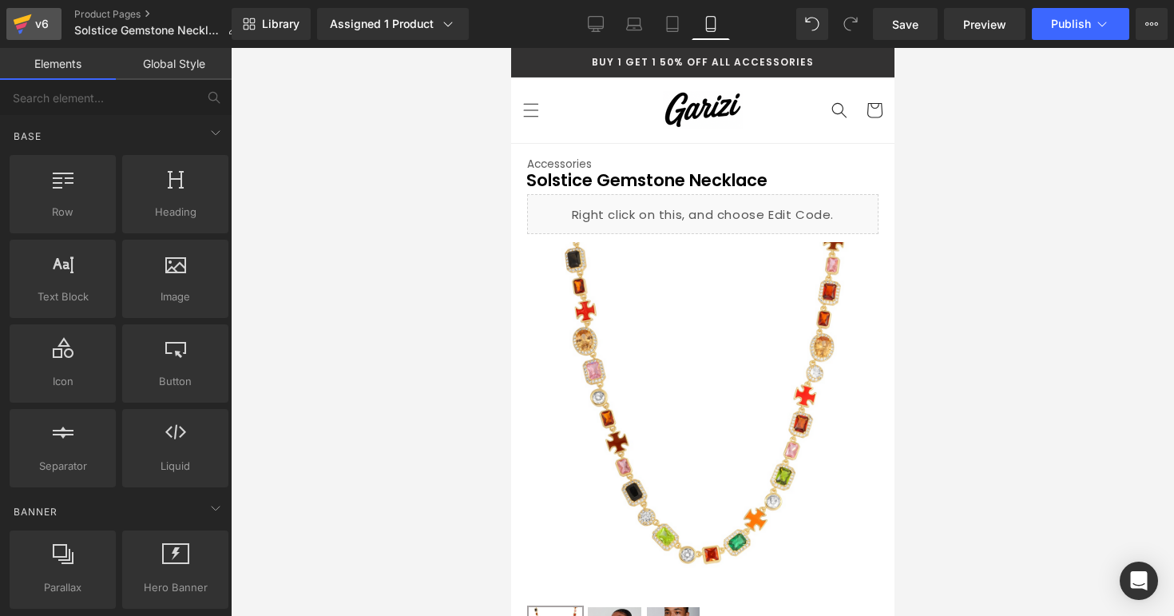
click at [49, 18] on div "v6" at bounding box center [42, 24] width 20 height 21
